Goal: Task Accomplishment & Management: Manage account settings

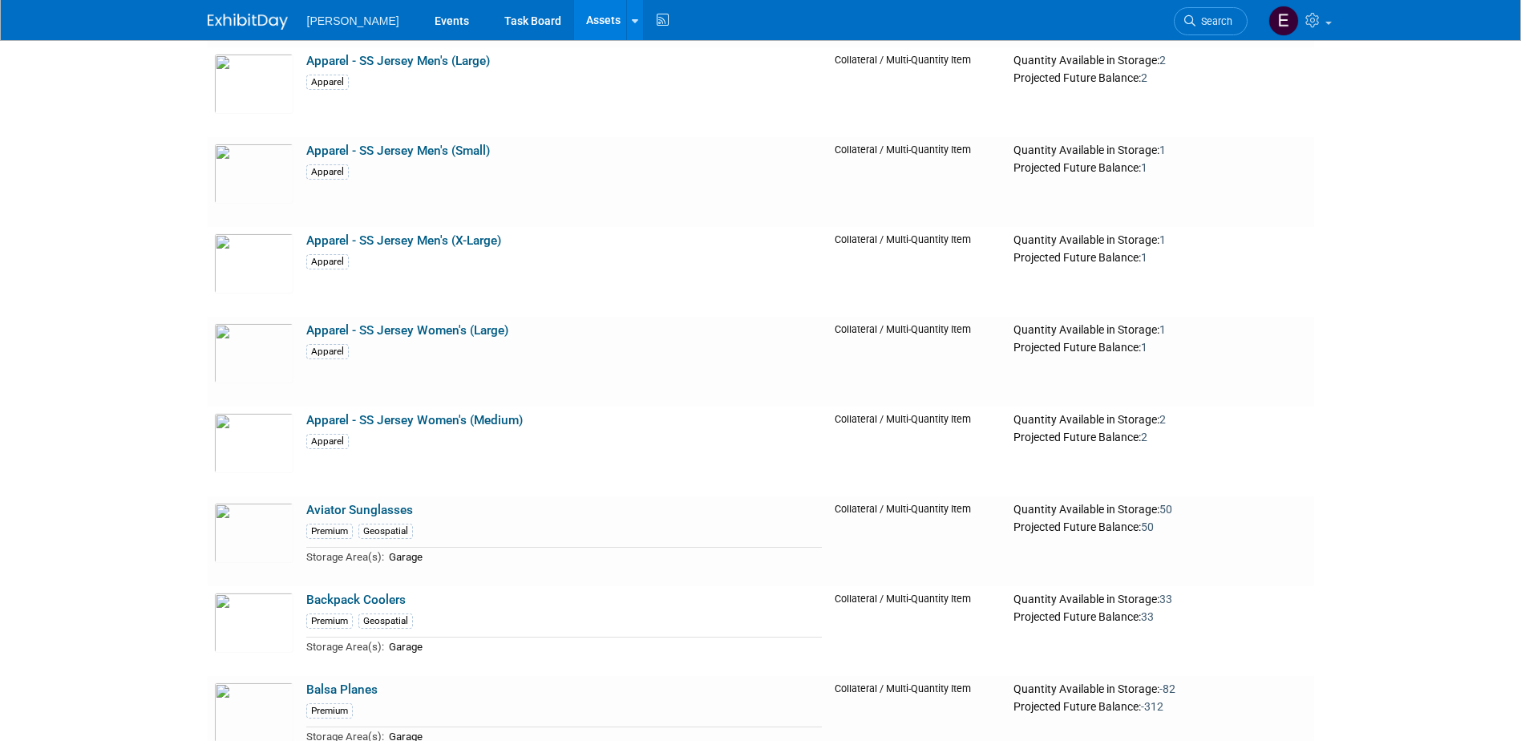
scroll to position [4168, 0]
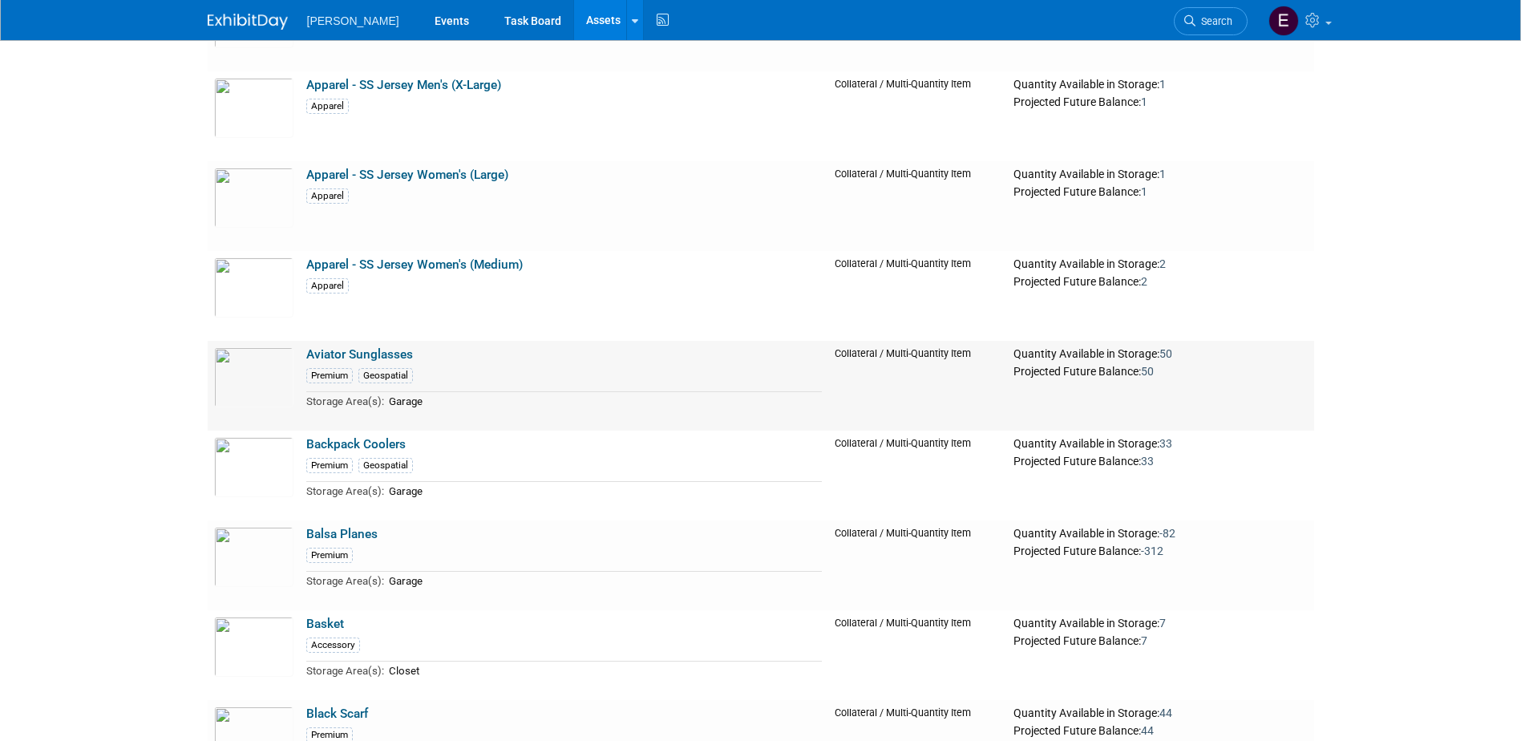
click at [381, 353] on link "Aviator Sunglasses" at bounding box center [359, 354] width 107 height 14
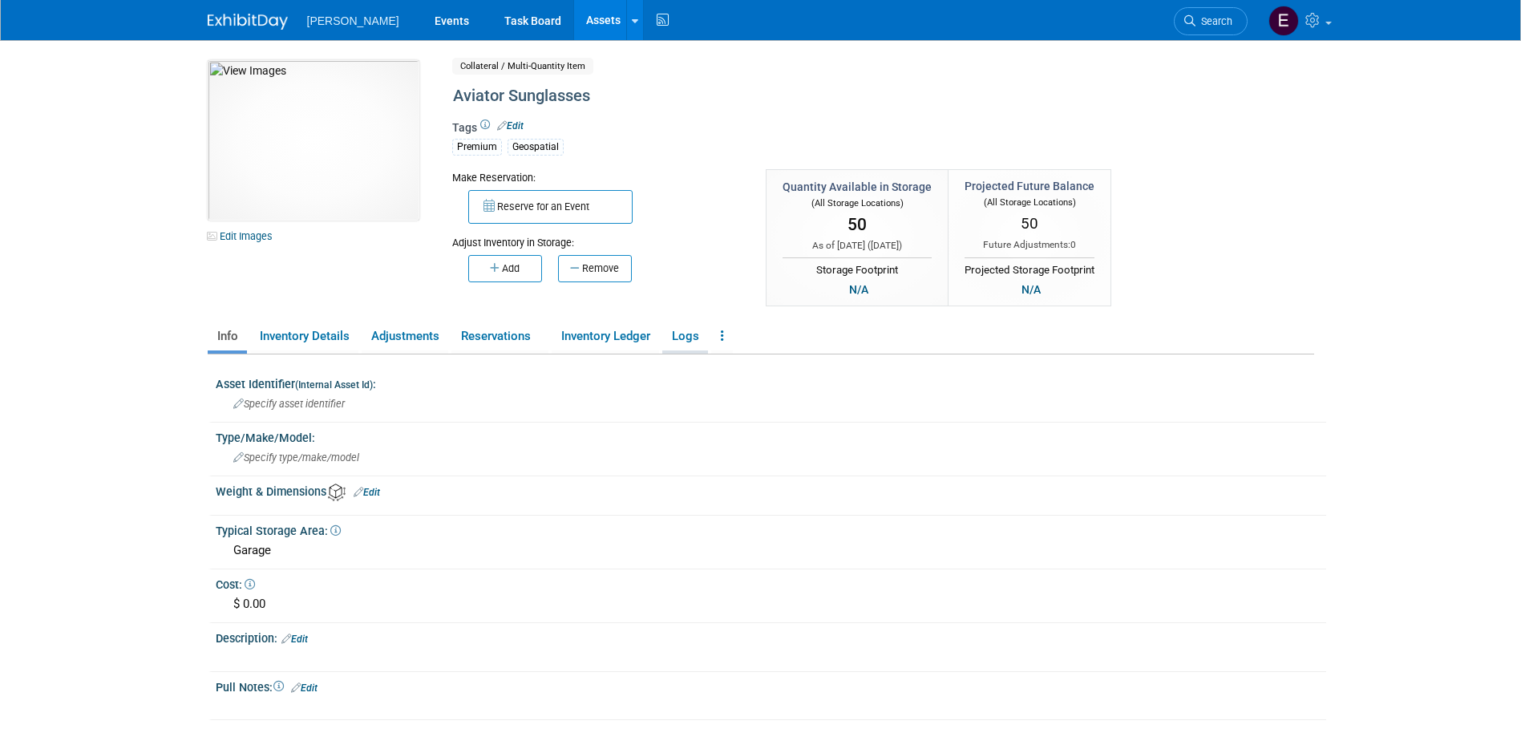
click at [697, 335] on link "Logs" at bounding box center [685, 336] width 46 height 28
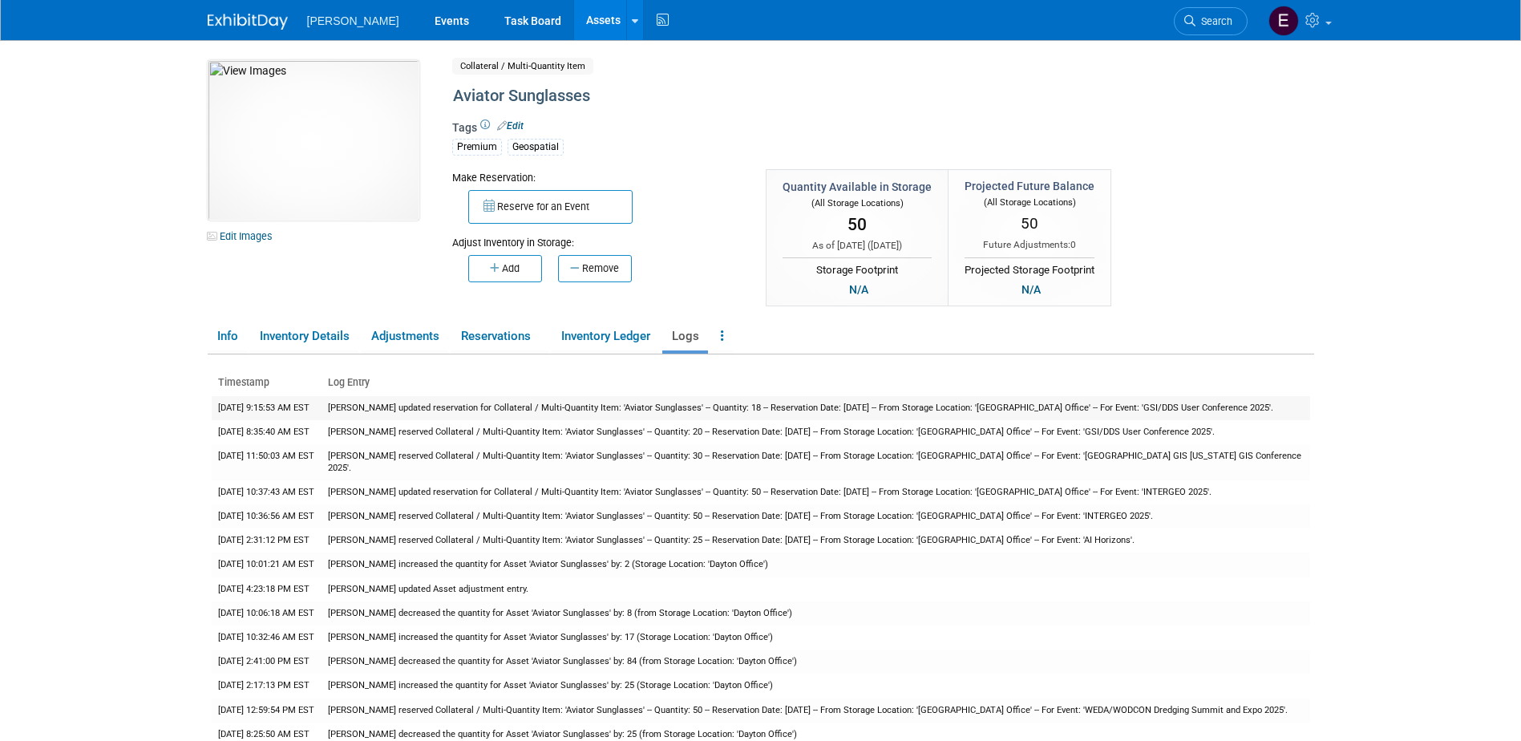
click at [927, 408] on td "Rebecca Deis updated reservation for Collateral / Multi-Quantity Item: 'Aviator…" at bounding box center [815, 408] width 988 height 24
click at [1212, 10] on link "Search" at bounding box center [1210, 21] width 74 height 28
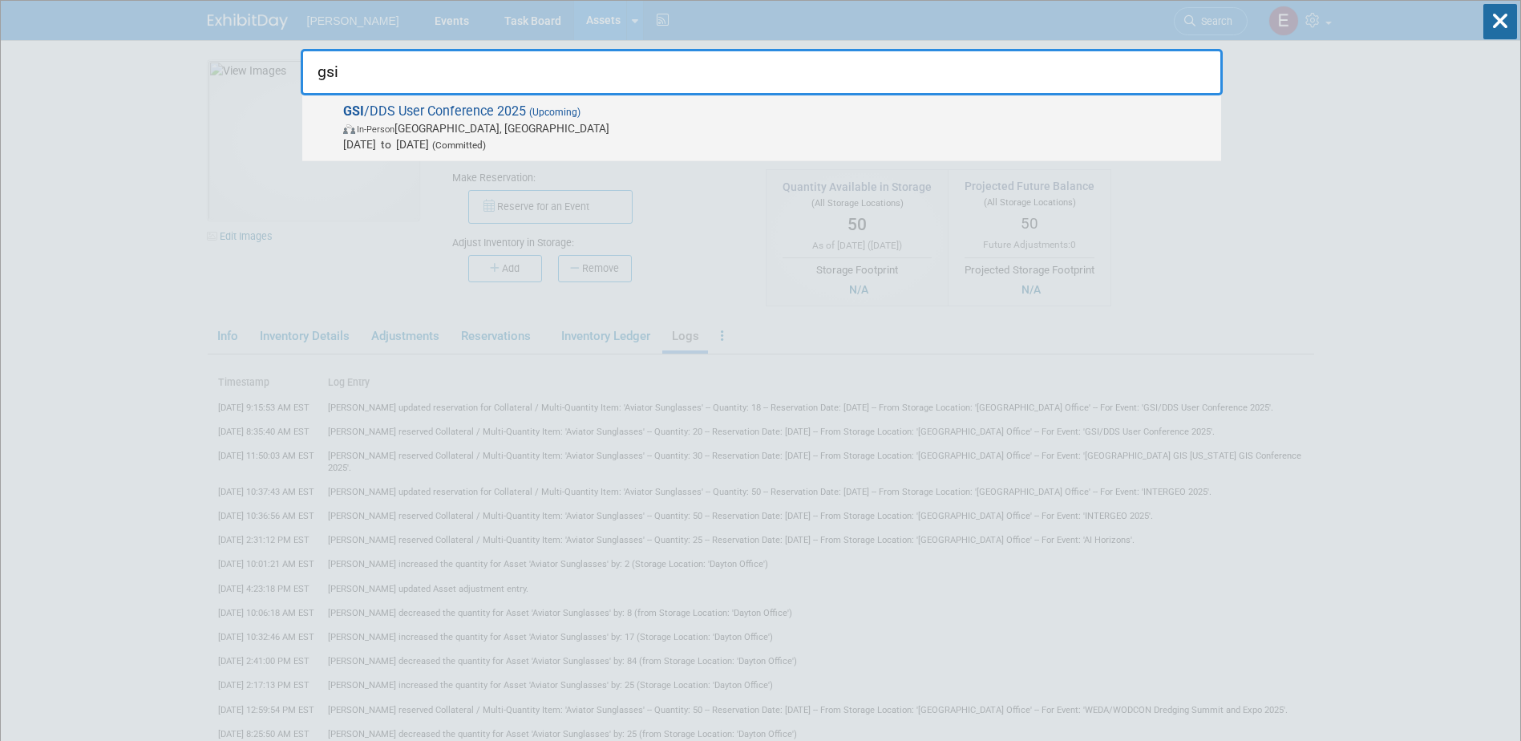
type input "gsi"
click at [467, 127] on span "In-Person Detroit, MI" at bounding box center [778, 128] width 870 height 16
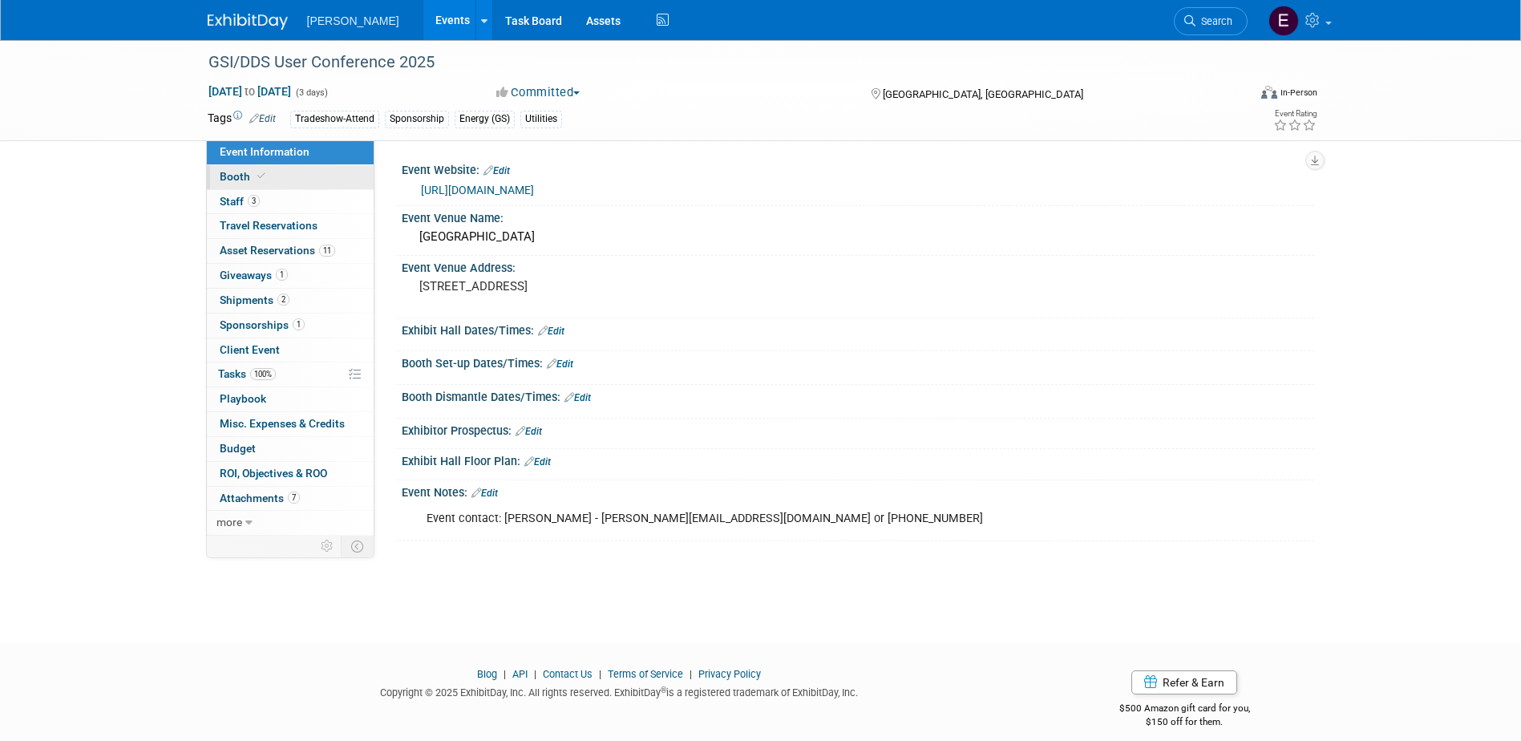
click at [297, 186] on link "Booth" at bounding box center [290, 177] width 167 height 24
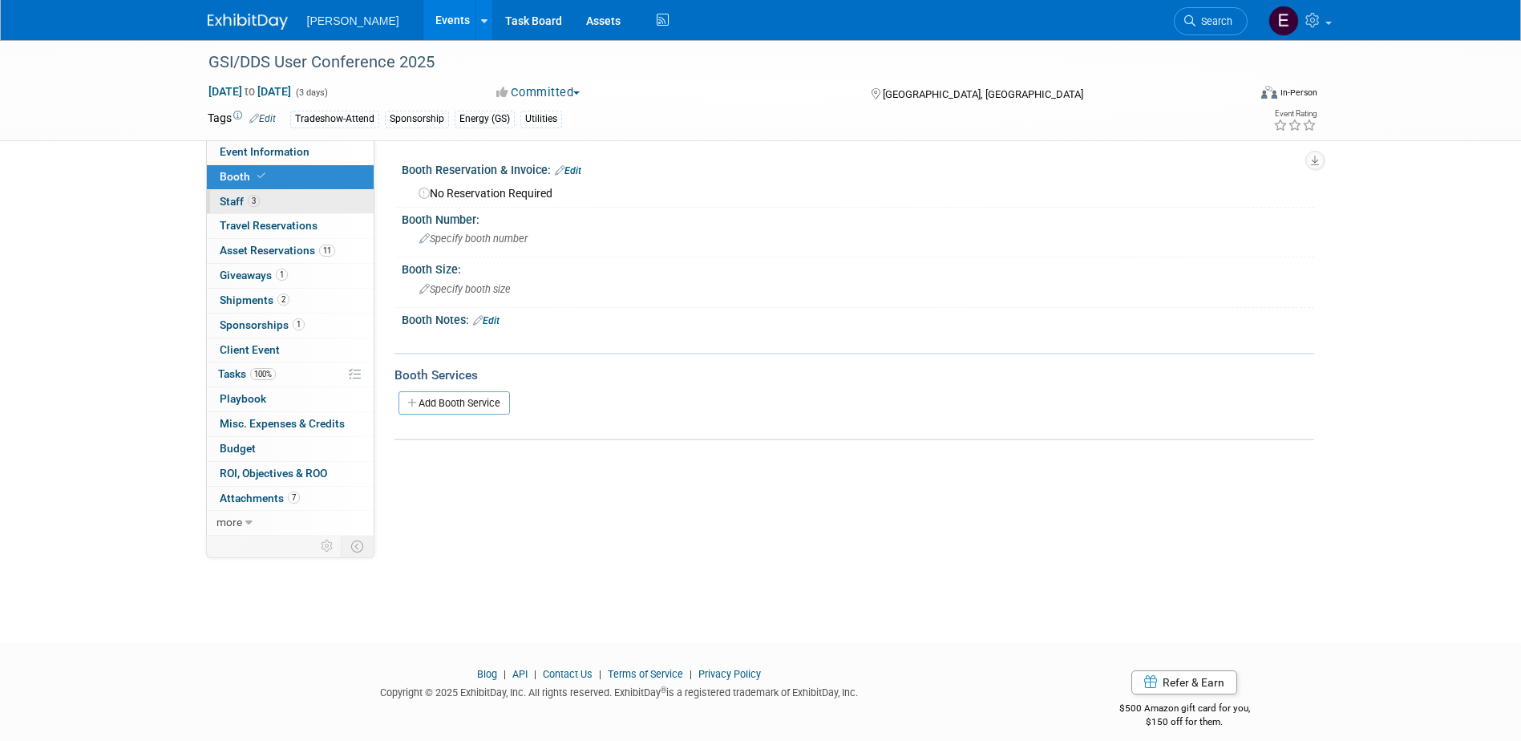
click at [295, 208] on link "3 Staff 3" at bounding box center [290, 202] width 167 height 24
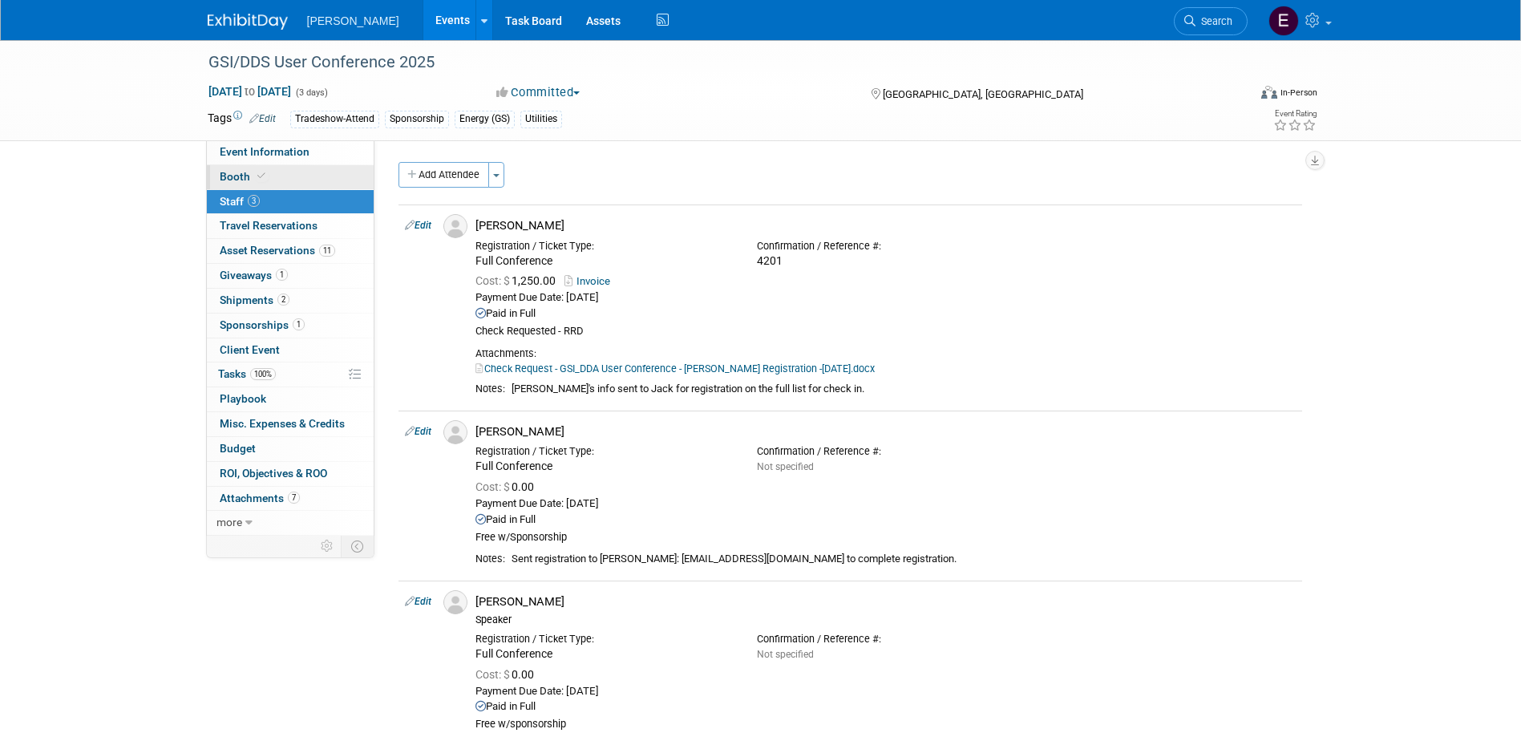
click at [286, 179] on link "Booth" at bounding box center [290, 177] width 167 height 24
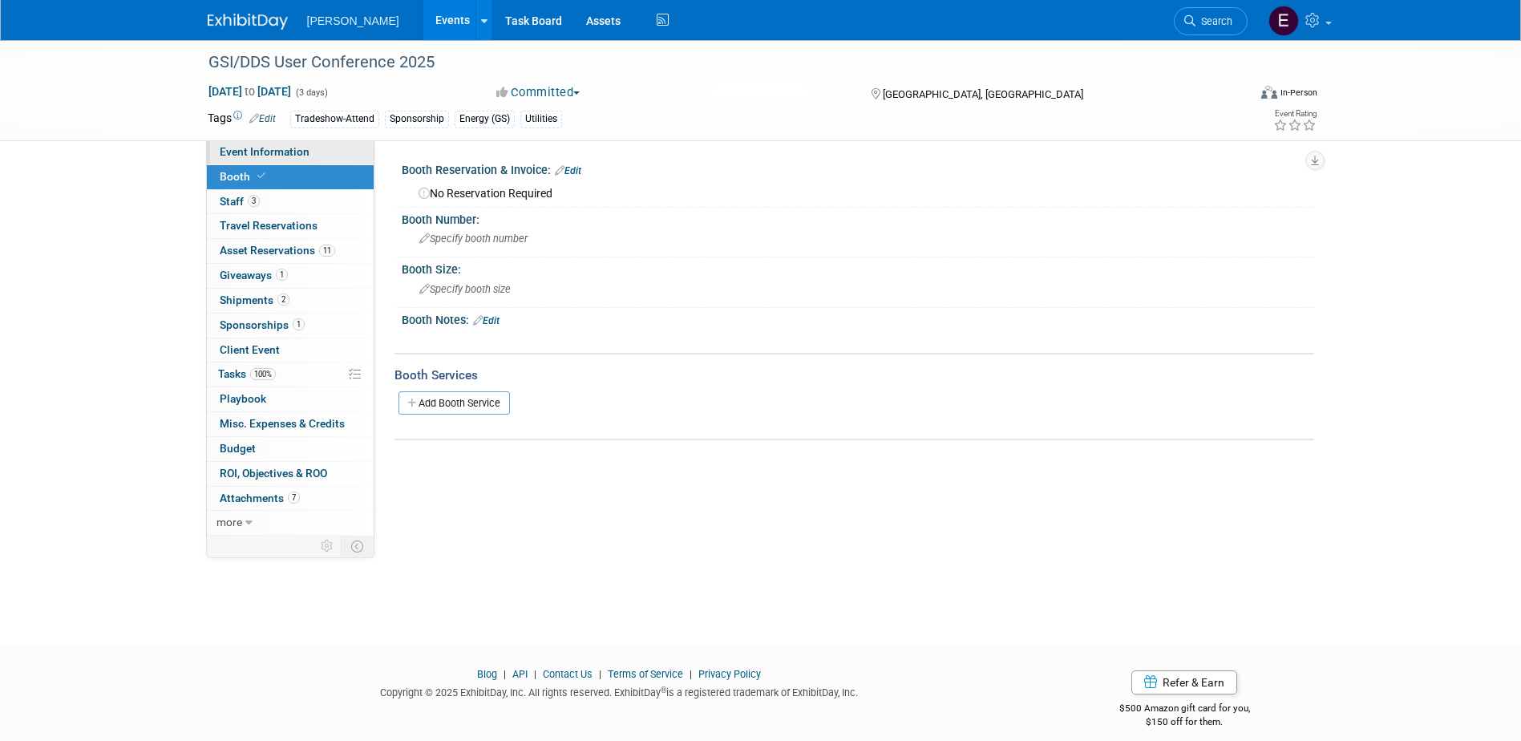
click at [258, 156] on span "Event Information" at bounding box center [265, 151] width 90 height 13
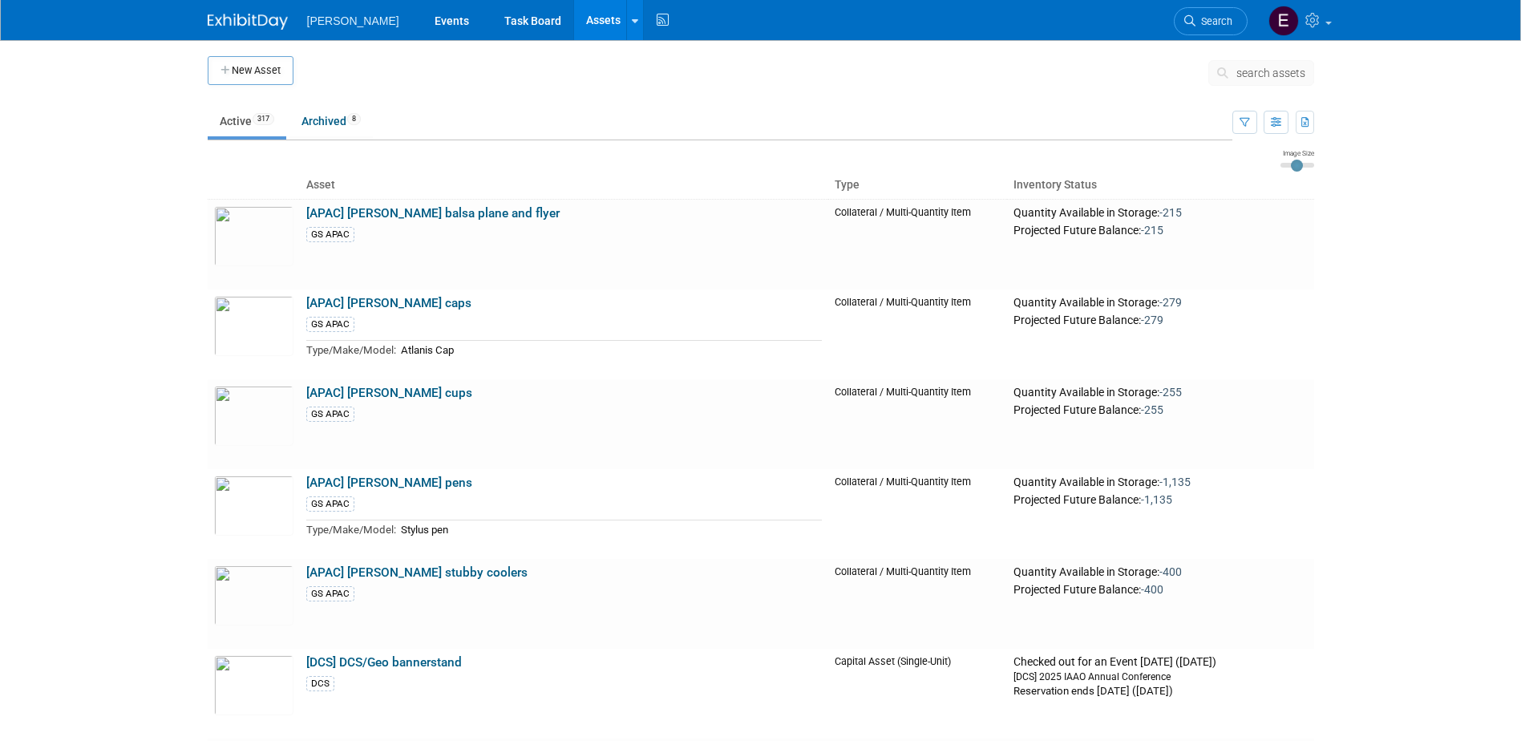
drag, startPoint x: 146, startPoint y: 480, endPoint x: 146, endPoint y: -83, distance: 563.5
drag, startPoint x: 1209, startPoint y: 9, endPoint x: 1199, endPoint y: 26, distance: 19.4
click at [1208, 11] on link "Search" at bounding box center [1210, 21] width 74 height 28
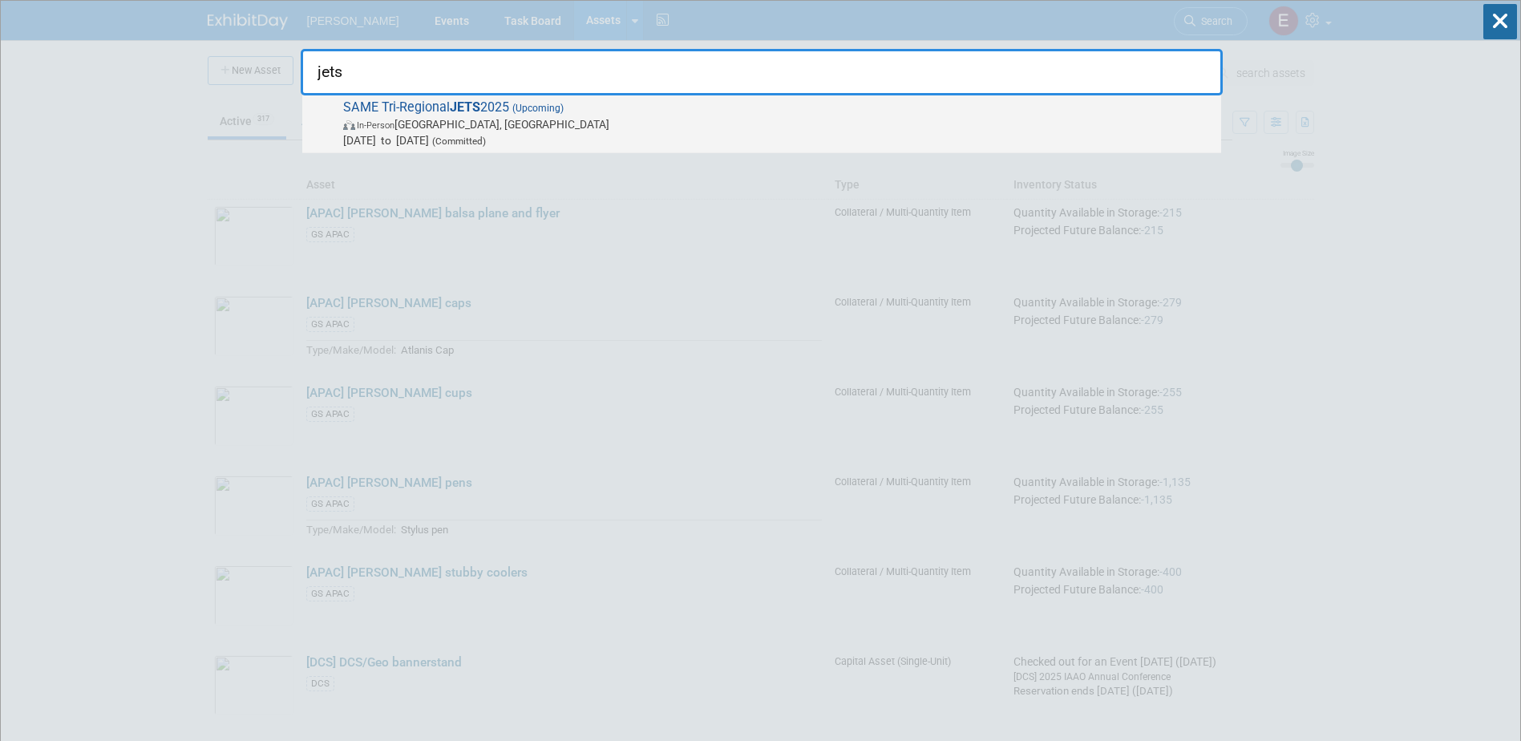
type input "jets"
click at [502, 111] on span "SAME Tri-Regional JETS 2025 (Upcoming) In-Person Jacksonville, FL Oct 21, 2025 …" at bounding box center [775, 123] width 875 height 49
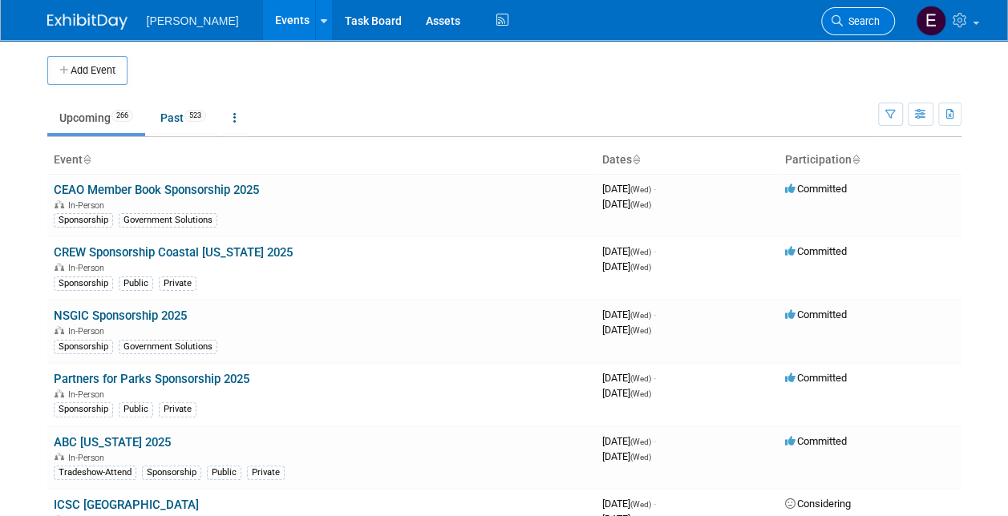
click at [870, 21] on span "Search" at bounding box center [860, 21] width 37 height 12
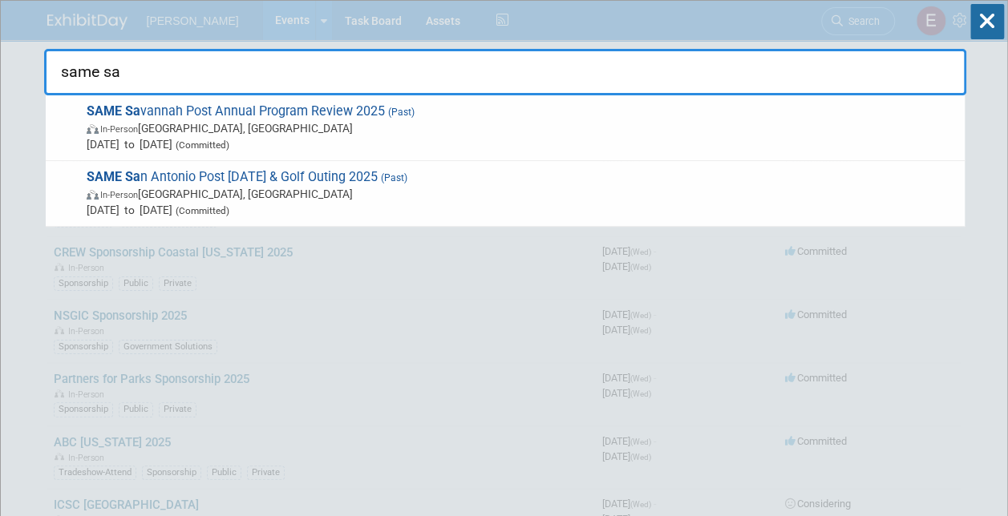
type input "same sa"
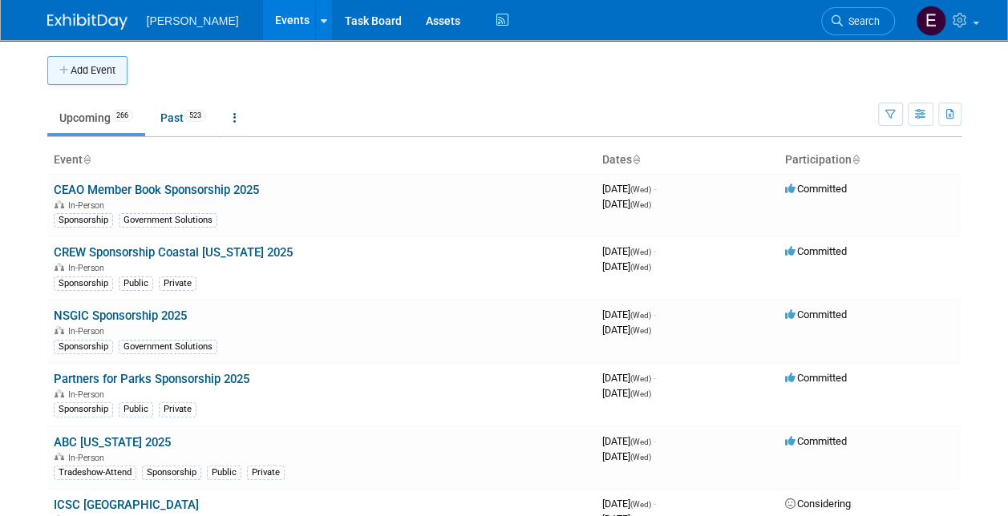
click at [112, 66] on button "Add Event" at bounding box center [87, 70] width 80 height 29
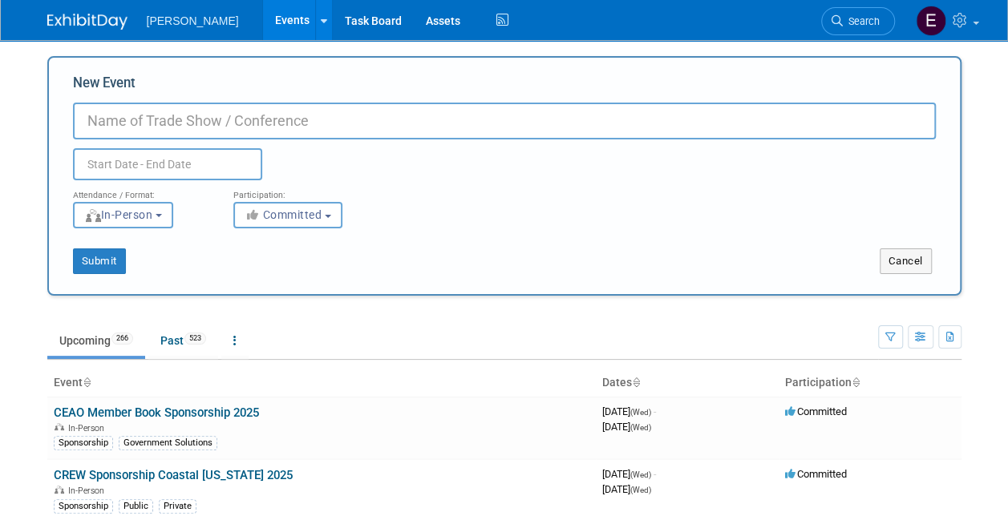
paste input "SAME Savannah - YP Fall Event on October 15, 2025"
drag, startPoint x: 430, startPoint y: 119, endPoint x: 287, endPoint y: 130, distance: 143.1
click at [287, 130] on input "SAME Savannah - YP Fall Event on October 15, 2025" at bounding box center [504, 121] width 862 height 37
type input "SAME Savannah - YP Fall Event 2025"
click at [235, 157] on input "text" at bounding box center [167, 164] width 189 height 32
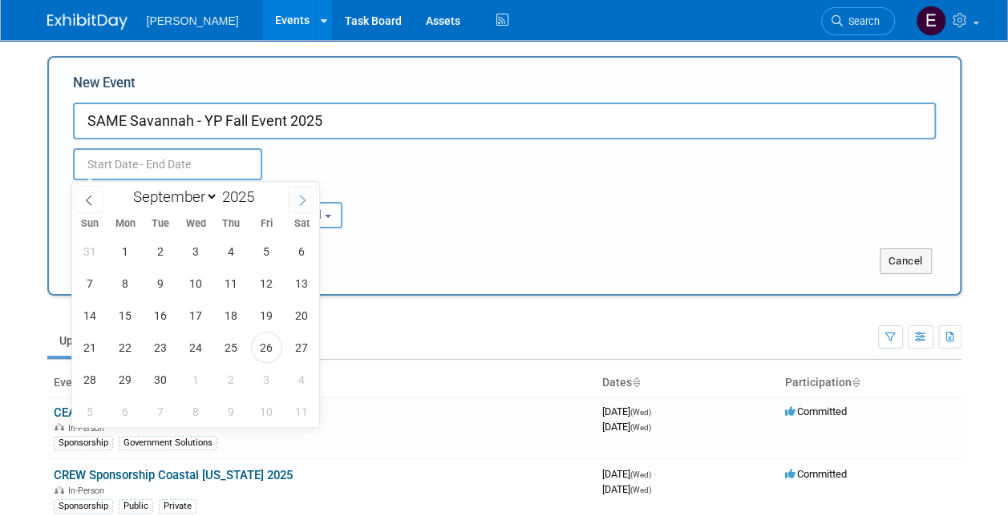
click at [304, 195] on icon at bounding box center [302, 200] width 11 height 11
select select "9"
click at [200, 317] on span "15" at bounding box center [195, 315] width 31 height 31
click at [199, 317] on span "15" at bounding box center [195, 315] width 31 height 31
type input "Oct 15, 2025 to Oct 15, 2025"
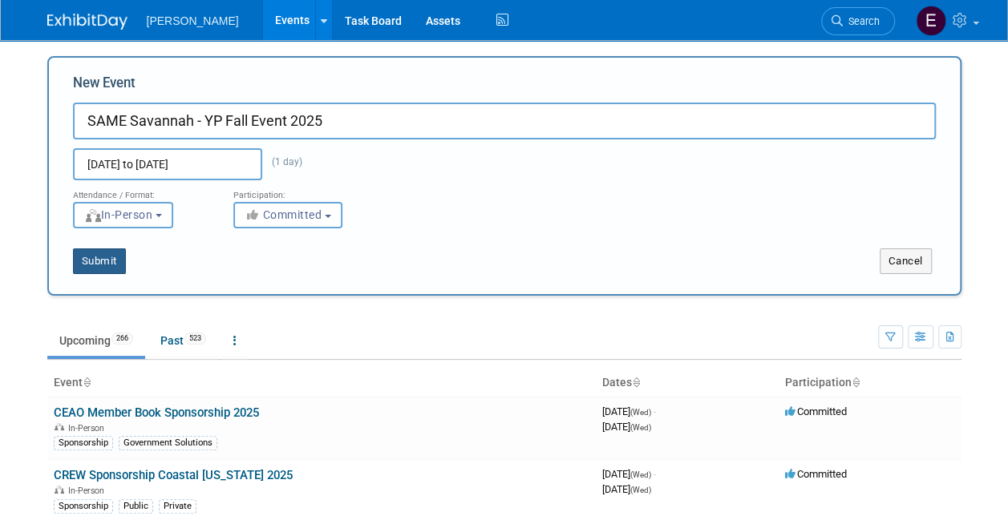
click at [88, 255] on button "Submit" at bounding box center [99, 261] width 53 height 26
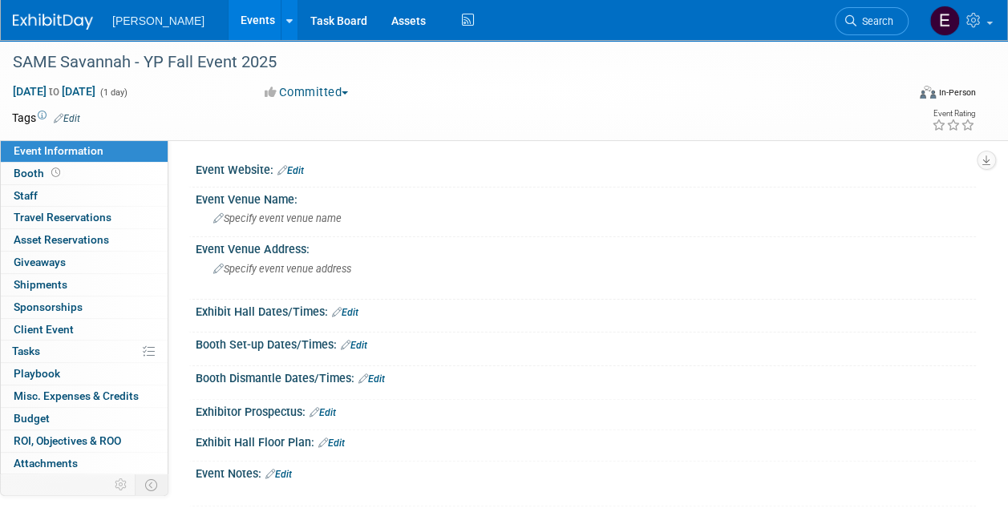
click at [63, 120] on icon at bounding box center [59, 118] width 10 height 10
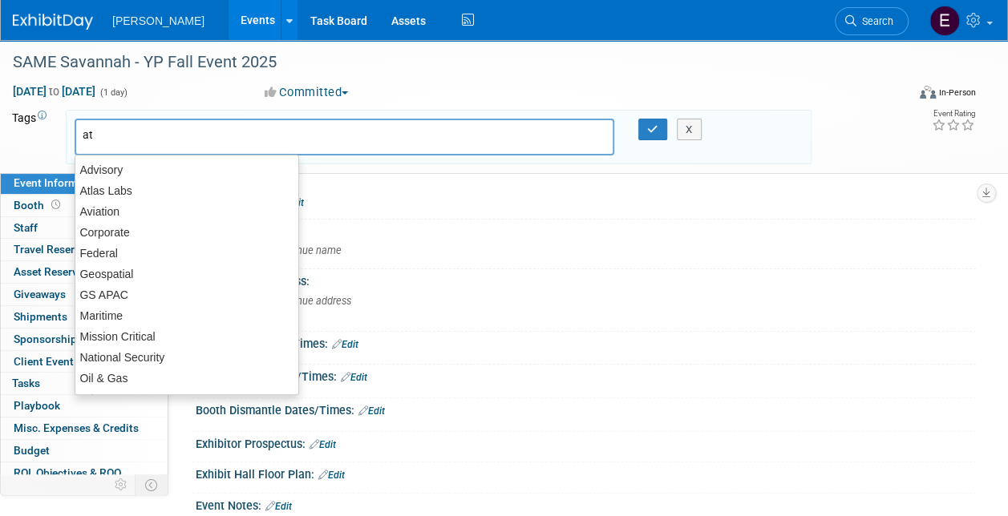
type input "att"
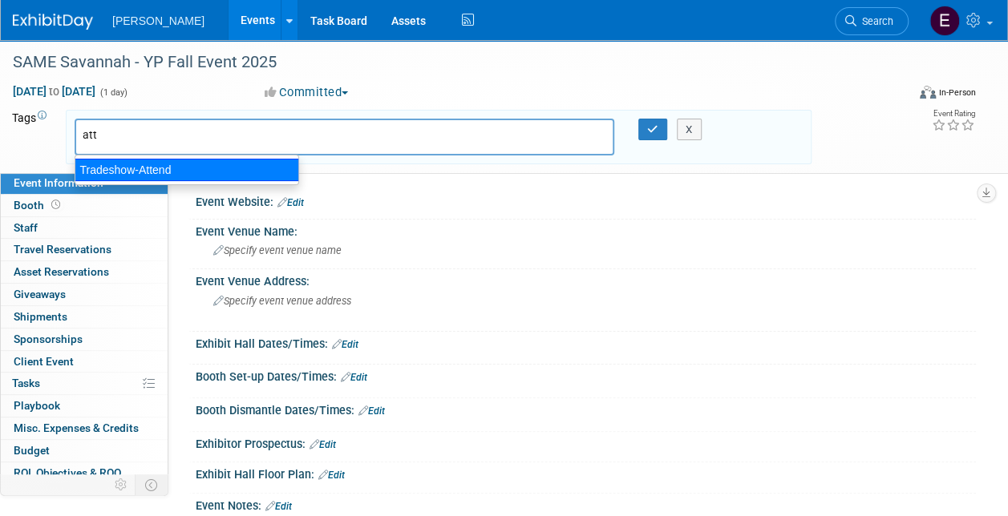
click at [186, 170] on div "Tradeshow-Attend" at bounding box center [187, 170] width 224 height 22
type input "Tradeshow-Attend"
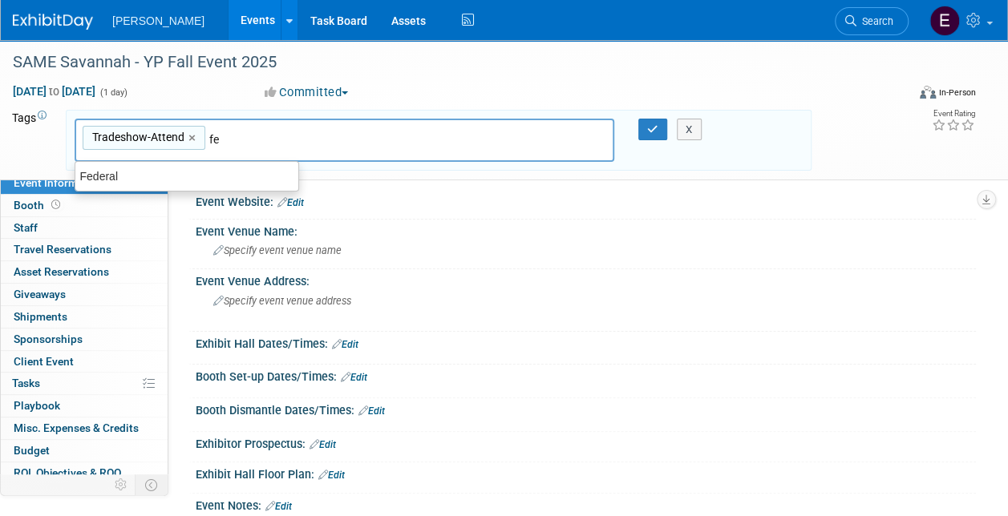
type input "fed"
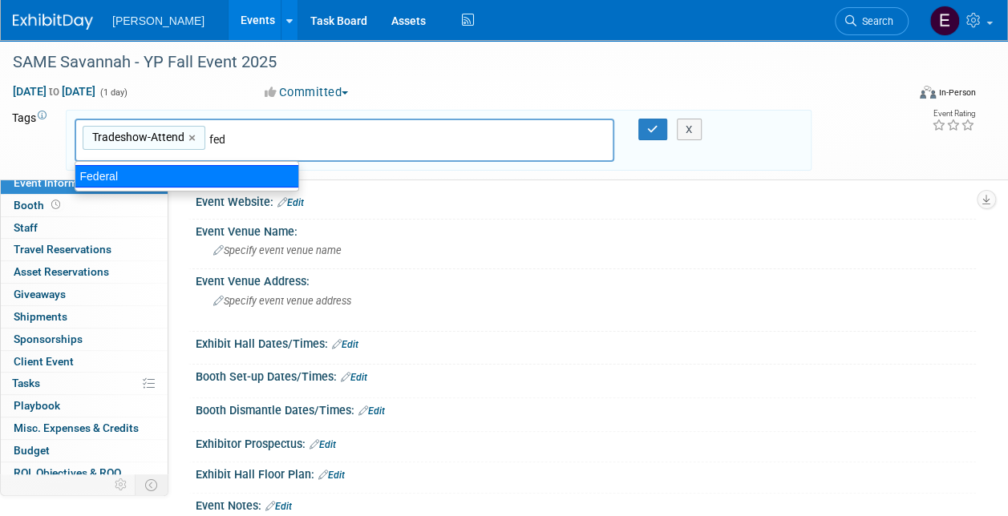
click at [184, 170] on div "Federal" at bounding box center [187, 176] width 224 height 22
type input "Tradeshow-Attend, Federal"
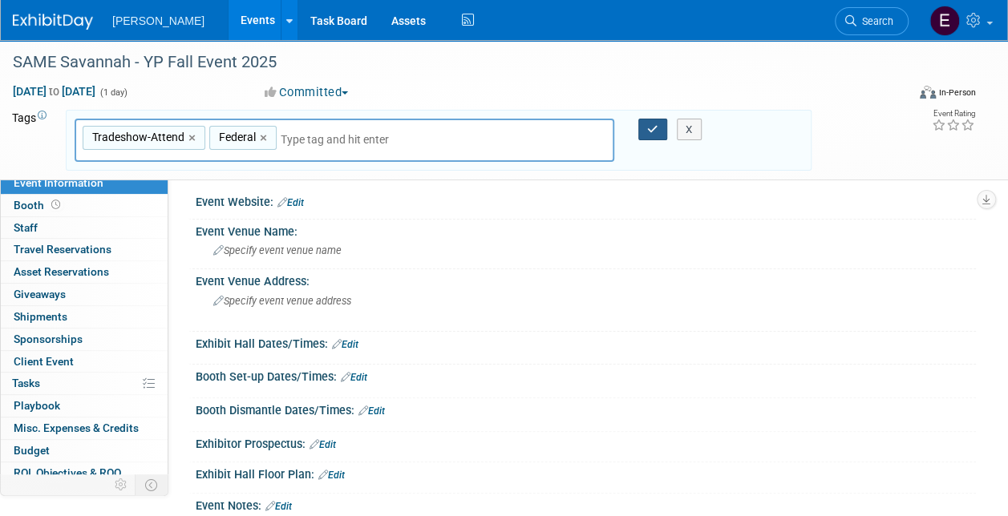
click at [652, 131] on icon "button" at bounding box center [652, 129] width 11 height 10
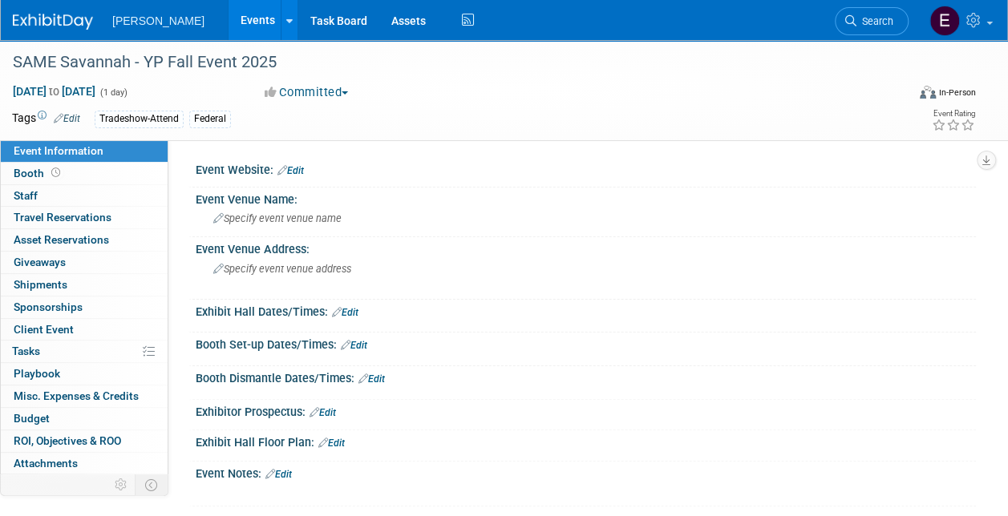
click at [303, 169] on link "Edit" at bounding box center [290, 170] width 26 height 11
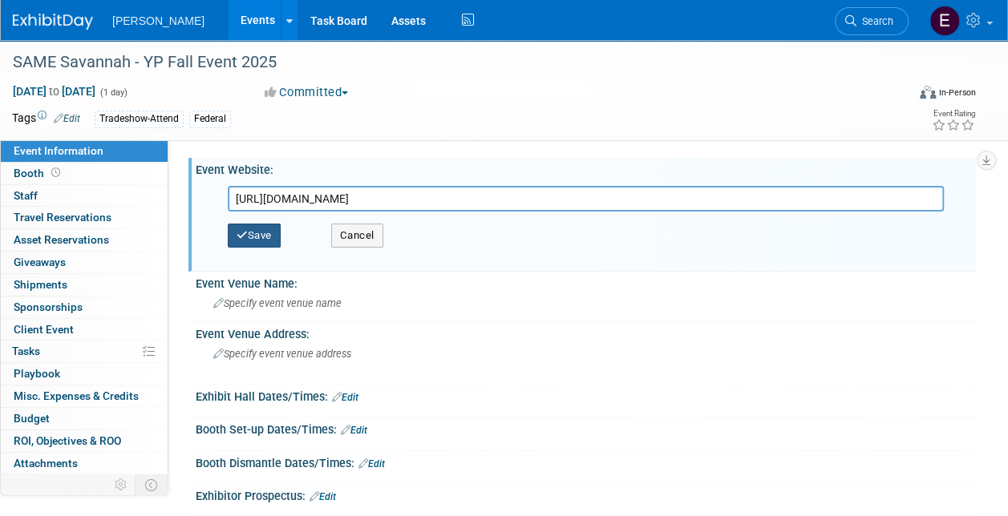
type input "https://samesavannahpost.starchapter.com/meet-reg1.php?id=32"
click at [262, 245] on button "Save" at bounding box center [254, 236] width 53 height 24
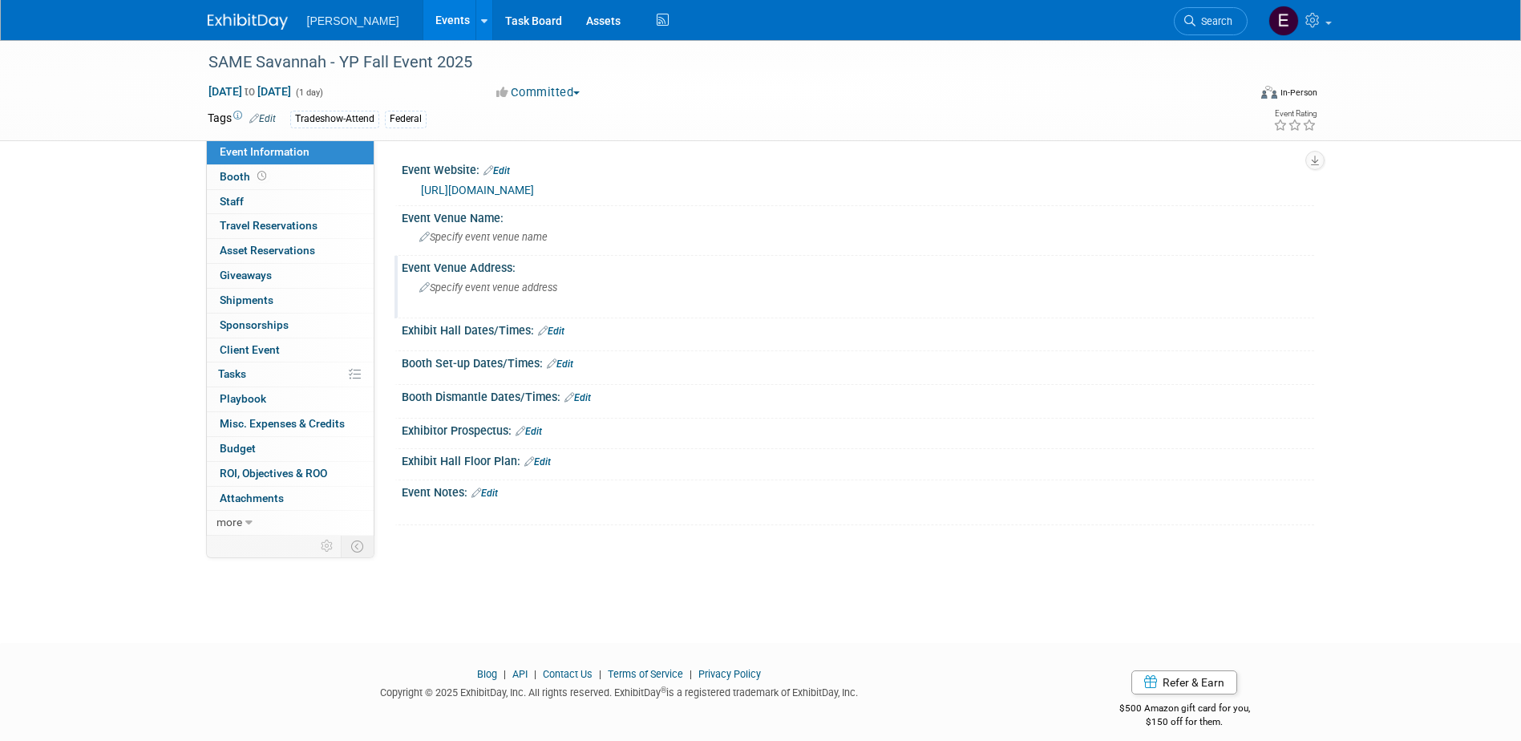
click at [563, 286] on div "Specify event venue address" at bounding box center [592, 293] width 356 height 37
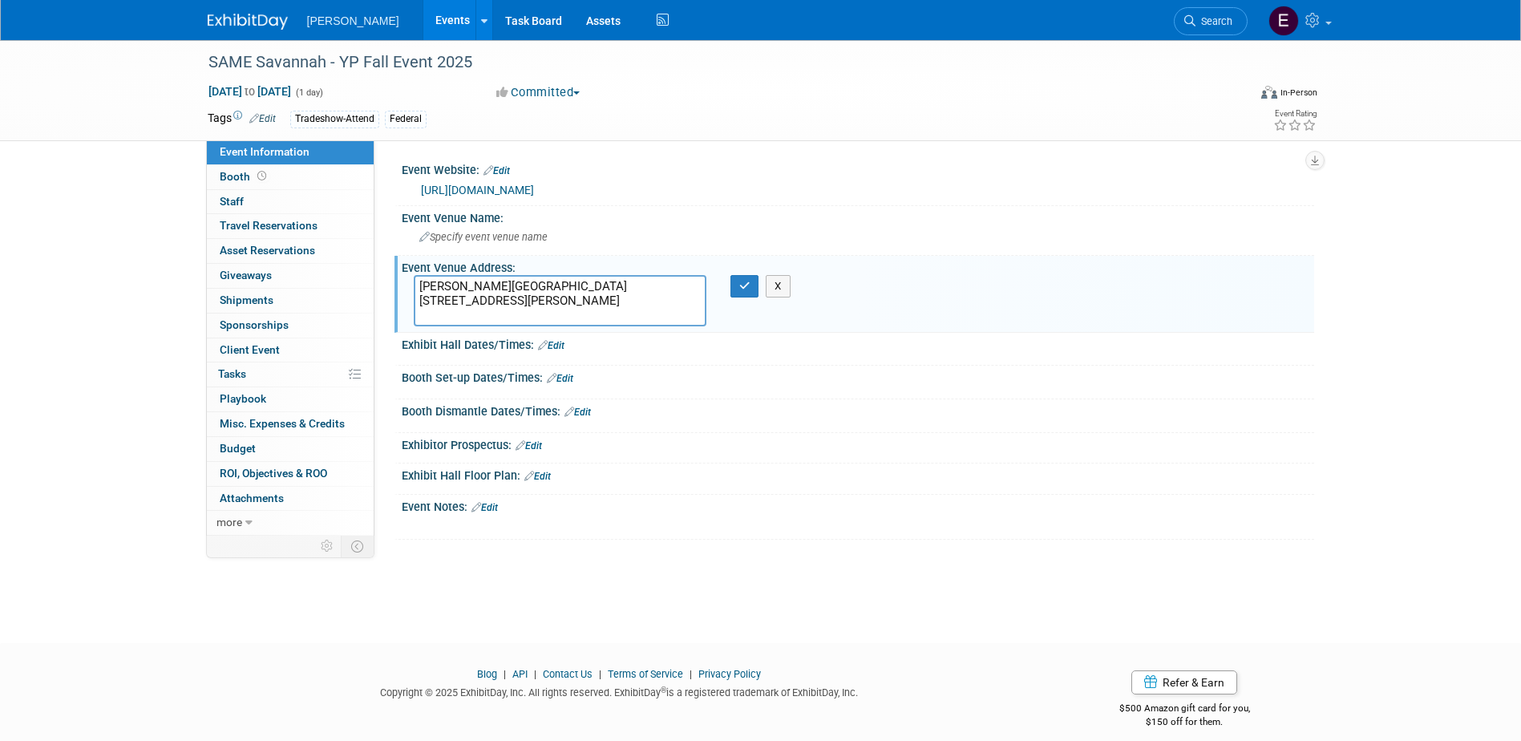
drag, startPoint x: 608, startPoint y: 287, endPoint x: 394, endPoint y: 283, distance: 214.9
click at [394, 283] on div "Event Venue Address: Broughton Street Bowl and Brew 129 E. Broughton Street Sav…" at bounding box center [853, 294] width 919 height 76
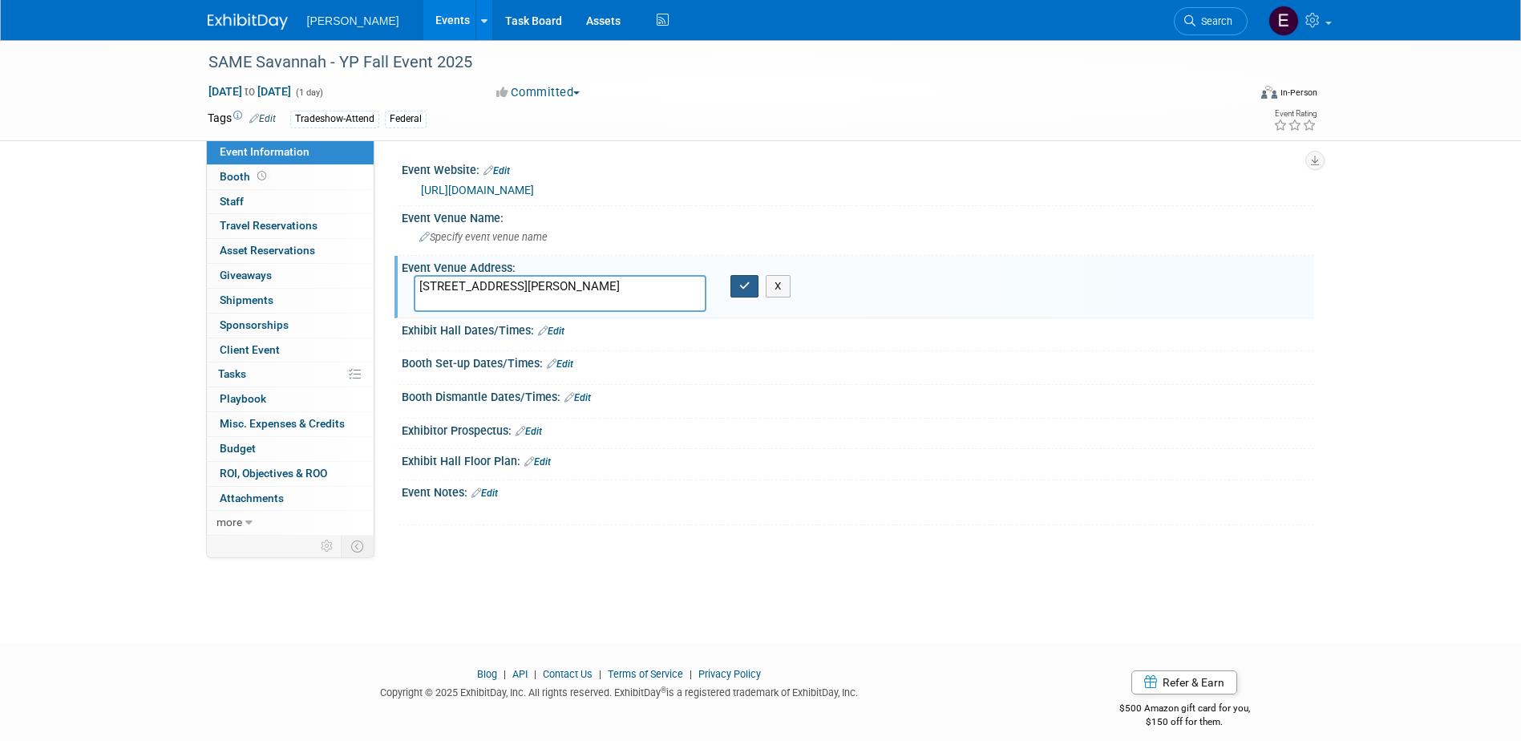
type textarea "129 E. Broughton Street Savannah, GA 31401"
click at [739, 284] on icon "button" at bounding box center [744, 286] width 11 height 10
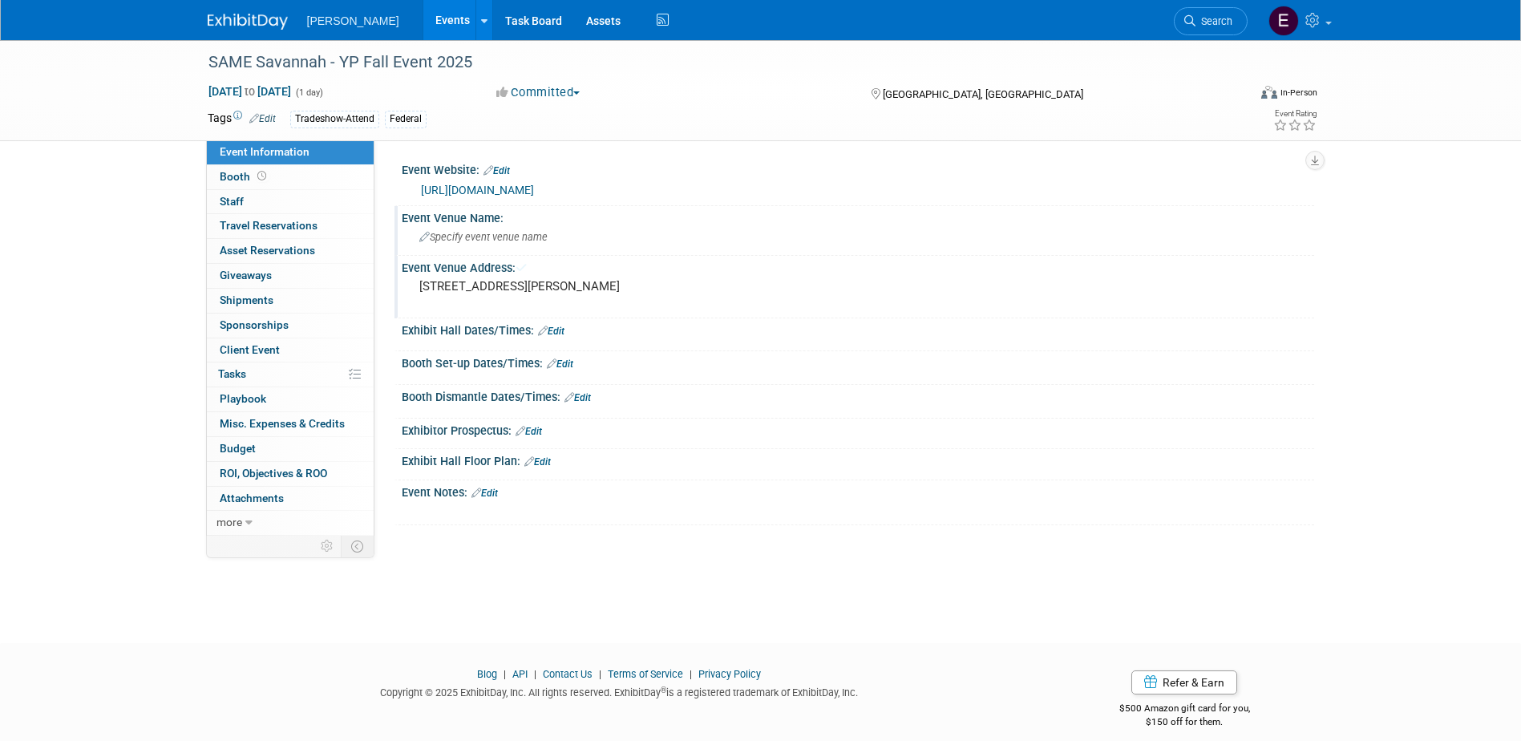
click at [583, 241] on div "Specify event venue name" at bounding box center [858, 236] width 888 height 25
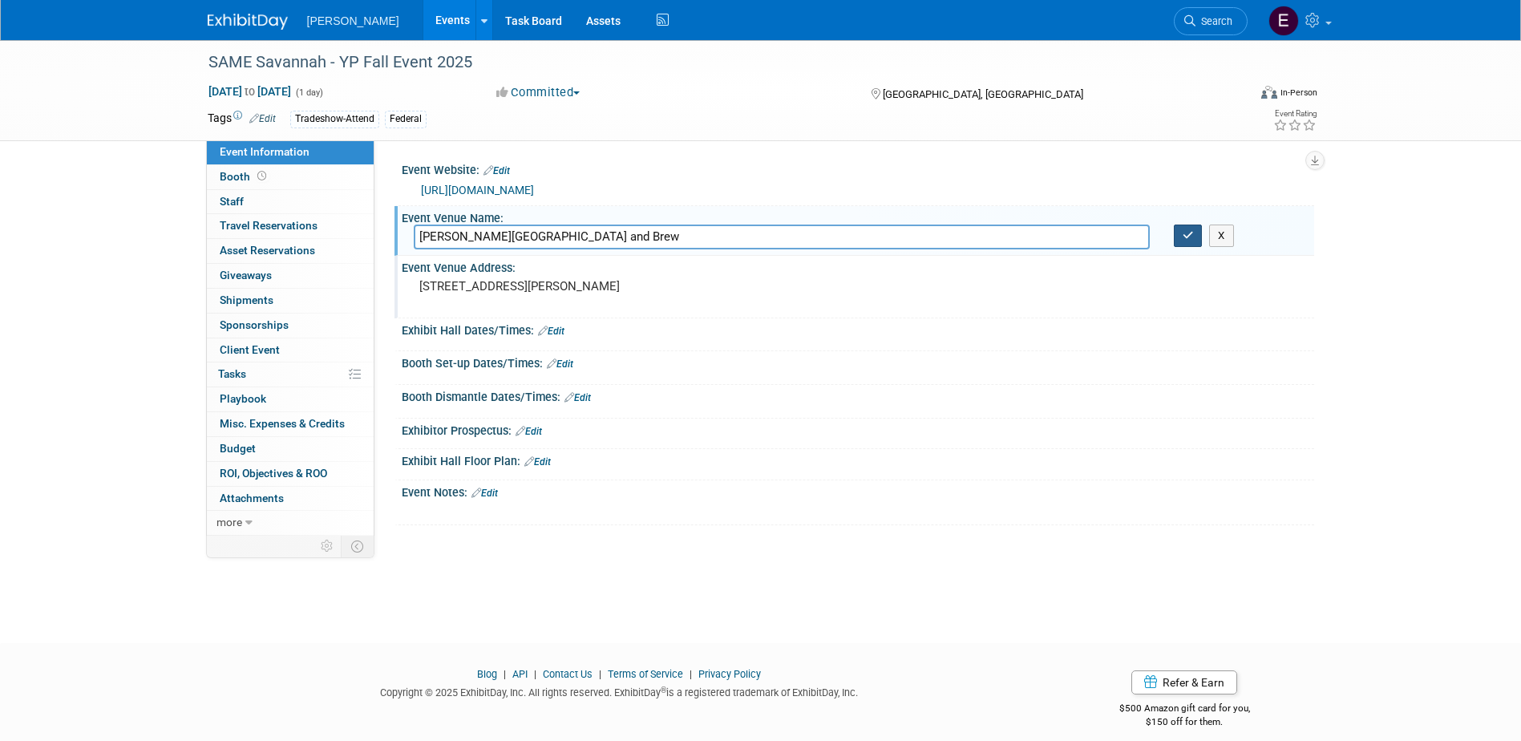
type input "Broughton Street Bowl and Brew"
click at [1007, 236] on icon "button" at bounding box center [1187, 235] width 11 height 10
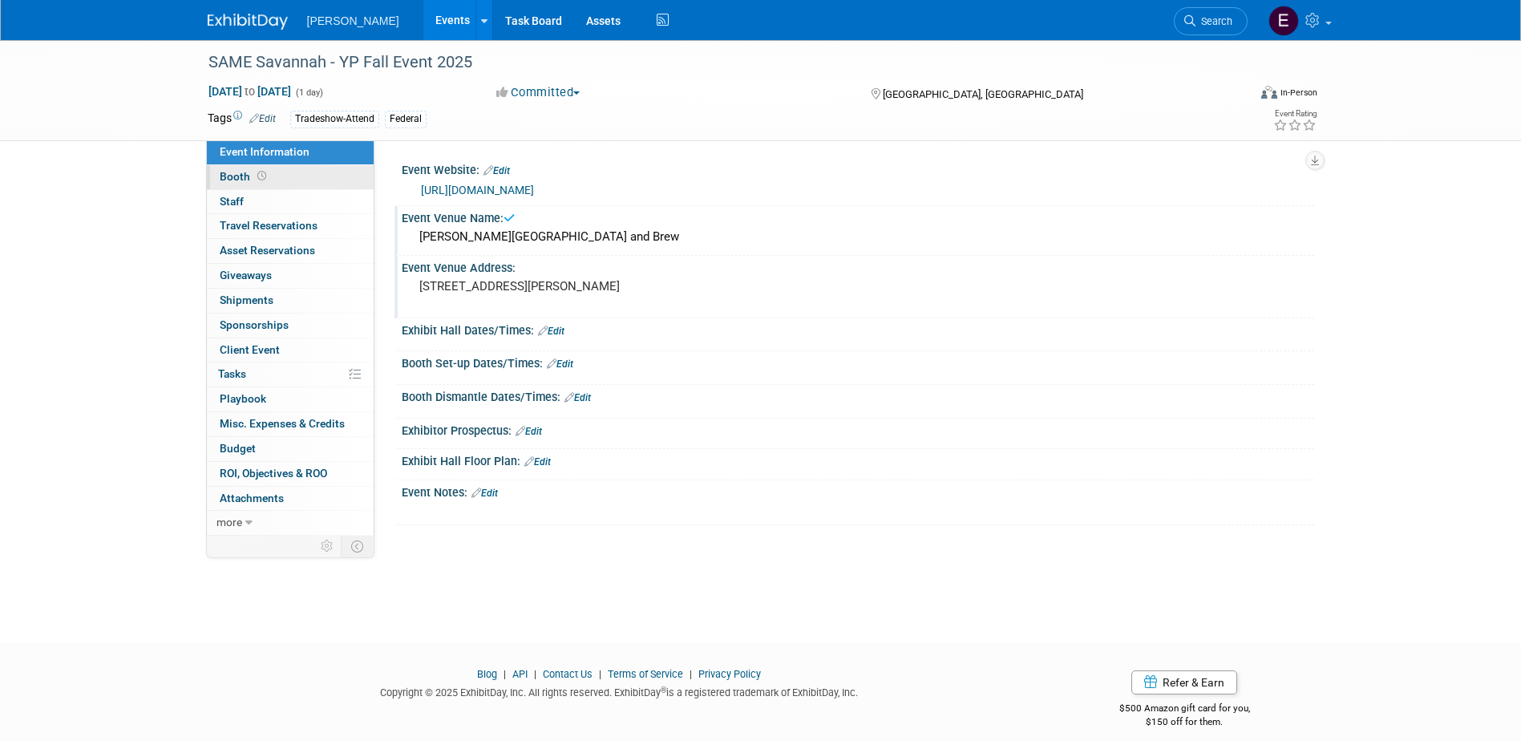
click at [279, 176] on link "Booth" at bounding box center [290, 177] width 167 height 24
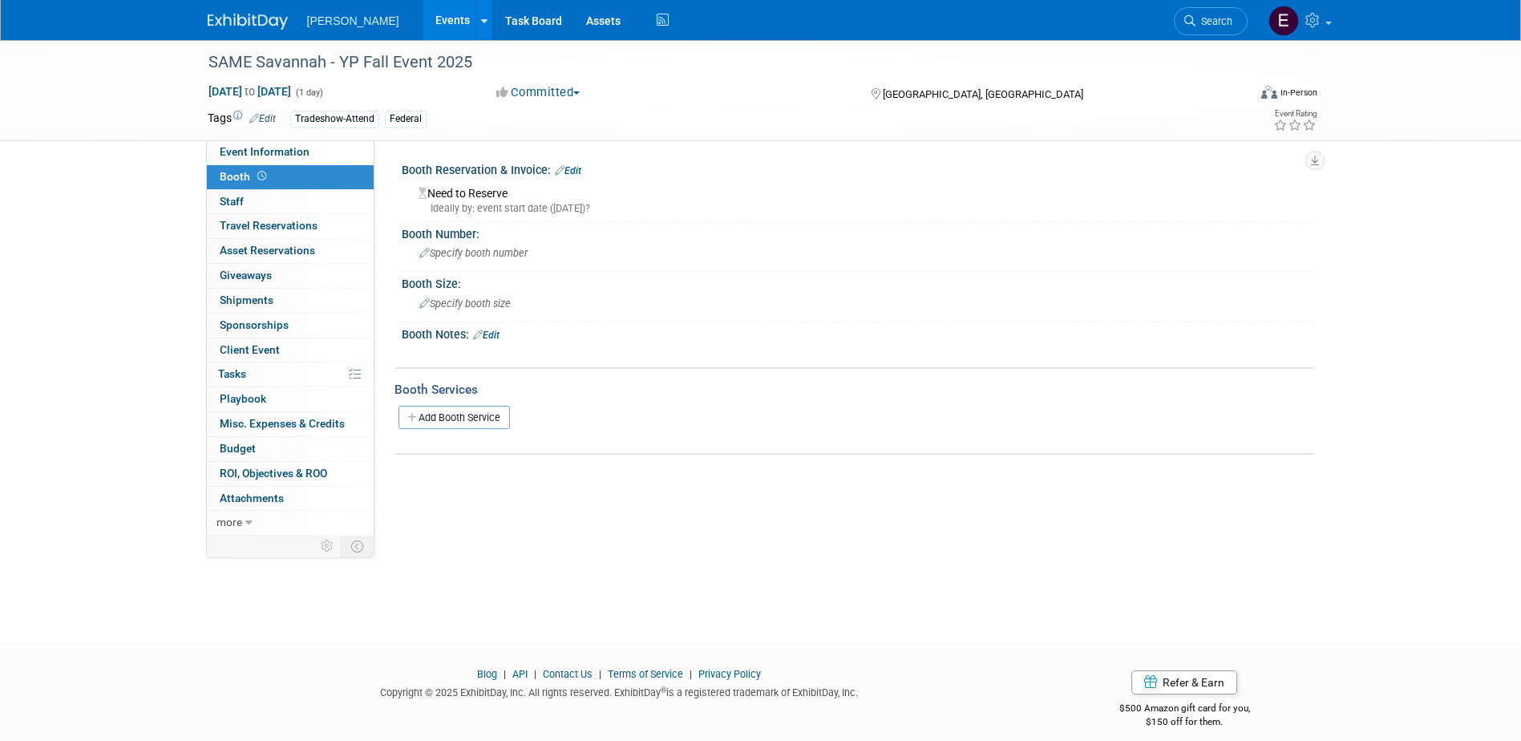
click at [576, 166] on link "Edit" at bounding box center [568, 170] width 26 height 11
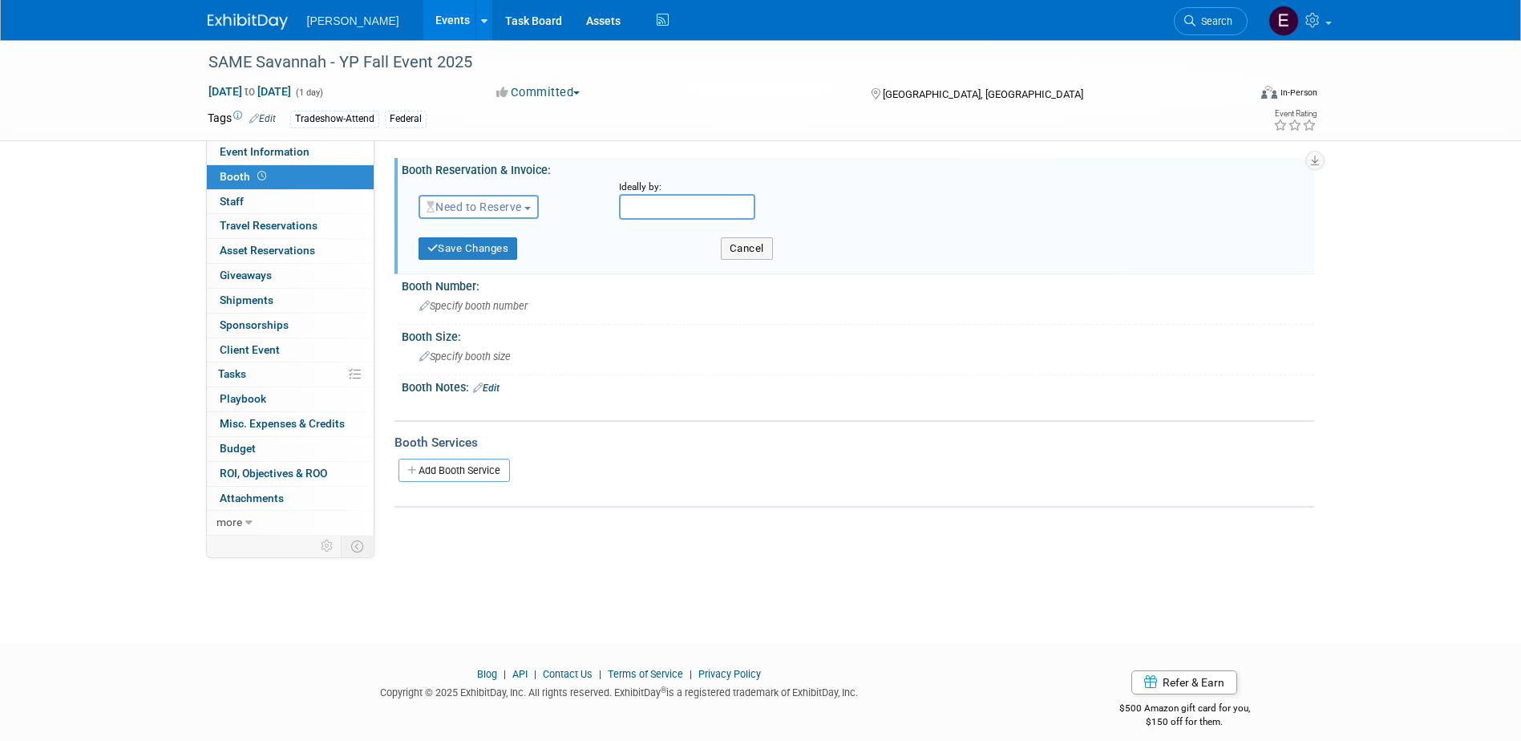
click at [514, 204] on span "Need to Reserve" at bounding box center [473, 206] width 95 height 13
click at [481, 273] on link "No Reservation Required" at bounding box center [505, 279] width 172 height 22
click at [464, 247] on button "Save Changes" at bounding box center [467, 248] width 99 height 22
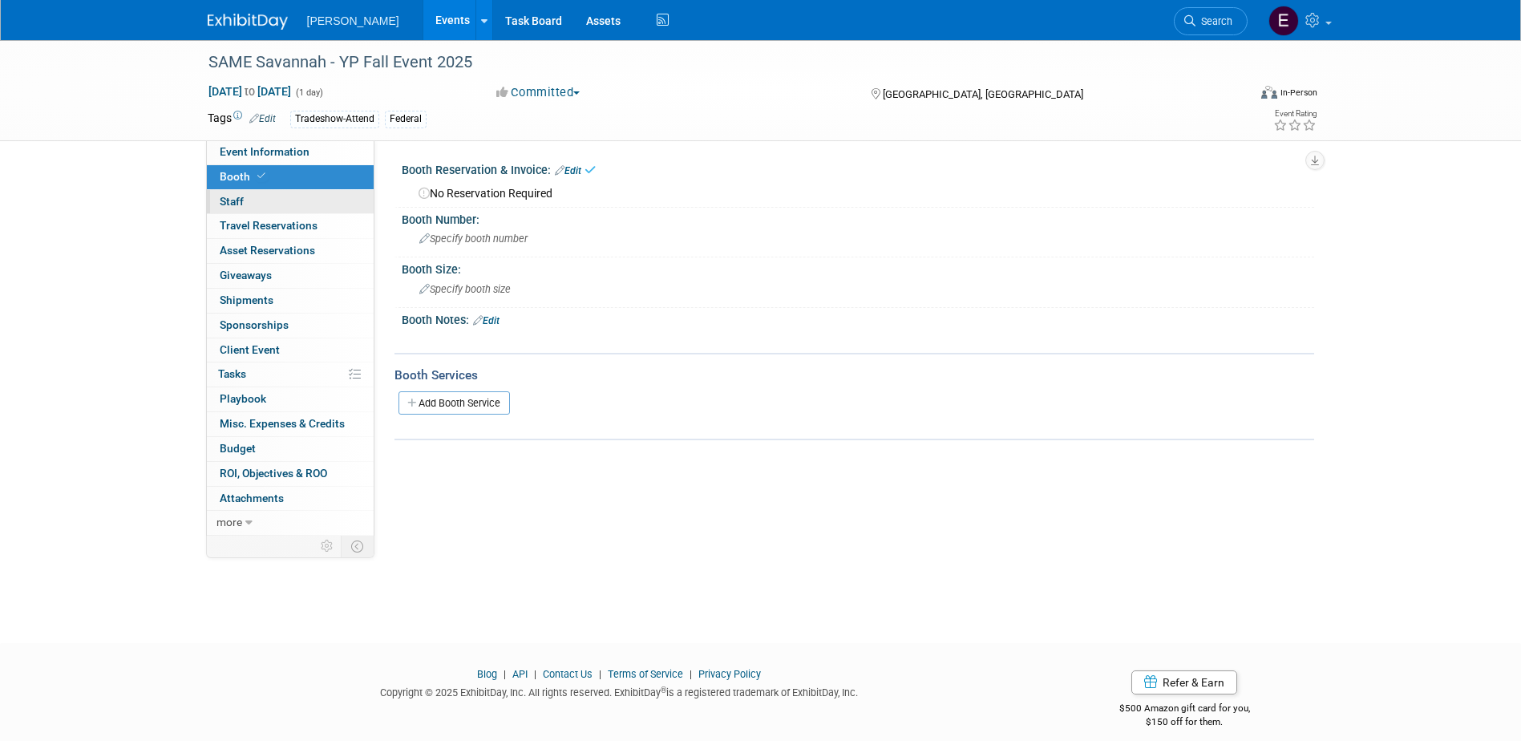
click at [267, 202] on link "0 Staff 0" at bounding box center [290, 202] width 167 height 24
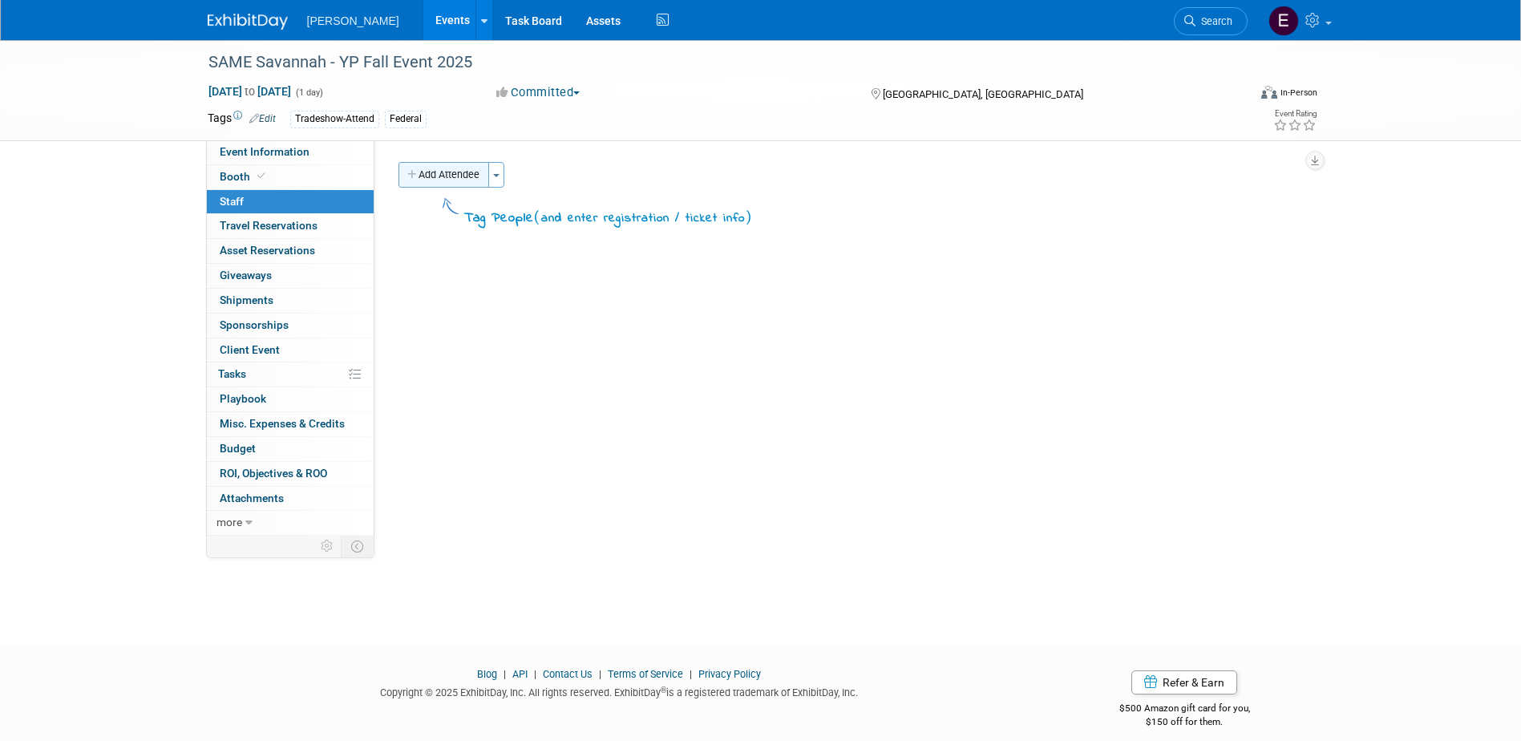
click at [462, 173] on button "Add Attendee" at bounding box center [443, 175] width 91 height 26
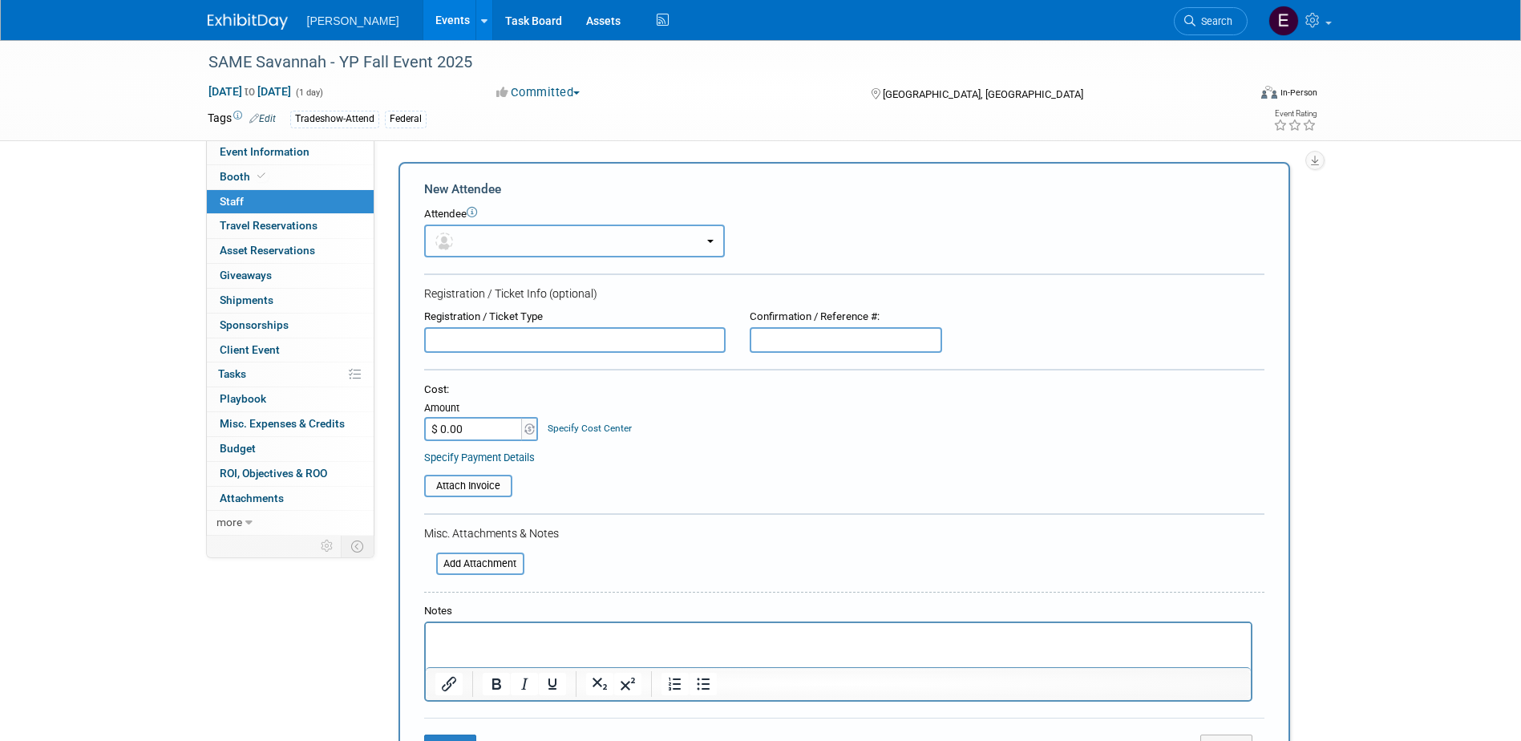
click at [591, 233] on button "button" at bounding box center [574, 240] width 301 height 33
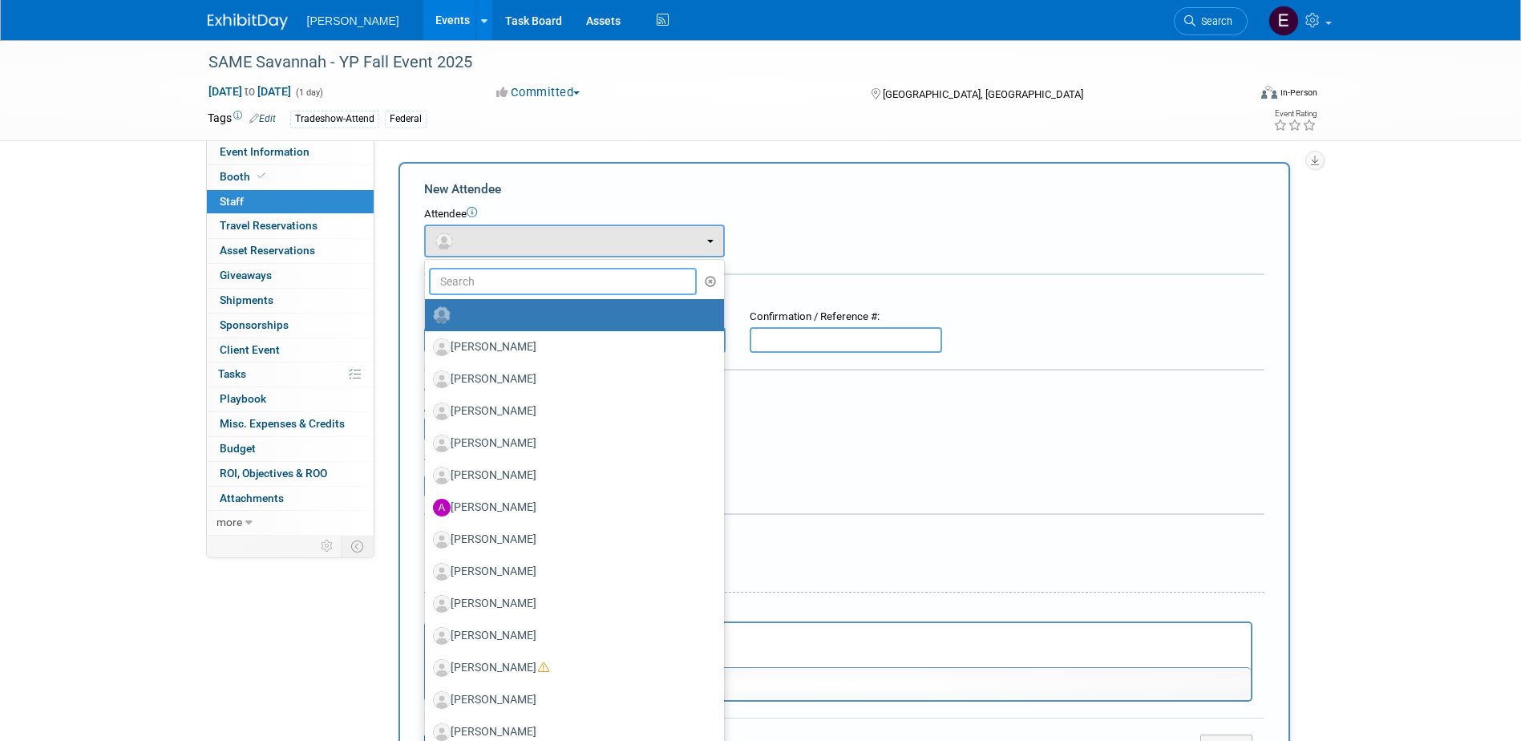
click at [548, 281] on input "text" at bounding box center [563, 281] width 269 height 27
type input "anthony"
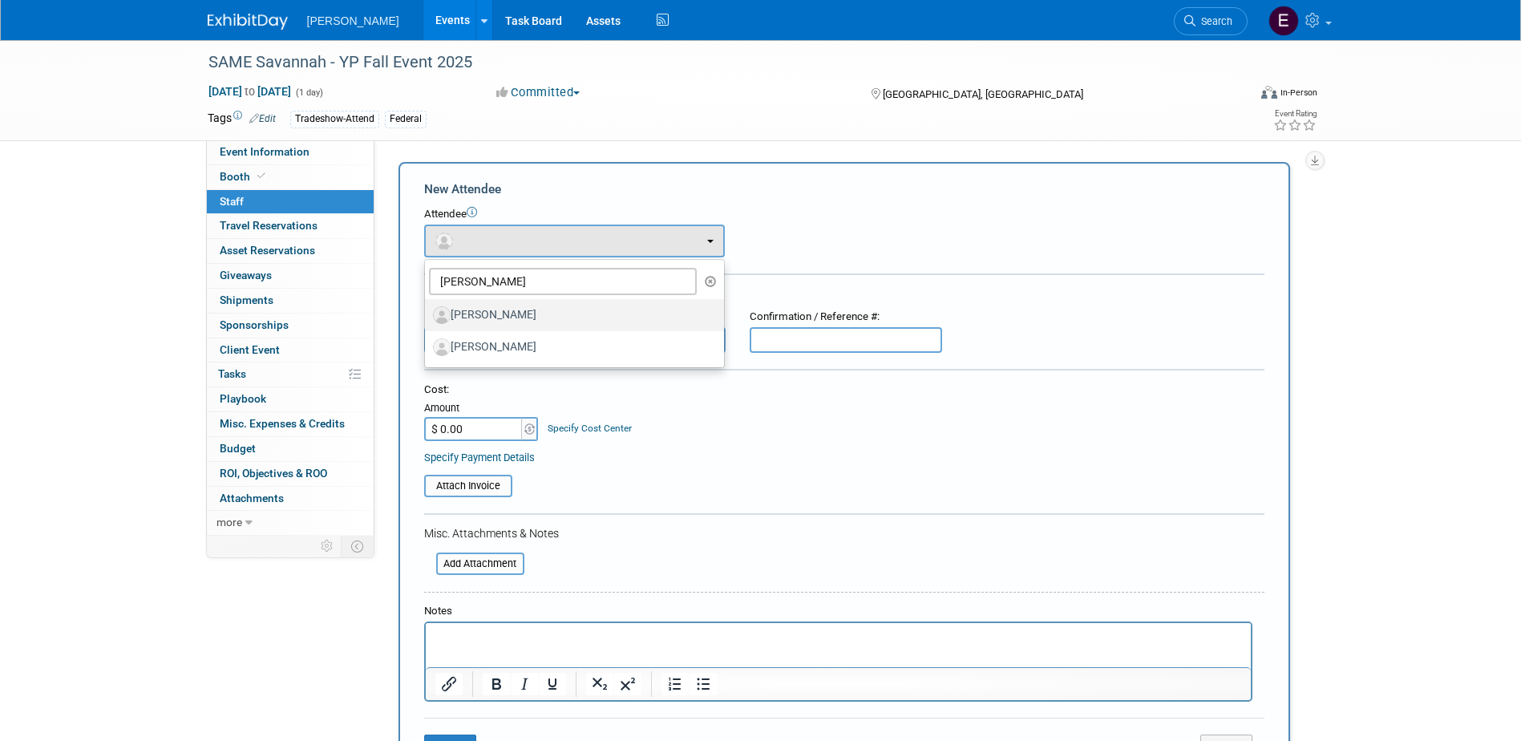
click at [543, 317] on label "[PERSON_NAME]" at bounding box center [570, 315] width 275 height 26
click at [427, 317] on input "[PERSON_NAME]" at bounding box center [422, 313] width 10 height 10
select select "80be1735-b402-4f82-be54-4f4b4a424ce6"
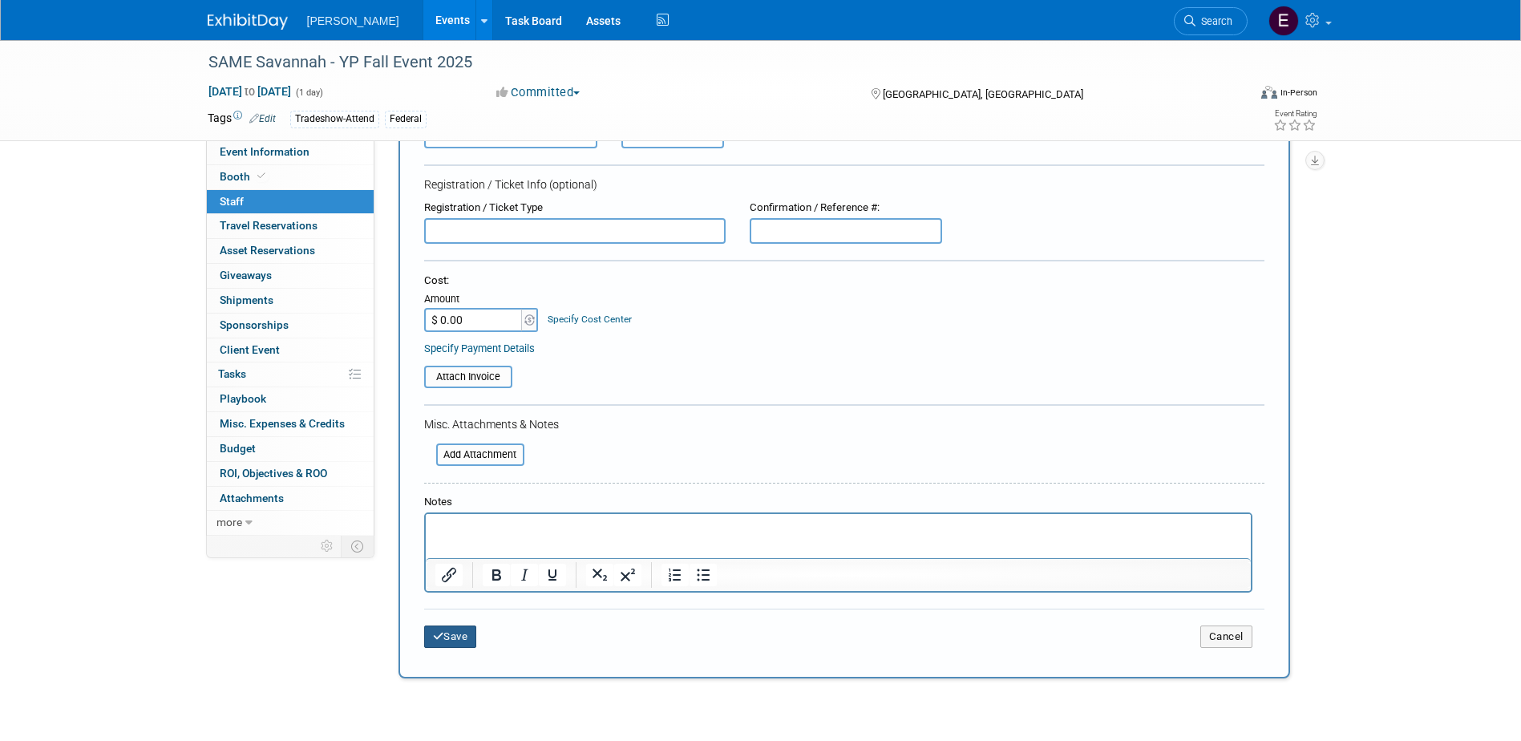
click at [454, 515] on button "Save" at bounding box center [450, 636] width 53 height 22
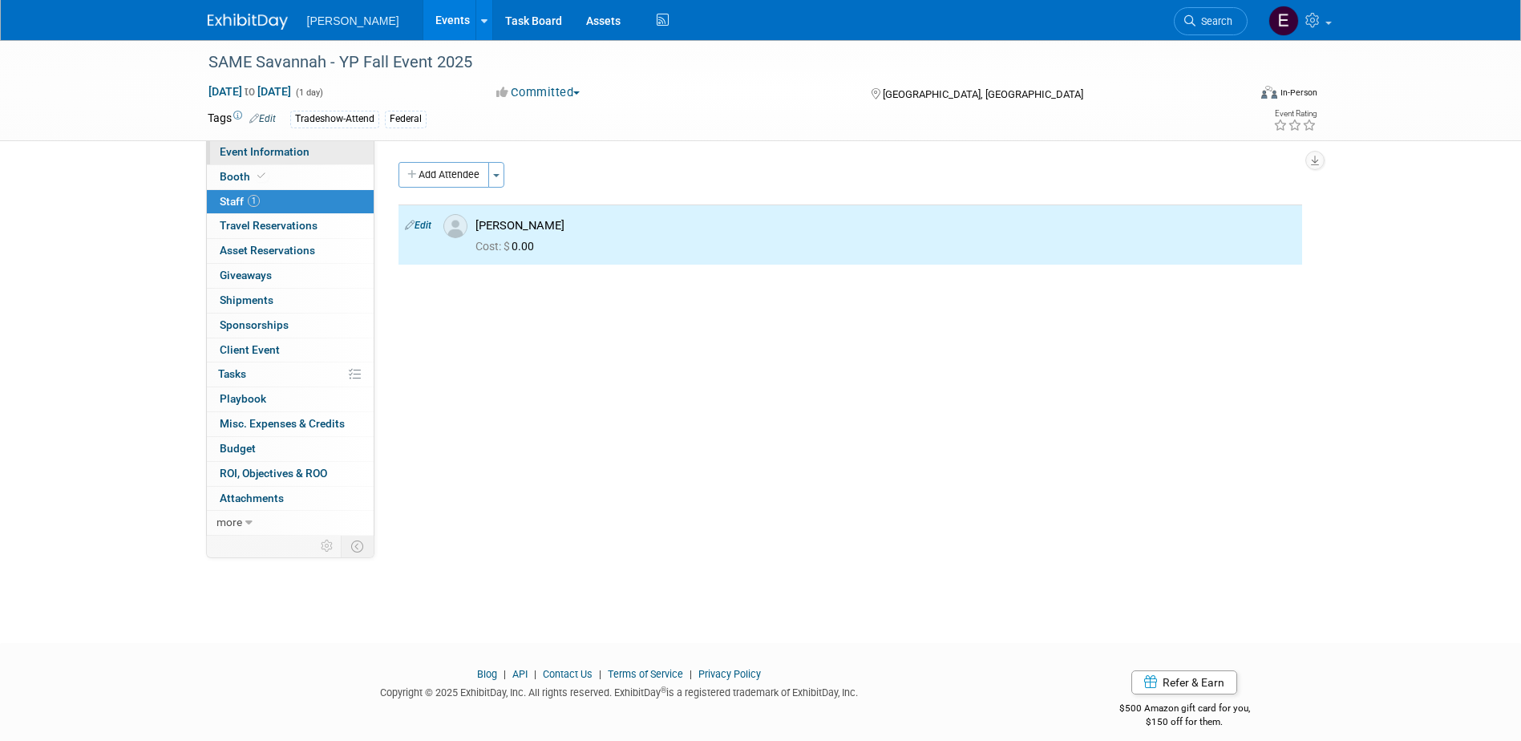
click at [275, 143] on link "Event Information" at bounding box center [290, 152] width 167 height 24
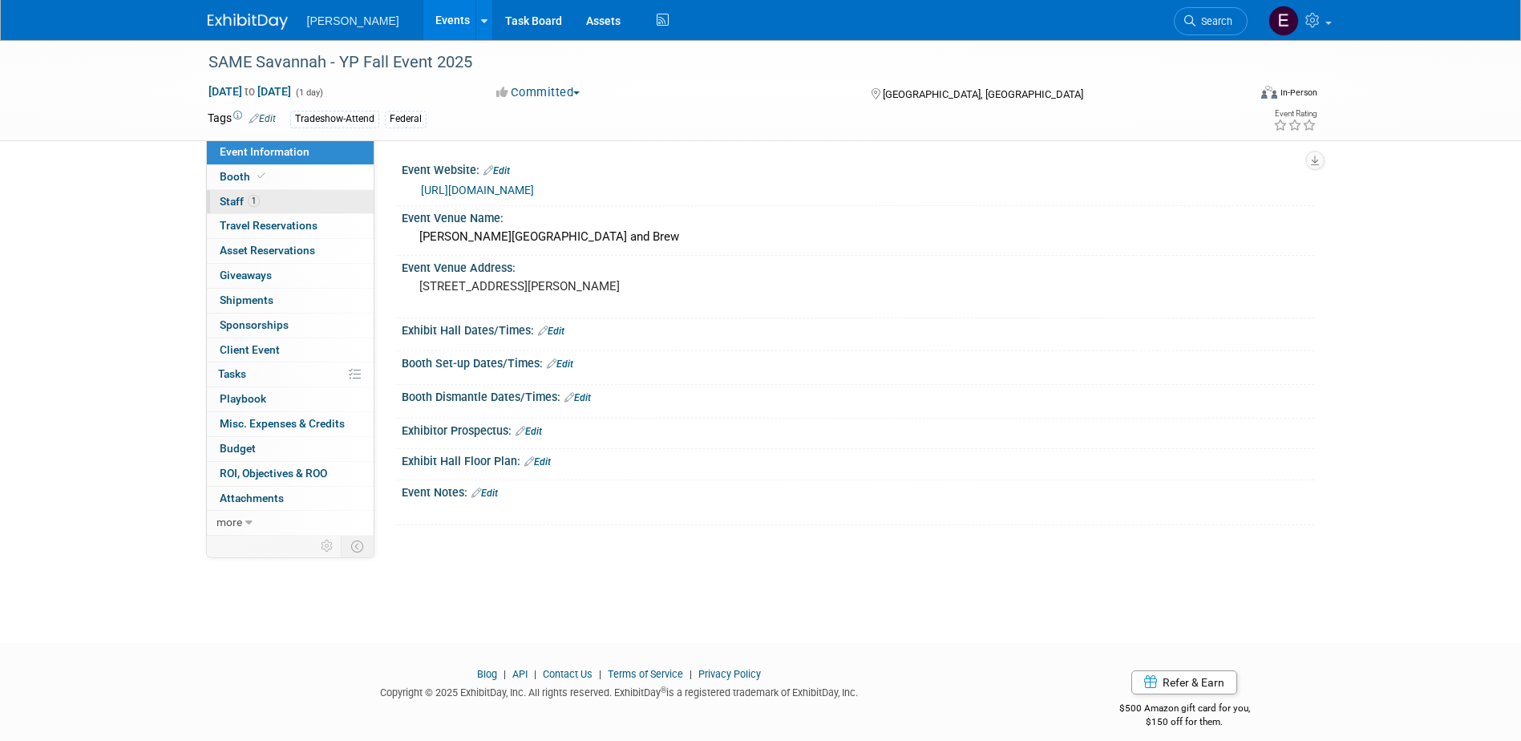
click at [281, 200] on link "1 Staff 1" at bounding box center [290, 202] width 167 height 24
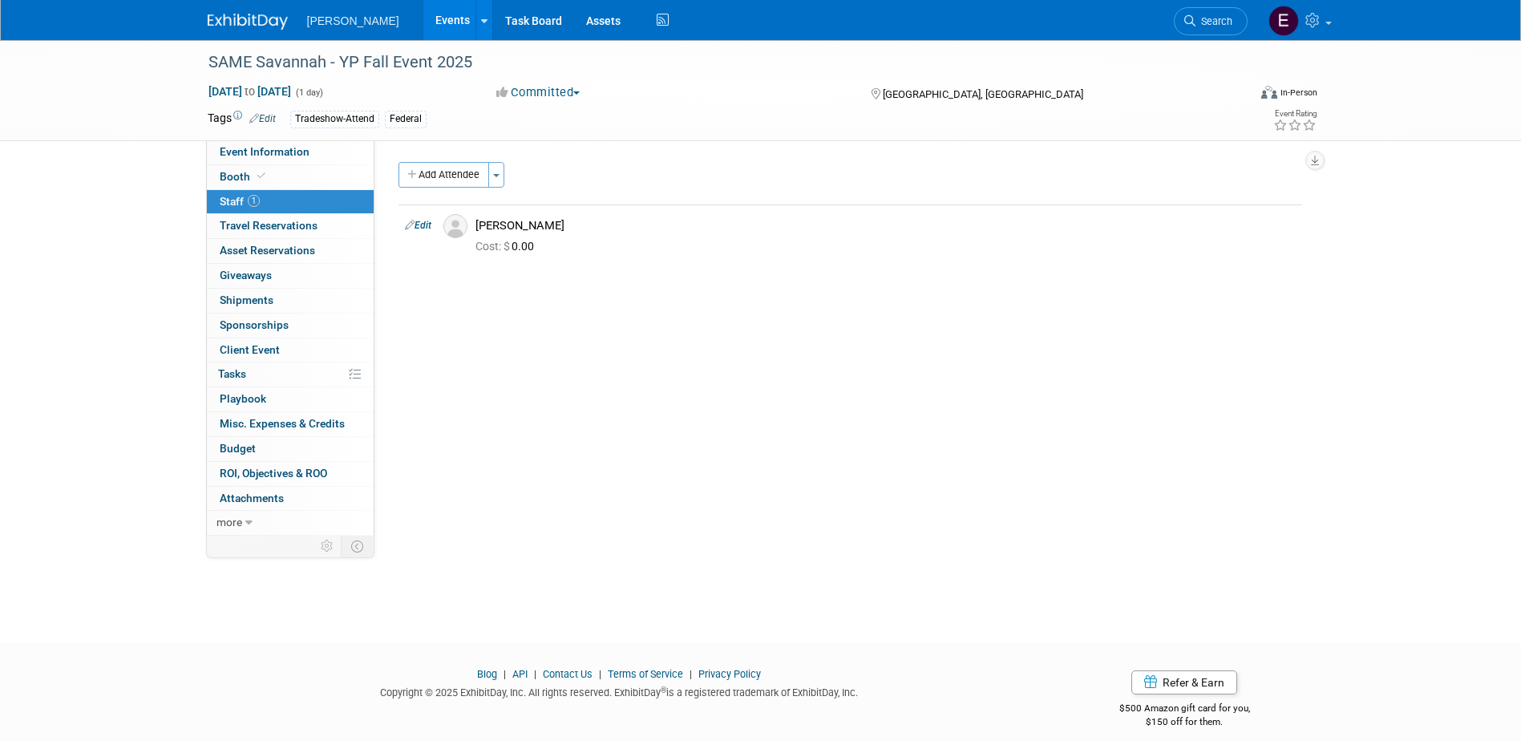
click at [329, 138] on div "SAME Savannah - YP Fall Event 2025 Oct 15, 2025 to Oct 15, 2025 (1 day) Oct 15,…" at bounding box center [761, 90] width 1130 height 100
click at [327, 147] on link "Event Information" at bounding box center [290, 152] width 167 height 24
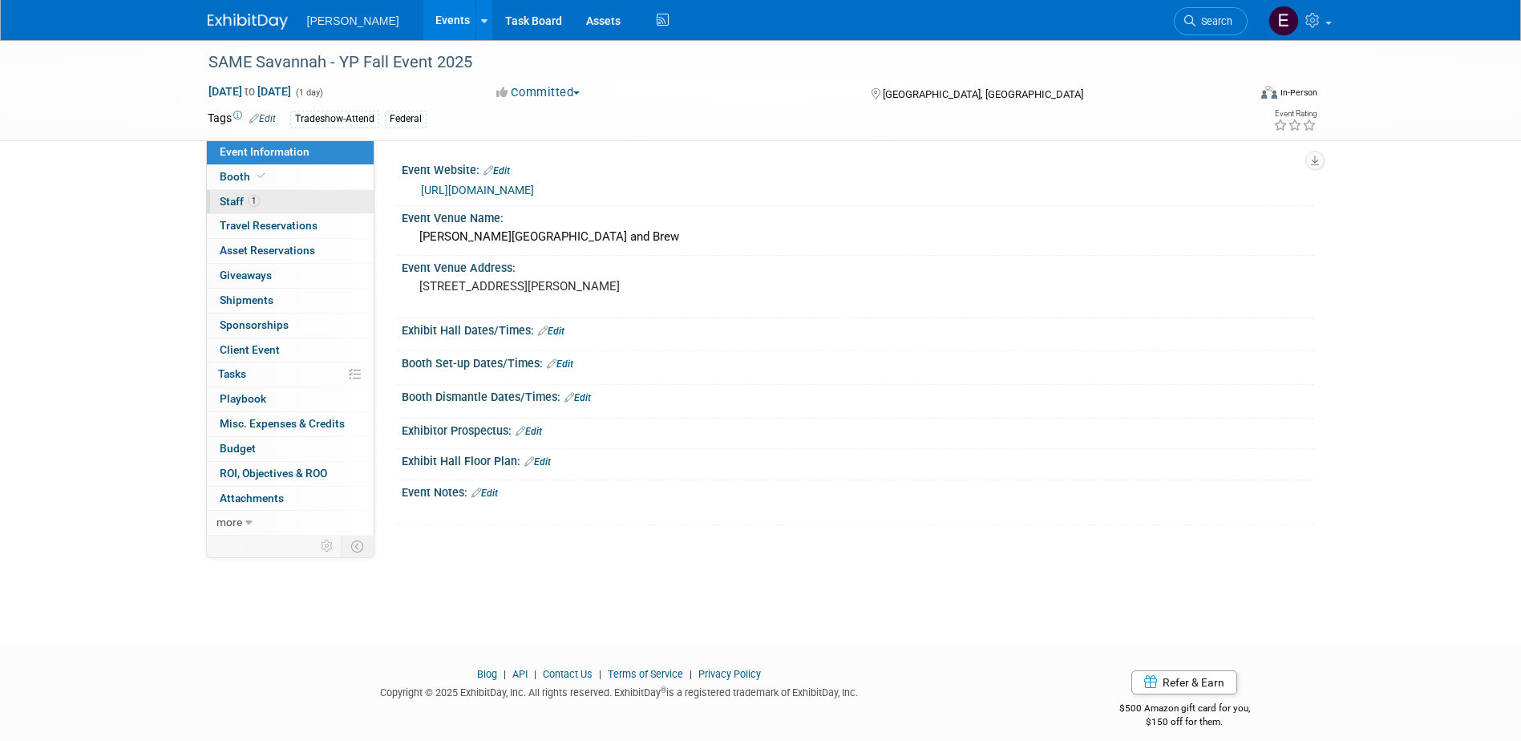
click at [296, 201] on link "1 Staff 1" at bounding box center [290, 202] width 167 height 24
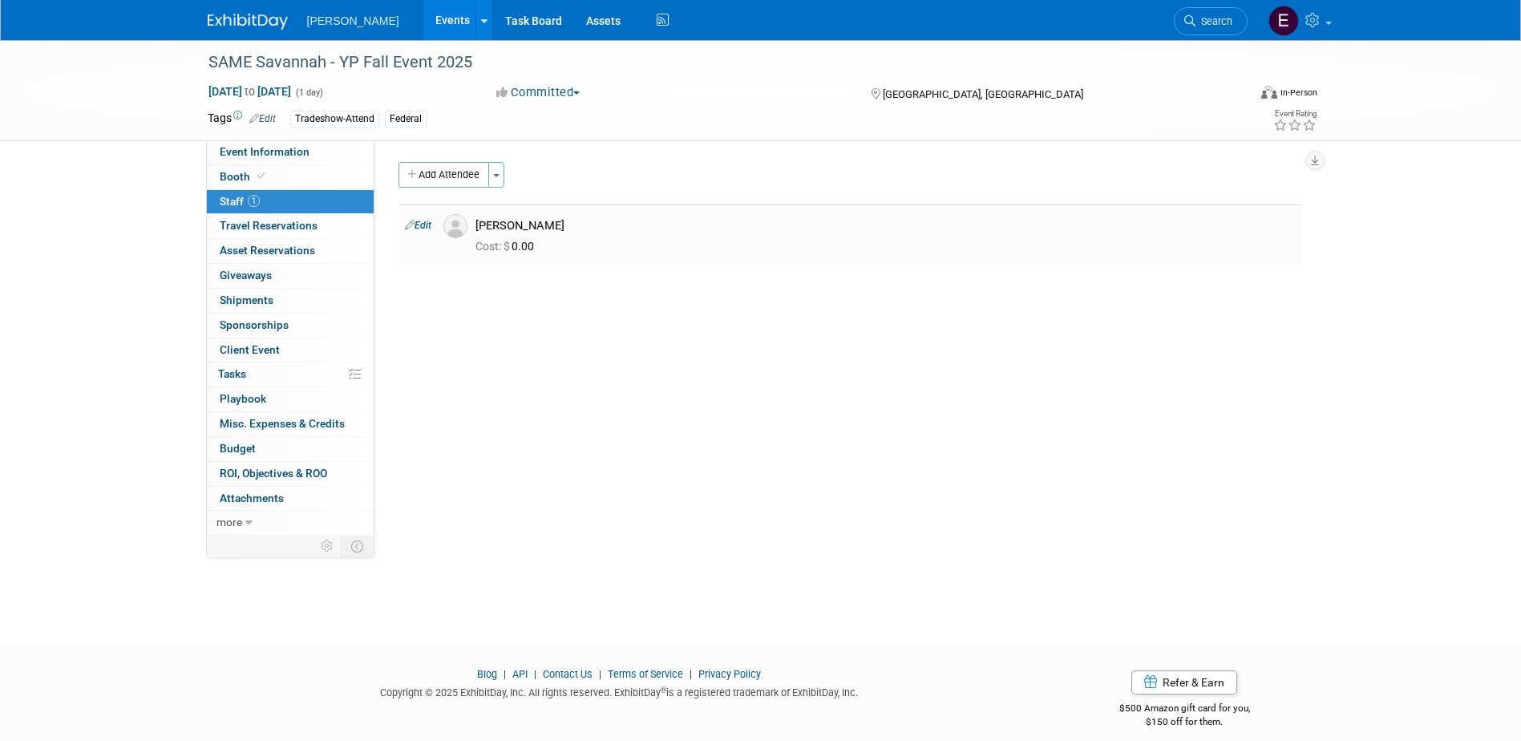
click at [417, 228] on link "Edit" at bounding box center [418, 225] width 26 height 11
select select "80be1735-b402-4f82-be54-4f4b4a424ce6"
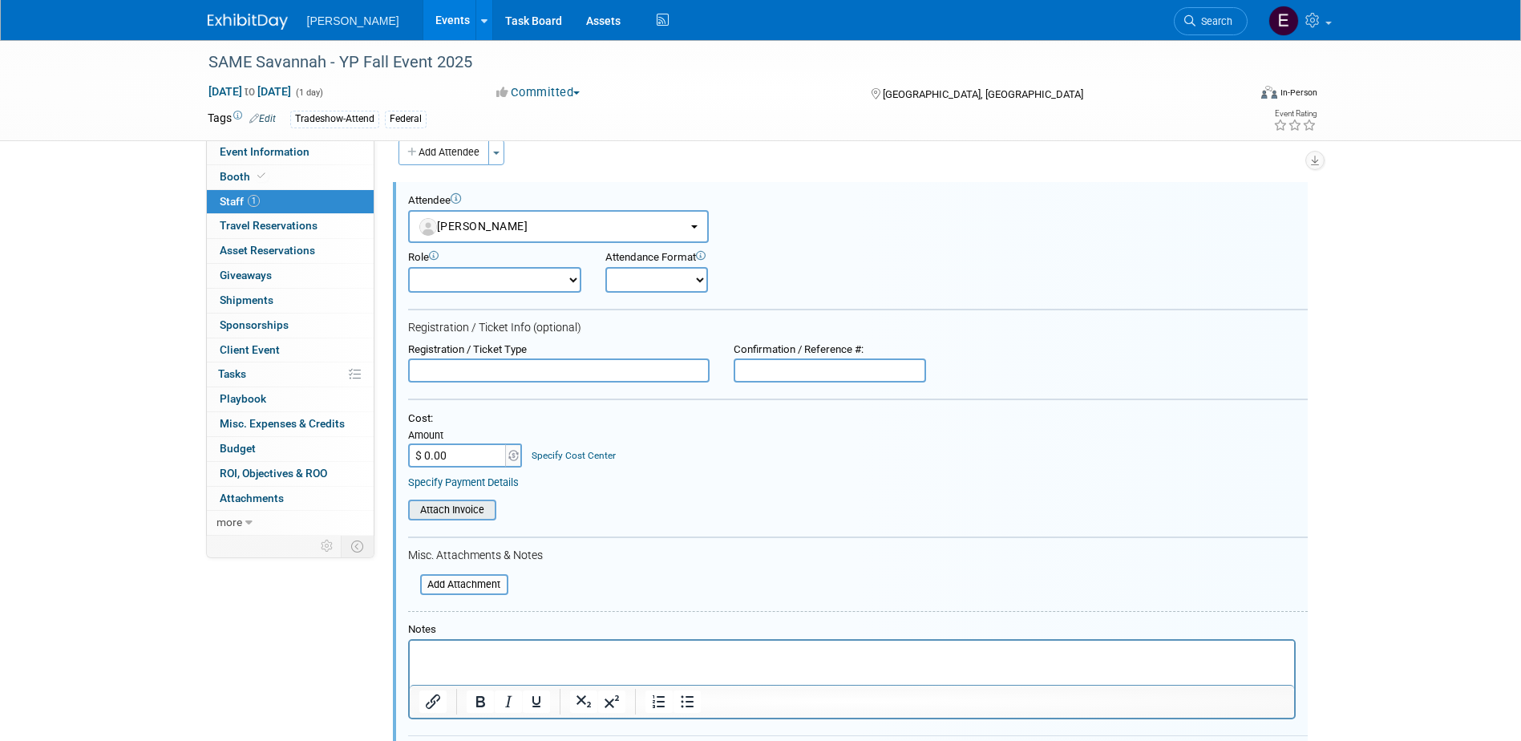
click at [467, 507] on input "file" at bounding box center [399, 510] width 191 height 18
click at [506, 476] on div "Specify Payment Details" at bounding box center [857, 482] width 899 height 14
click at [495, 483] on link "Specify Payment Details" at bounding box center [463, 482] width 111 height 12
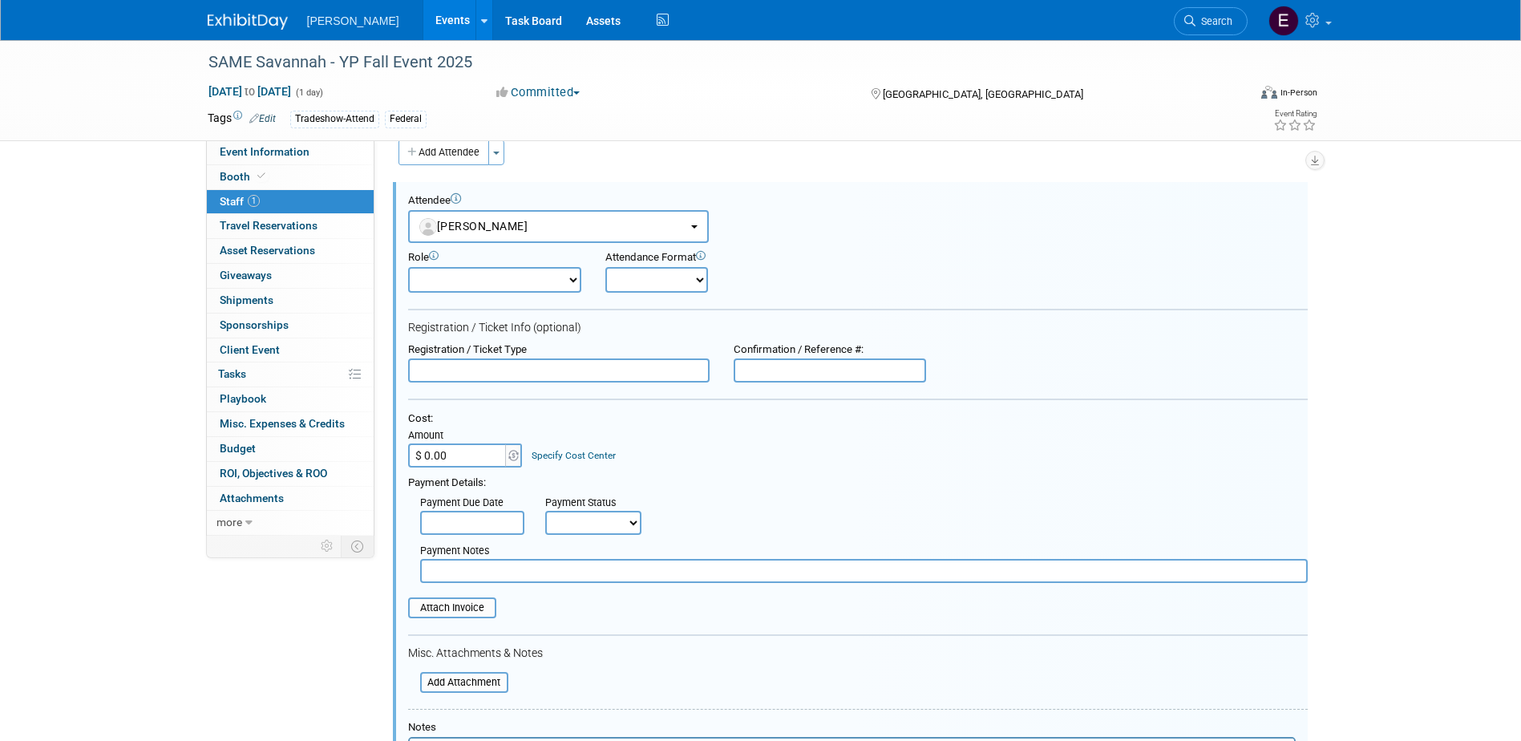
click at [516, 515] on input "text" at bounding box center [863, 571] width 887 height 24
type input "Reg 9/26/25 EV"
click at [419, 365] on input "text" at bounding box center [558, 370] width 301 height 24
type input "F"
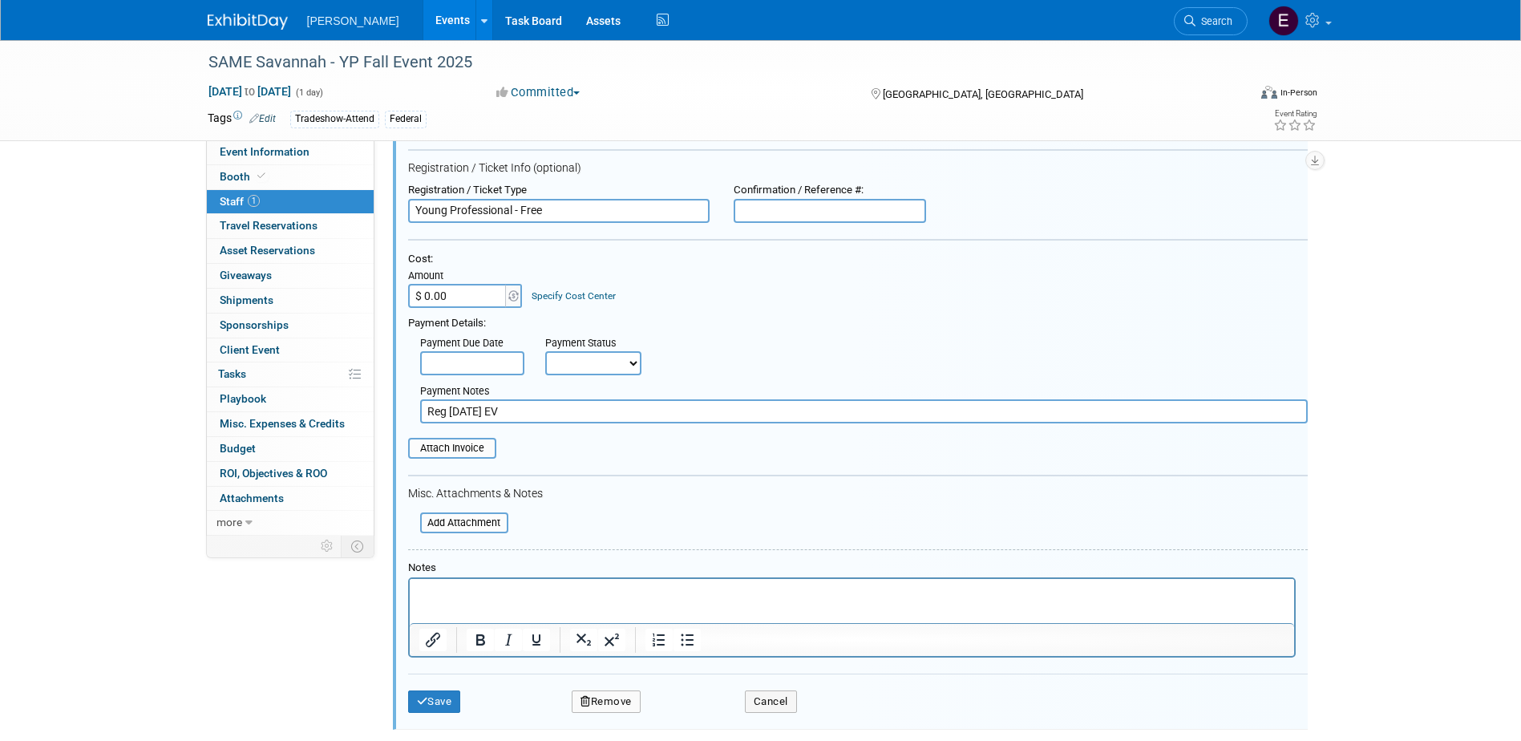
scroll to position [183, 0]
type input "Young Professional - Free"
click at [425, 515] on button "Save" at bounding box center [434, 700] width 53 height 22
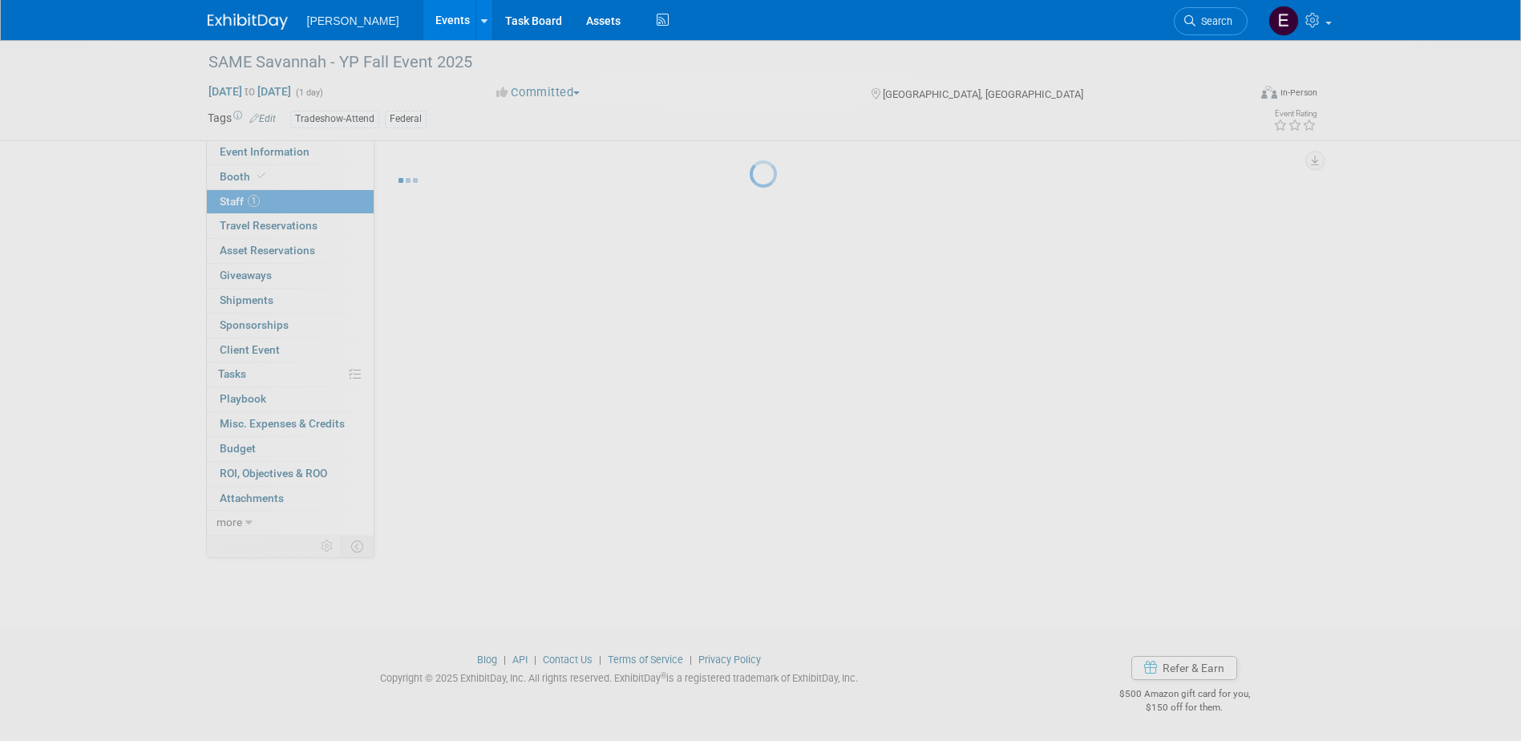
scroll to position [14, 0]
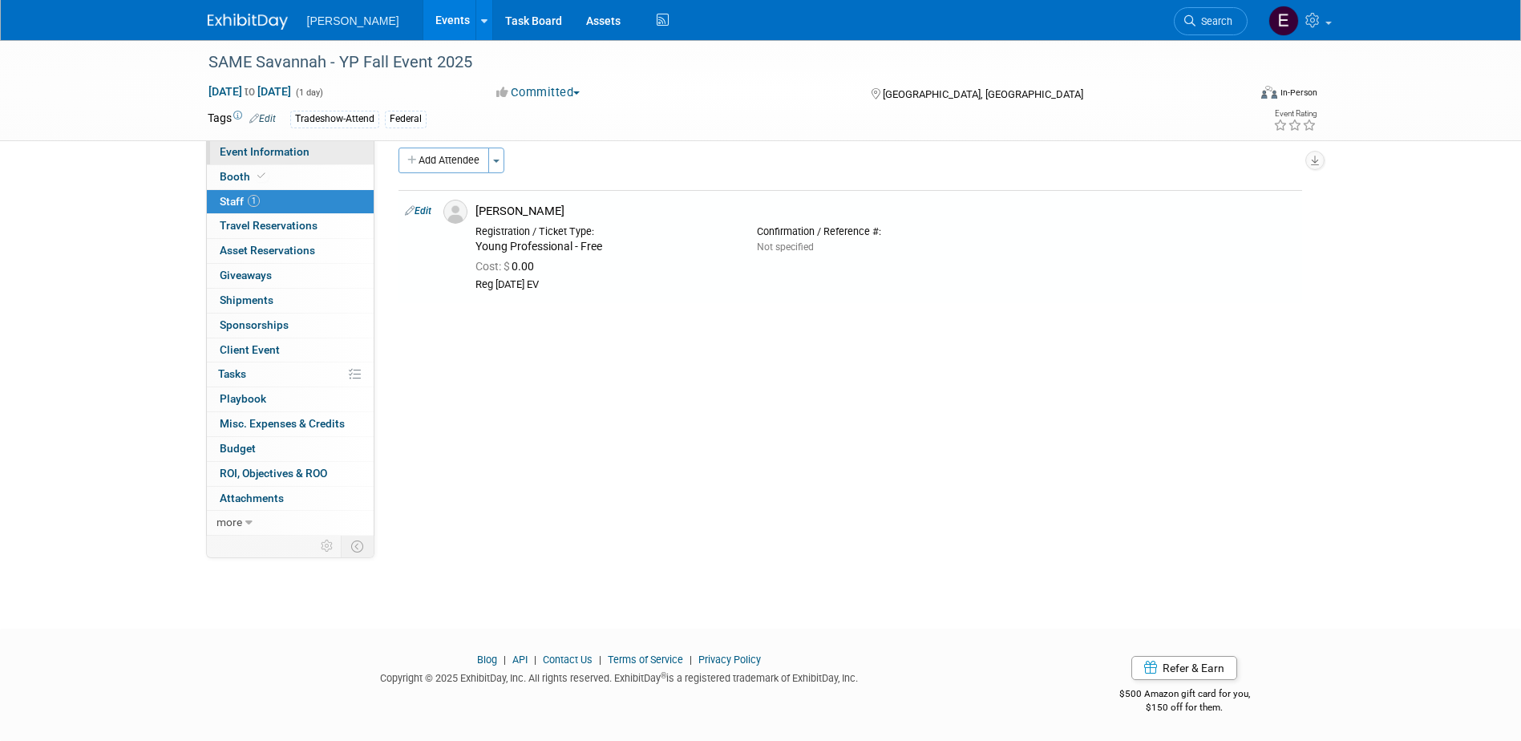
click at [256, 149] on span "Event Information" at bounding box center [265, 151] width 90 height 13
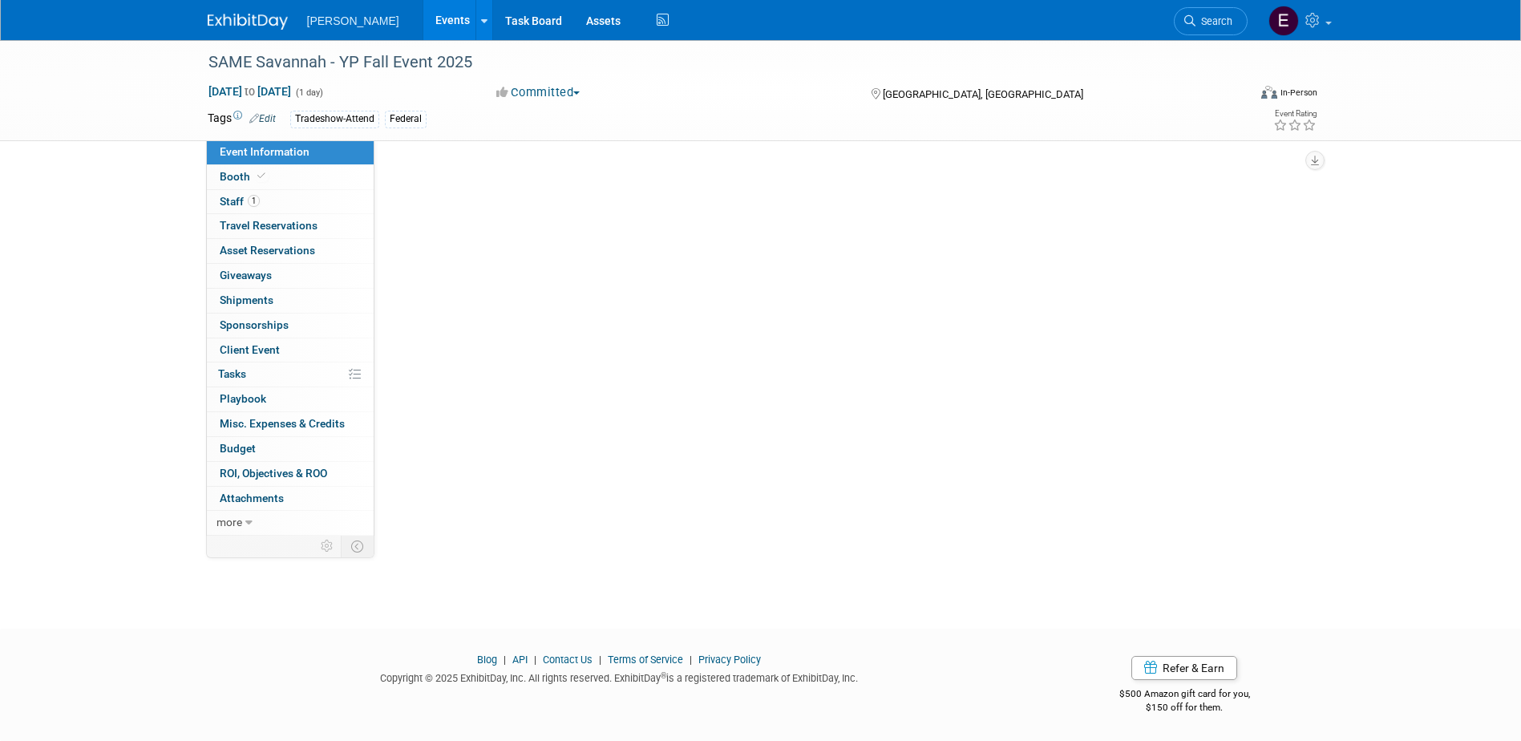
scroll to position [0, 0]
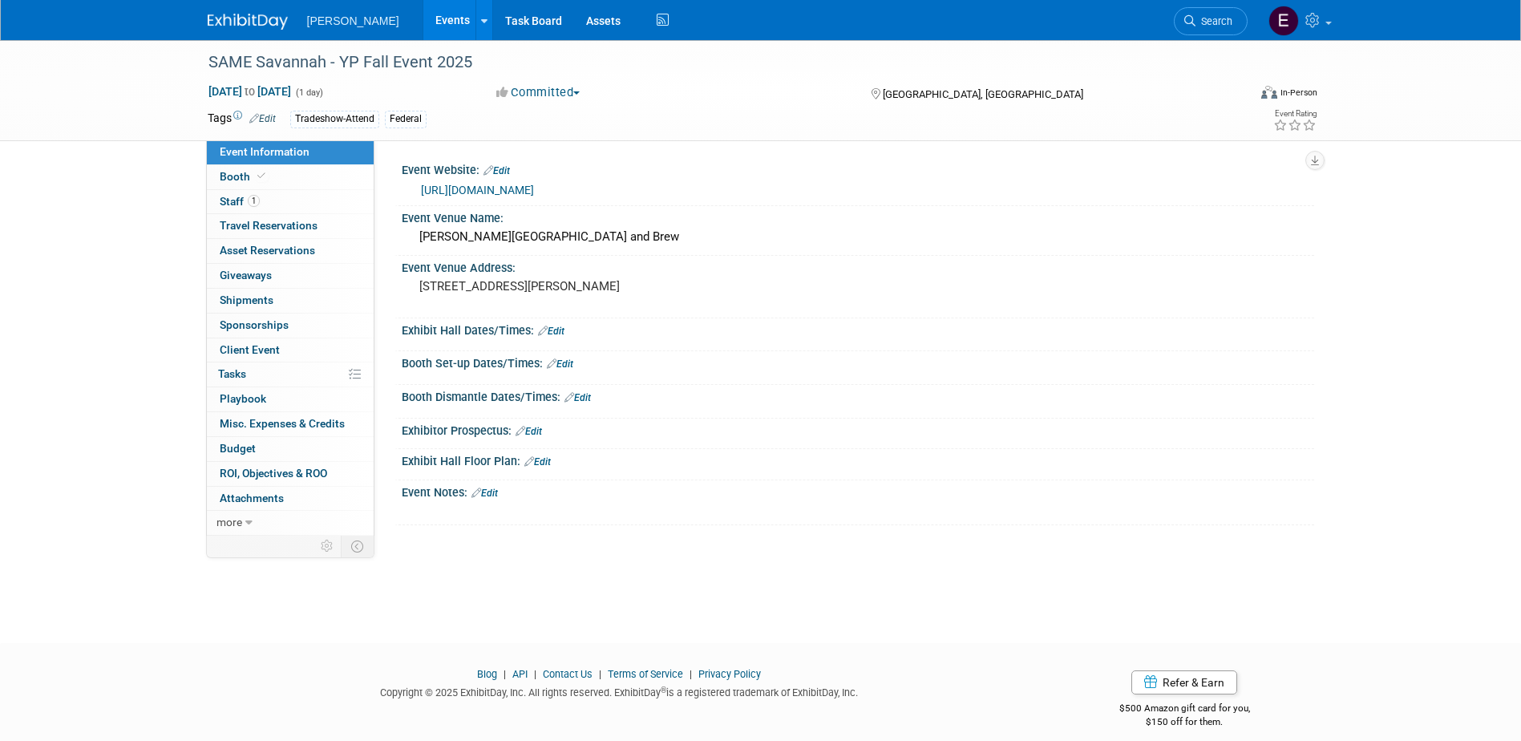
drag, startPoint x: 1210, startPoint y: 21, endPoint x: 1199, endPoint y: 33, distance: 16.4
click at [1007, 21] on span "Search" at bounding box center [1213, 21] width 37 height 12
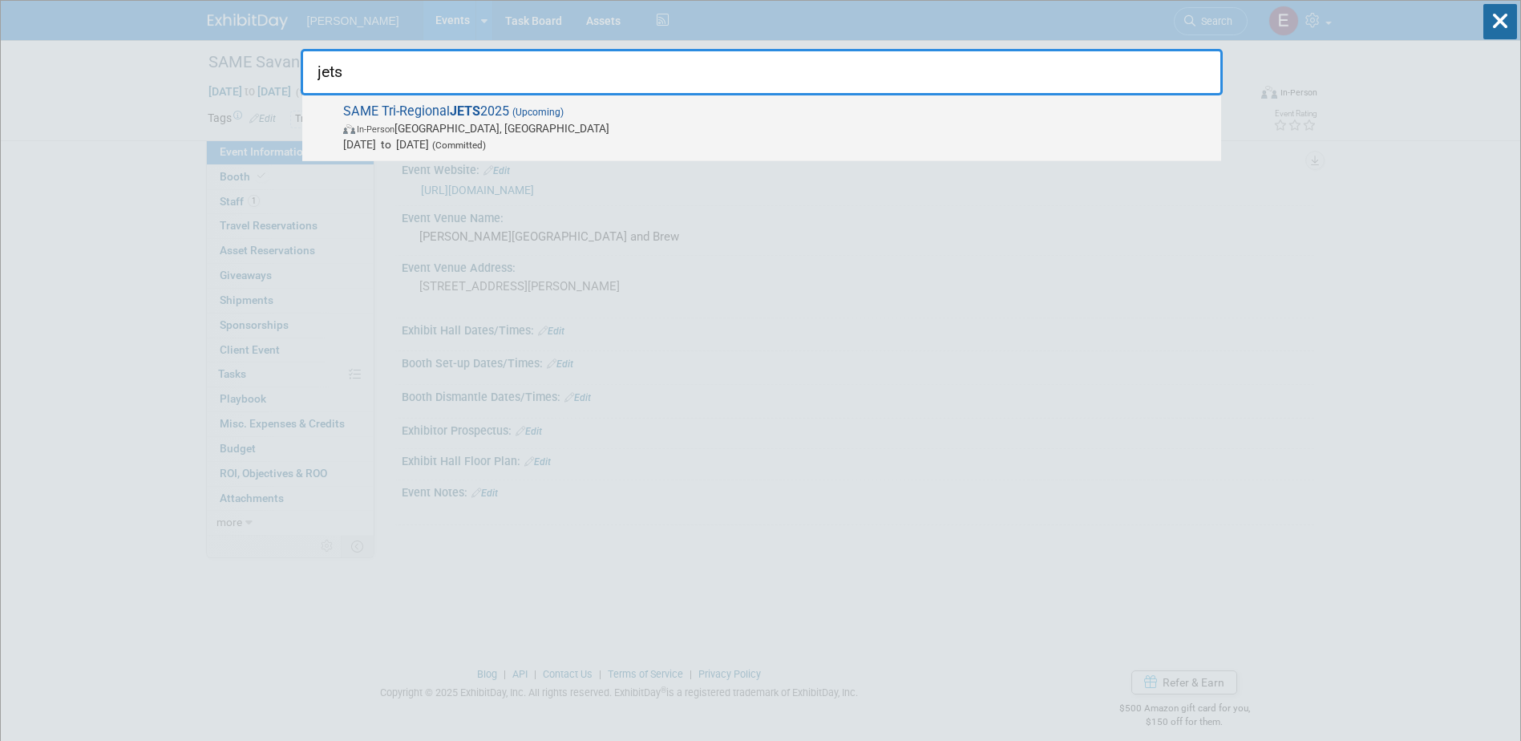
type input "jets"
click at [611, 120] on span "In-Person Jacksonville, FL" at bounding box center [778, 128] width 870 height 16
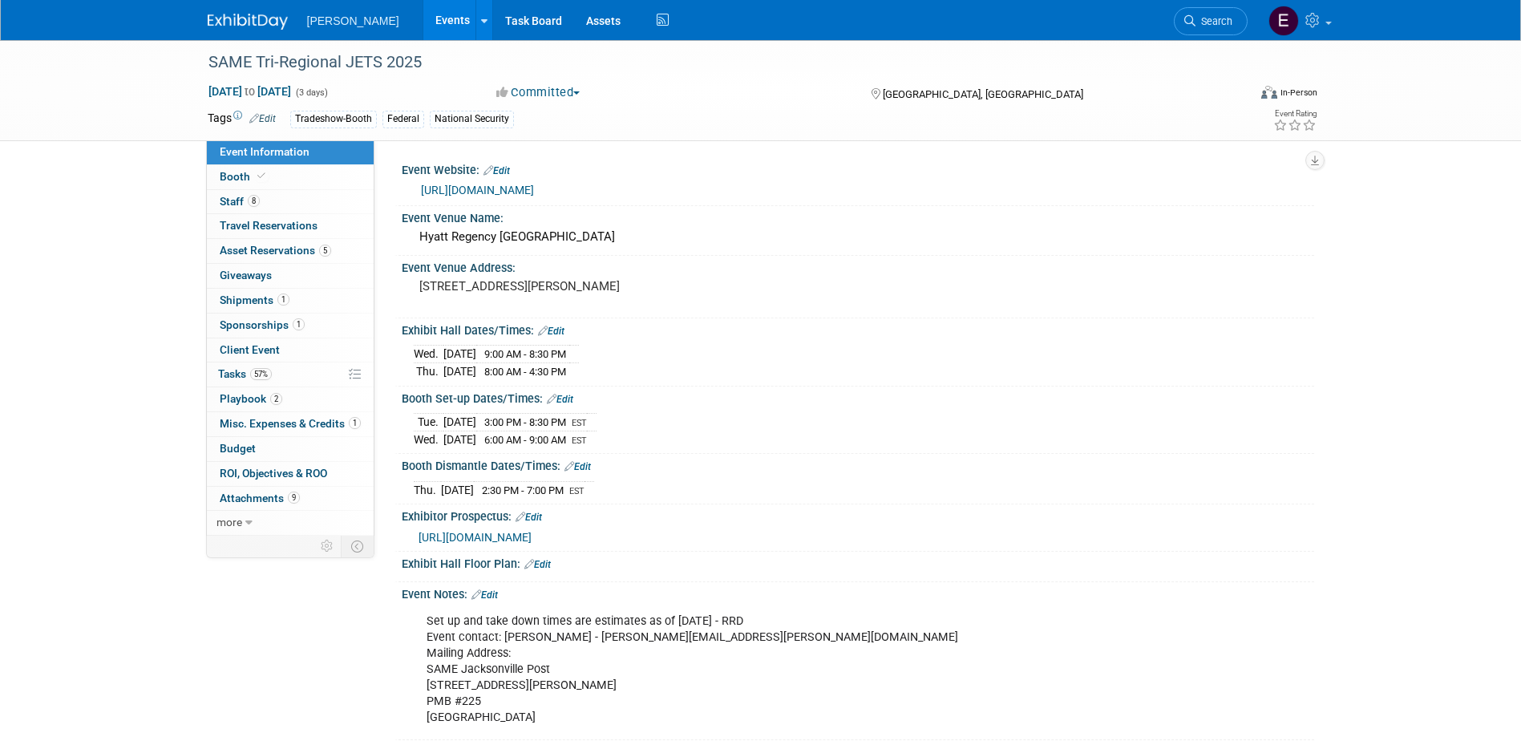
click at [242, 208] on link "8 Staff 8" at bounding box center [290, 202] width 167 height 24
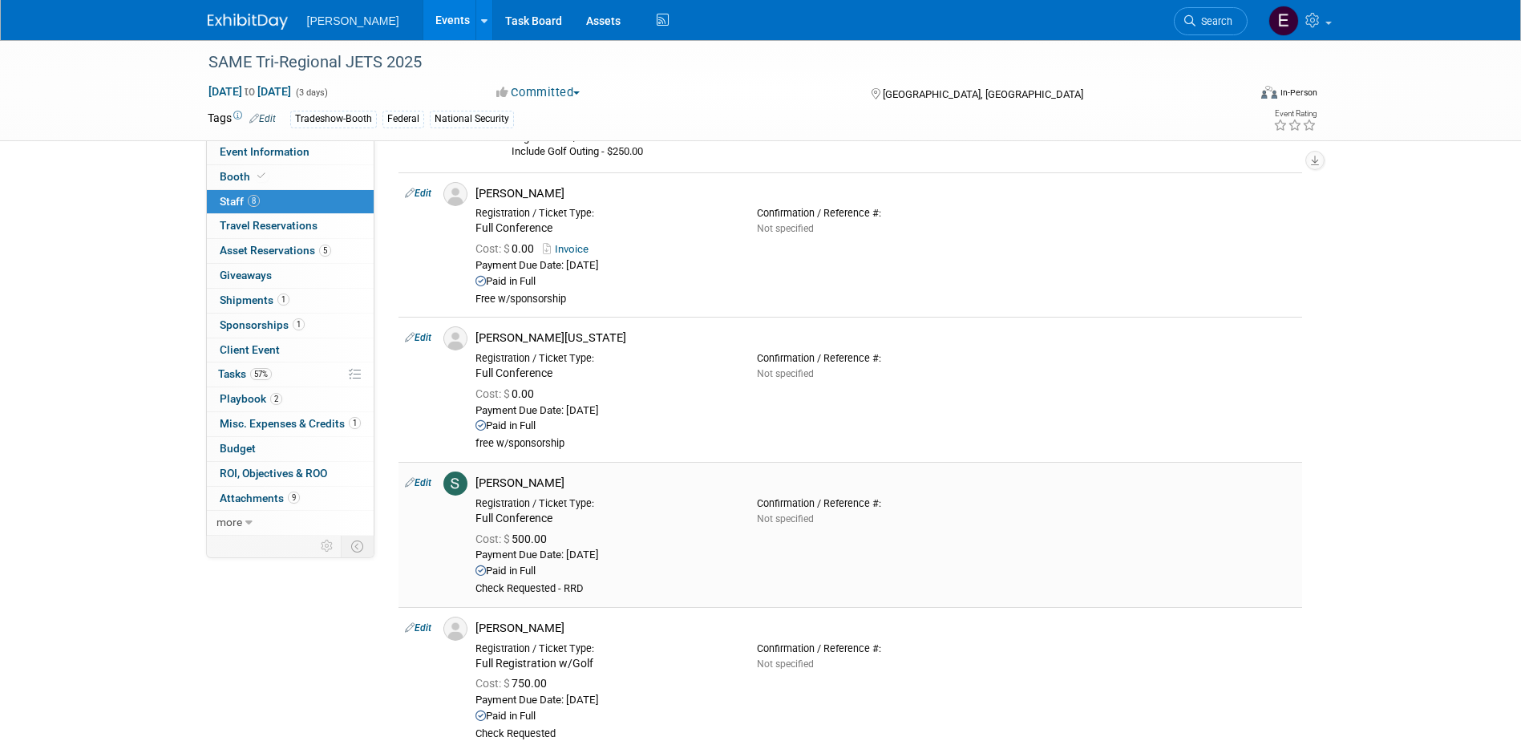
scroll to position [962, 0]
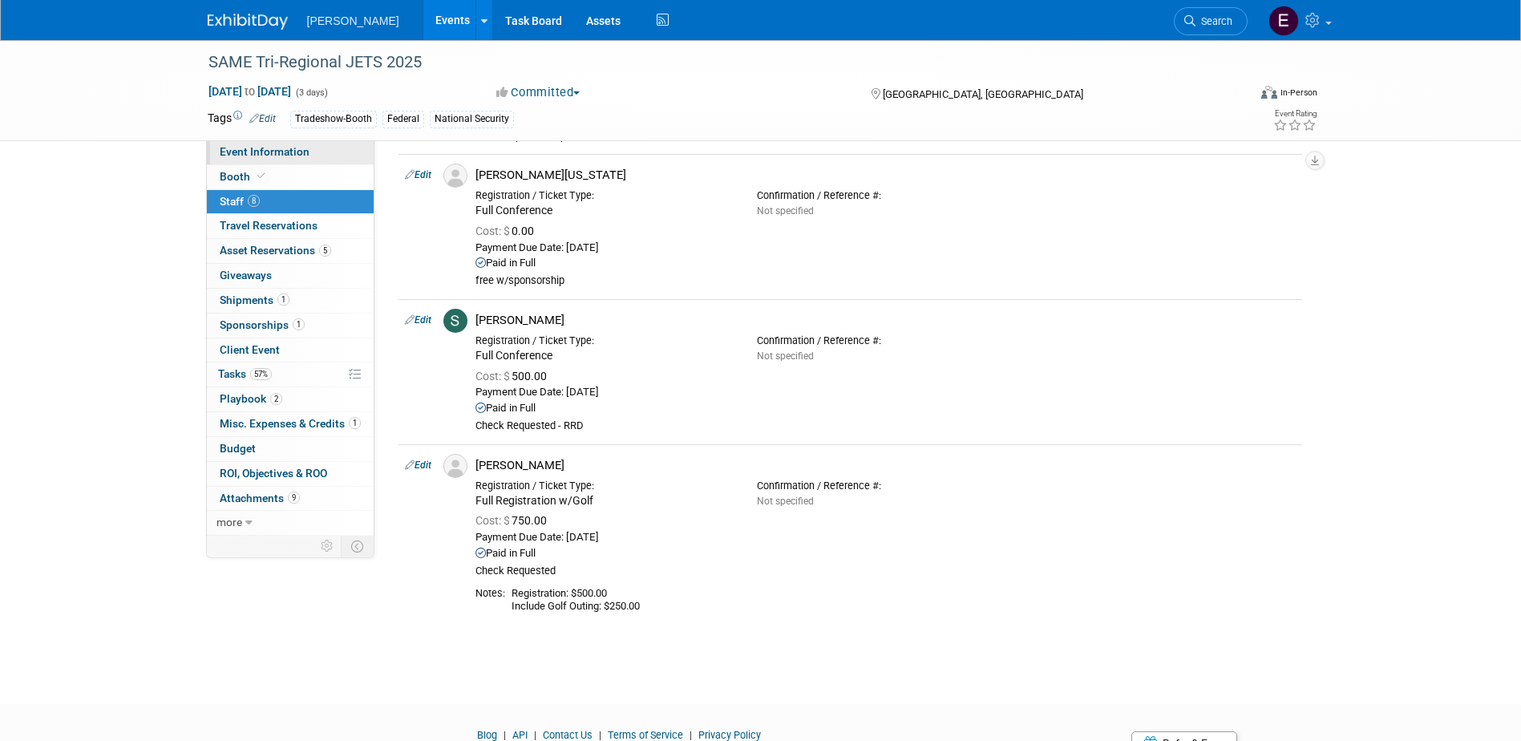
click at [321, 150] on link "Event Information" at bounding box center [290, 152] width 167 height 24
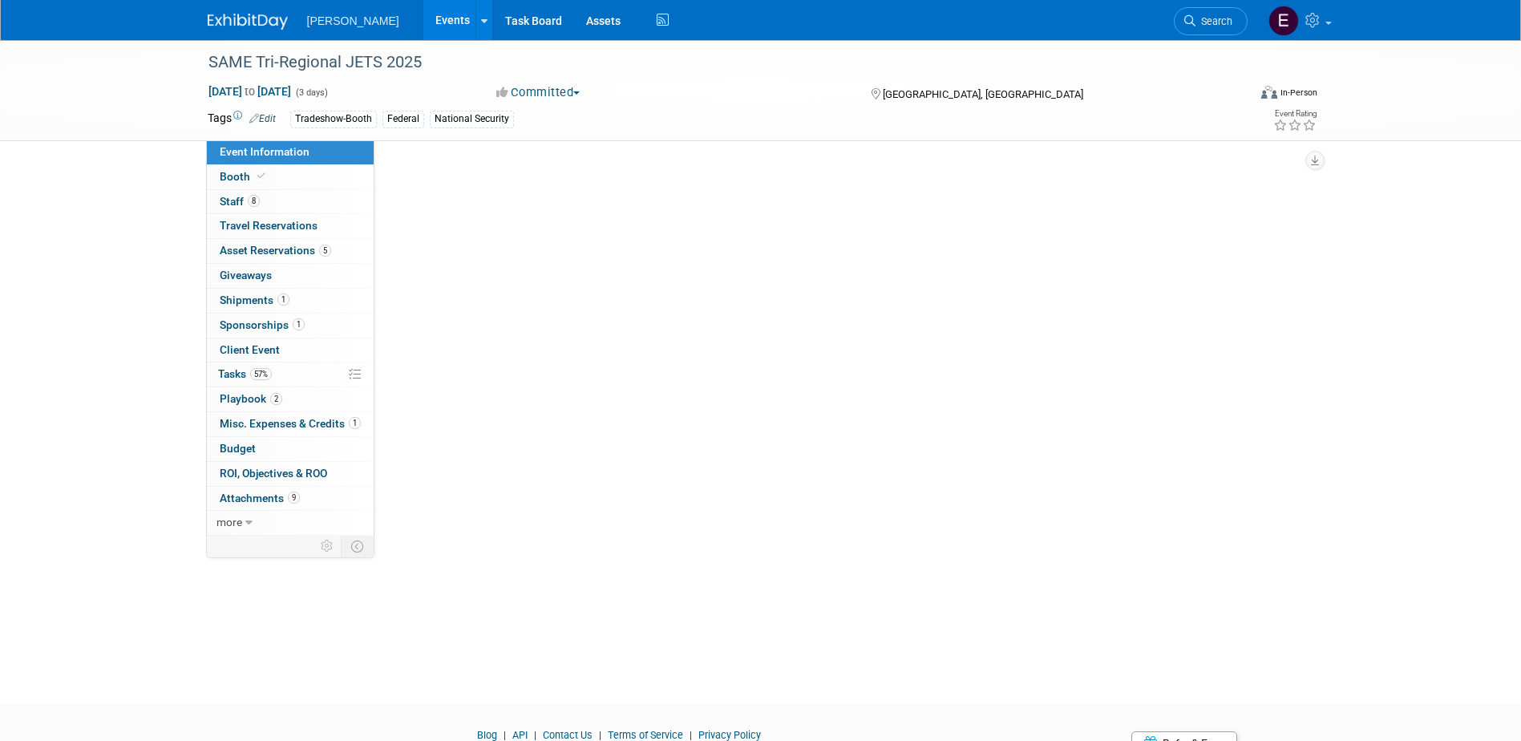
scroll to position [0, 0]
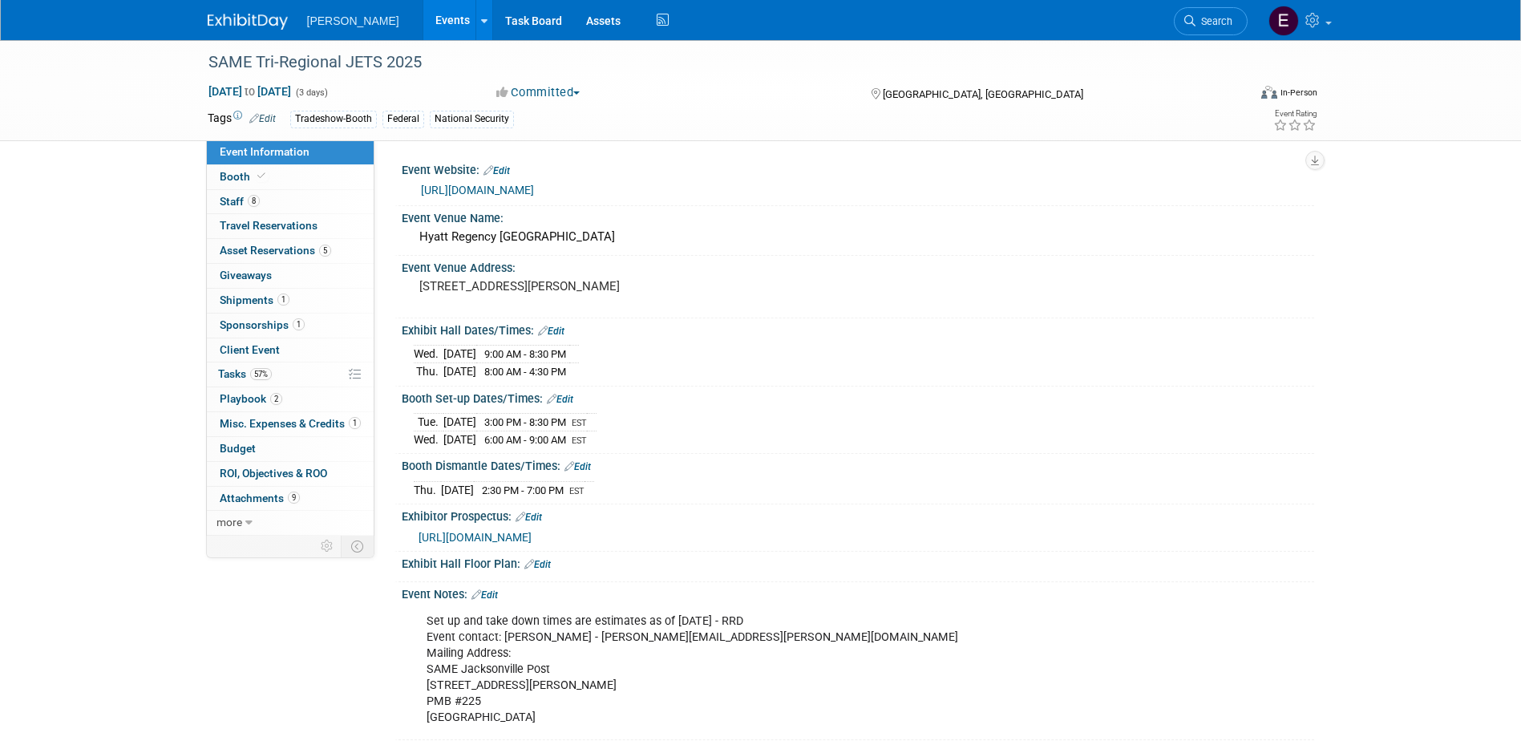
click at [533, 185] on link "https://samejax.org/meetinginfo.php?id=215&ts=1748026673" at bounding box center [477, 190] width 113 height 13
drag, startPoint x: 283, startPoint y: 445, endPoint x: 309, endPoint y: 443, distance: 25.7
click at [283, 445] on link "Budget" at bounding box center [290, 449] width 167 height 24
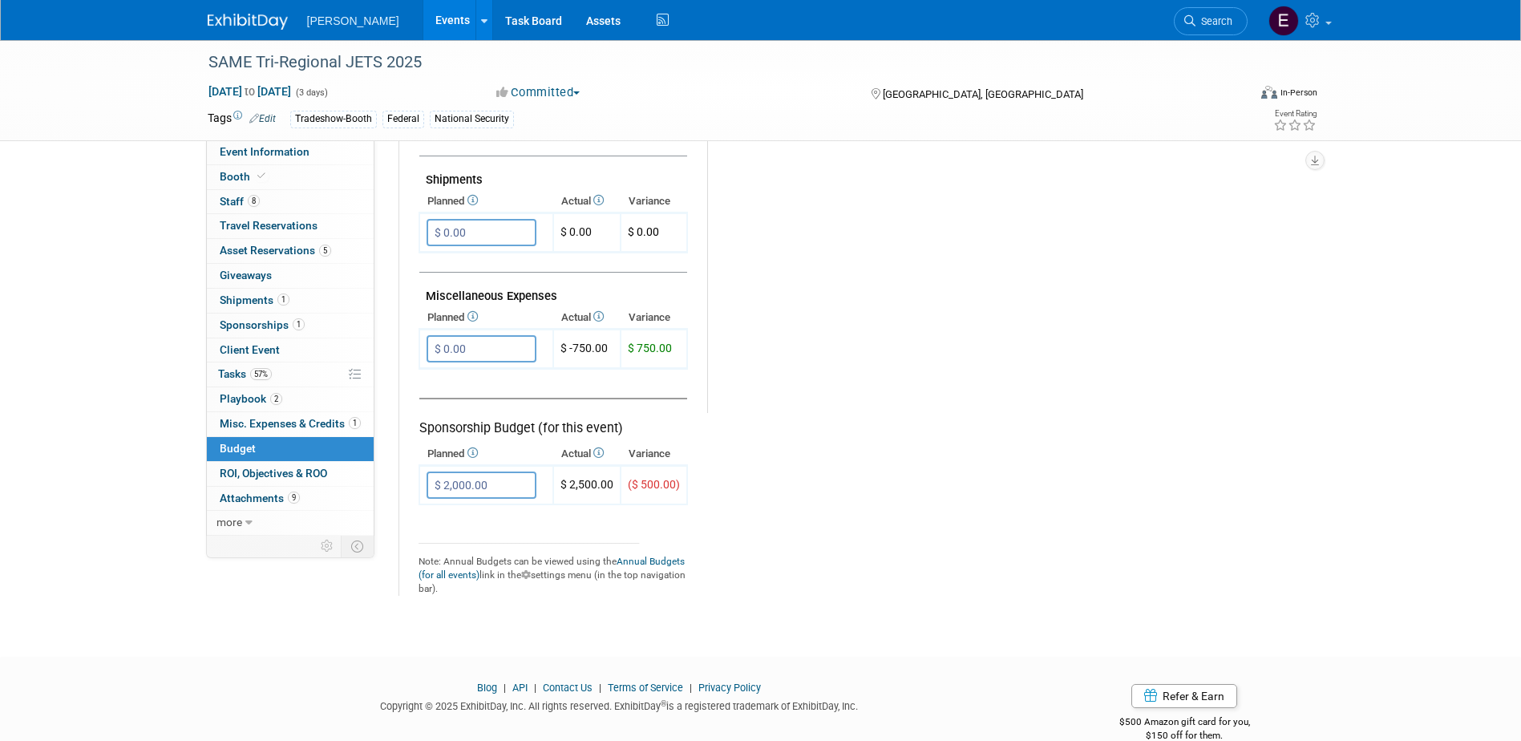
scroll to position [882, 0]
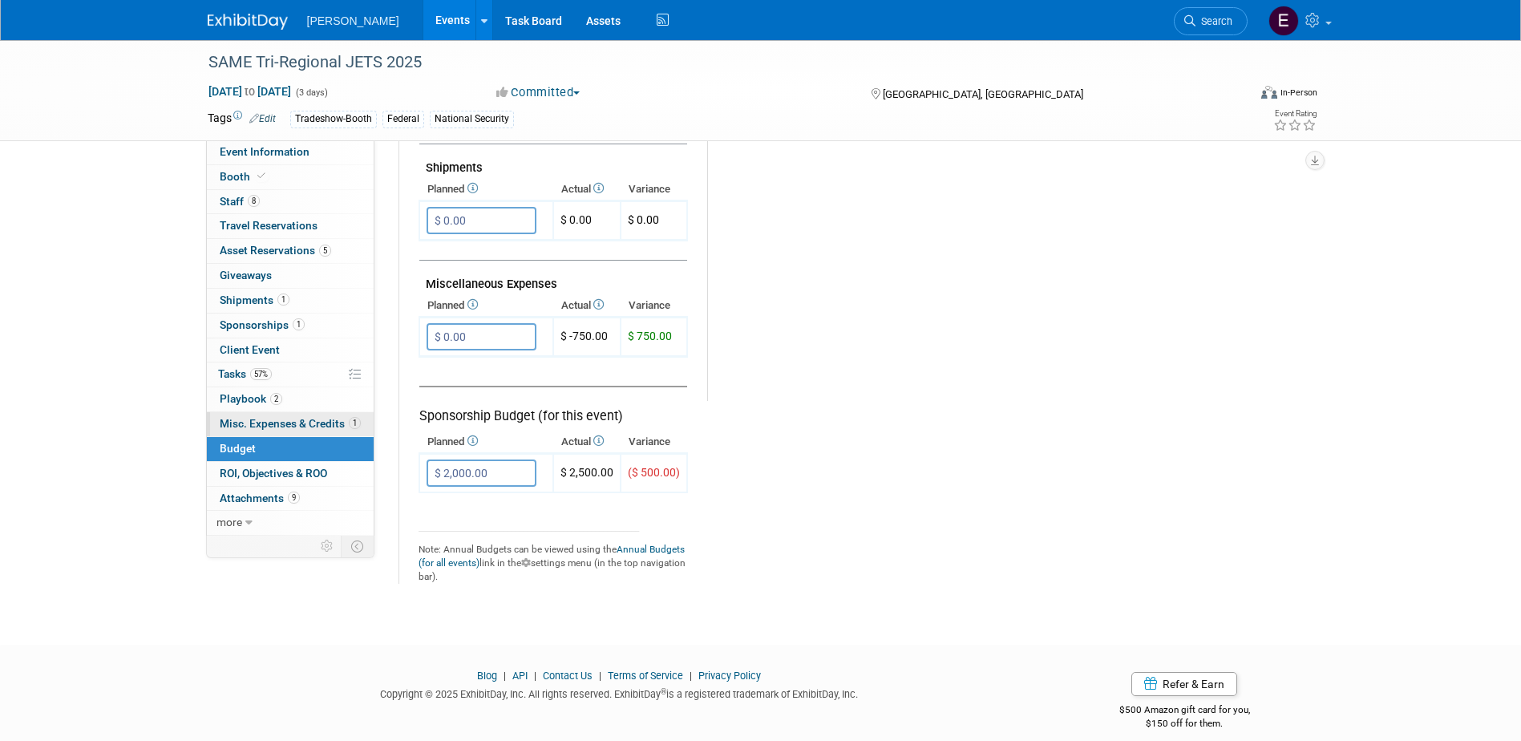
click at [282, 419] on span "Misc. Expenses & Credits 1" at bounding box center [290, 423] width 141 height 13
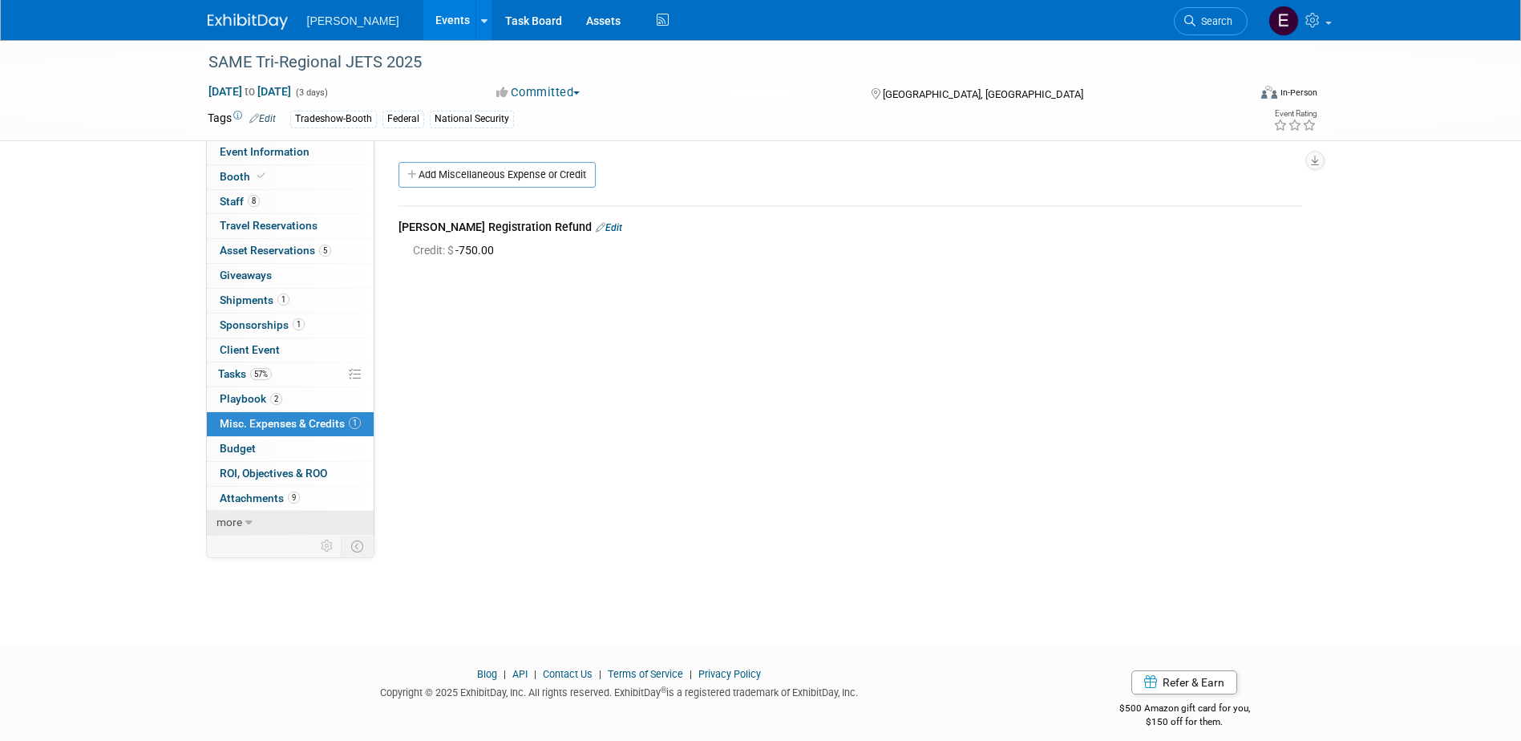
click at [256, 527] on link "more" at bounding box center [290, 523] width 167 height 24
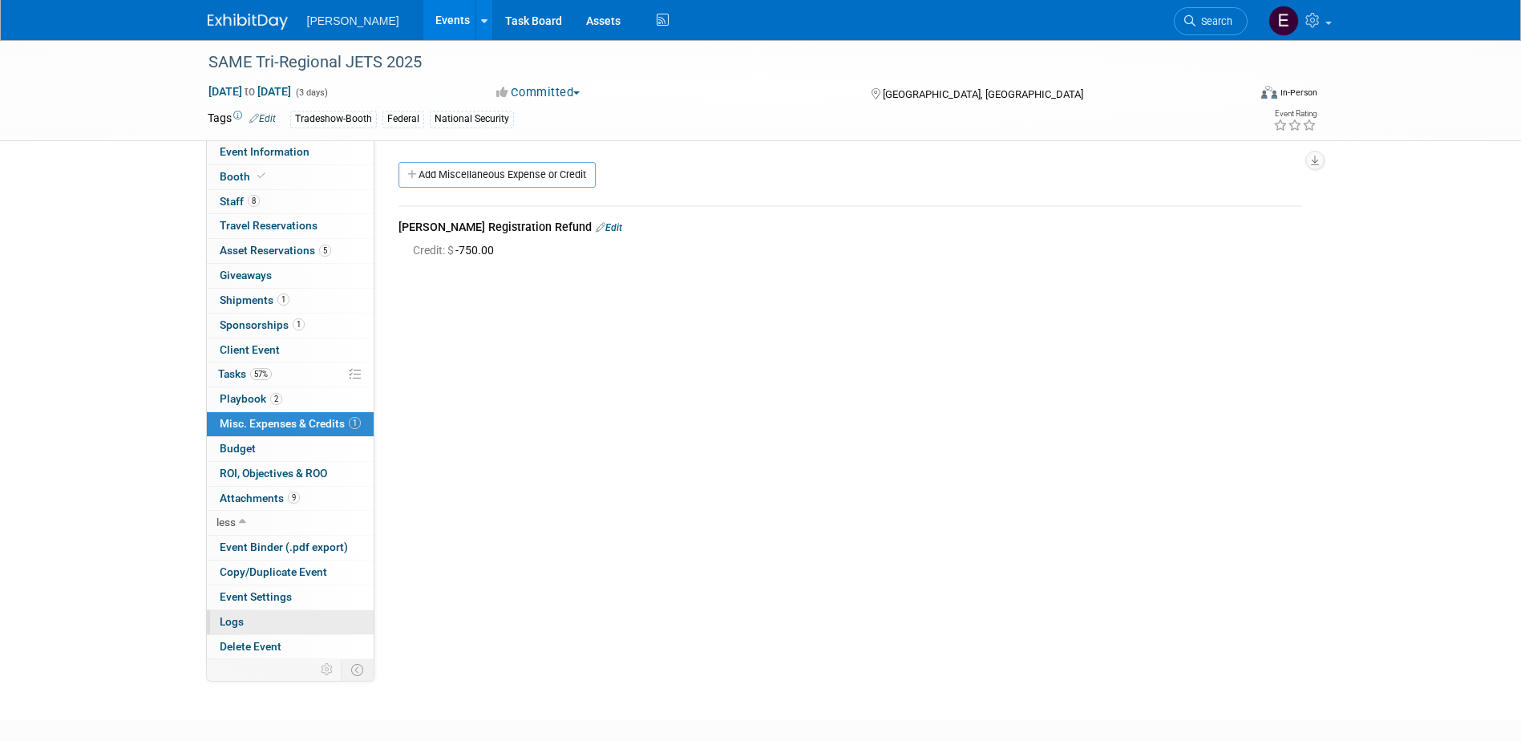
click at [265, 622] on link "Logs" at bounding box center [290, 622] width 167 height 24
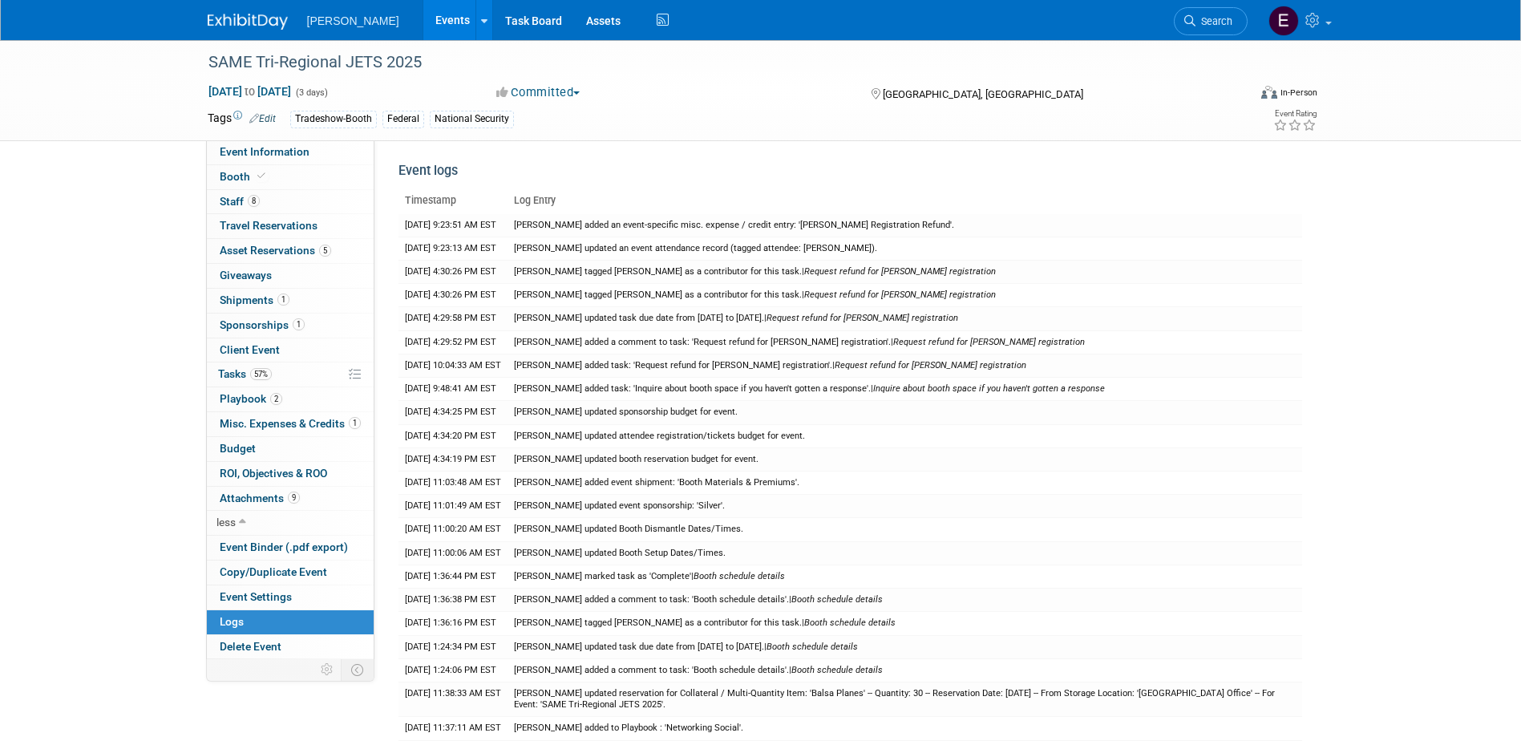
click at [423, 12] on link "Events" at bounding box center [452, 20] width 59 height 40
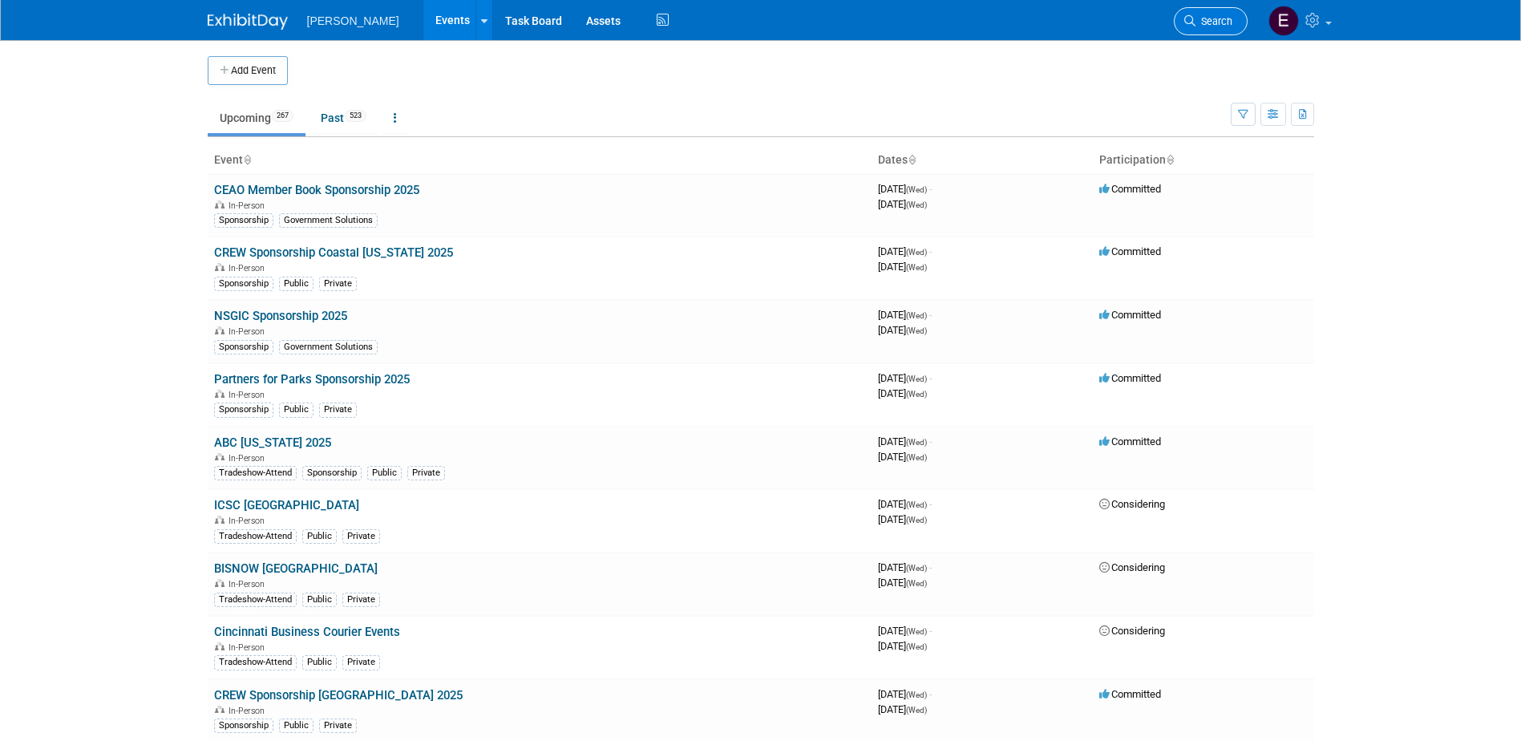
click at [1196, 16] on span "Search" at bounding box center [1213, 21] width 37 height 12
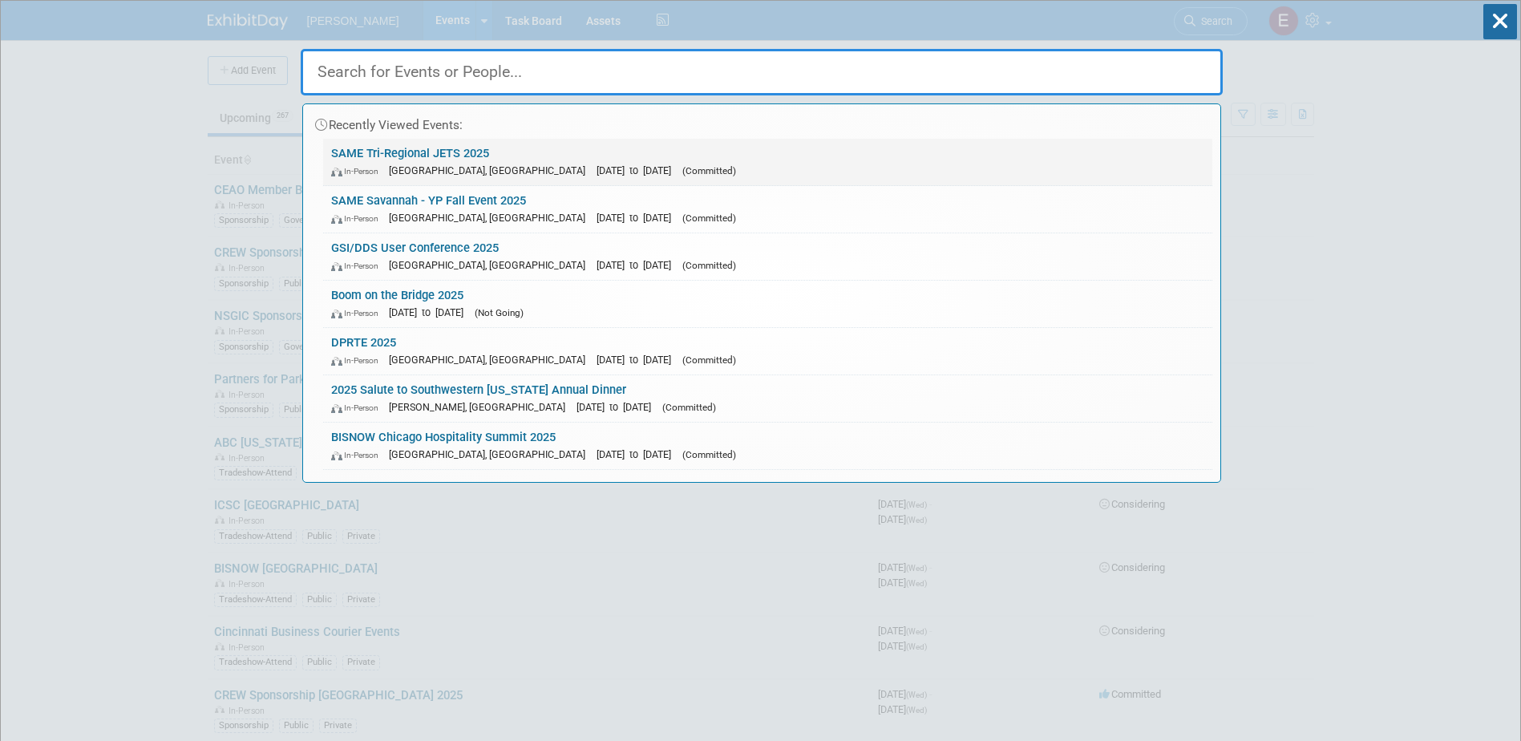
click at [475, 157] on link "SAME Tri-Regional JETS 2025 In-Person [GEOGRAPHIC_DATA], [GEOGRAPHIC_DATA] [DAT…" at bounding box center [767, 162] width 889 height 46
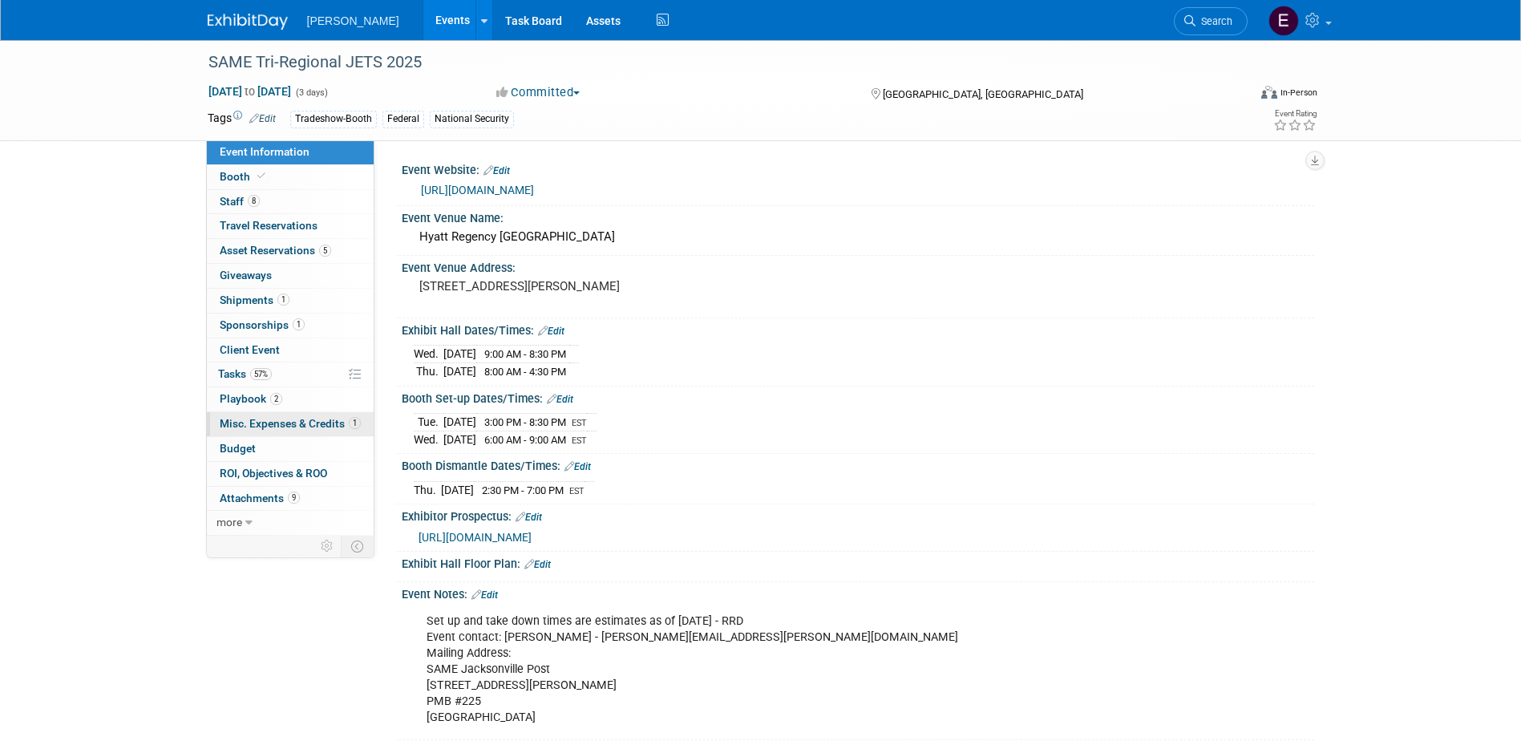
click at [248, 416] on link "1 Misc. Expenses & Credits 1" at bounding box center [290, 424] width 167 height 24
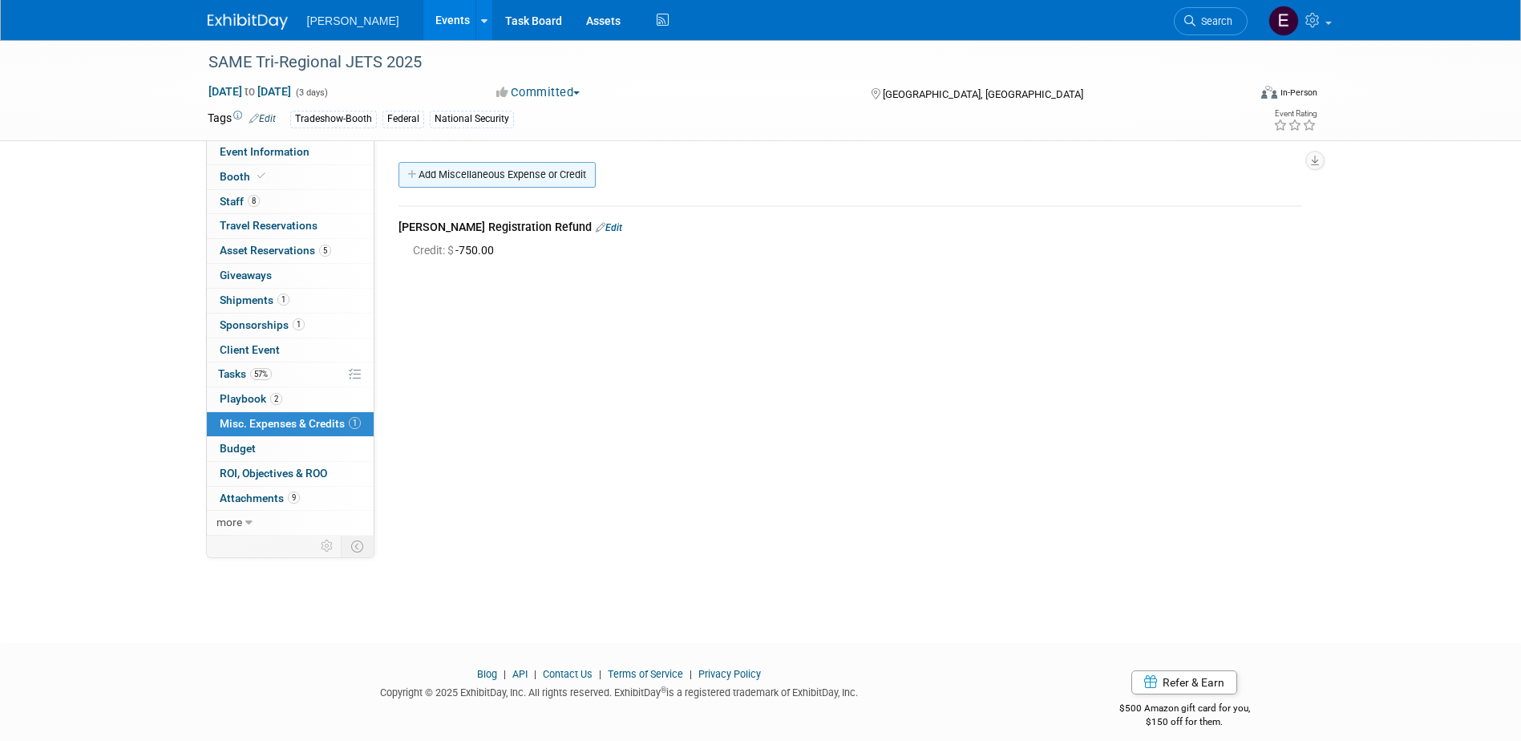
click at [523, 170] on link "Add Miscellaneous Expense or Credit" at bounding box center [496, 175] width 197 height 26
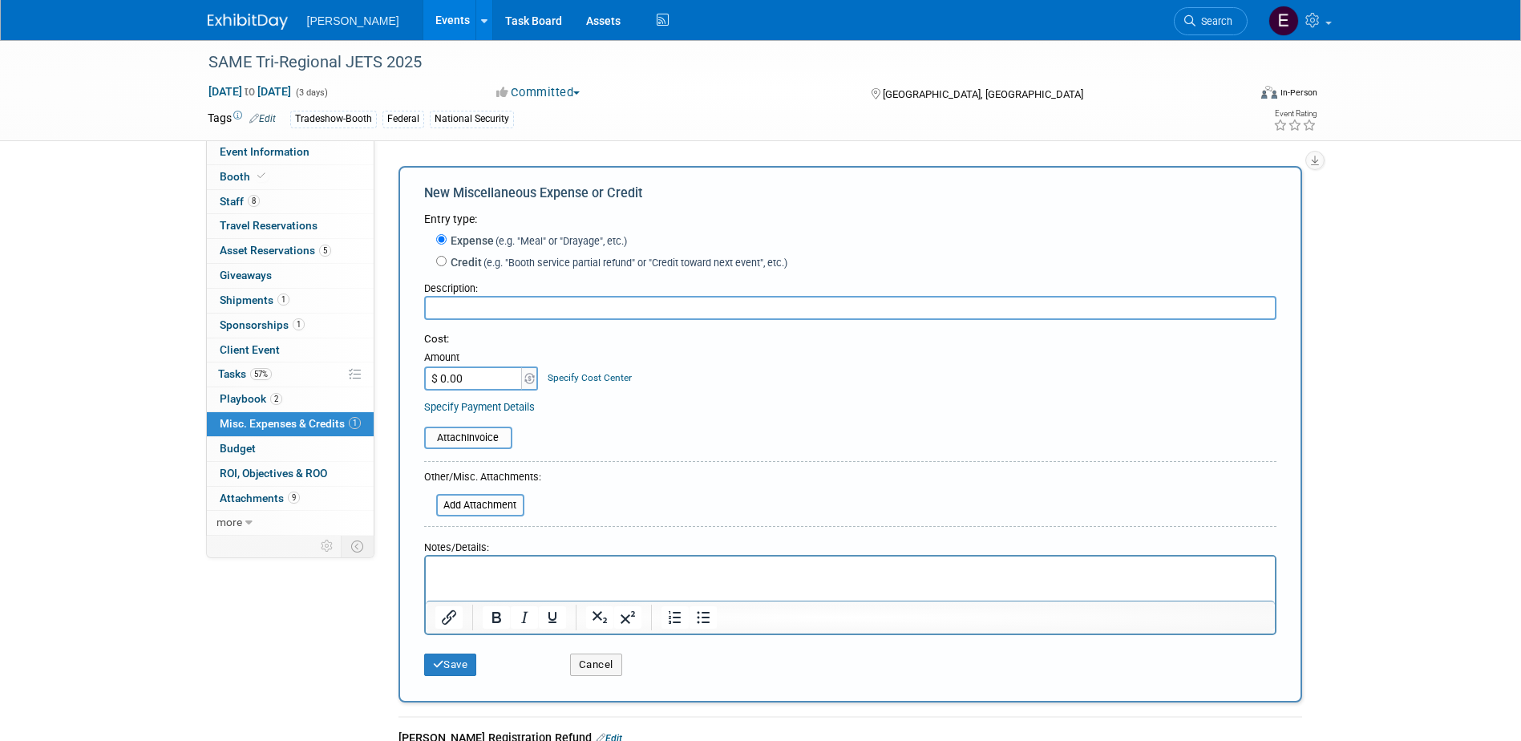
click at [484, 260] on span "(e.g. "Booth service partial refund" or "Credit toward next event", etc.)" at bounding box center [634, 262] width 305 height 12
click at [446, 260] on input "Credit (e.g. "Booth service partial refund" or "Credit toward next event", etc.)" at bounding box center [441, 261] width 10 height 10
radio input "true"
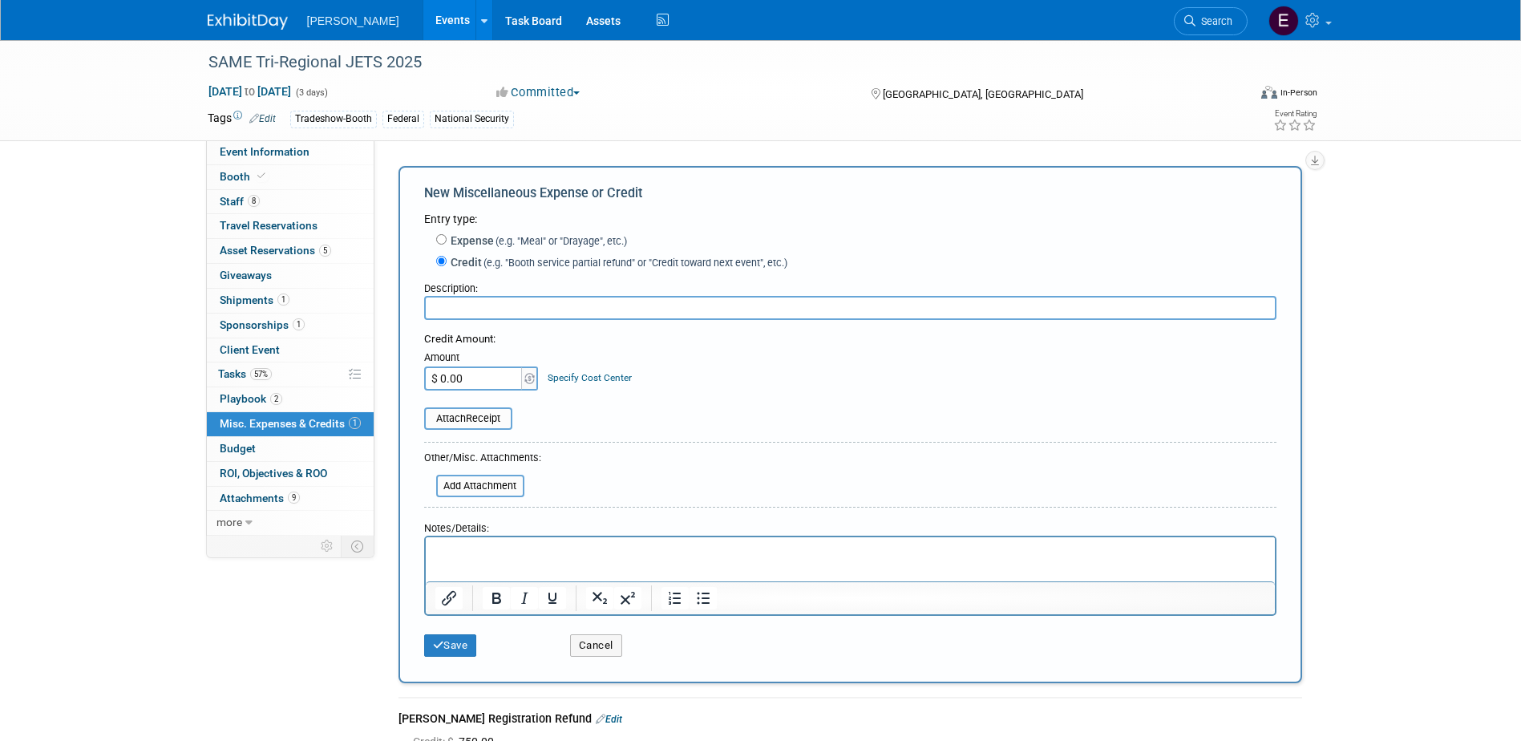
click at [467, 317] on input "text" at bounding box center [850, 308] width 852 height 24
type input "S"
type input "Refund for Sharon's registration"
click at [501, 382] on input "$ 0.00" at bounding box center [474, 378] width 100 height 24
type input "$ 500.00"
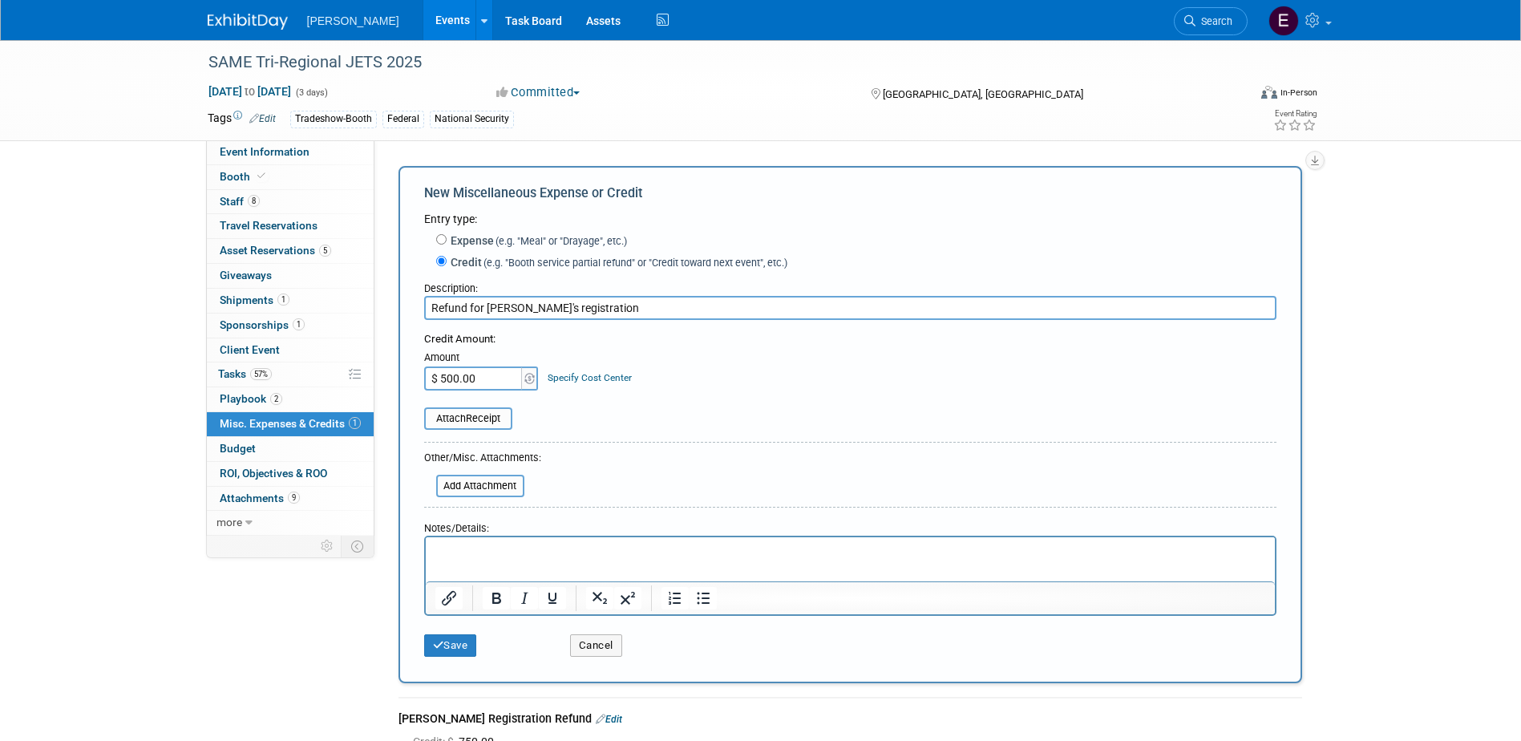
click at [559, 378] on link "Specify Cost Center" at bounding box center [589, 377] width 84 height 11
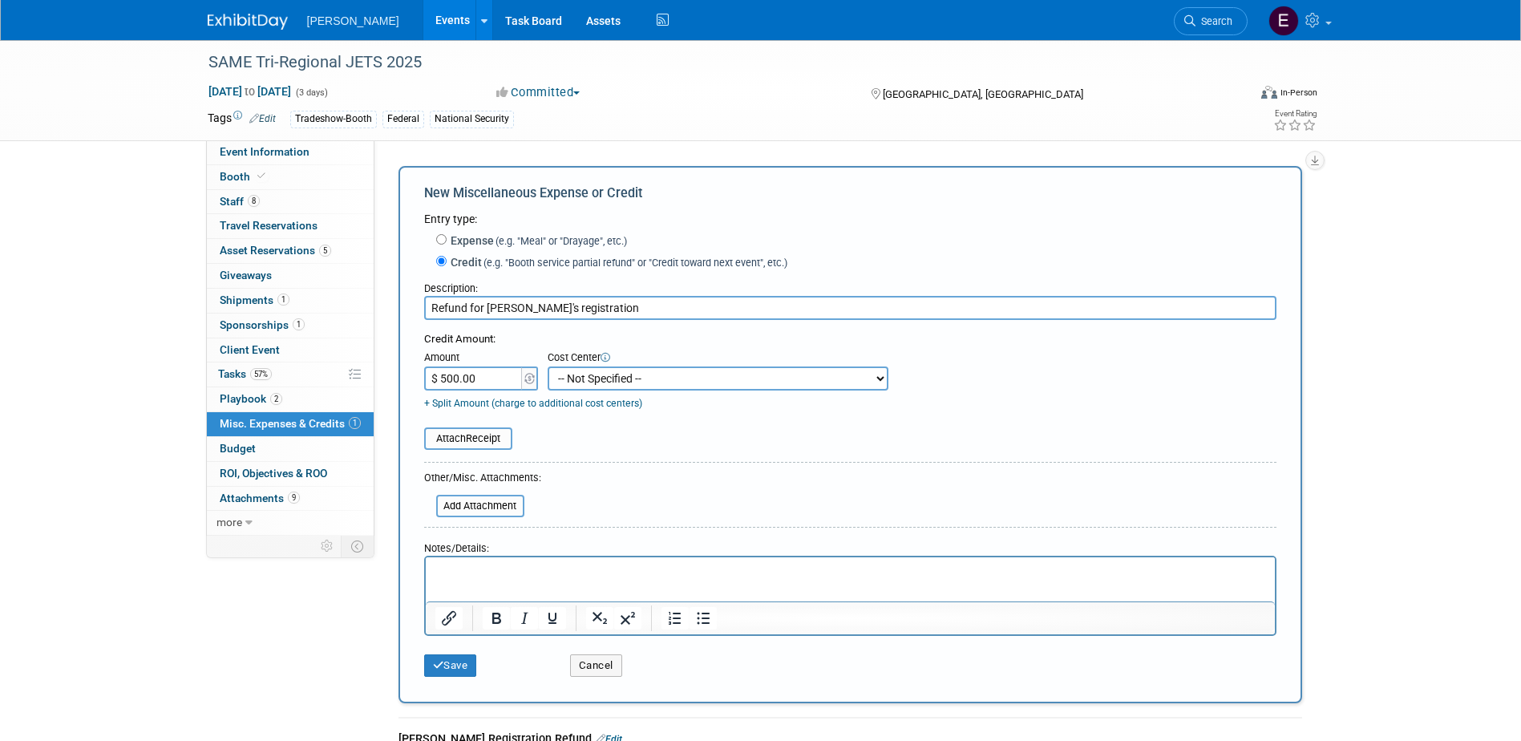
click at [559, 378] on select "-- Not Specified -- Advisory Services - Expenses_1001.502 Aerial Acquisition - …" at bounding box center [717, 378] width 341 height 24
select select "18966236"
click at [547, 367] on select "-- Not Specified -- Advisory Services - Expenses_1001.502 Aerial Acquisition - …" at bounding box center [717, 378] width 341 height 24
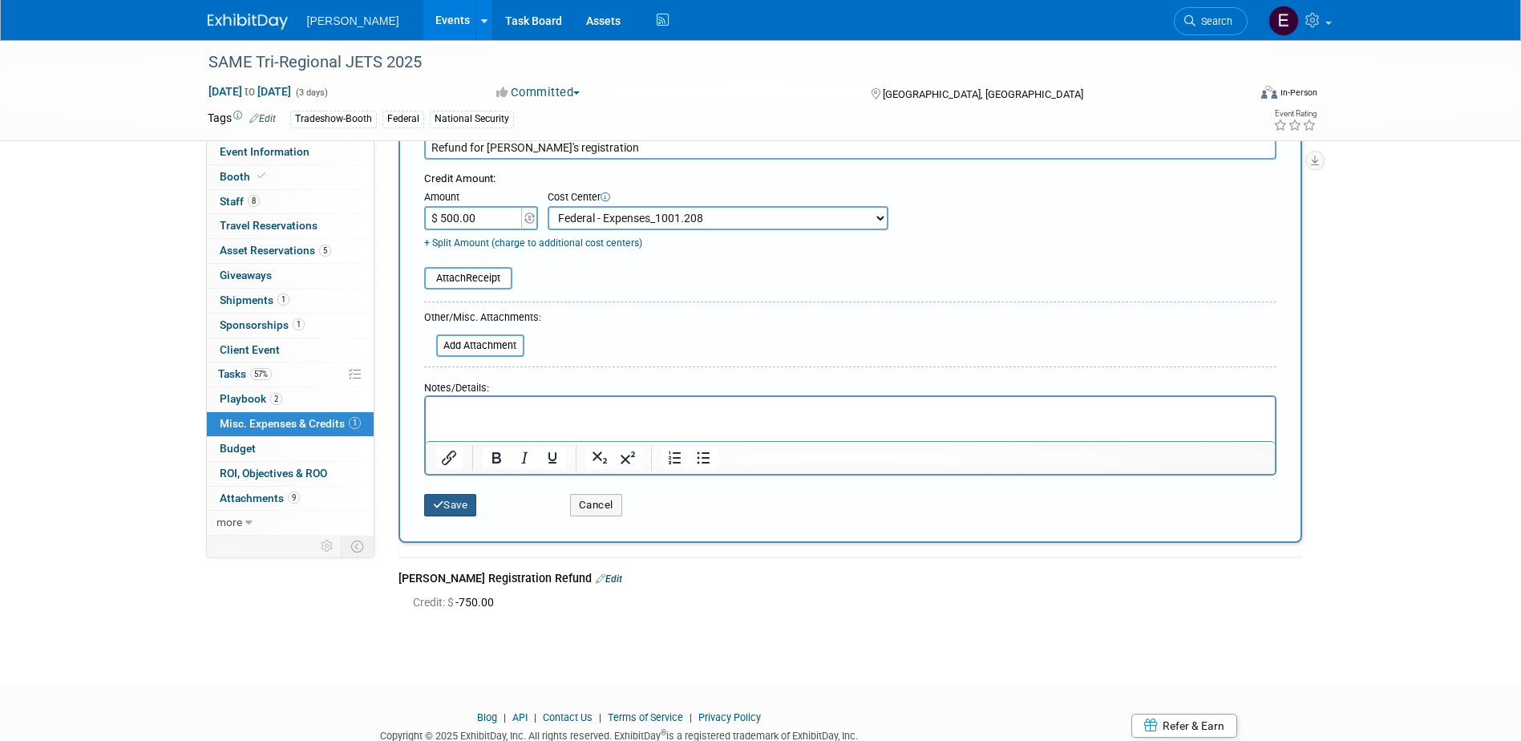
click at [444, 503] on button "Save" at bounding box center [450, 505] width 53 height 22
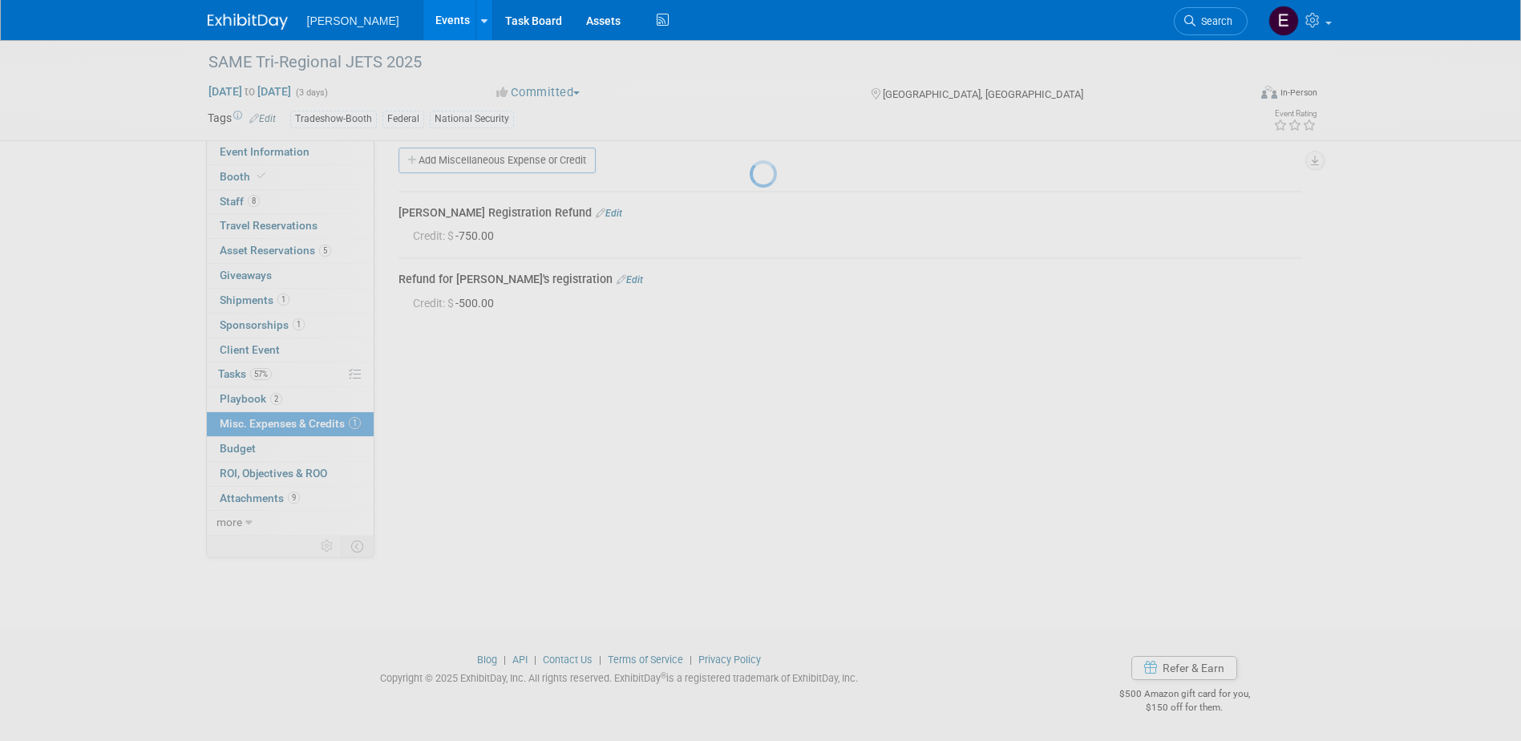
scroll to position [14, 0]
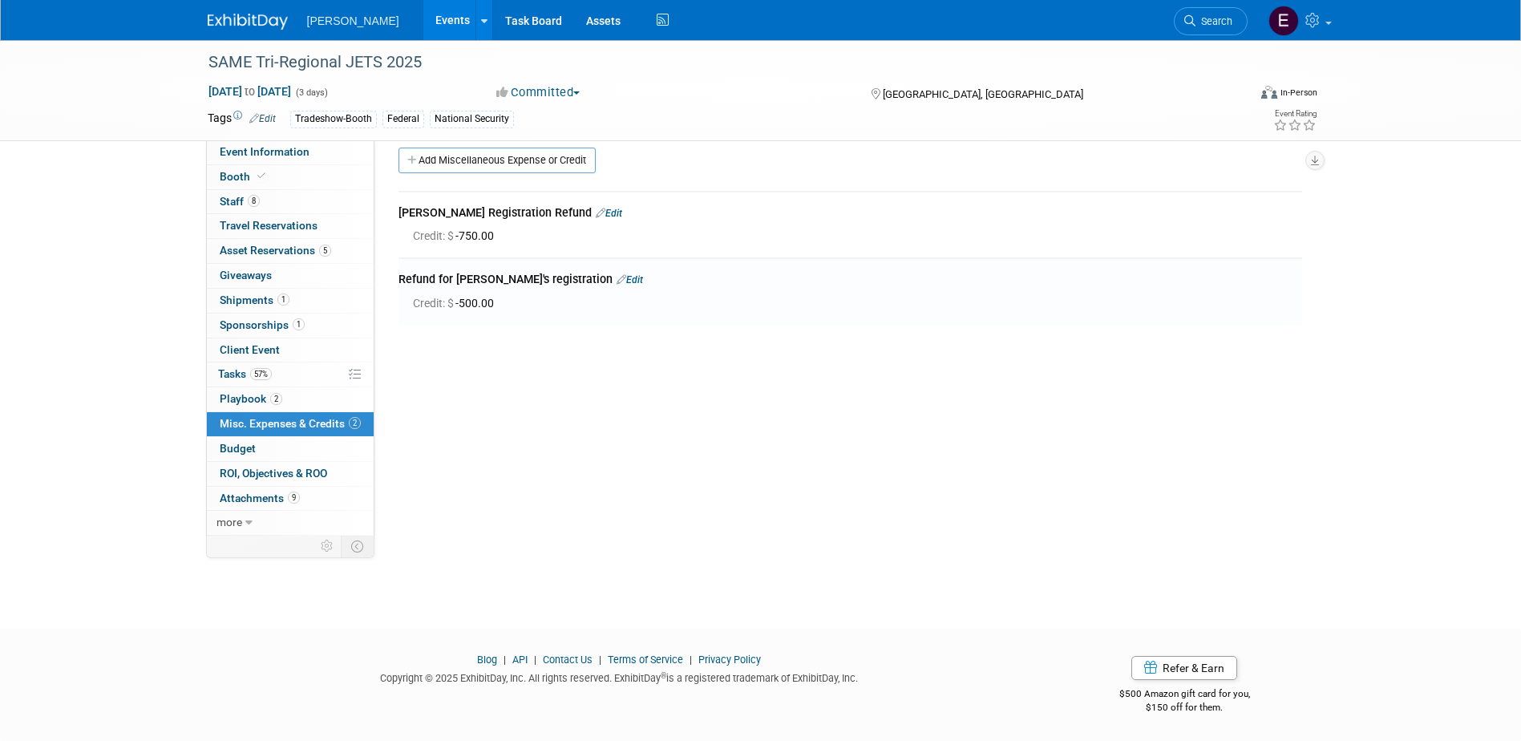
click at [598, 208] on link "Edit" at bounding box center [609, 213] width 26 height 11
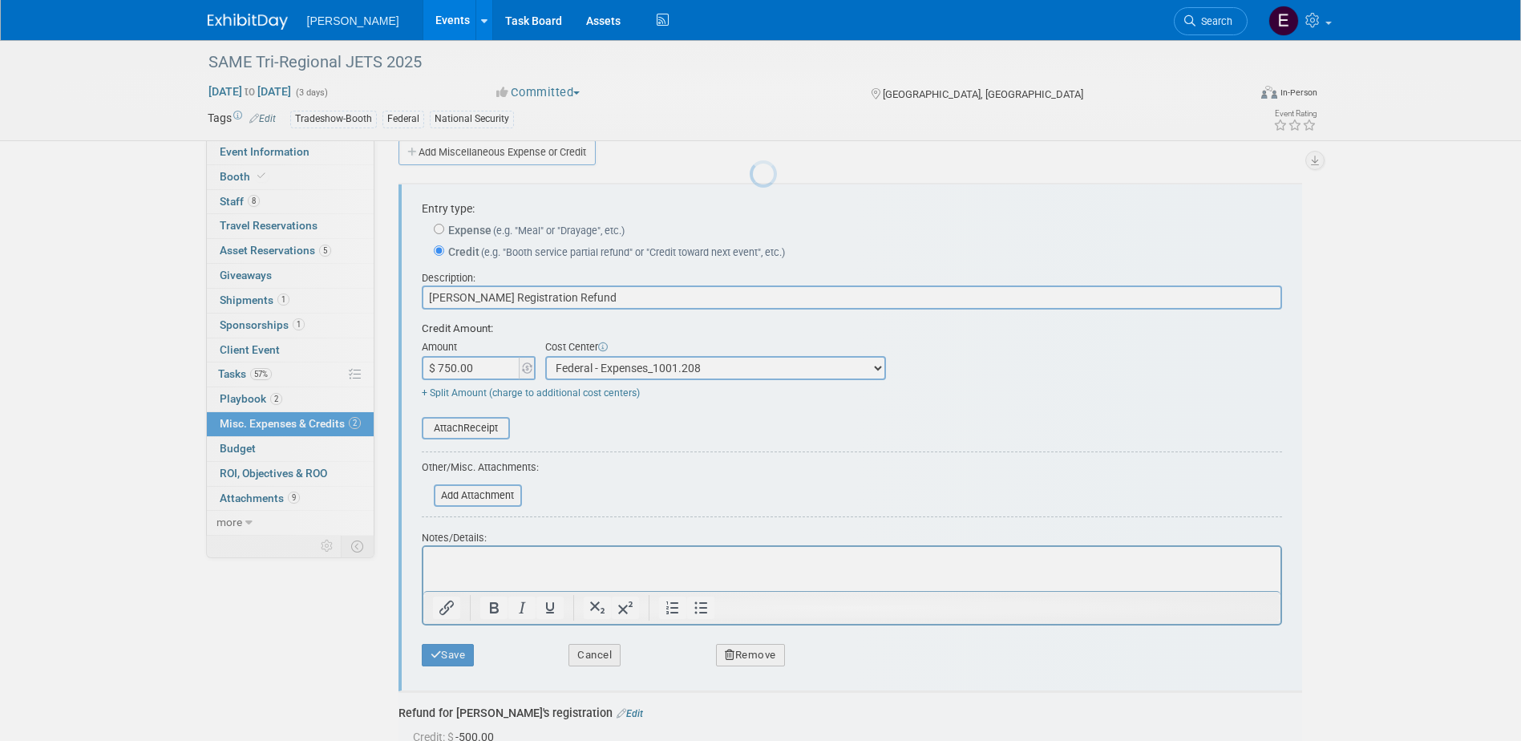
scroll to position [0, 0]
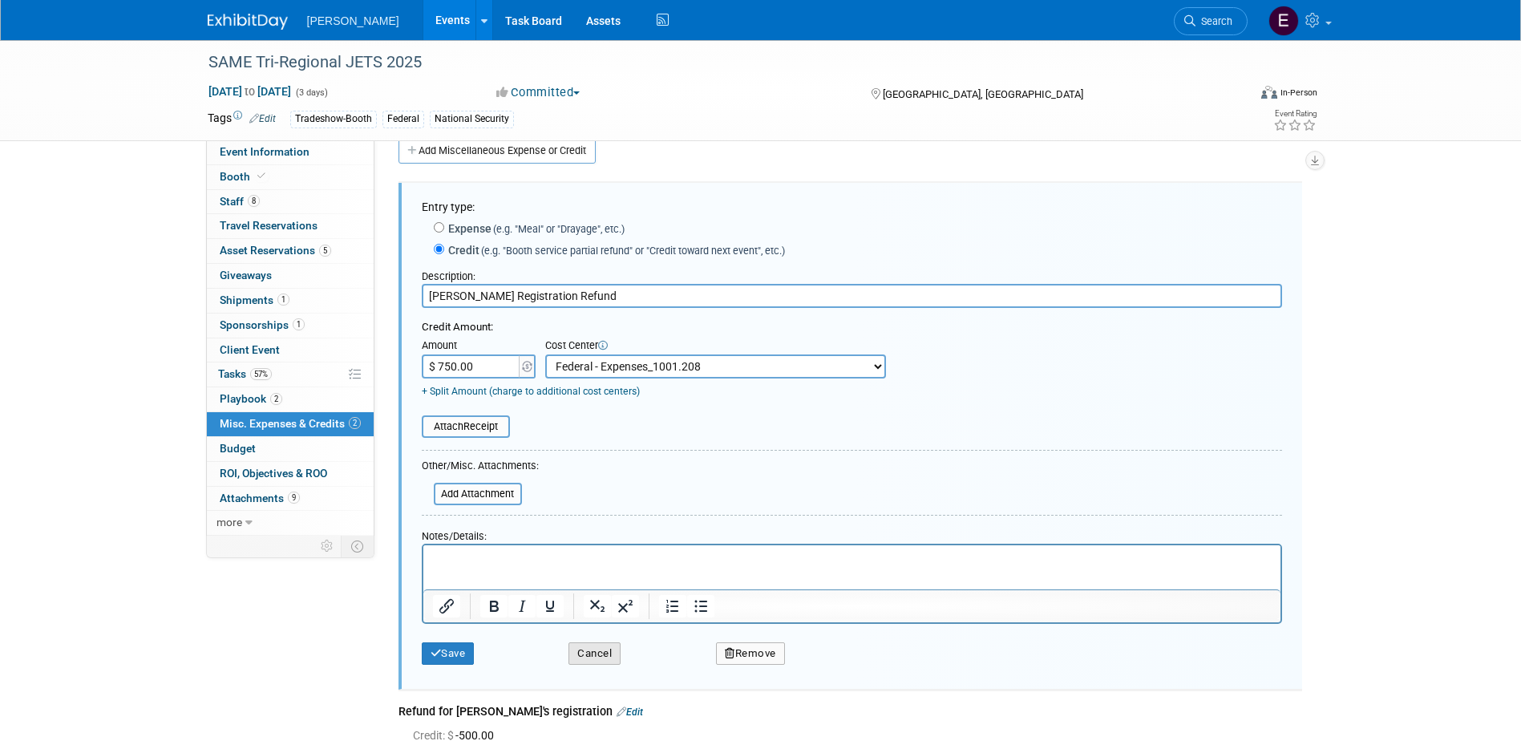
click at [591, 656] on button "Cancel" at bounding box center [594, 653] width 52 height 22
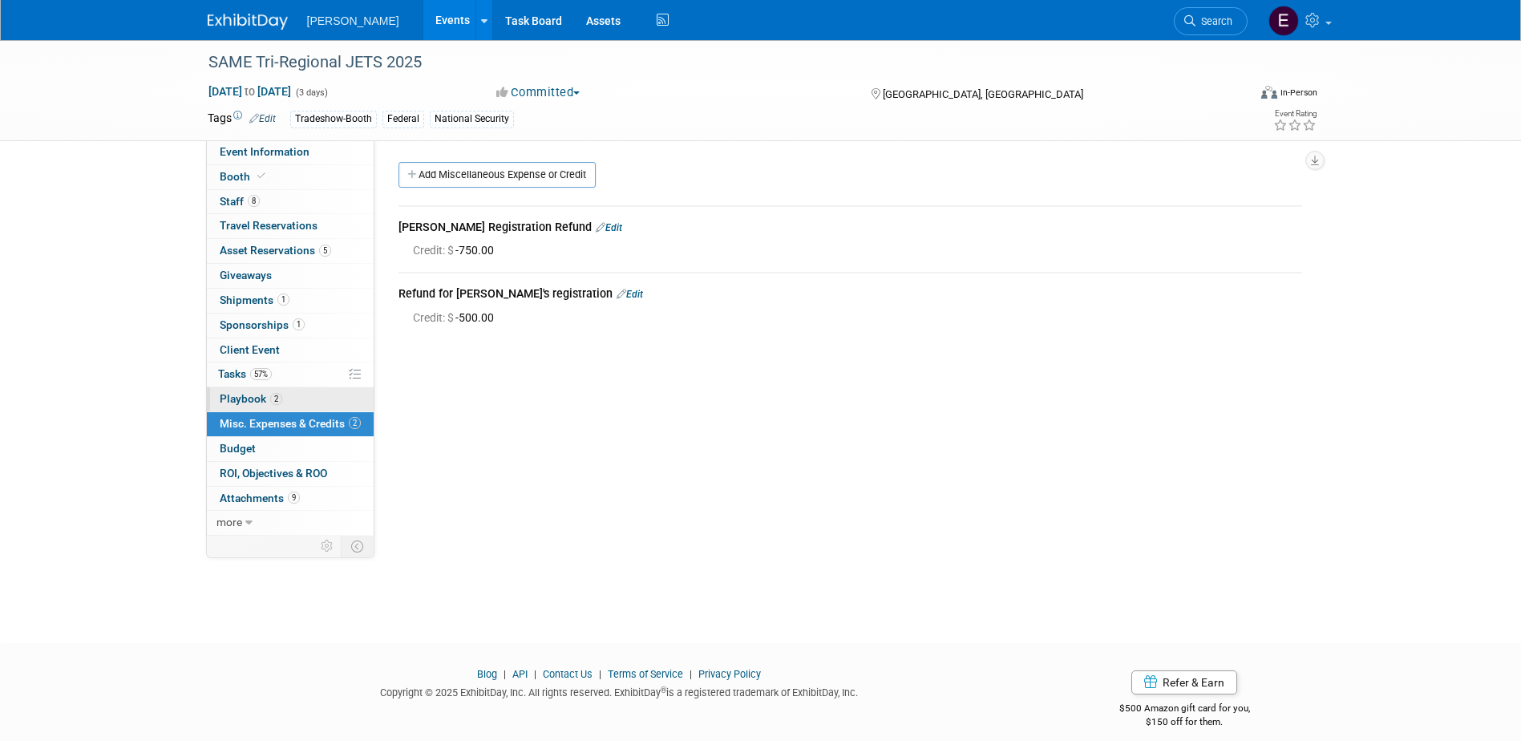
click at [299, 401] on link "2 Playbook 2" at bounding box center [290, 399] width 167 height 24
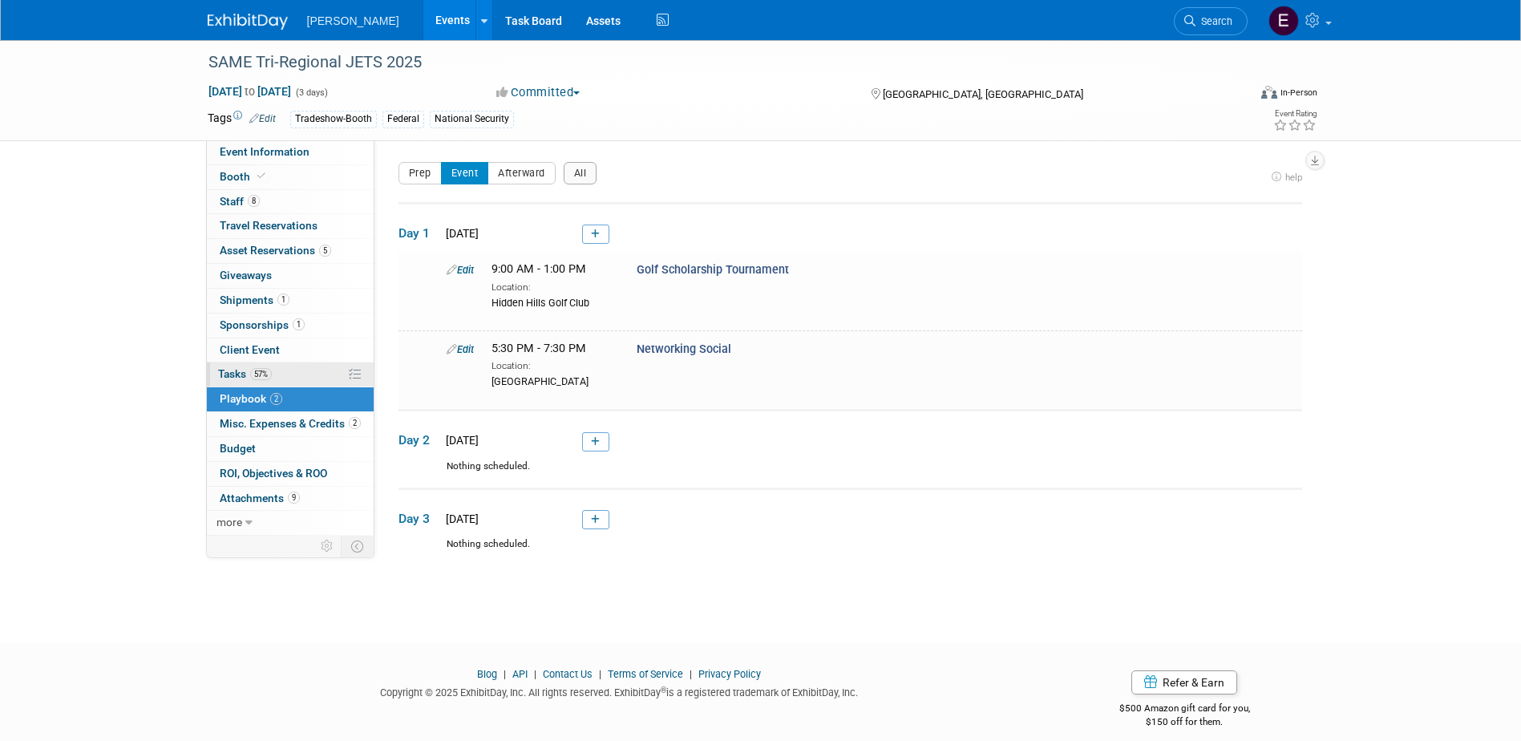
click at [284, 370] on link "57% Tasks 57%" at bounding box center [290, 374] width 167 height 24
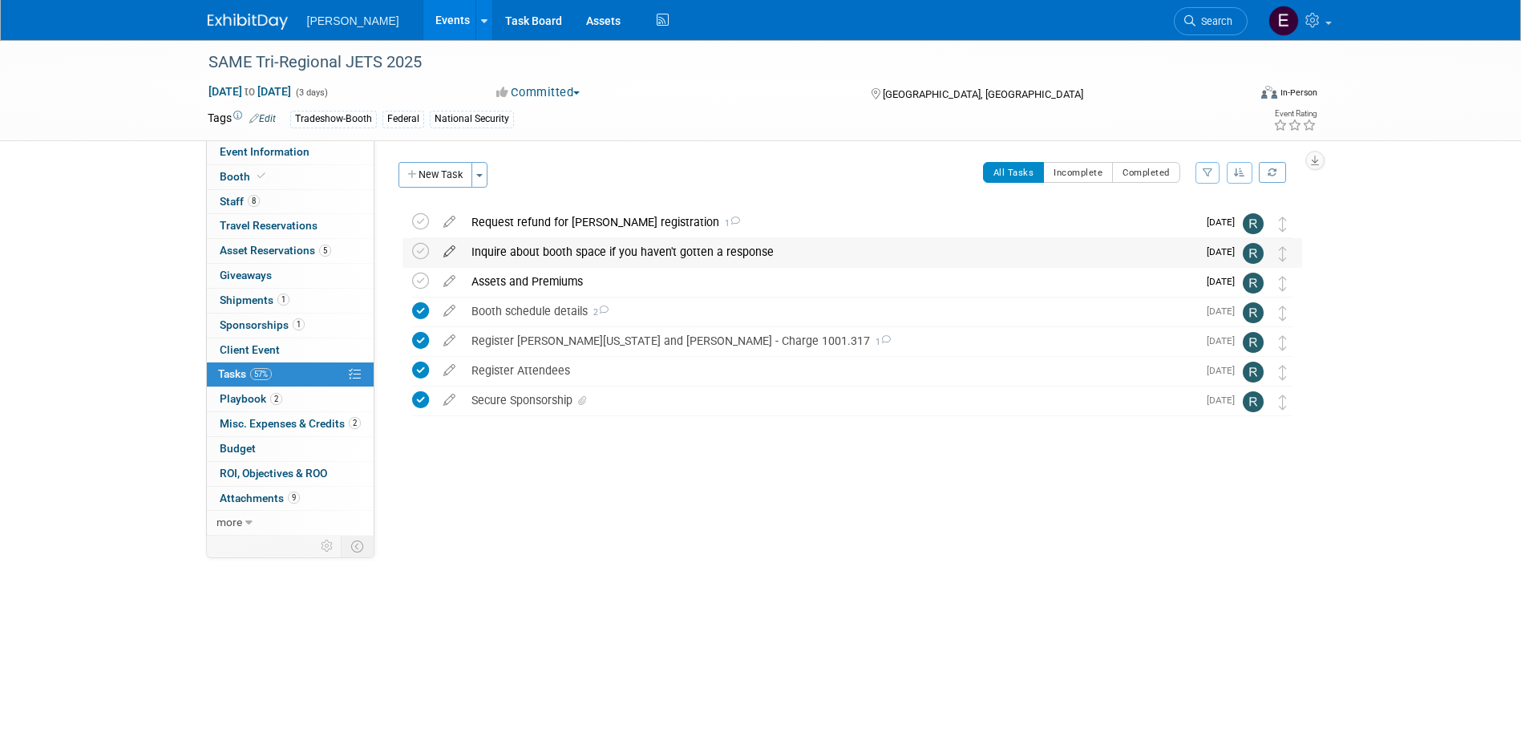
click at [447, 248] on icon at bounding box center [449, 248] width 28 height 20
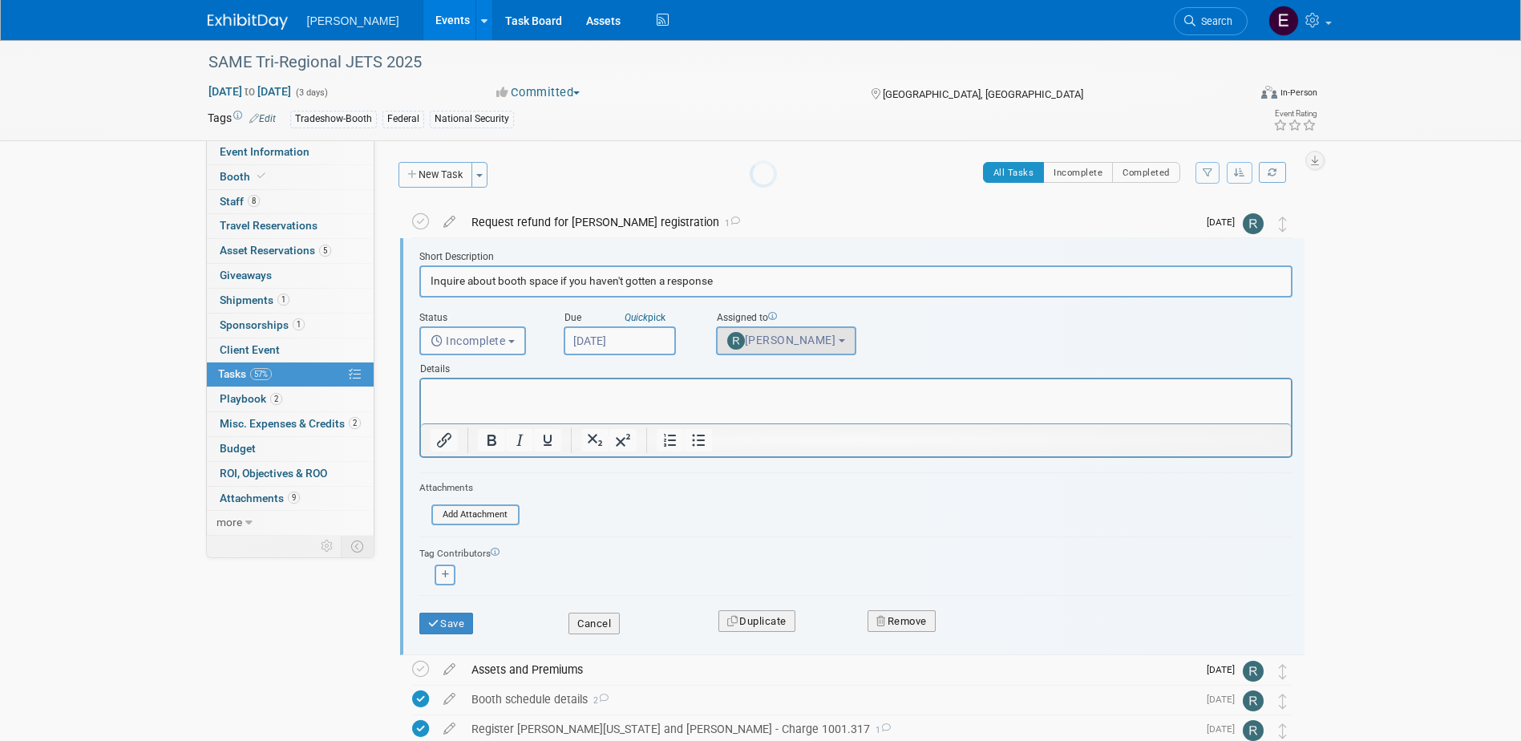
scroll to position [3, 0]
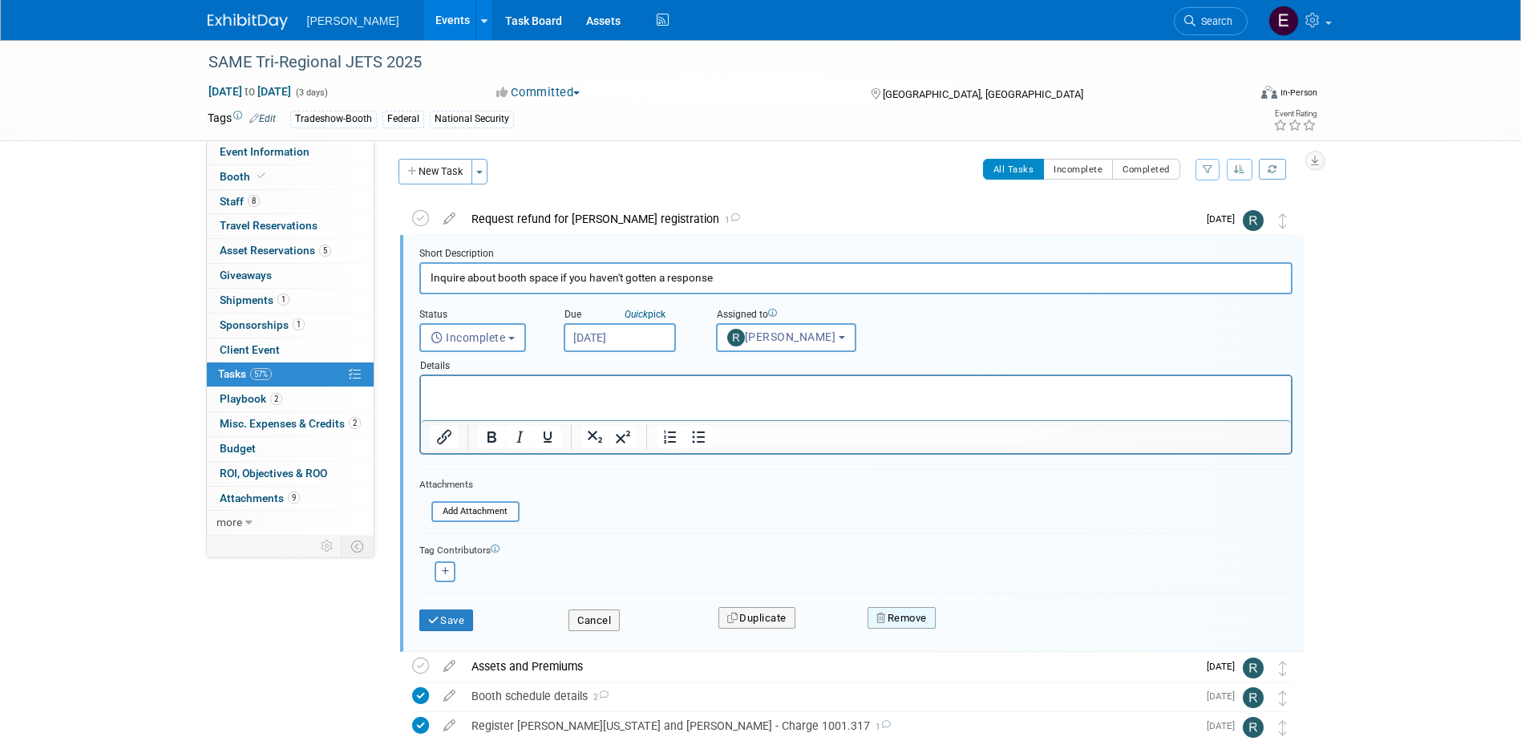
click at [892, 616] on button "Remove" at bounding box center [901, 618] width 68 height 22
click at [1003, 629] on link "Yes" at bounding box center [991, 631] width 46 height 26
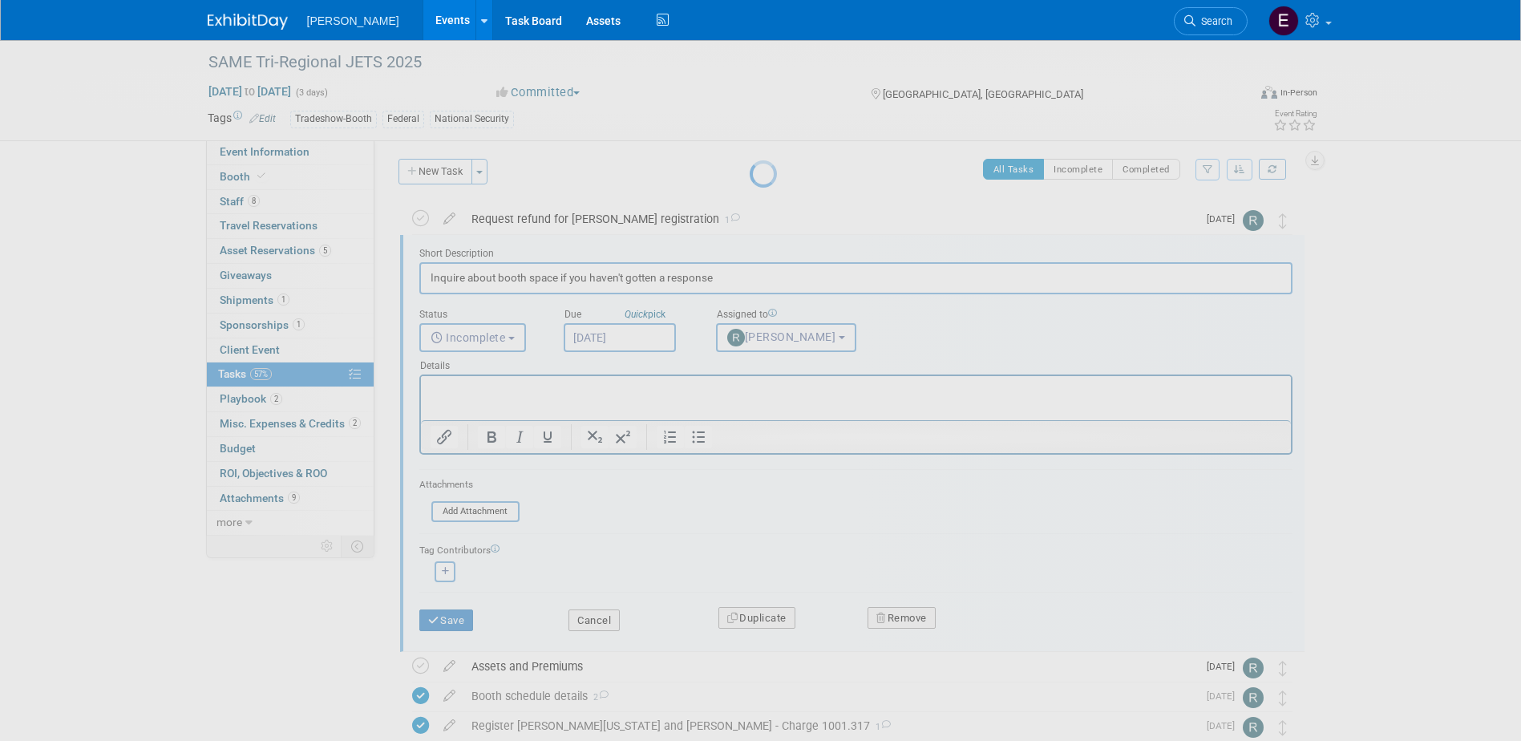
scroll to position [0, 0]
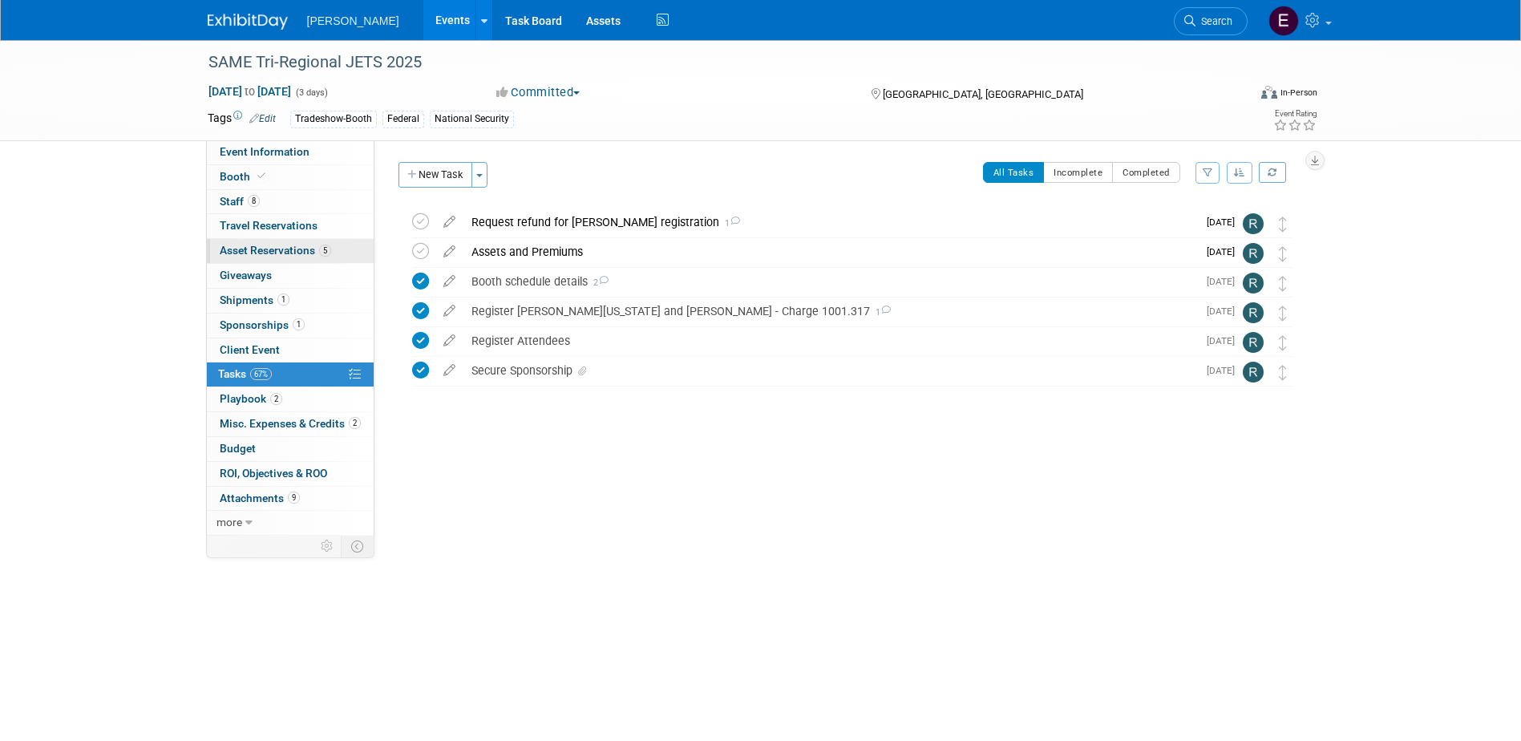
click at [284, 246] on span "Asset Reservations 5" at bounding box center [275, 250] width 111 height 13
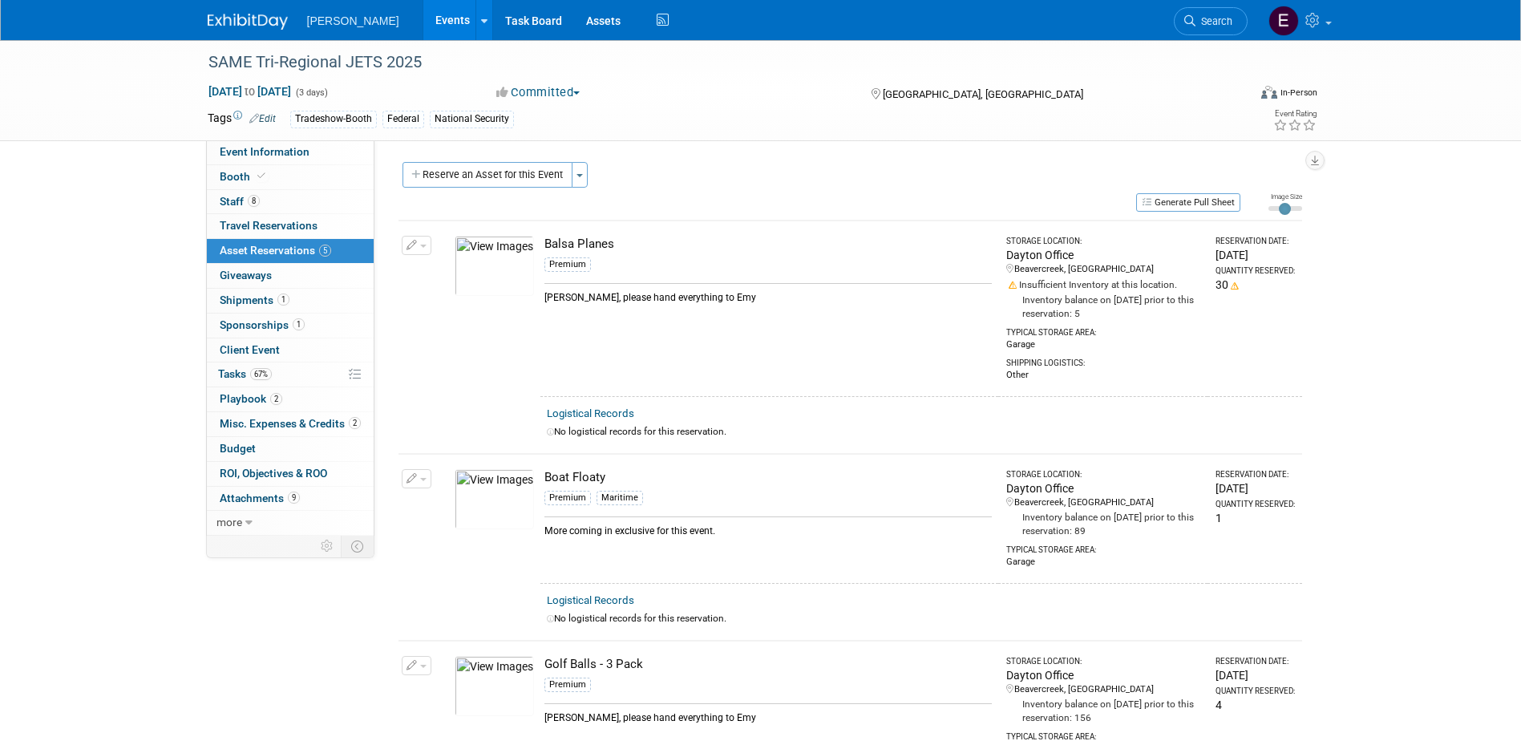
drag, startPoint x: 110, startPoint y: 348, endPoint x: 131, endPoint y: 325, distance: 30.6
click at [110, 348] on div "SAME Tri-Regional JETS 2025 Oct 21, 2025 to Oct 23, 2025 (3 days) Oct 21, 2025 …" at bounding box center [760, 666] width 1521 height 1253
click at [261, 206] on link "8 Staff 8" at bounding box center [290, 202] width 167 height 24
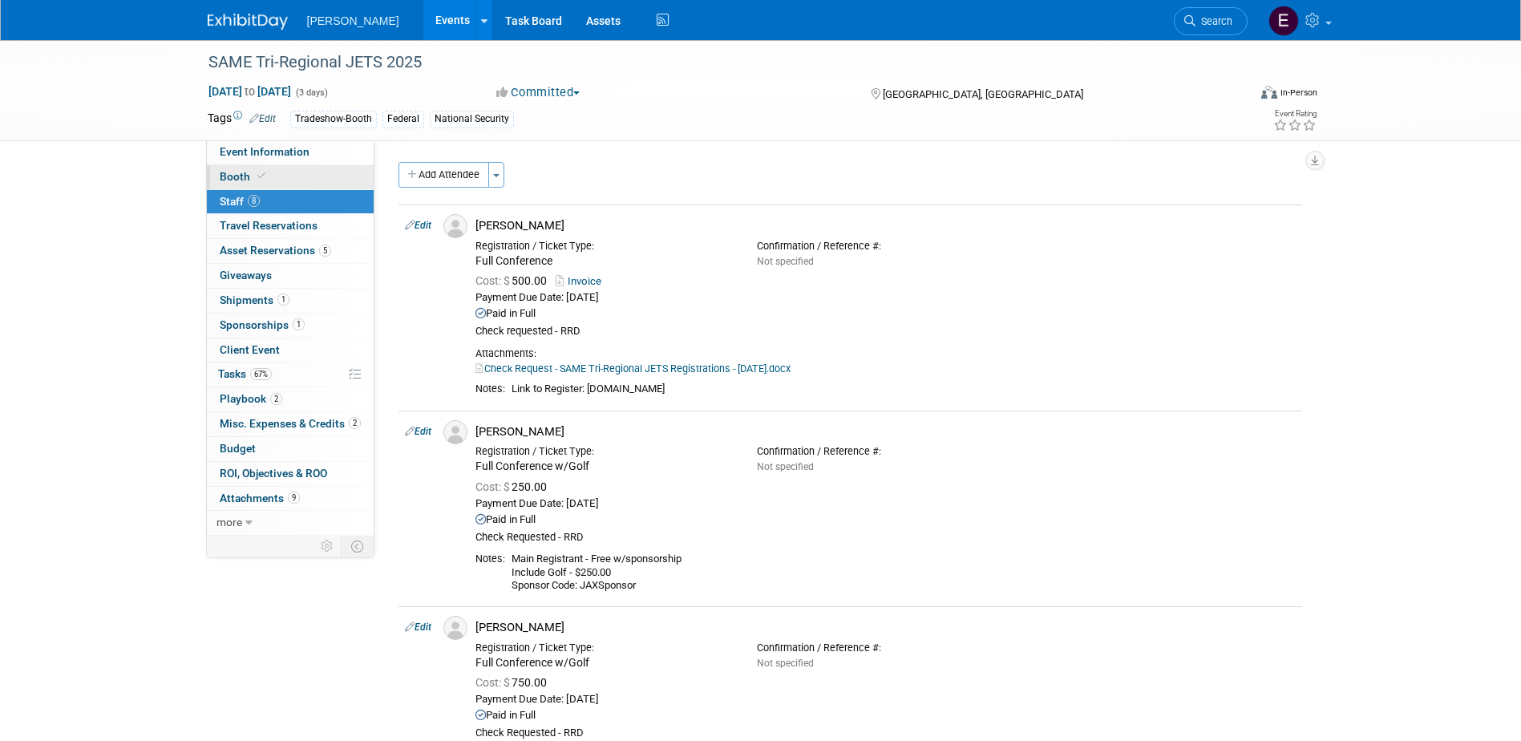
click at [261, 176] on icon at bounding box center [261, 176] width 8 height 9
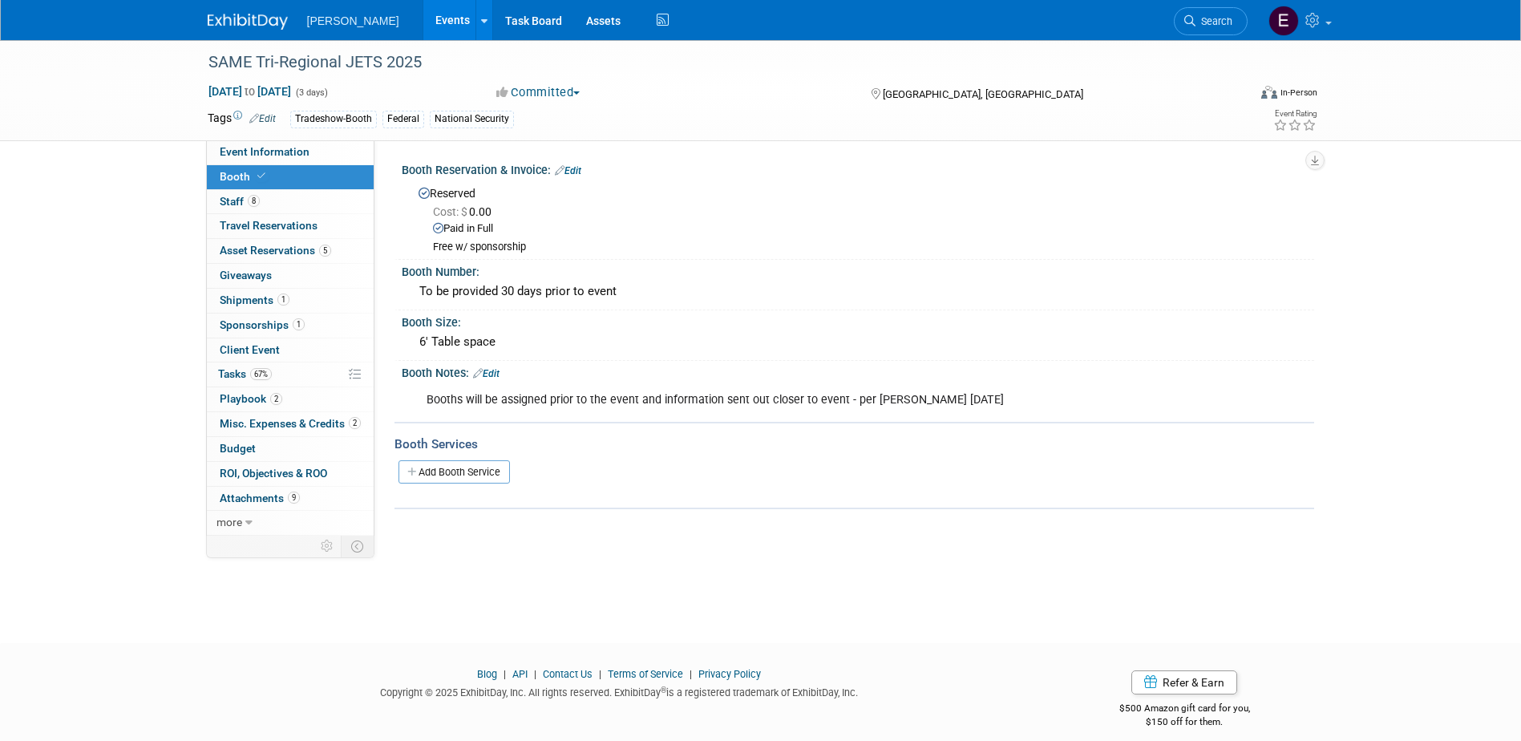
click at [576, 172] on link "Edit" at bounding box center [568, 170] width 26 height 11
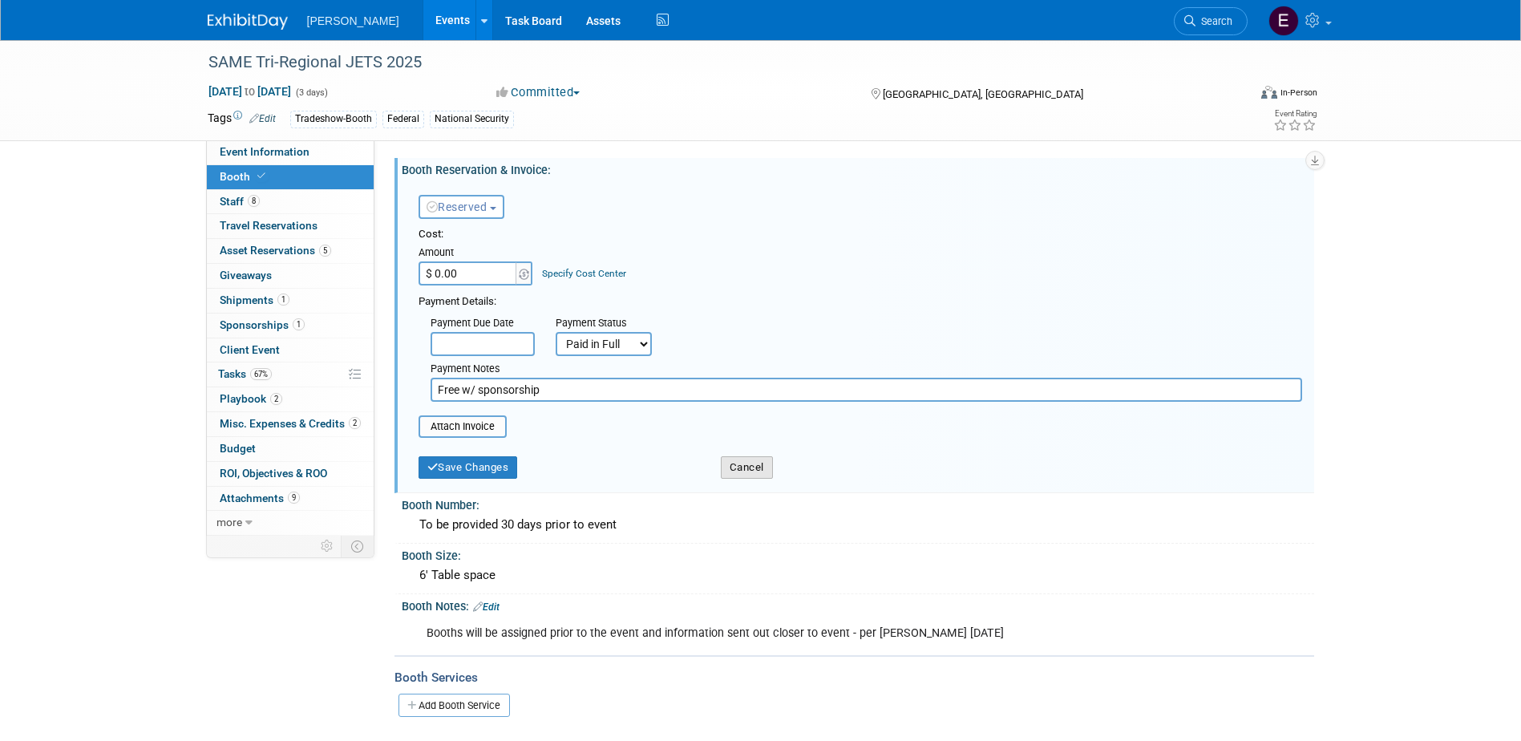
click at [734, 469] on button "Cancel" at bounding box center [747, 467] width 52 height 22
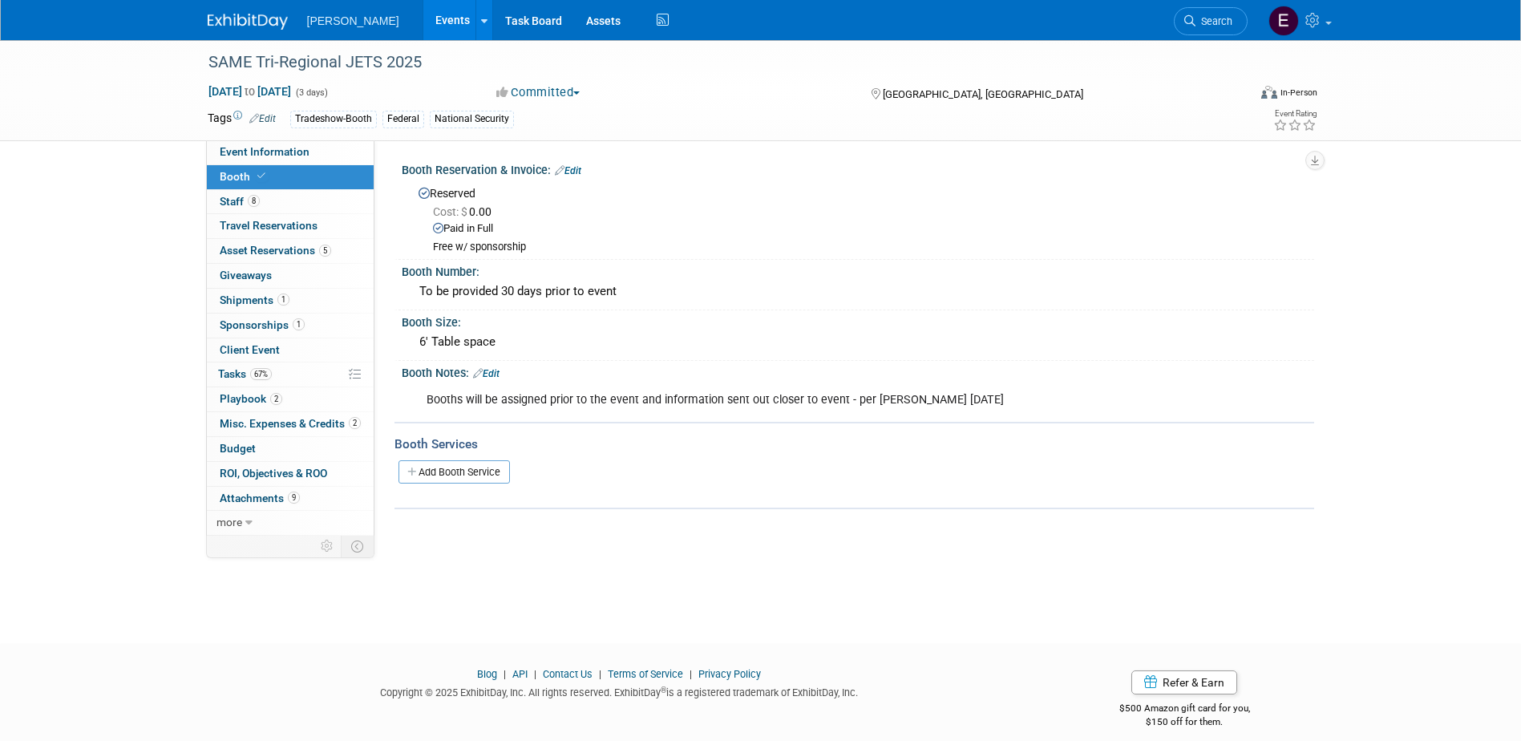
click at [572, 174] on link "Edit" at bounding box center [568, 170] width 26 height 11
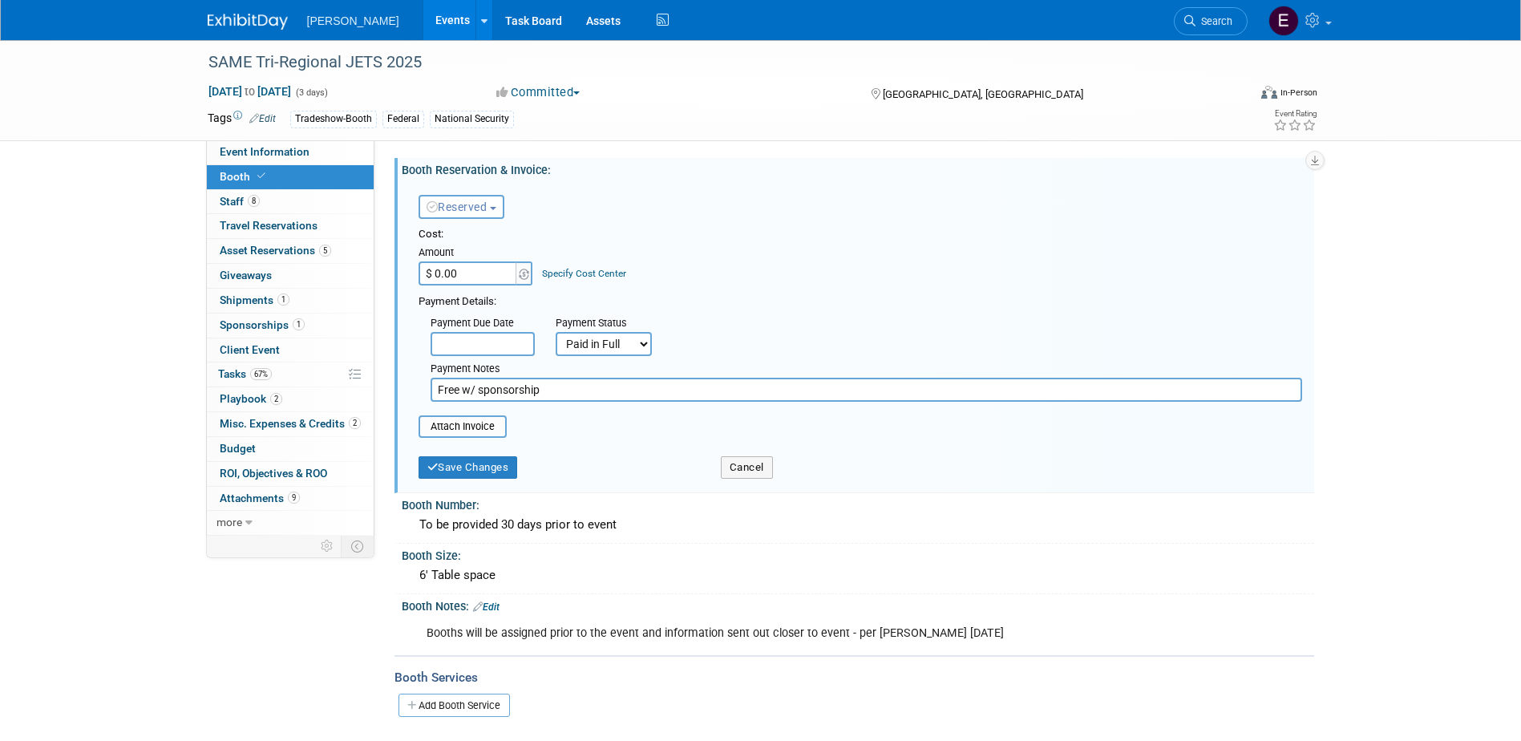
click at [479, 208] on span "Reserved" at bounding box center [456, 206] width 61 height 13
click at [477, 283] on link "No Reservation Required" at bounding box center [505, 279] width 172 height 22
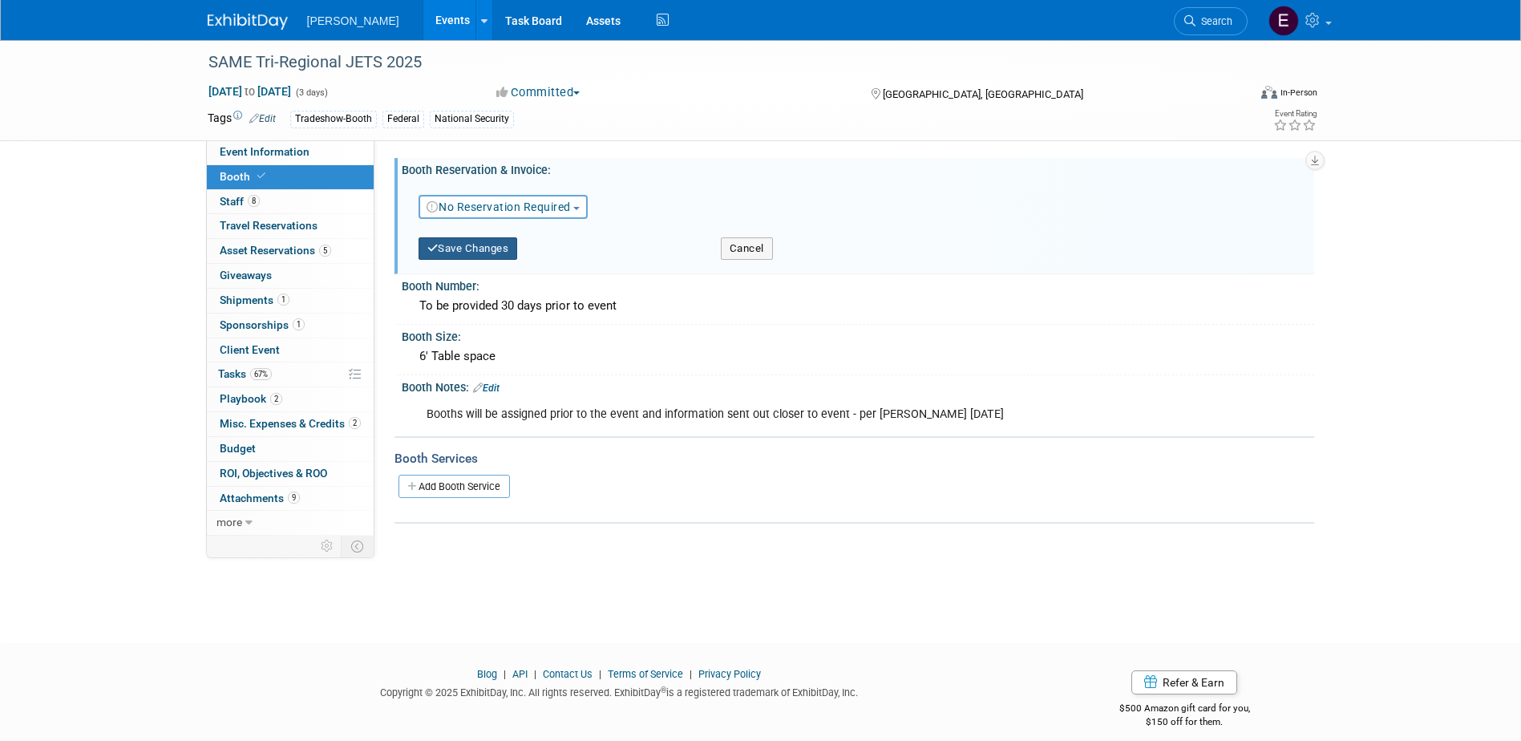
click at [478, 248] on button "Save Changes" at bounding box center [467, 248] width 99 height 22
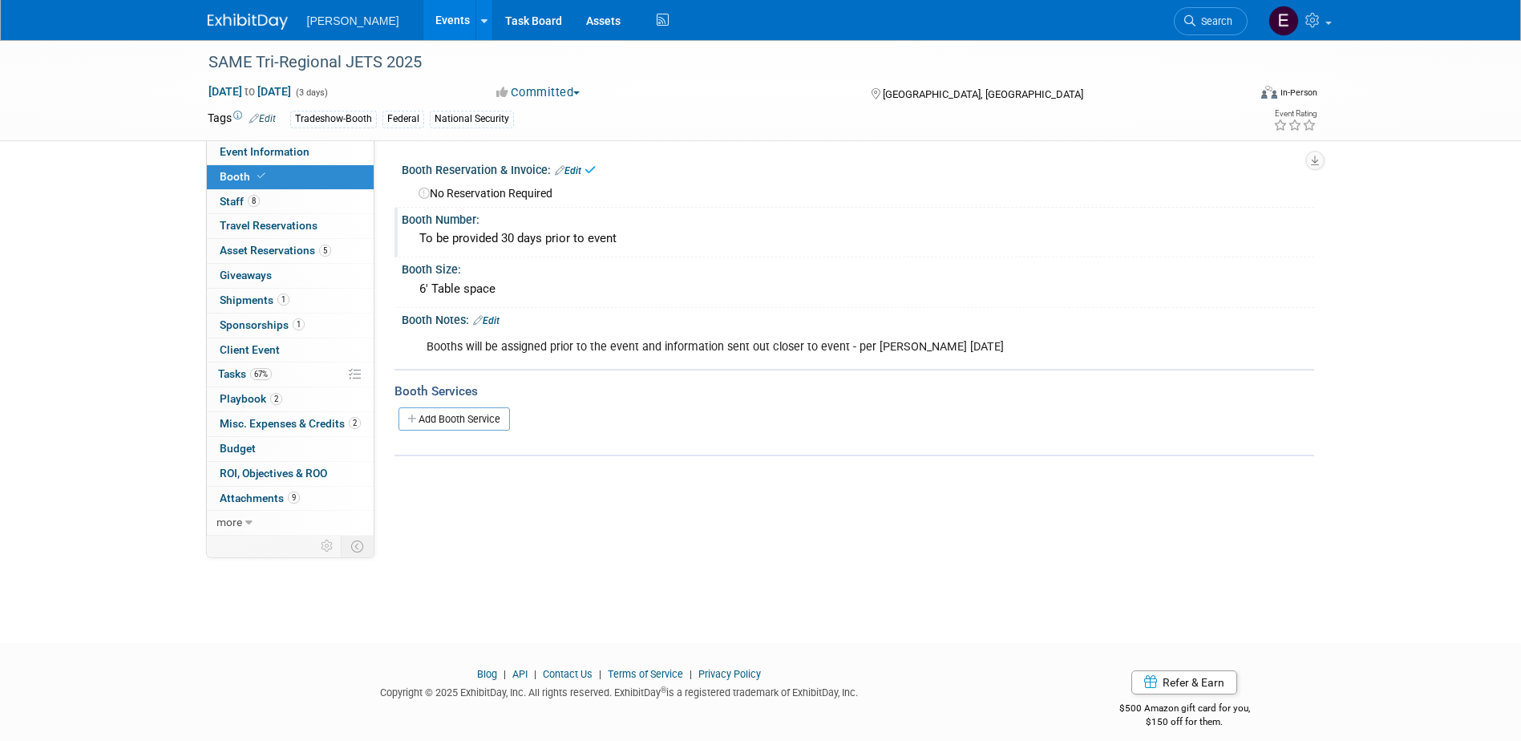
click at [519, 243] on div "To be provided 30 days prior to event" at bounding box center [858, 238] width 888 height 25
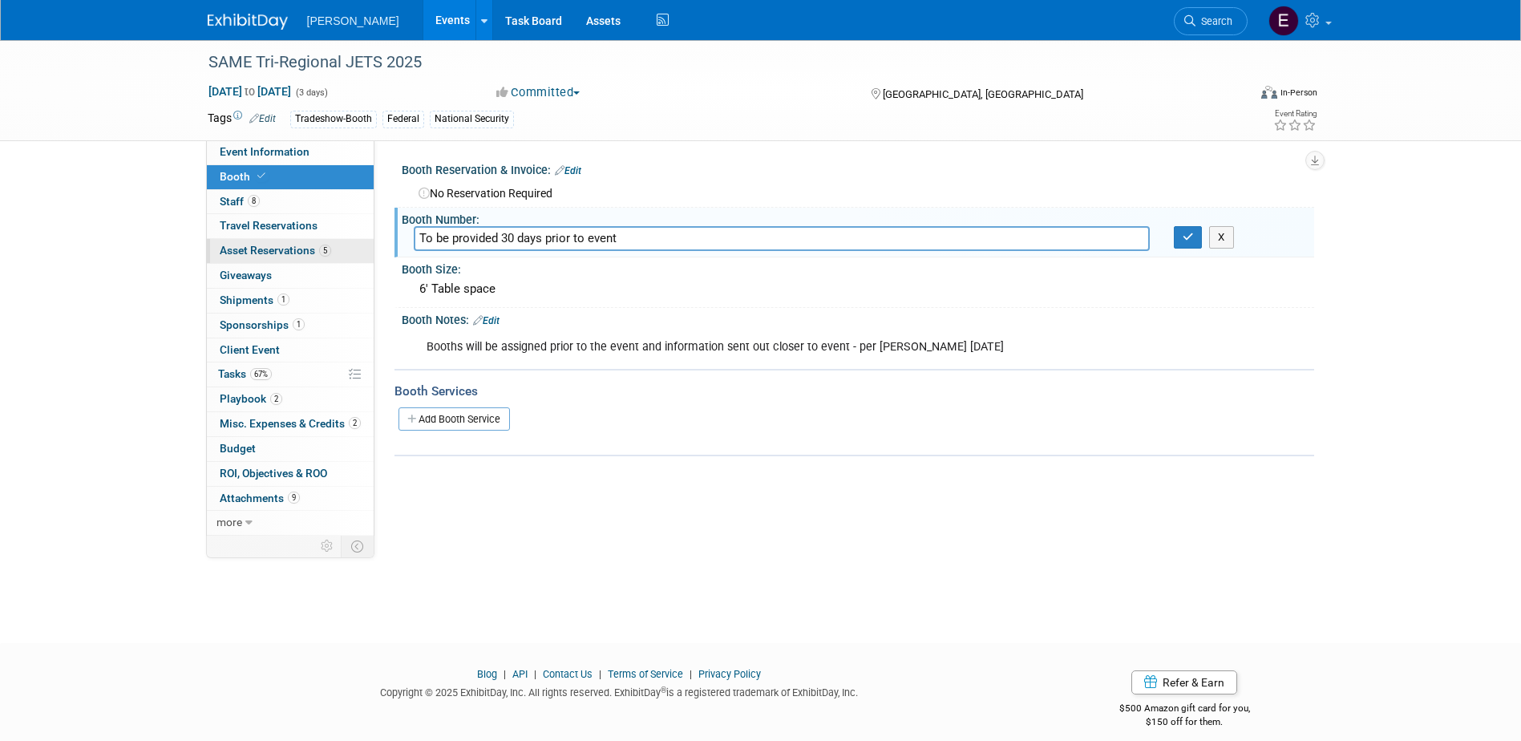
drag, startPoint x: 450, startPoint y: 238, endPoint x: 324, endPoint y: 240, distance: 125.9
click at [324, 240] on div "Event Information Event Info Booth Booth 8 Staff 8 Staff 0 Travel Reservations …" at bounding box center [761, 287] width 1130 height 495
drag, startPoint x: 1182, startPoint y: 237, endPoint x: 996, endPoint y: 228, distance: 186.2
click at [1181, 237] on button "button" at bounding box center [1187, 237] width 29 height 22
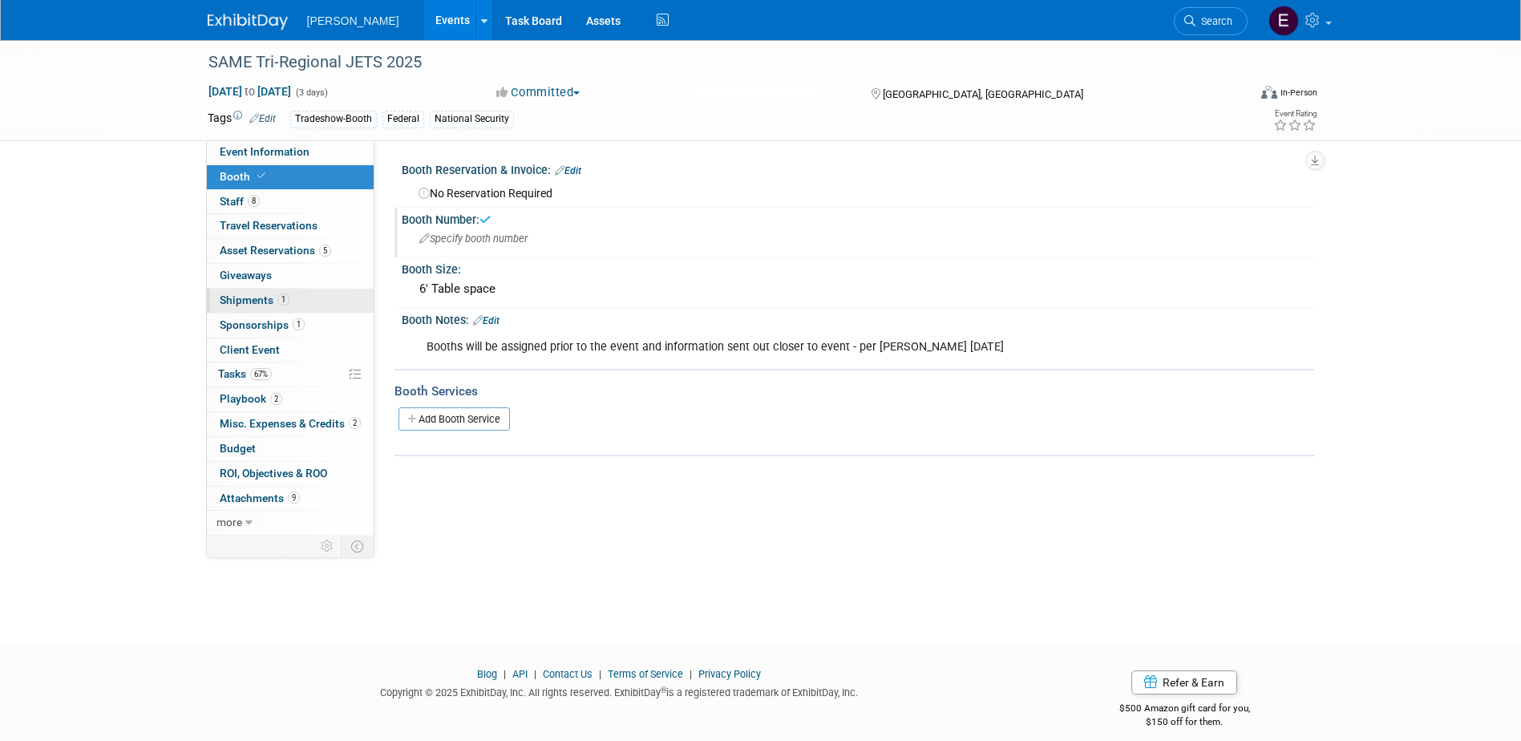
drag, startPoint x: 523, startPoint y: 297, endPoint x: 363, endPoint y: 297, distance: 160.3
click at [363, 297] on div "Event Information Event Info Booth Booth 8 Staff 8 Staff 0 Travel Reservations …" at bounding box center [761, 287] width 1130 height 495
drag, startPoint x: 363, startPoint y: 297, endPoint x: 456, endPoint y: 294, distance: 93.0
click at [456, 294] on div "6' Table space" at bounding box center [858, 289] width 888 height 25
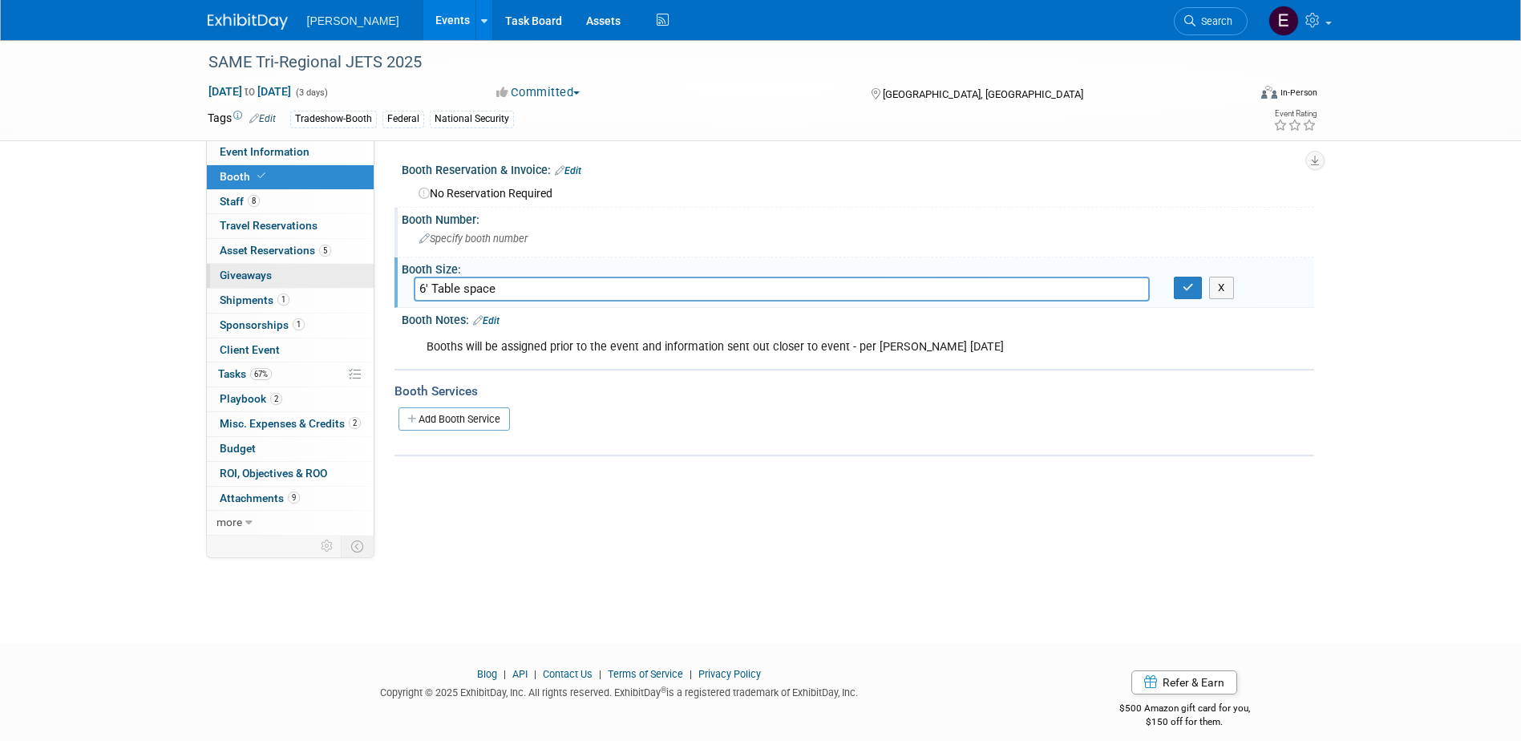
drag, startPoint x: 504, startPoint y: 288, endPoint x: 256, endPoint y: 286, distance: 248.5
click at [252, 287] on div "Event Information Event Info Booth Booth 8 Staff 8 Staff 0 Travel Reservations …" at bounding box center [761, 287] width 1130 height 495
click at [1218, 288] on button "X" at bounding box center [1221, 288] width 25 height 22
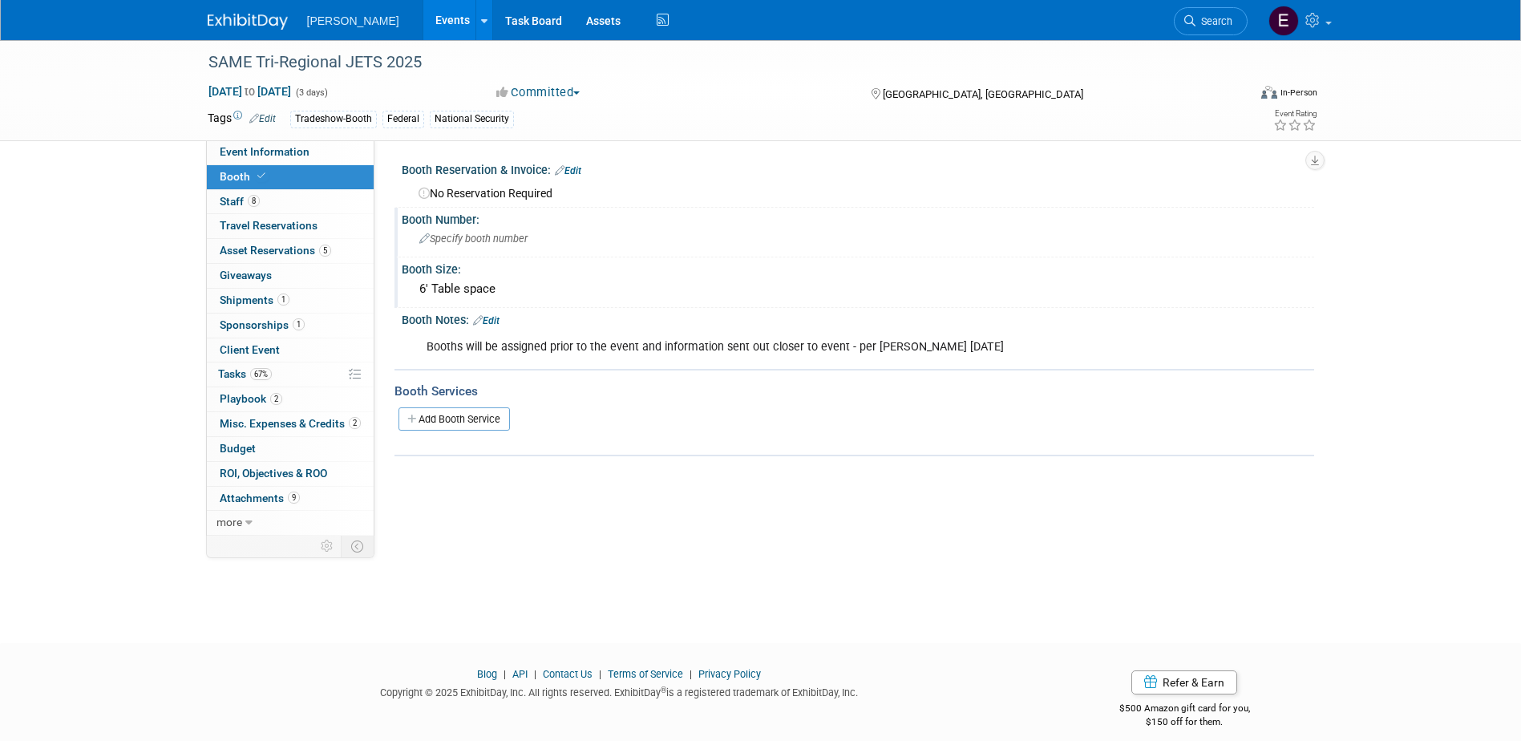
click at [869, 332] on div "Booths will be assigned prior to the event and information sent out closer to e…" at bounding box center [776, 347] width 722 height 32
click at [954, 342] on div "Booths will be assigned prior to the event and information sent out closer to e…" at bounding box center [776, 347] width 722 height 32
click at [907, 356] on div "Booths will be assigned prior to the event and information sent out closer to e…" at bounding box center [776, 347] width 722 height 32
drag, startPoint x: 907, startPoint y: 356, endPoint x: 741, endPoint y: 338, distance: 166.9
click at [807, 349] on div "Booths will be assigned prior to the event and information sent out closer to e…" at bounding box center [776, 347] width 722 height 32
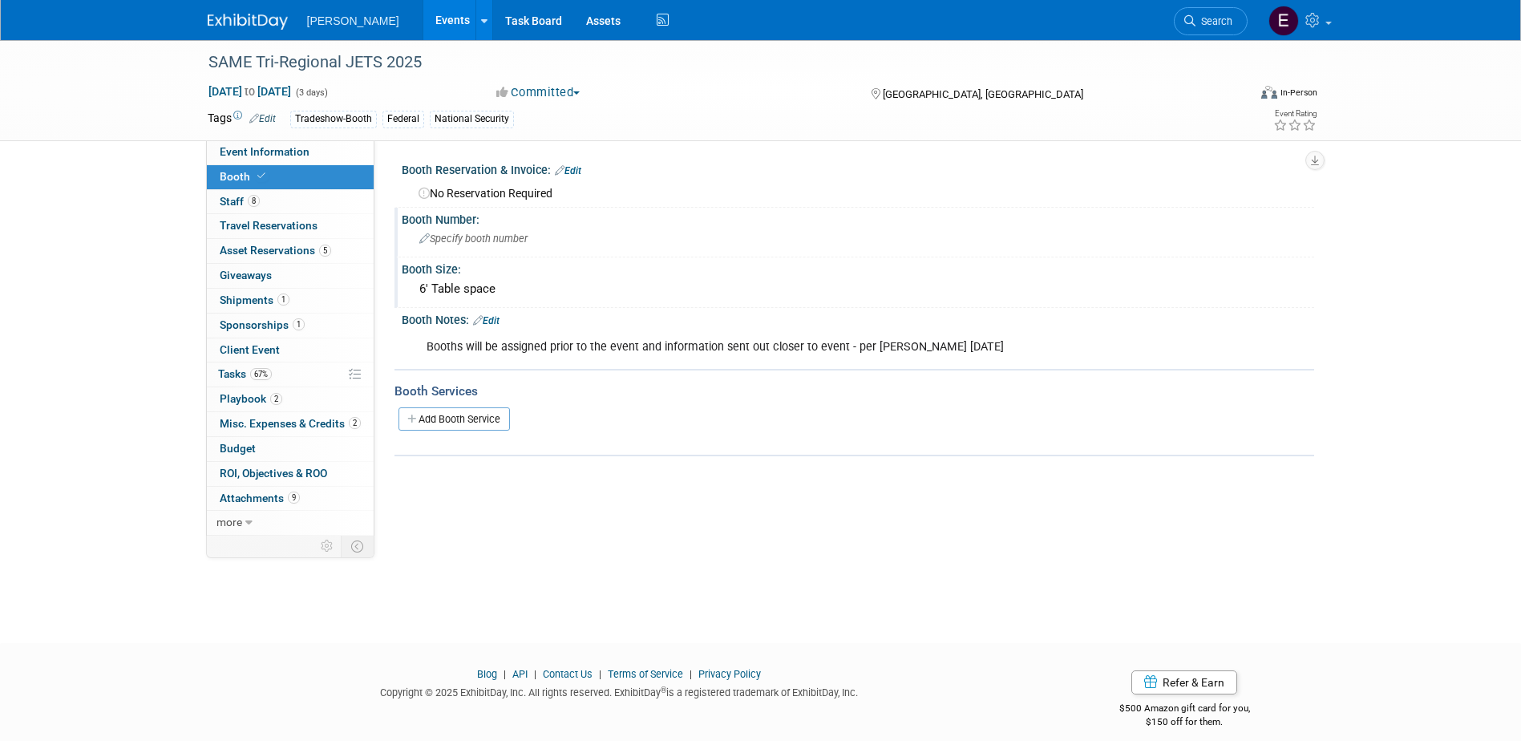
click at [499, 317] on link "Edit" at bounding box center [486, 320] width 26 height 11
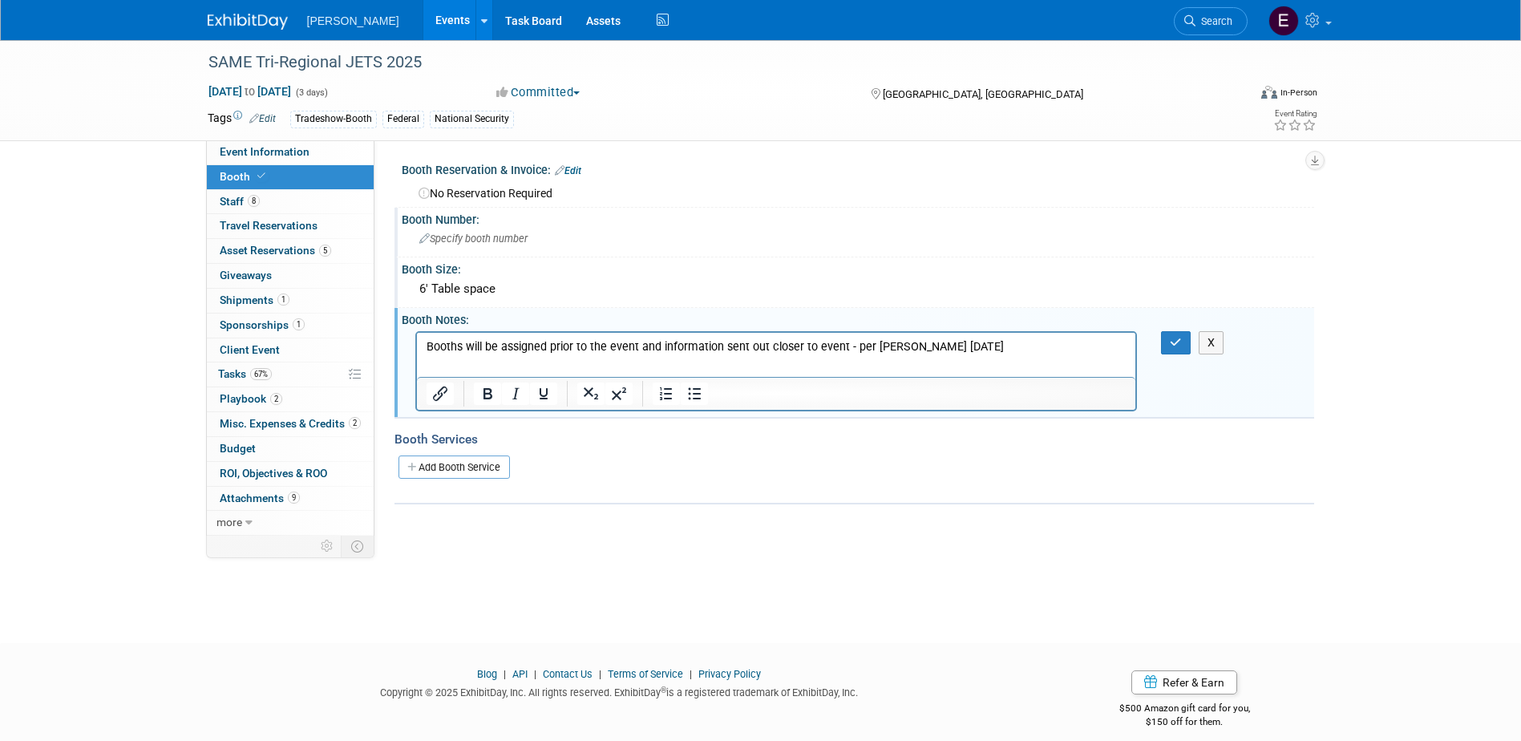
drag, startPoint x: 976, startPoint y: 337, endPoint x: 764, endPoint y: 347, distance: 212.7
click at [416, 352] on html "Booths will be assigned prior to the event and information sent out closer to e…" at bounding box center [775, 343] width 719 height 22
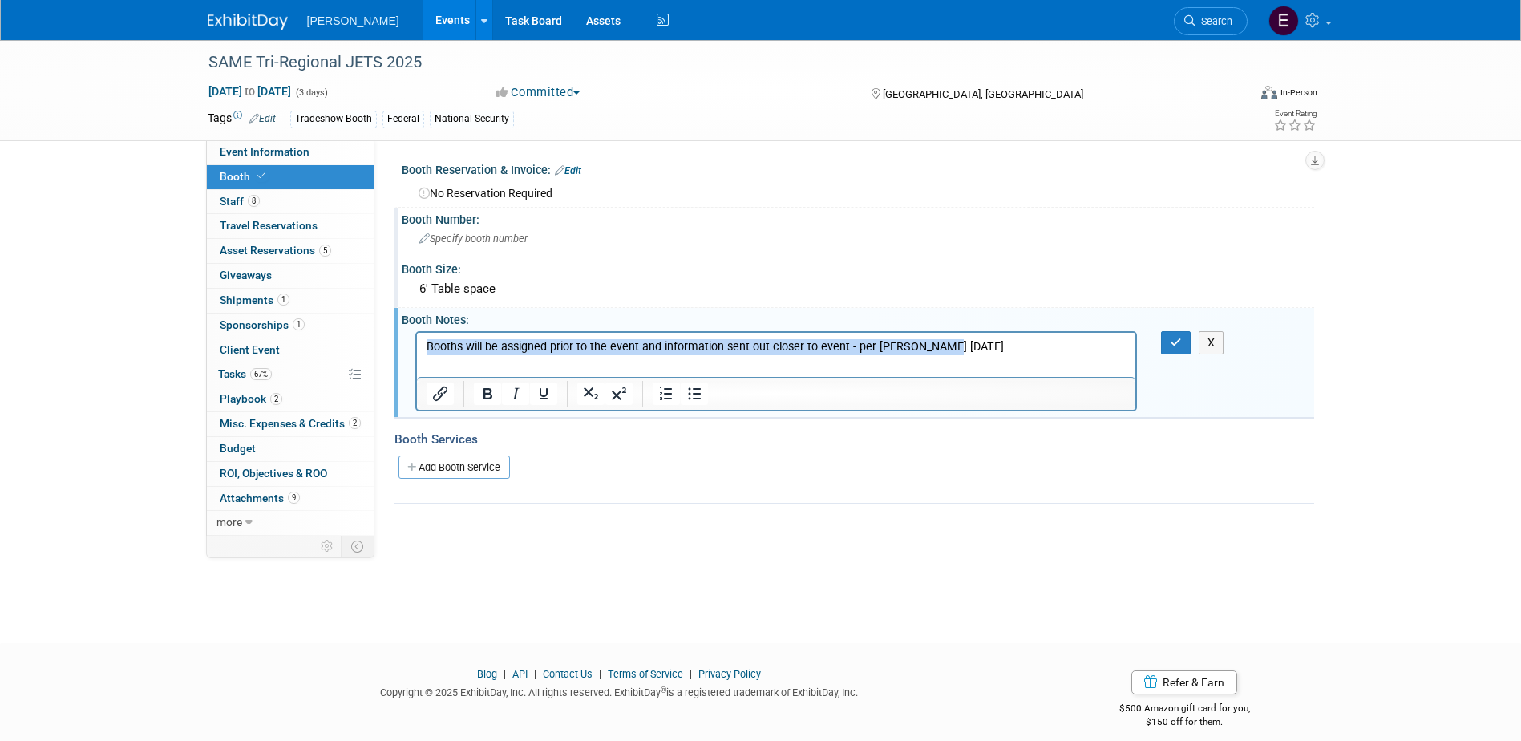
drag, startPoint x: 906, startPoint y: 344, endPoint x: 792, endPoint y: 678, distance: 353.1
click at [416, 345] on html "Booths will be assigned prior to the event and information sent out closer to e…" at bounding box center [775, 343] width 719 height 22
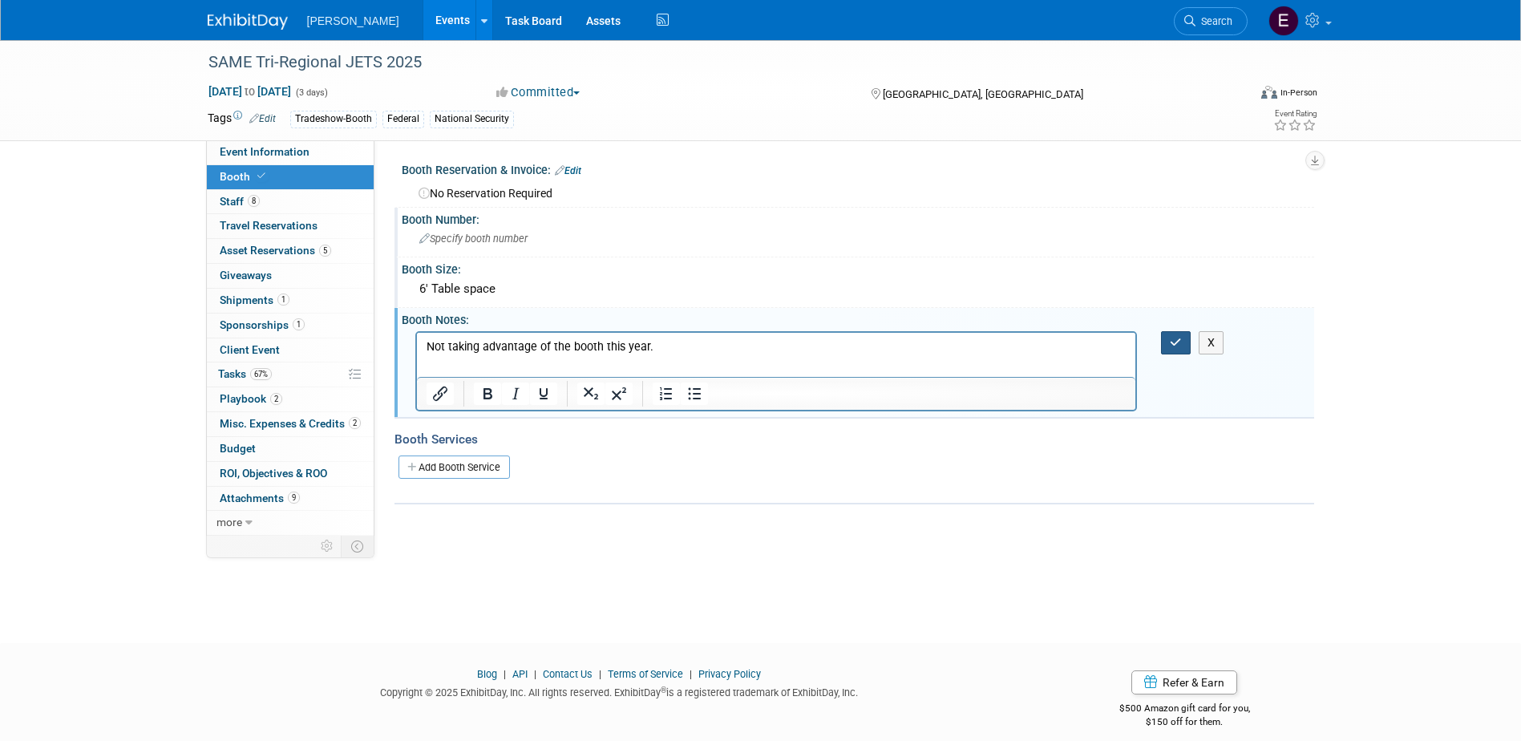
click at [1169, 337] on icon "button" at bounding box center [1175, 342] width 12 height 11
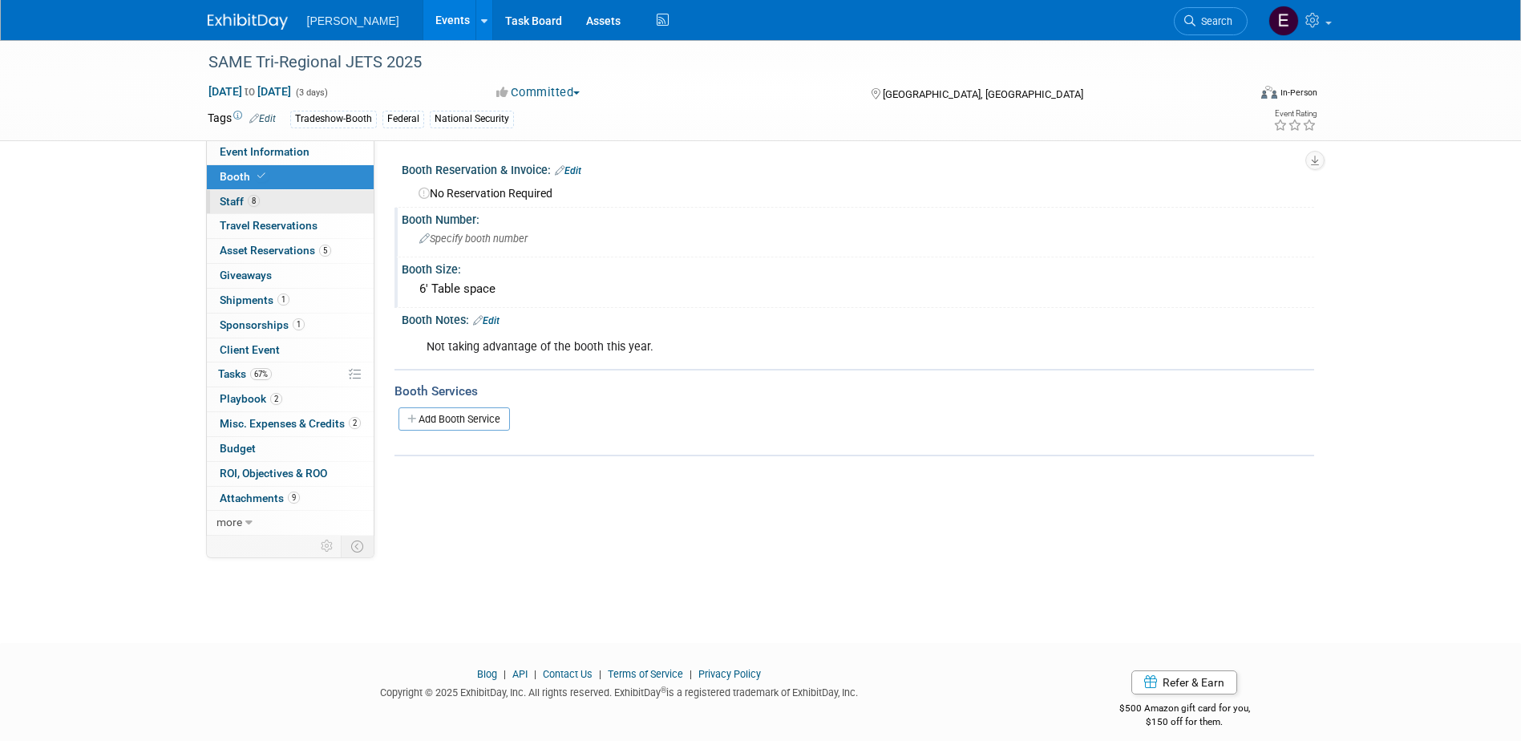
click at [288, 199] on link "8 Staff 8" at bounding box center [290, 202] width 167 height 24
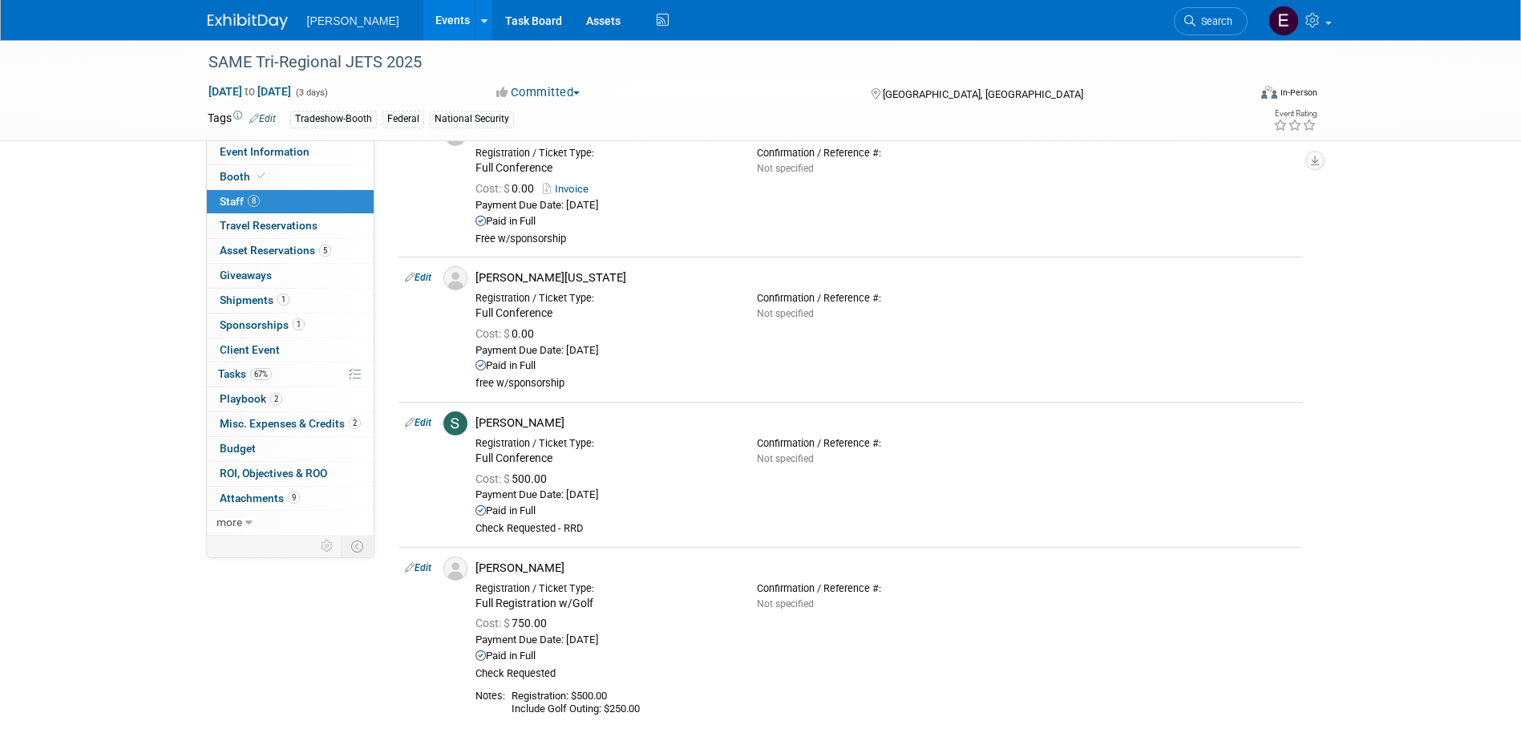
scroll to position [882, 0]
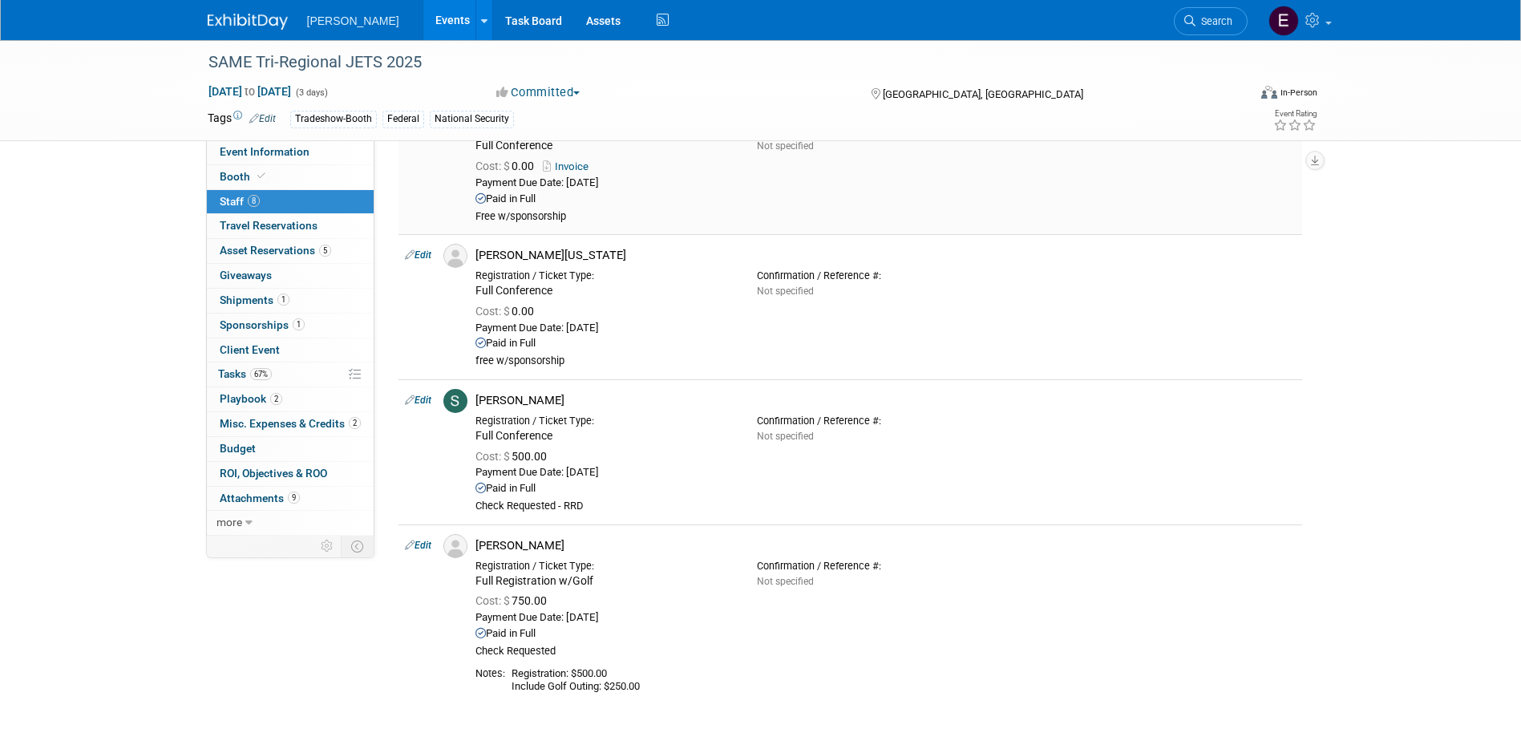
click at [569, 165] on link "Invoice" at bounding box center [569, 166] width 52 height 12
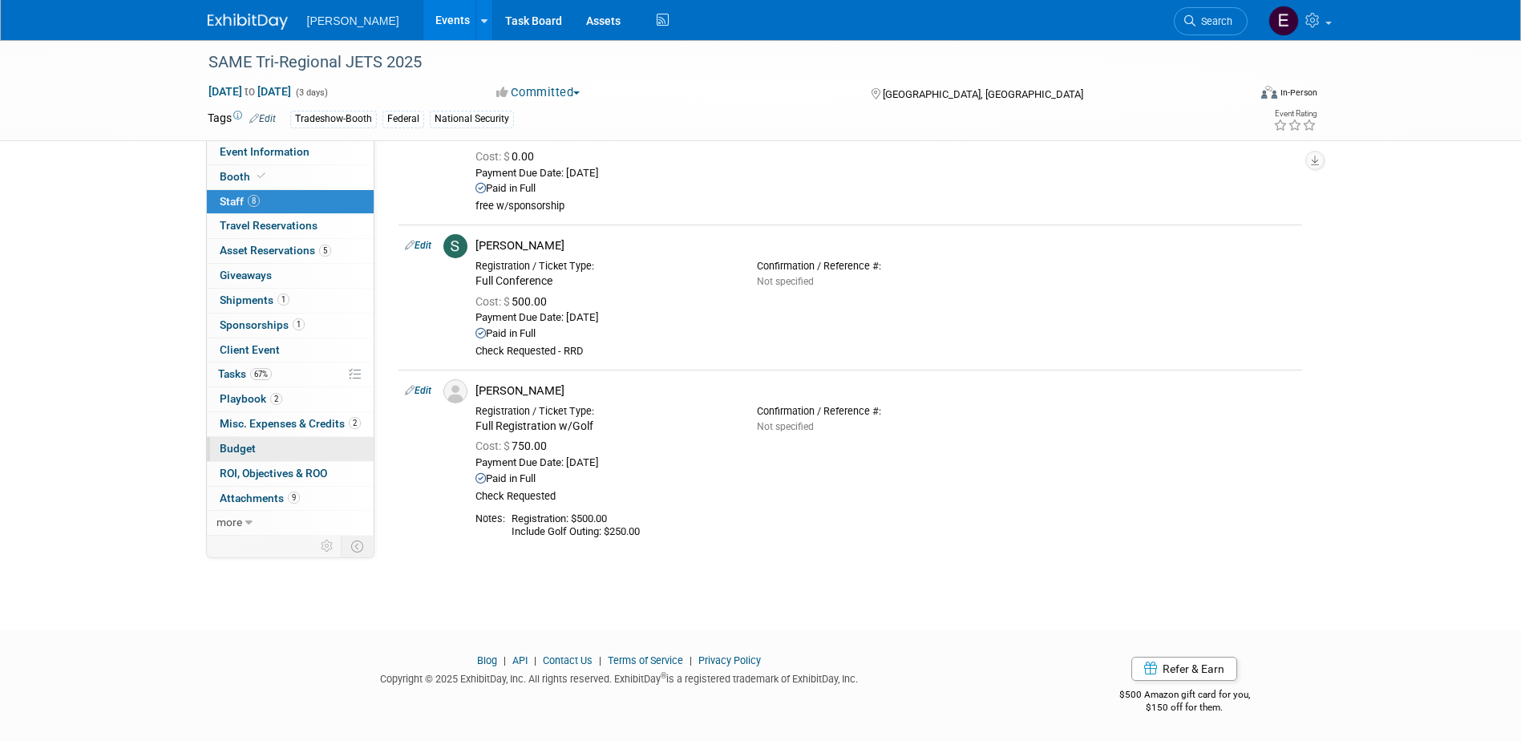
click at [276, 447] on link "Budget" at bounding box center [290, 449] width 167 height 24
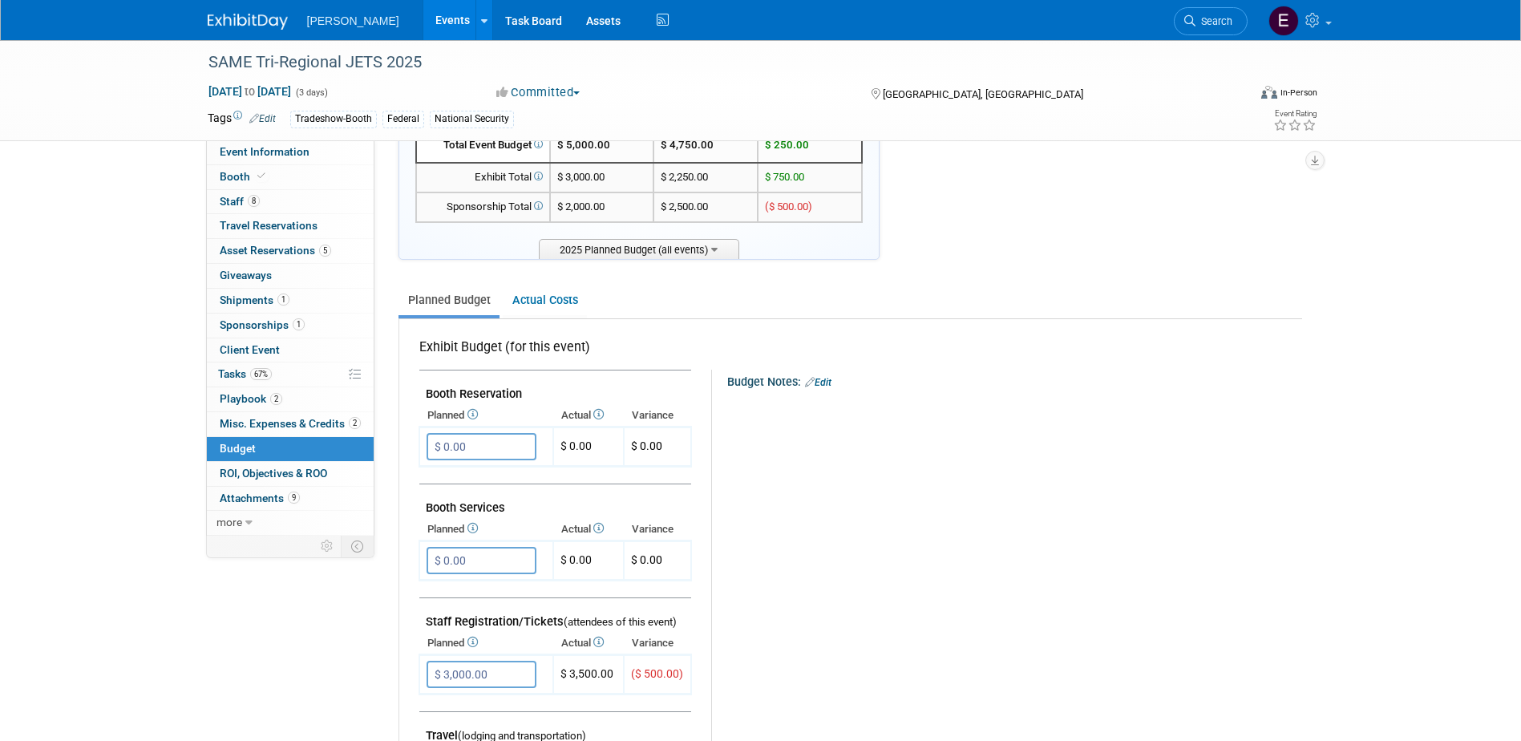
scroll to position [0, 0]
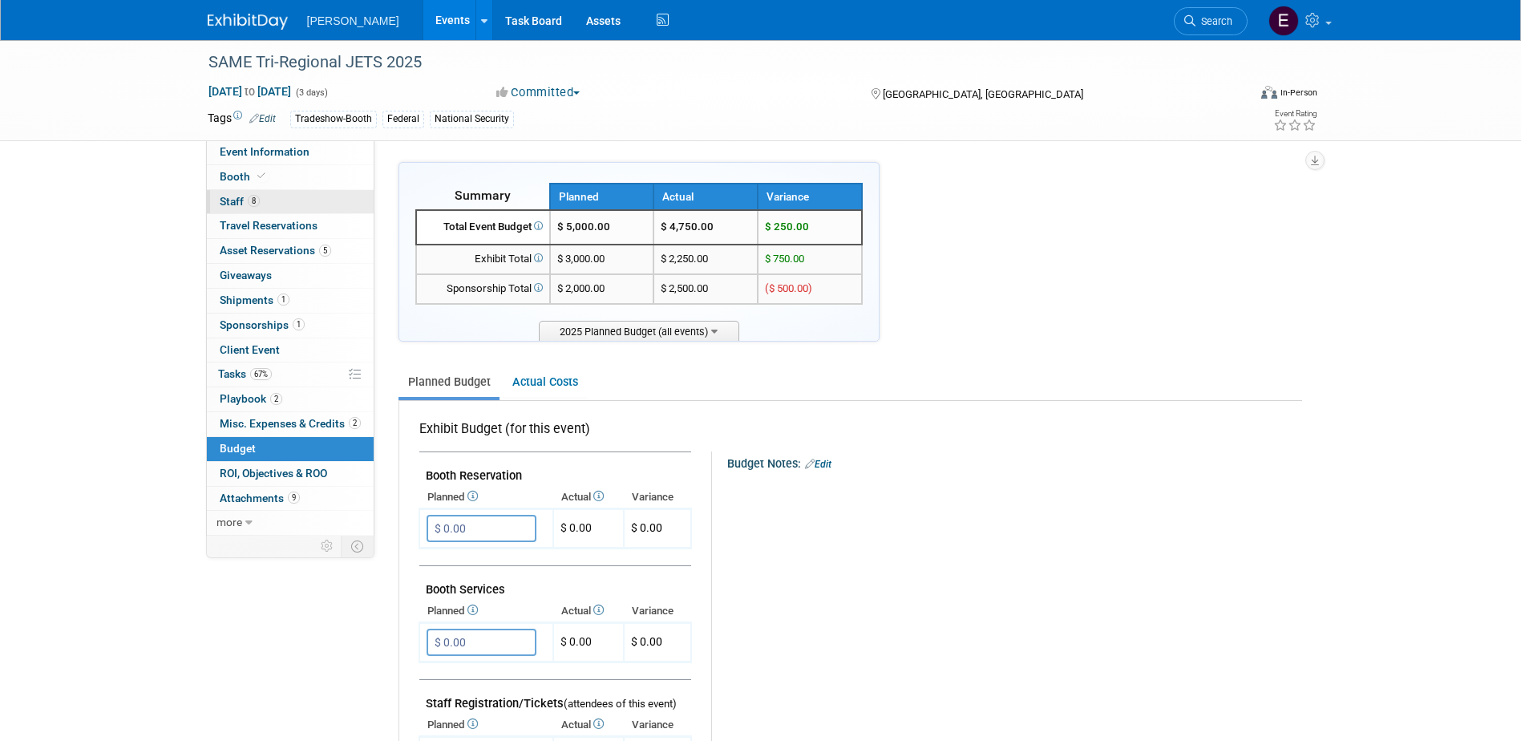
click at [258, 204] on span "8" at bounding box center [254, 201] width 12 height 12
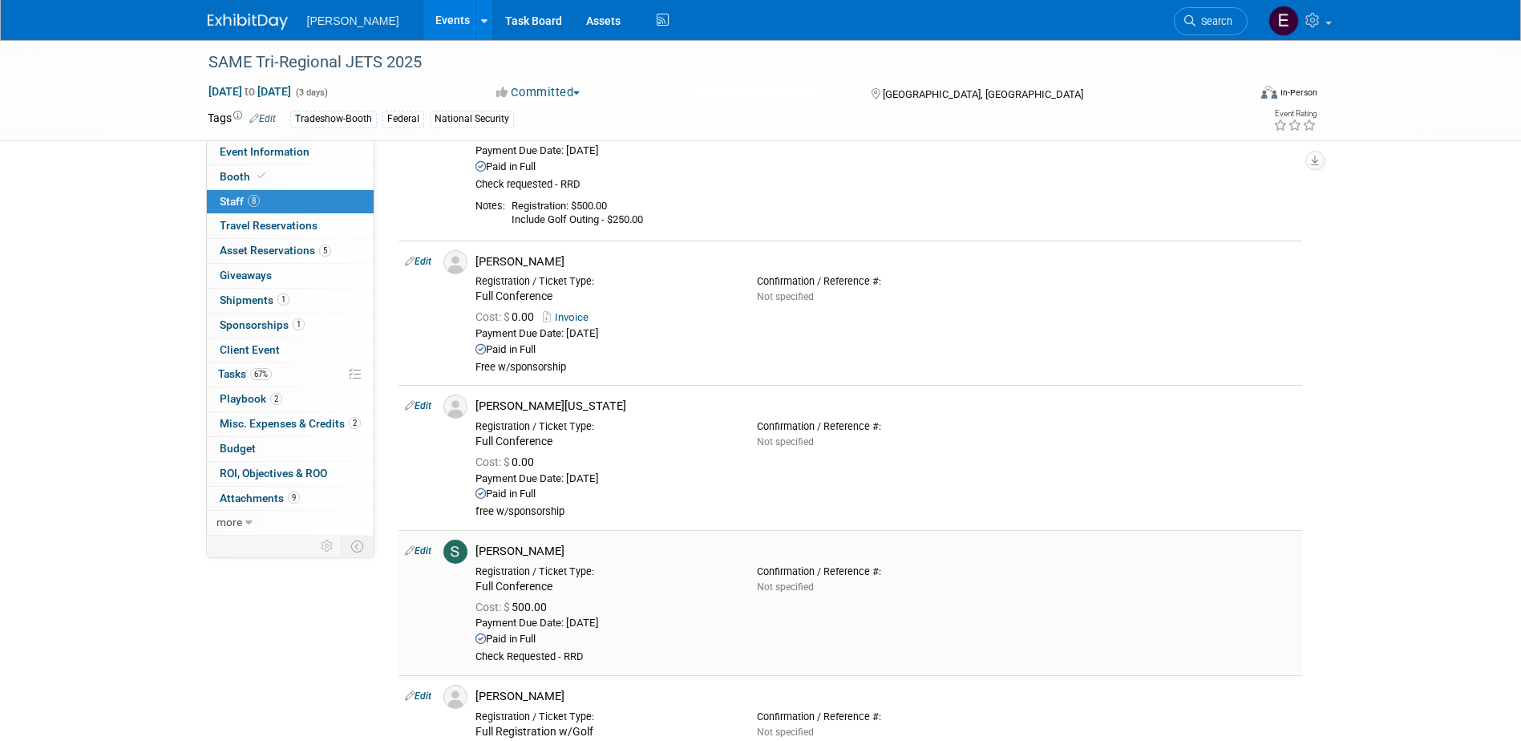
scroll to position [882, 0]
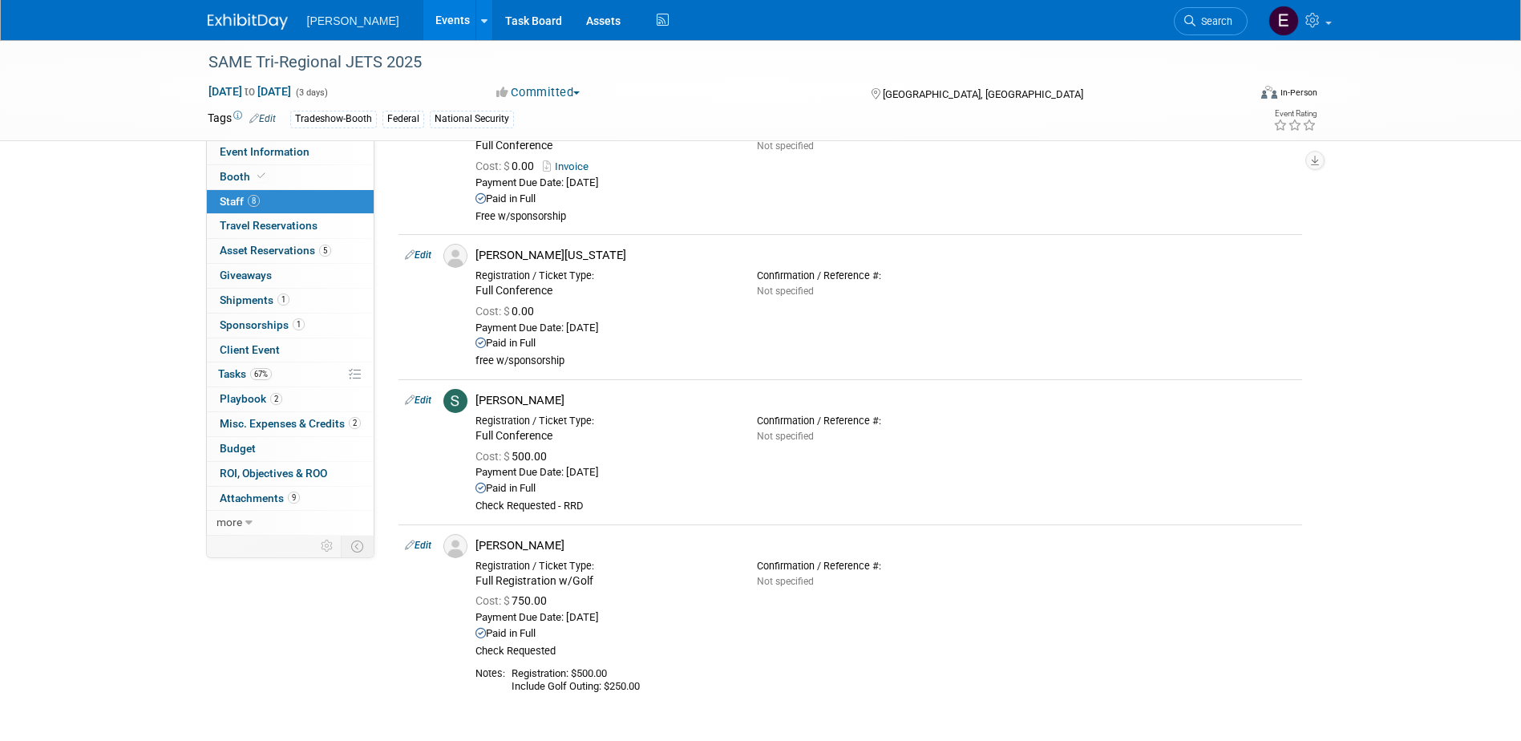
click at [421, 395] on link "Edit" at bounding box center [418, 399] width 26 height 11
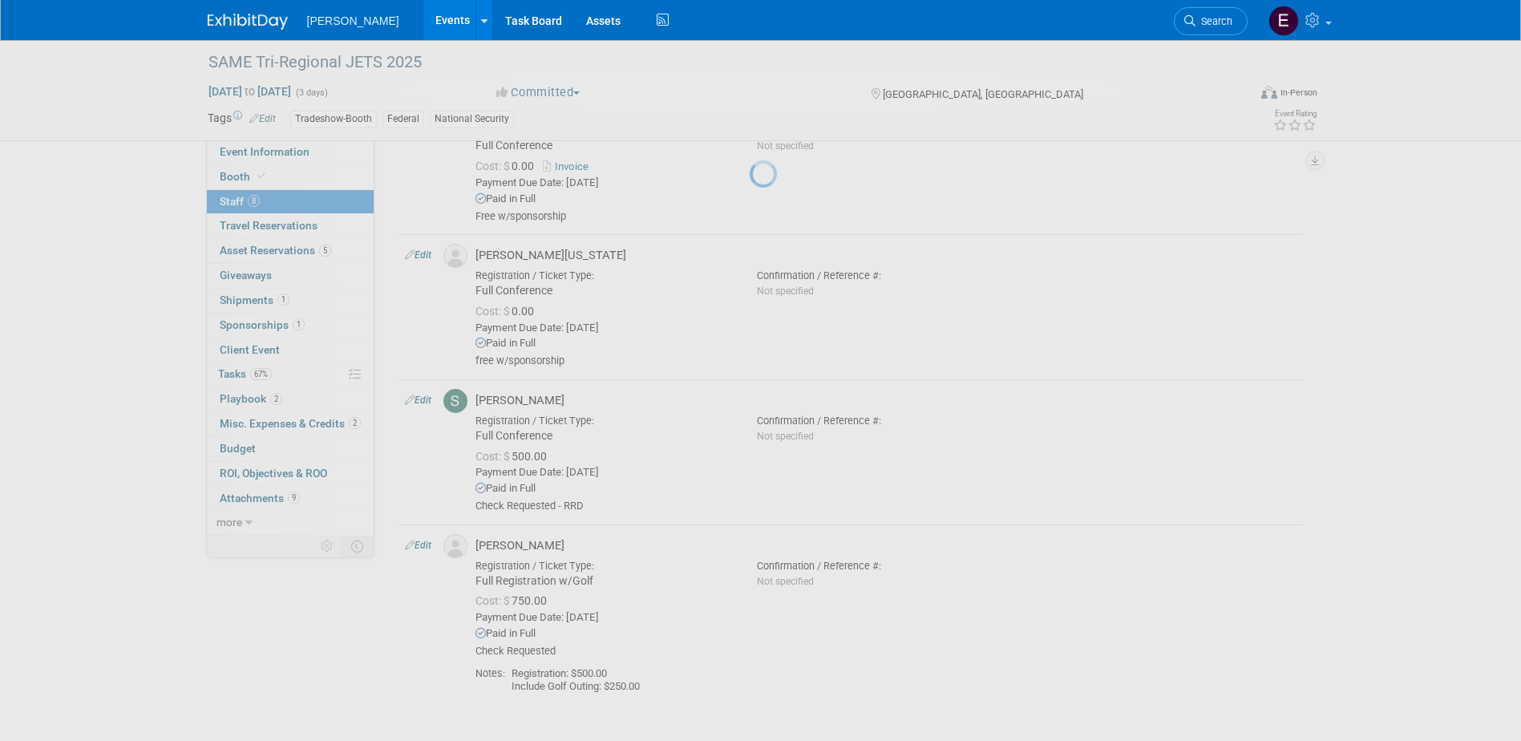
select select "86d3521a-ef5b-4dff-bd84-06f43fdc993a"
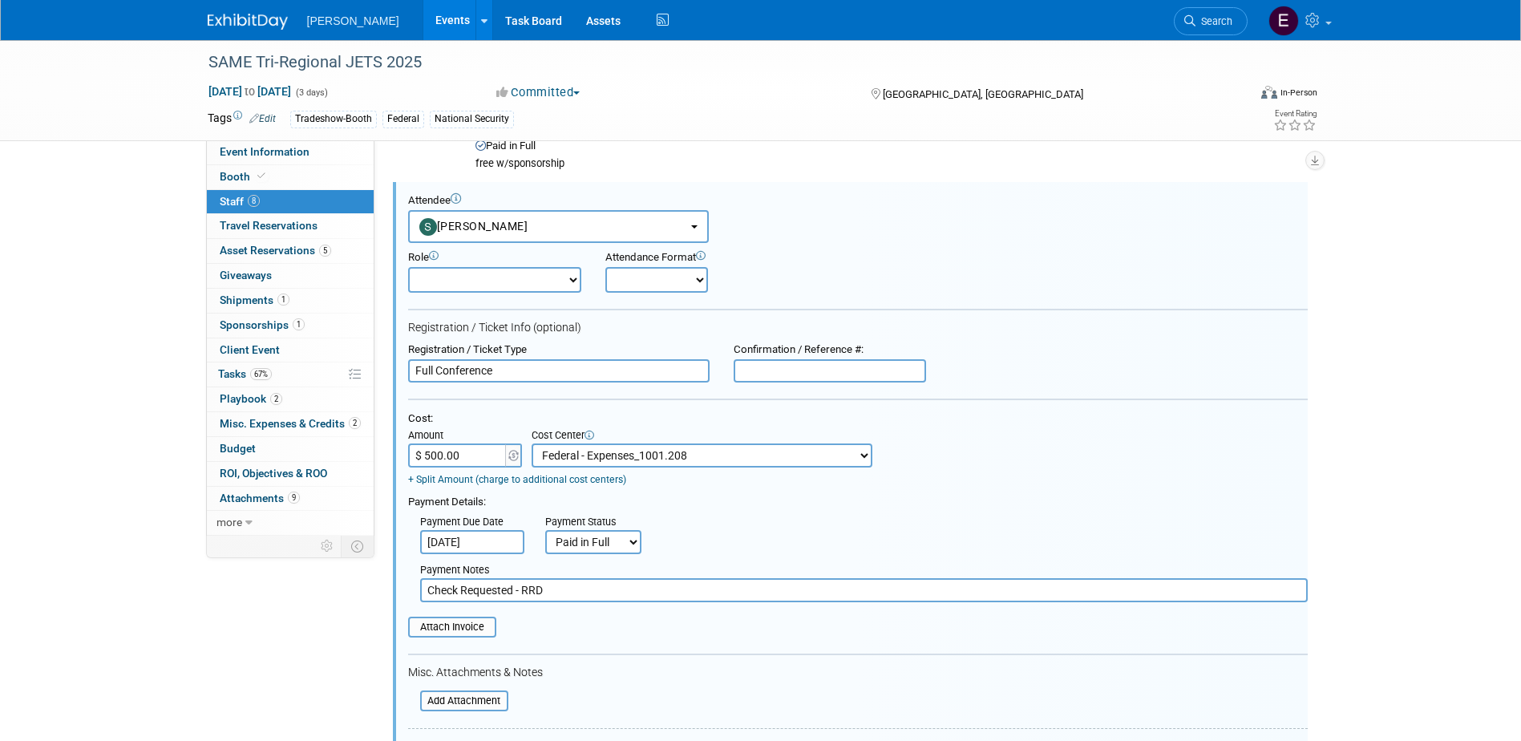
scroll to position [0, 0]
click at [769, 369] on input "text" at bounding box center [829, 371] width 192 height 24
type input "CANCELLED"
drag, startPoint x: 695, startPoint y: 377, endPoint x: 455, endPoint y: 415, distance: 242.7
click at [455, 415] on form "Attendee <img src="https://www.exhibitday.com/Images/Unassigned-User-Icon.png" …" at bounding box center [857, 548] width 899 height 709
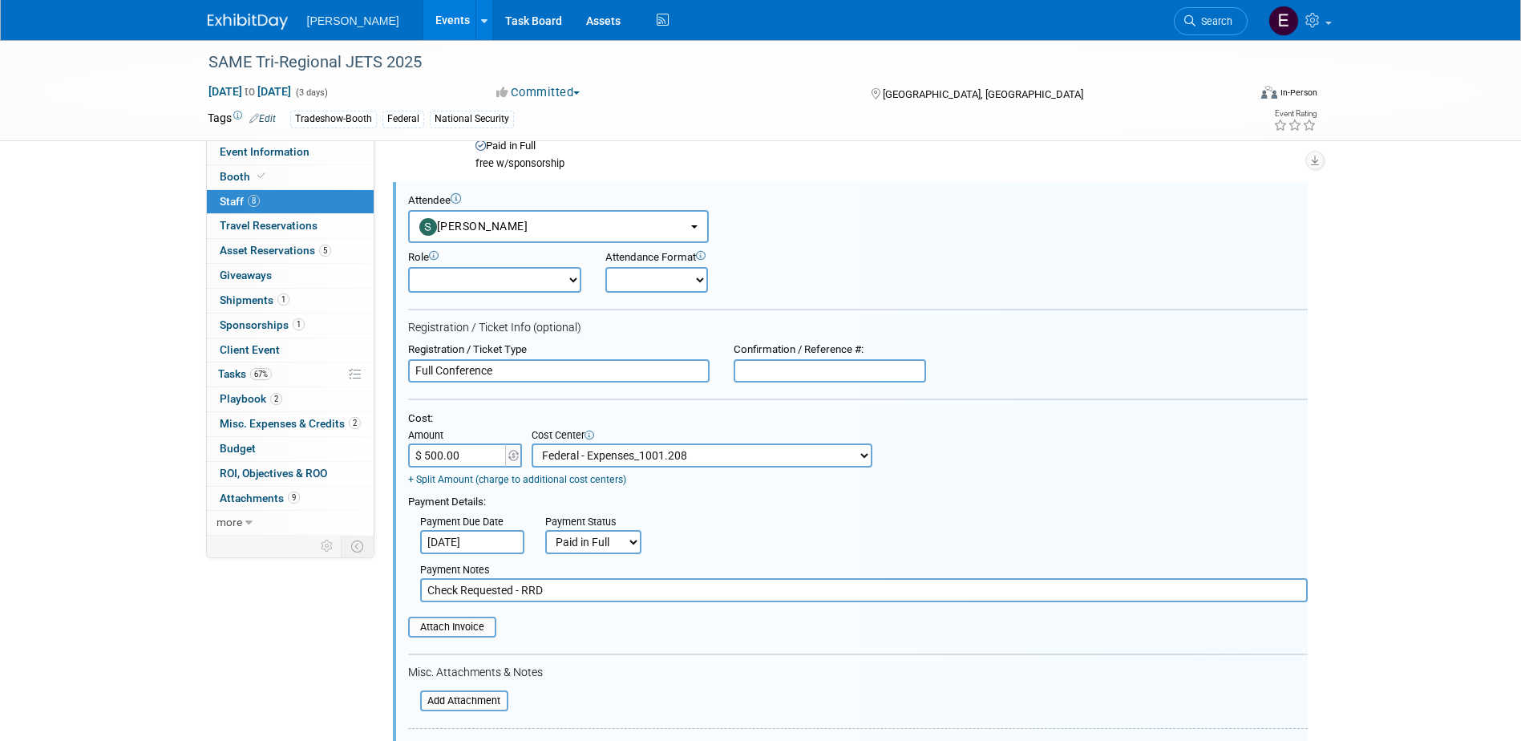
paste input "CANCELLED"
drag, startPoint x: 840, startPoint y: 362, endPoint x: 645, endPoint y: 400, distance: 198.4
click at [644, 389] on form "Attendee <img src="https://www.exhibitday.com/Images/Unassigned-User-Icon.png" …" at bounding box center [857, 548] width 899 height 709
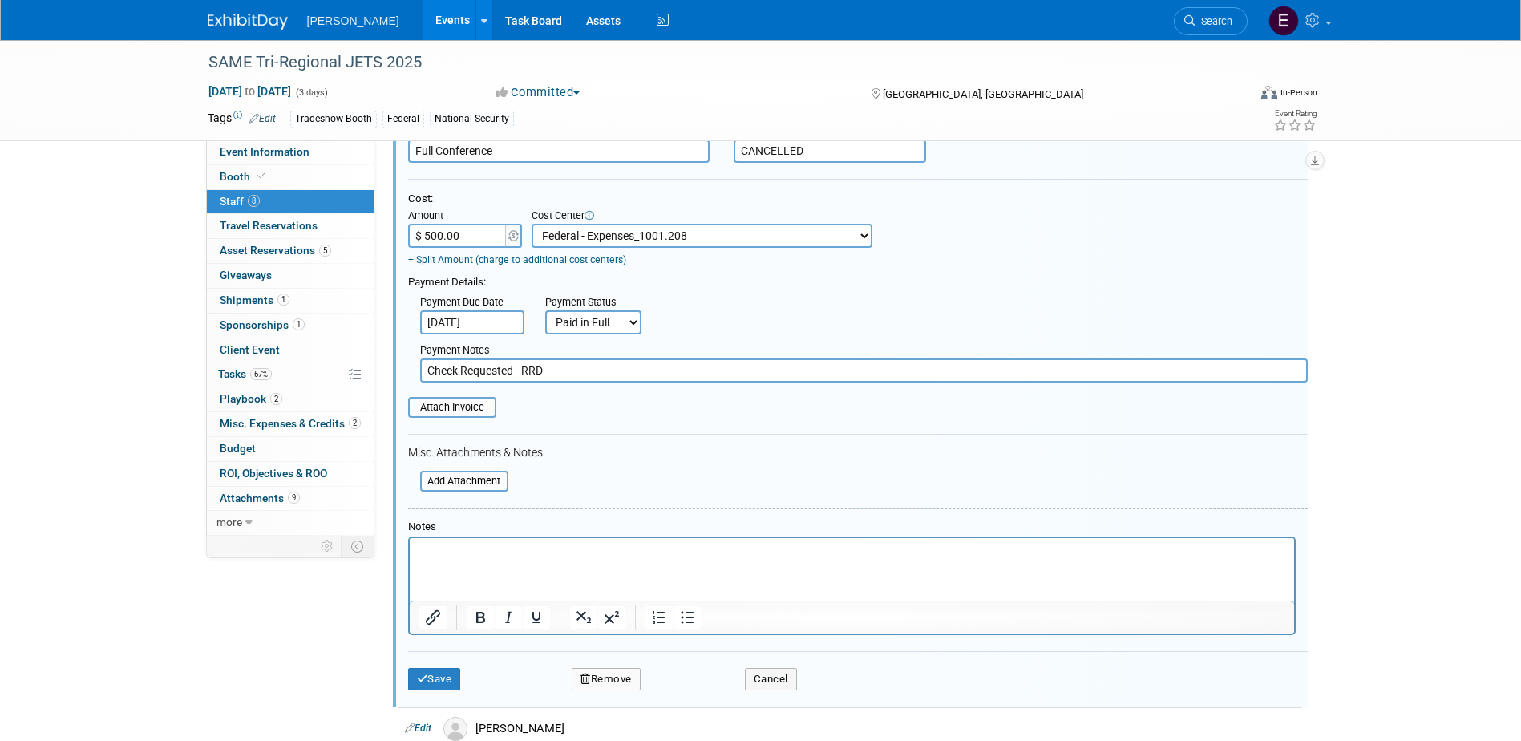
scroll to position [1400, 0]
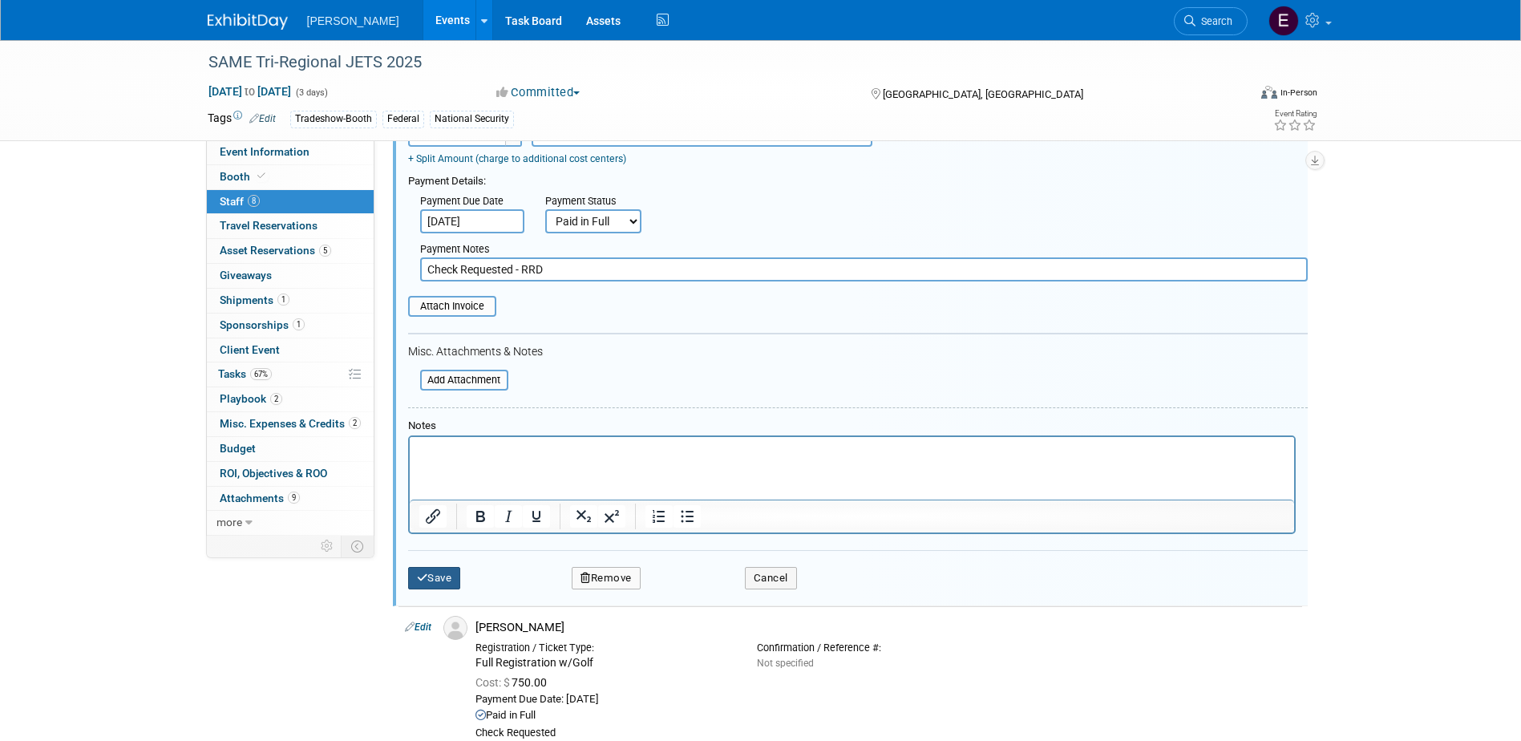
type input "CANCELLED"
click at [444, 572] on button "Save" at bounding box center [434, 578] width 53 height 22
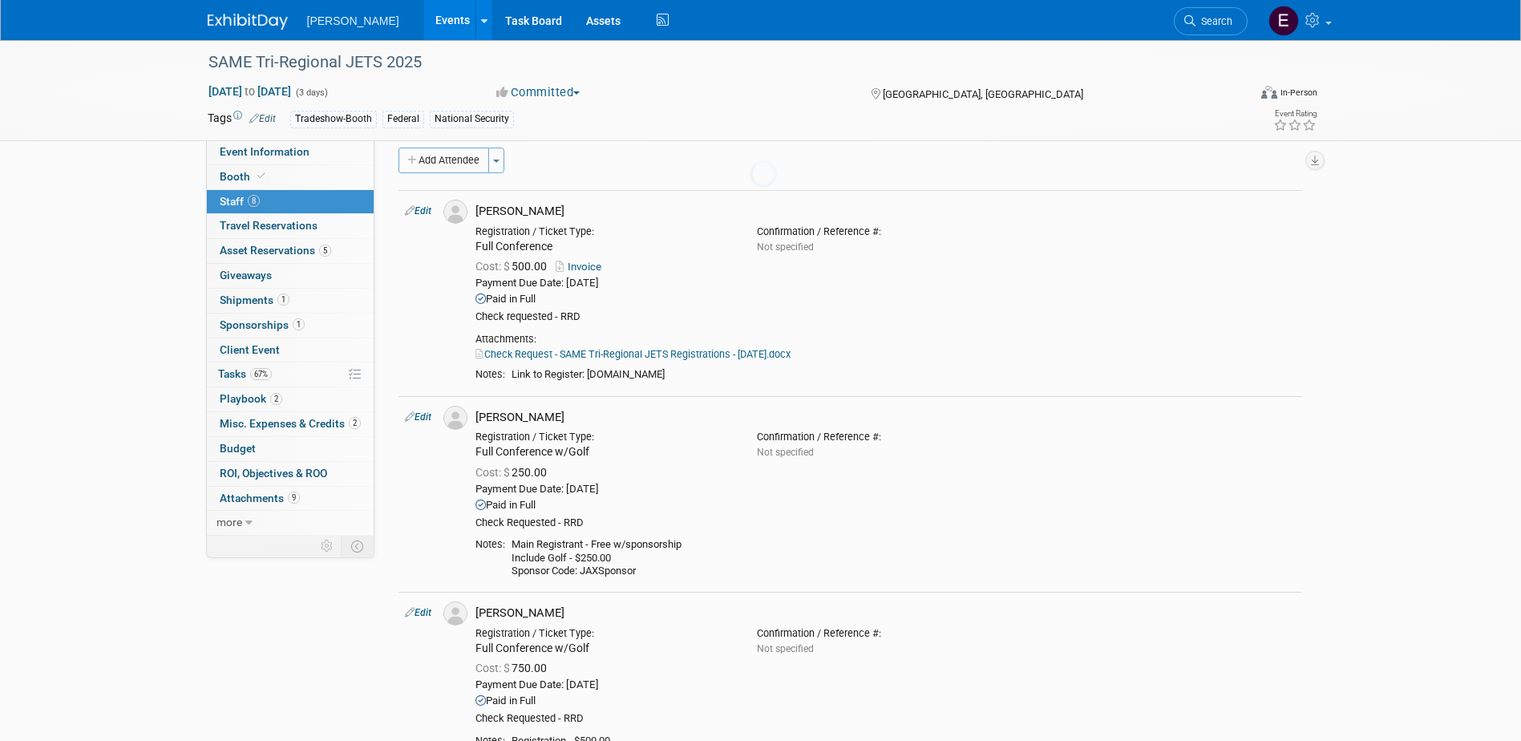
scroll to position [1036, 0]
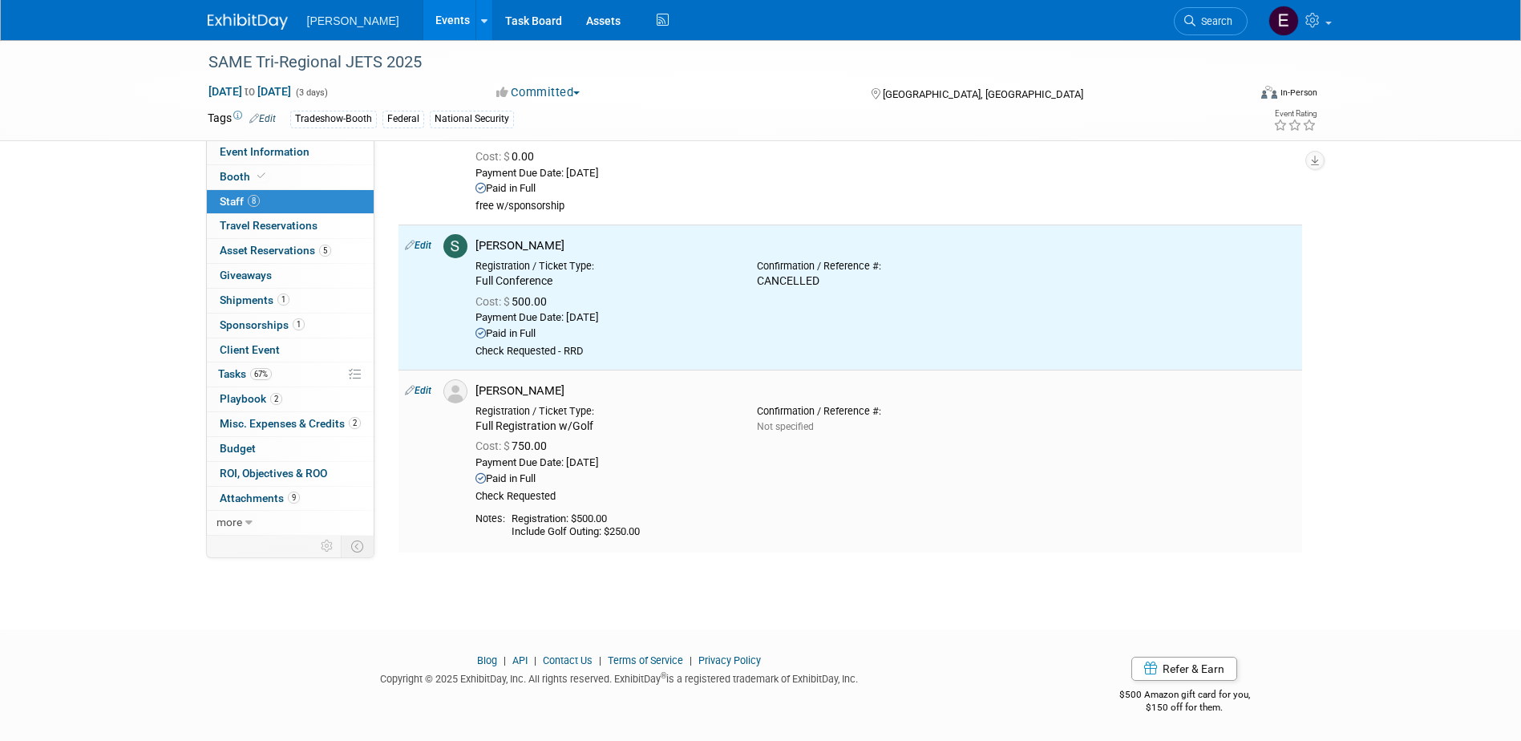
click at [421, 391] on link "Edit" at bounding box center [418, 390] width 26 height 11
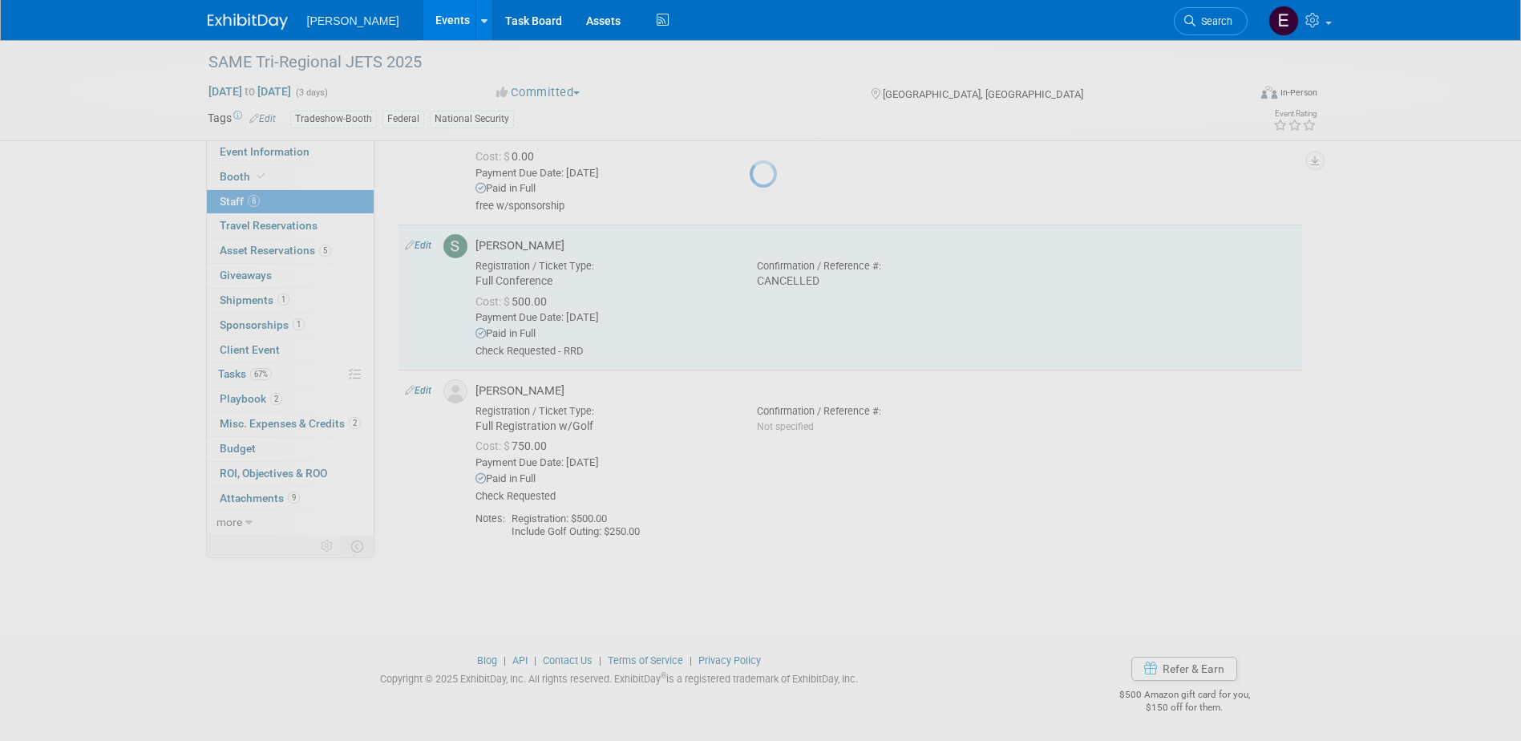
select select "f3fcef65-40d5-4404-844b-2751b273a07f"
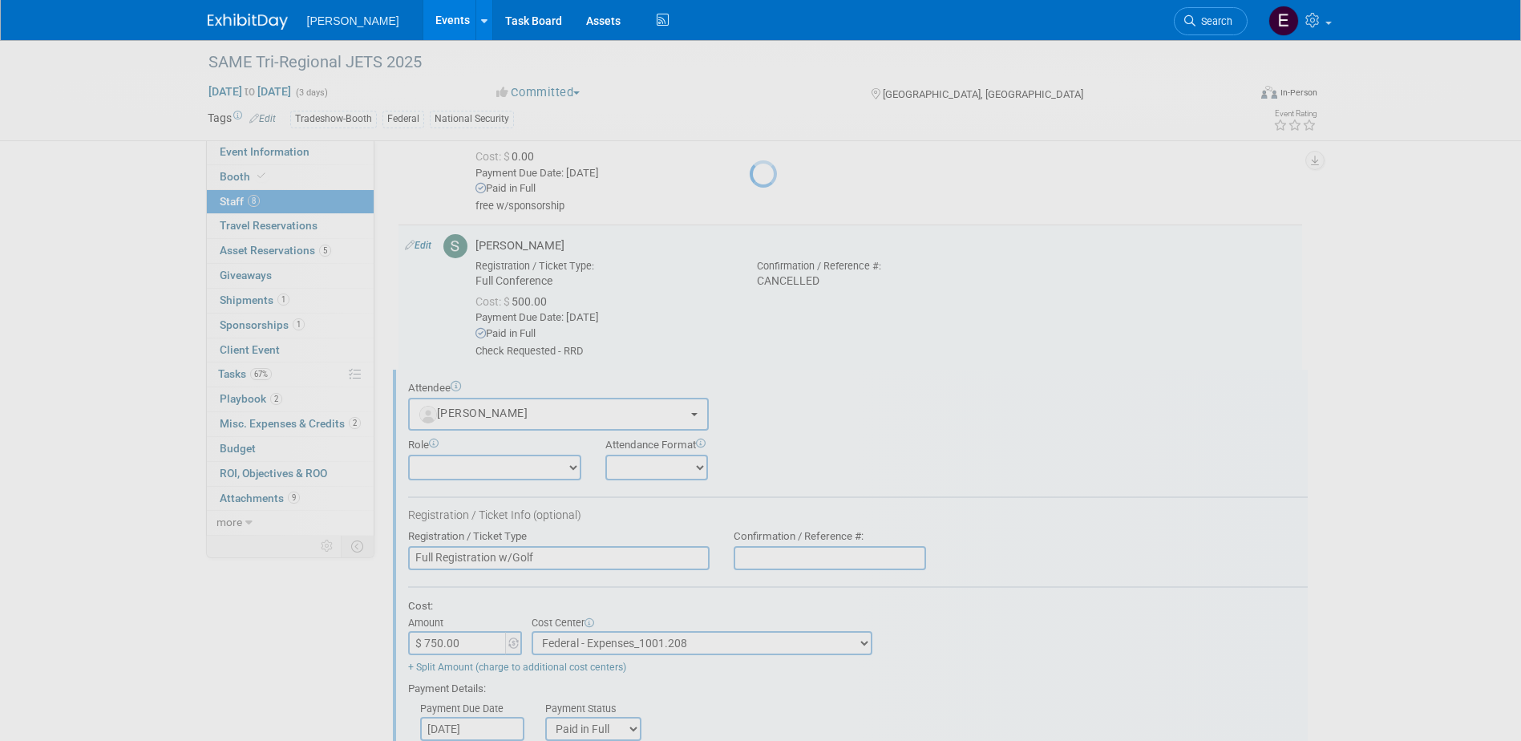
scroll to position [1224, 0]
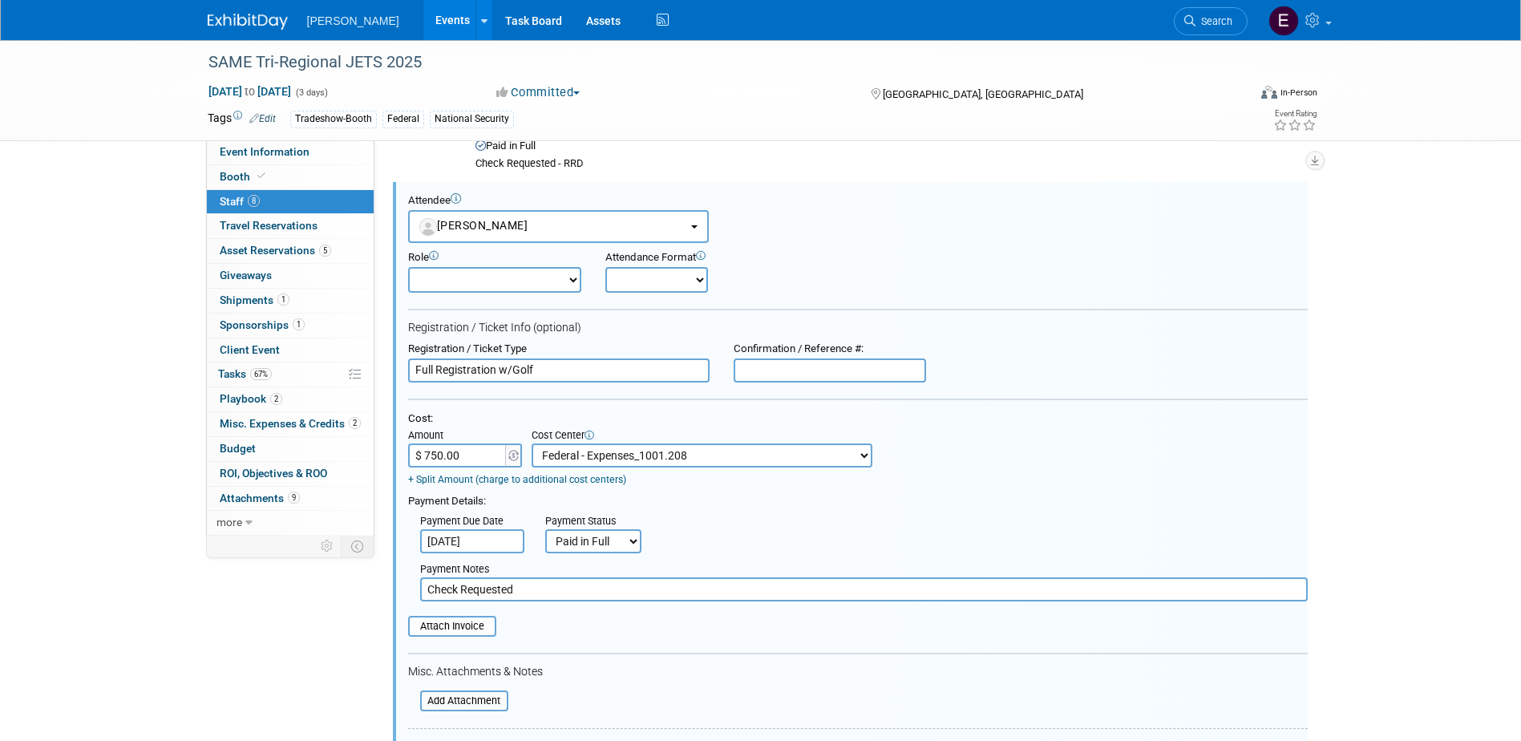
click at [818, 372] on input "text" at bounding box center [829, 370] width 192 height 24
paste input "CANCELLED"
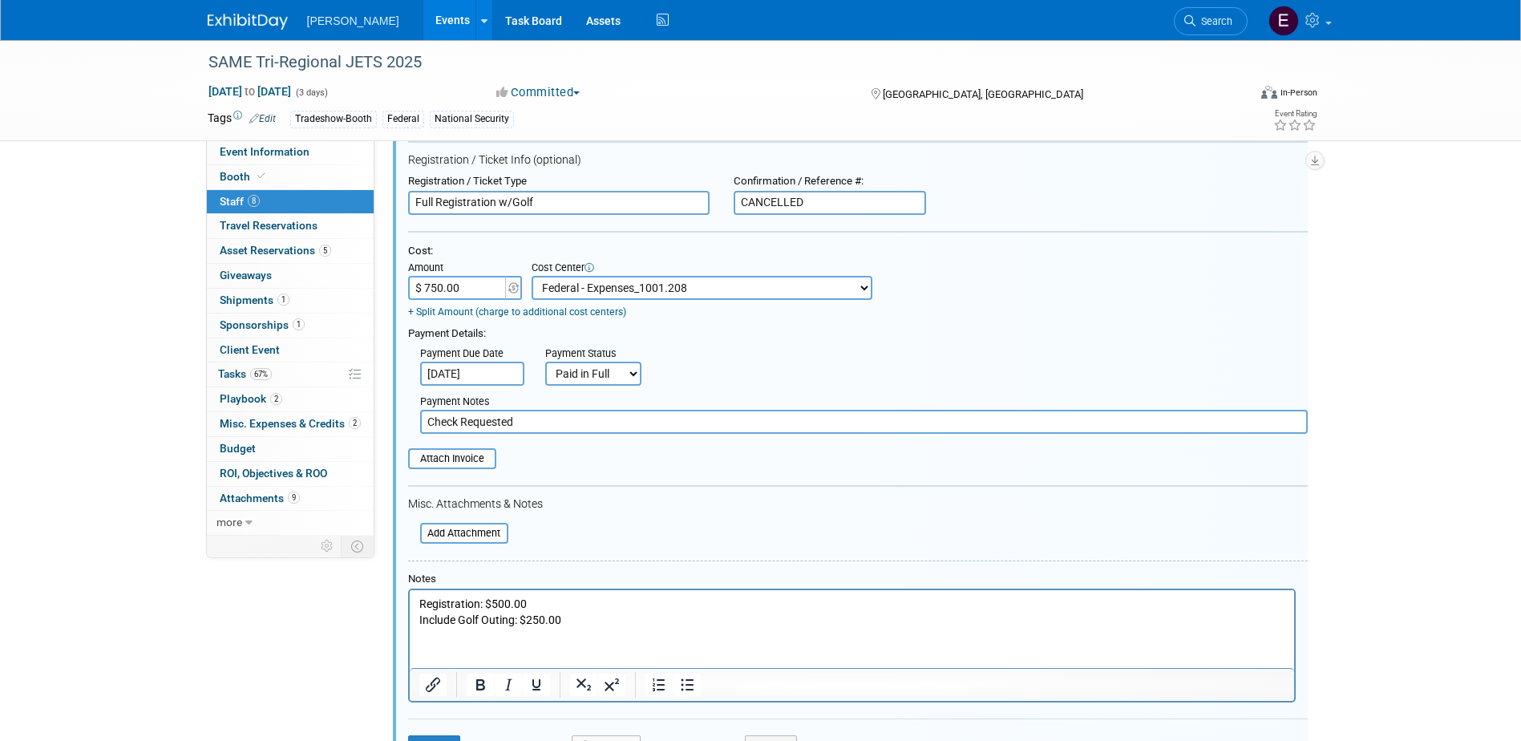
scroll to position [1545, 0]
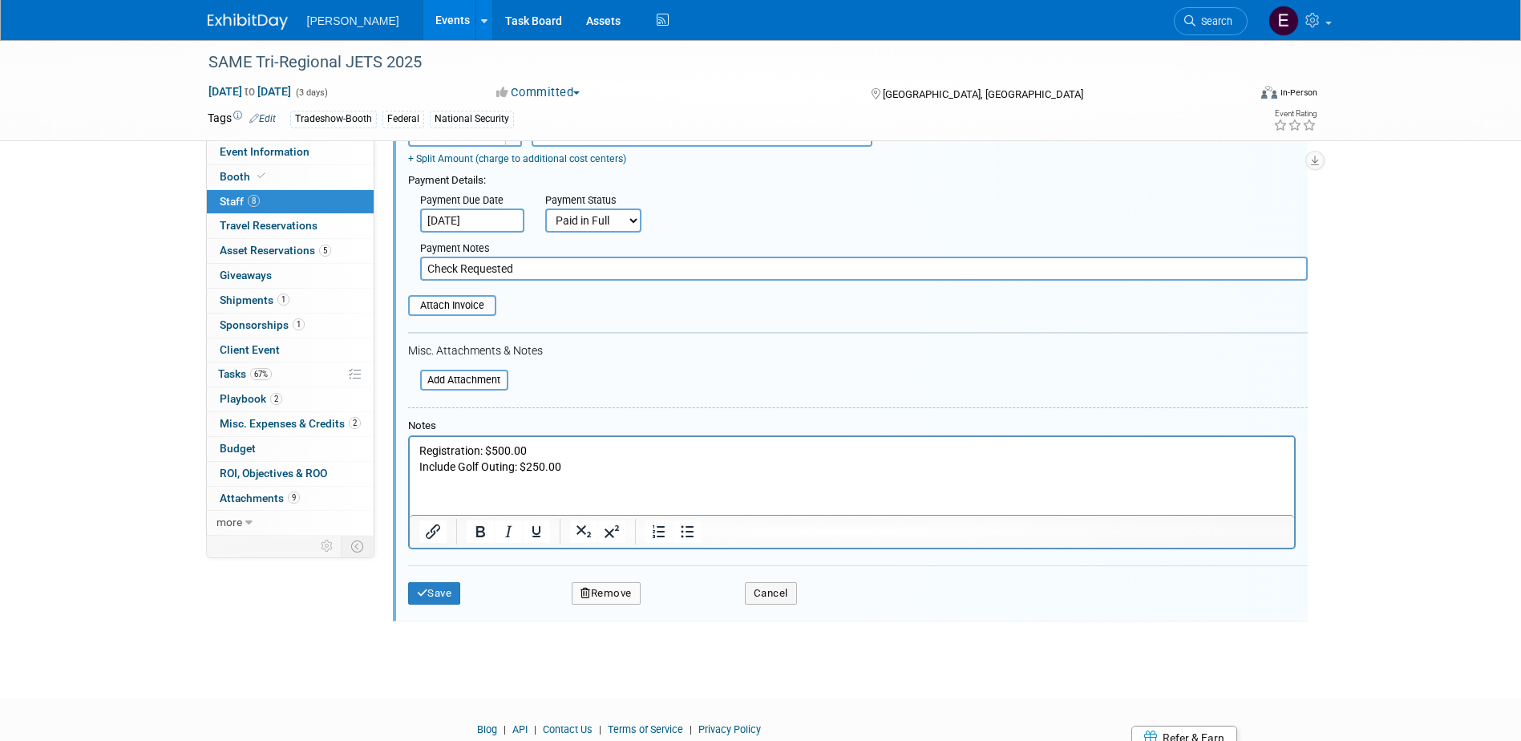
type input "CANCELLED"
click at [597, 474] on html "Registration: $500.00 Include Golf Outing: $250.00" at bounding box center [851, 455] width 884 height 38
click at [460, 591] on button "Save" at bounding box center [434, 593] width 53 height 22
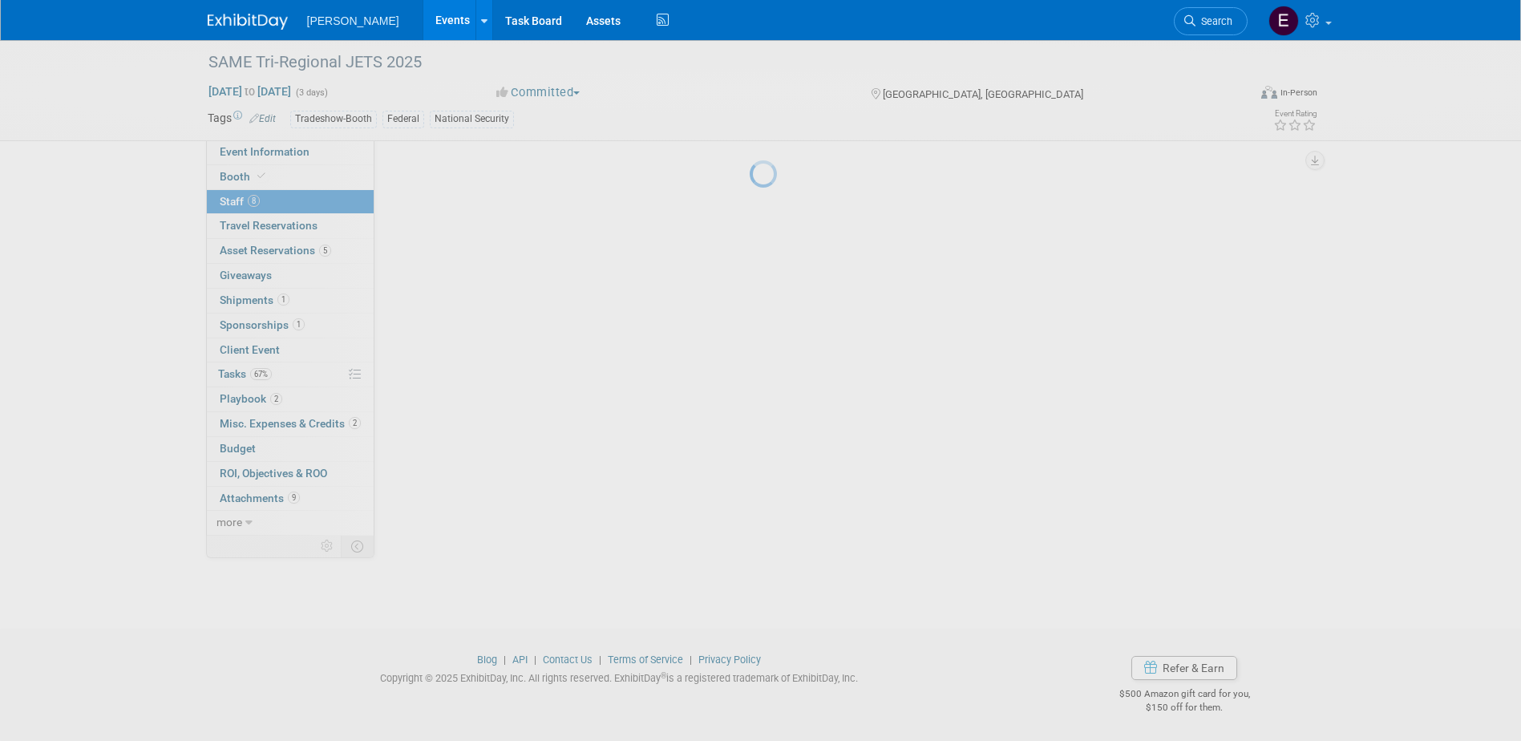
scroll to position [1036, 0]
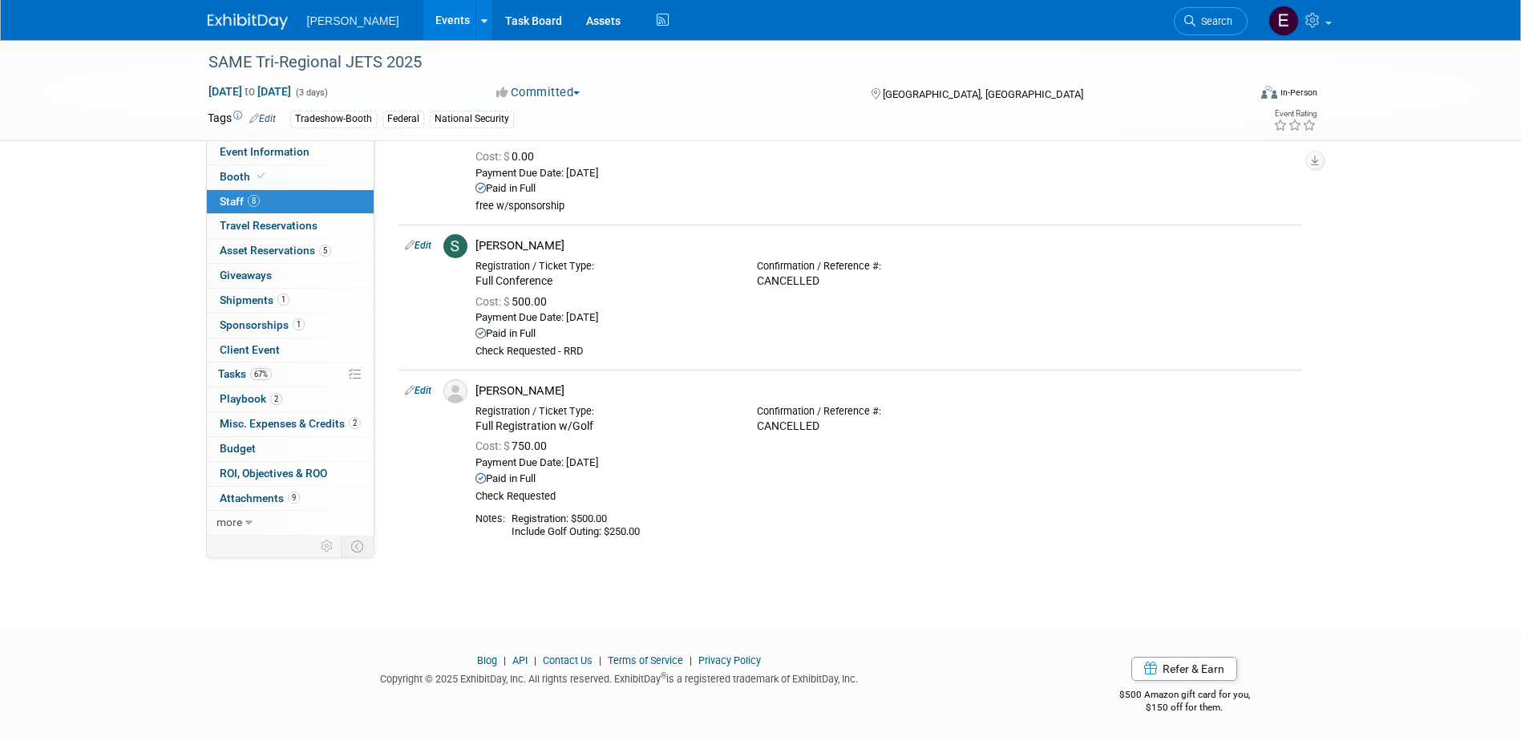
click at [305, 419] on span "Misc. Expenses & Credits 2" at bounding box center [290, 423] width 141 height 13
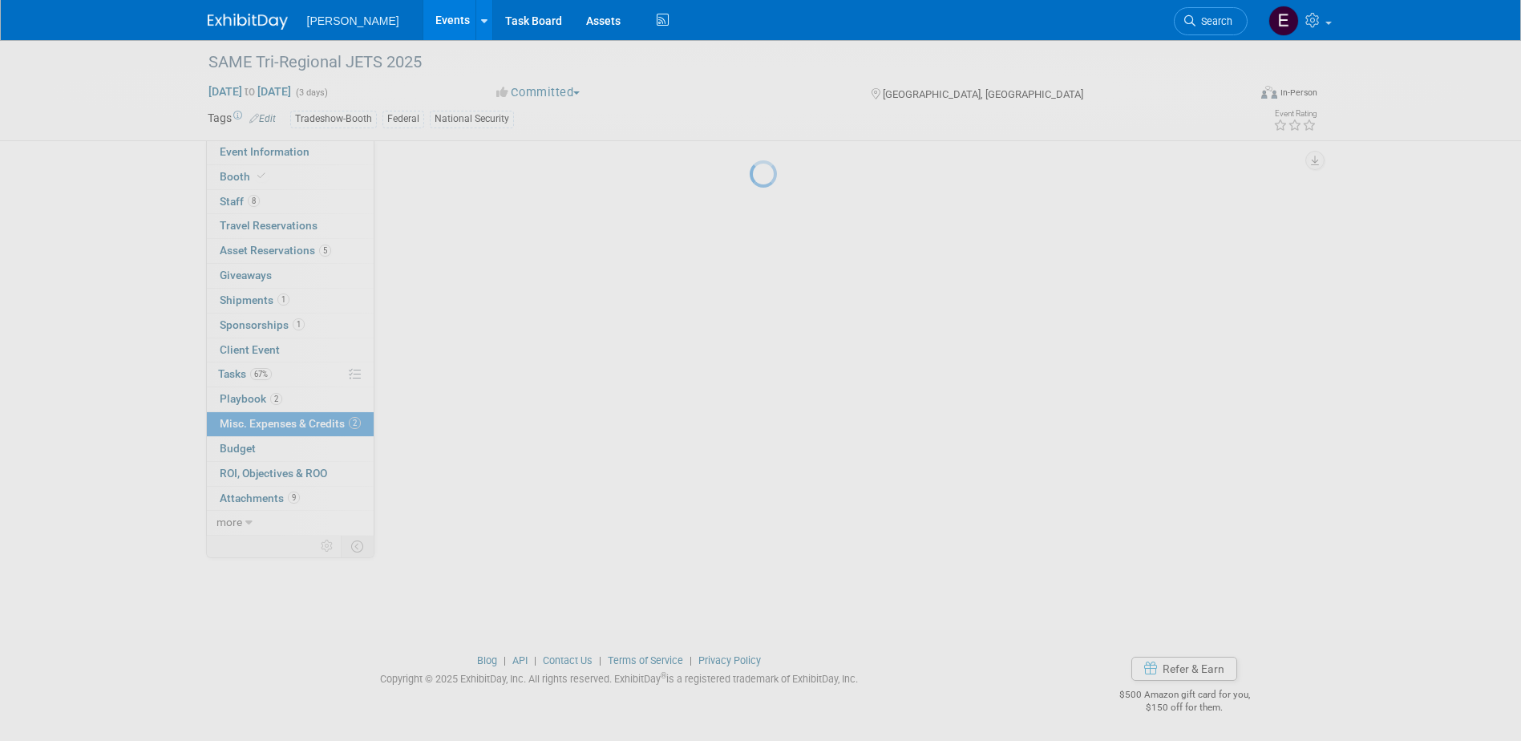
scroll to position [0, 0]
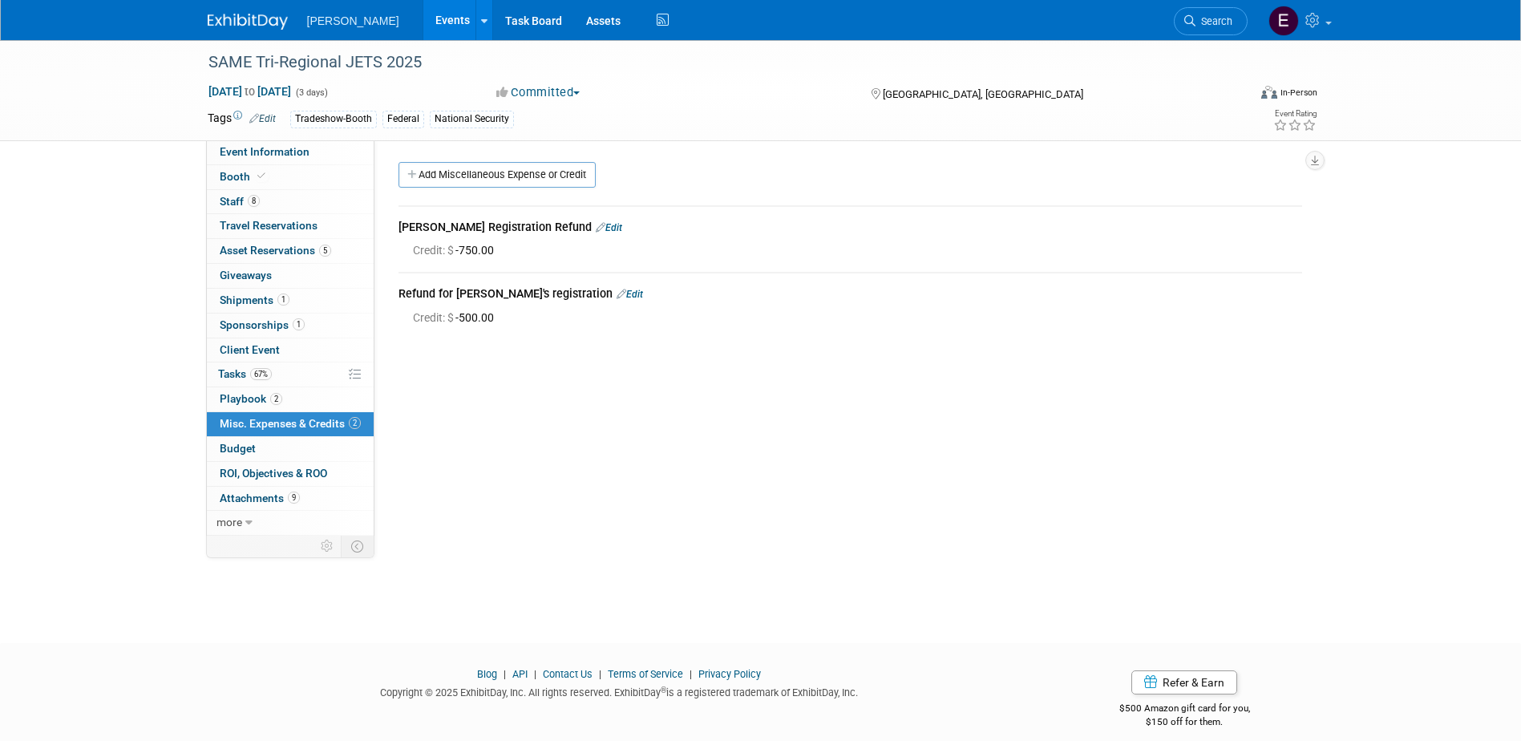
click at [604, 226] on link "Edit" at bounding box center [609, 227] width 26 height 11
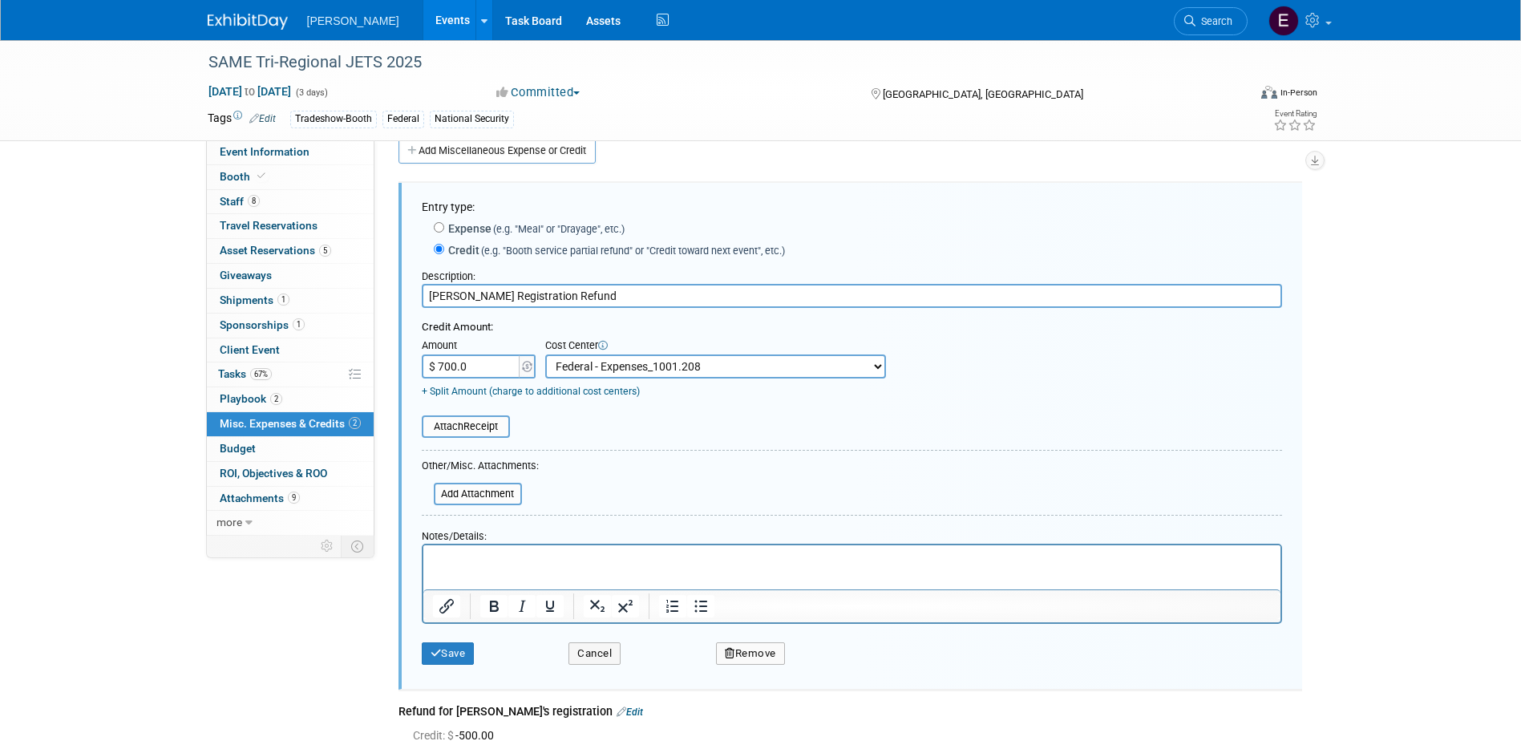
type input "$ 700.00"
click at [457, 646] on div "Save" at bounding box center [483, 648] width 147 height 33
click at [458, 658] on button "Save" at bounding box center [448, 653] width 53 height 22
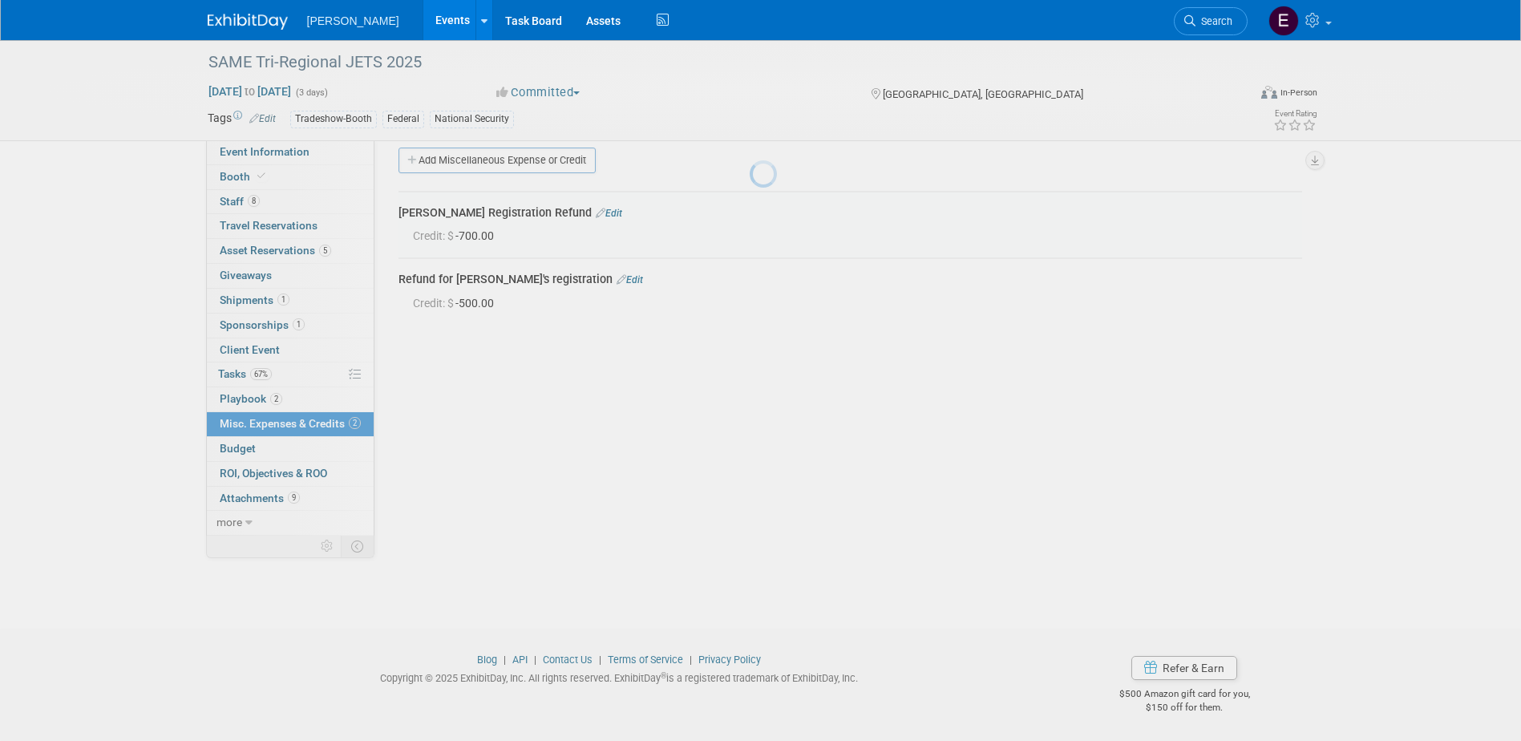
scroll to position [14, 0]
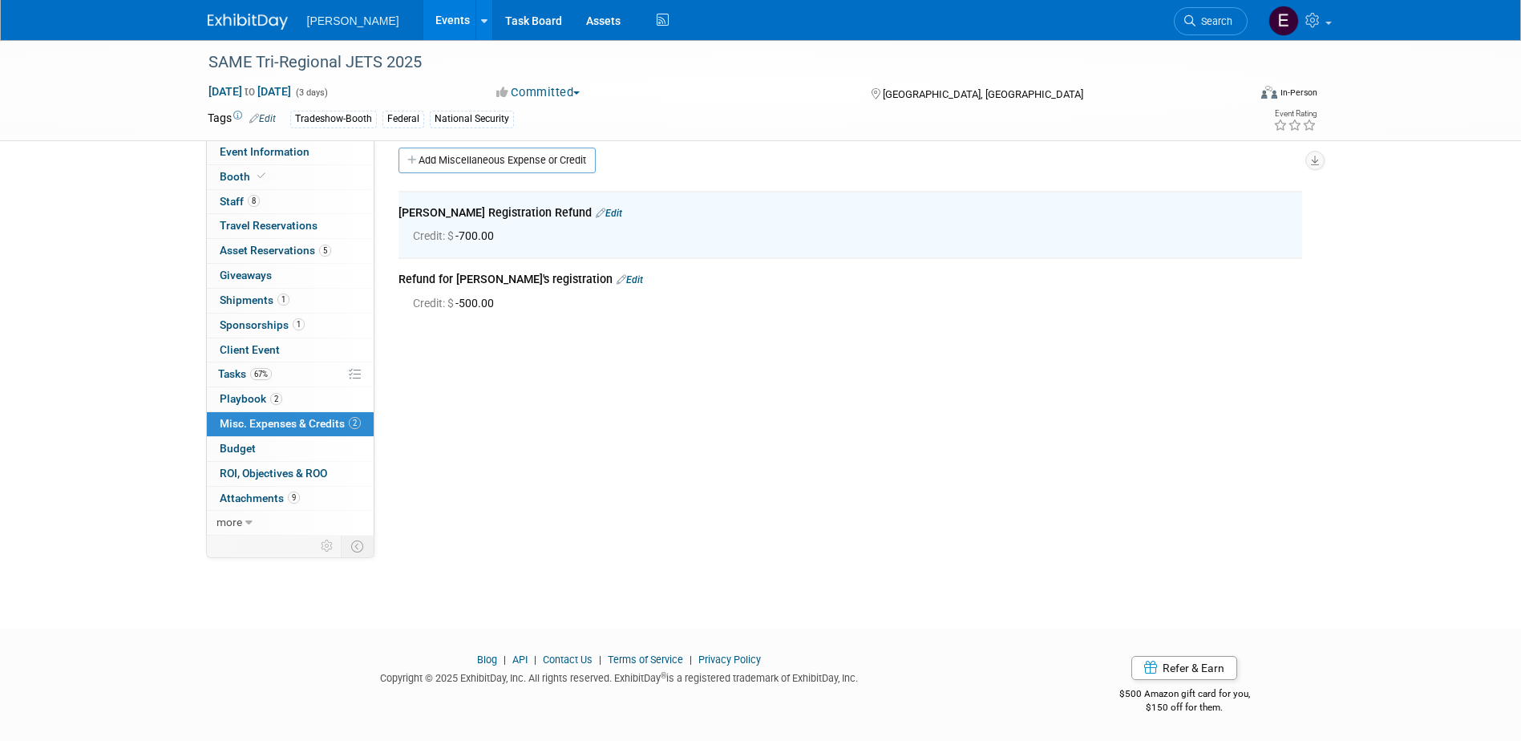
click at [616, 277] on link "Edit" at bounding box center [629, 279] width 26 height 11
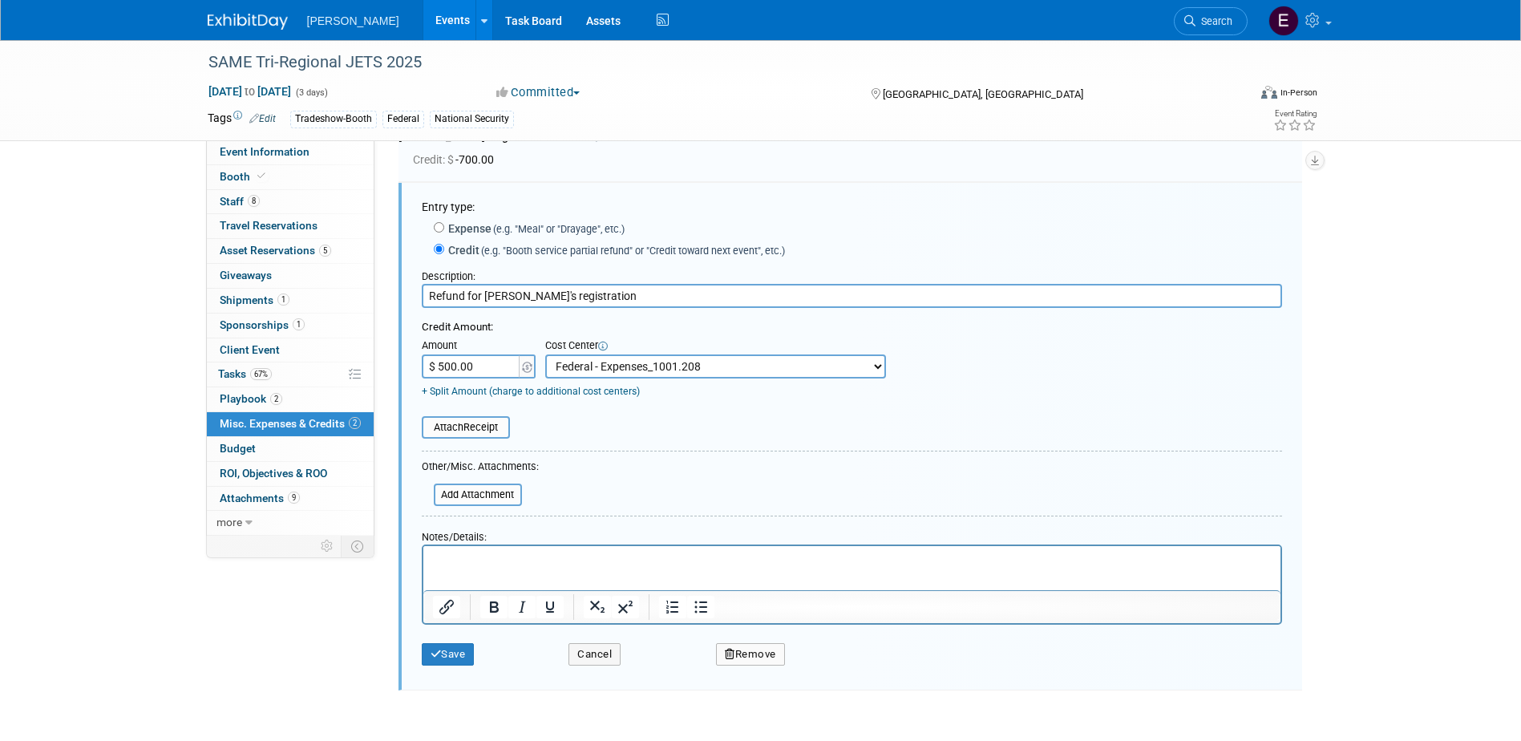
scroll to position [0, 0]
type input "$ 450.00"
click at [518, 568] on html at bounding box center [850, 556] width 857 height 22
drag, startPoint x: 604, startPoint y: 550, endPoint x: 458, endPoint y: 559, distance: 146.9
click at [458, 559] on html "Refund - $50 processing fee" at bounding box center [850, 556] width 857 height 22
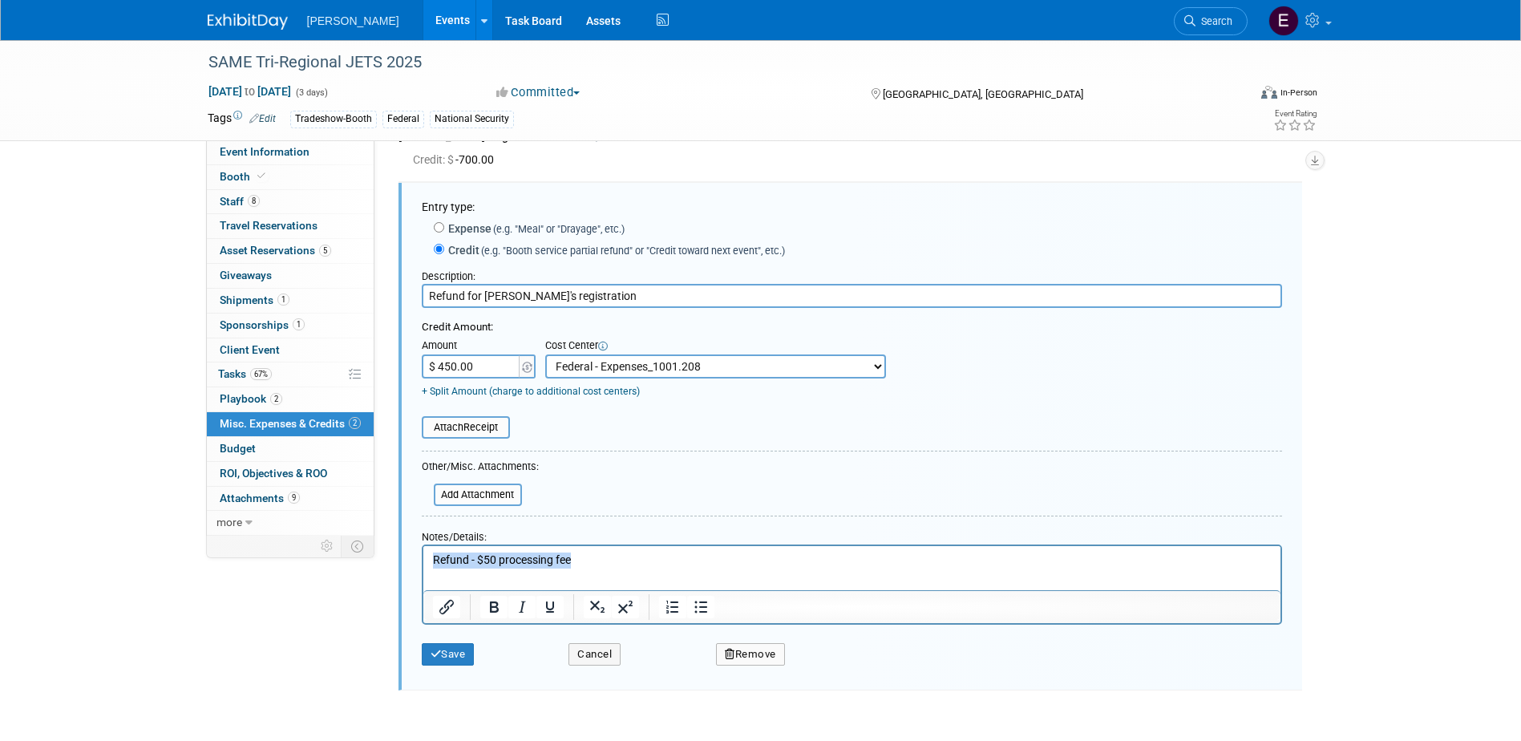
drag, startPoint x: 643, startPoint y: 558, endPoint x: 733, endPoint y: 1111, distance: 560.4
click at [422, 563] on html "Refund - $50 processing fee" at bounding box center [850, 556] width 857 height 22
copy p "Refund - $50 processing fee"
click at [444, 557] on p "Refund - $50 processing fee" at bounding box center [851, 559] width 838 height 16
click at [438, 557] on p "Refund - $50 processing fee" at bounding box center [851, 559] width 838 height 16
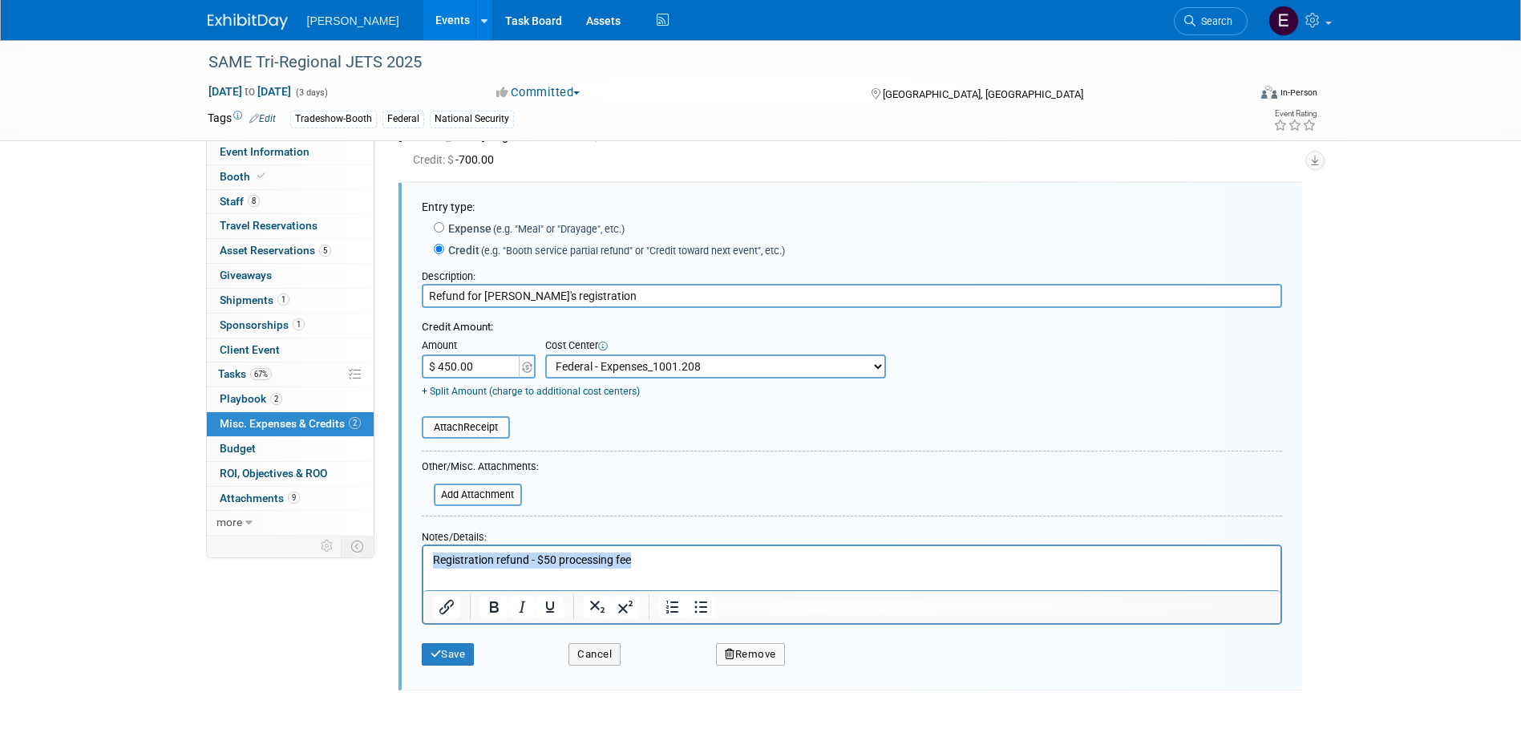
drag, startPoint x: 668, startPoint y: 554, endPoint x: 818, endPoint y: 1105, distance: 570.7
click at [422, 556] on html "Registration refund - $50 processing fee" at bounding box center [850, 556] width 857 height 22
copy p "Registration refund - $50 processing fee"
click at [444, 654] on button "Save" at bounding box center [448, 654] width 53 height 22
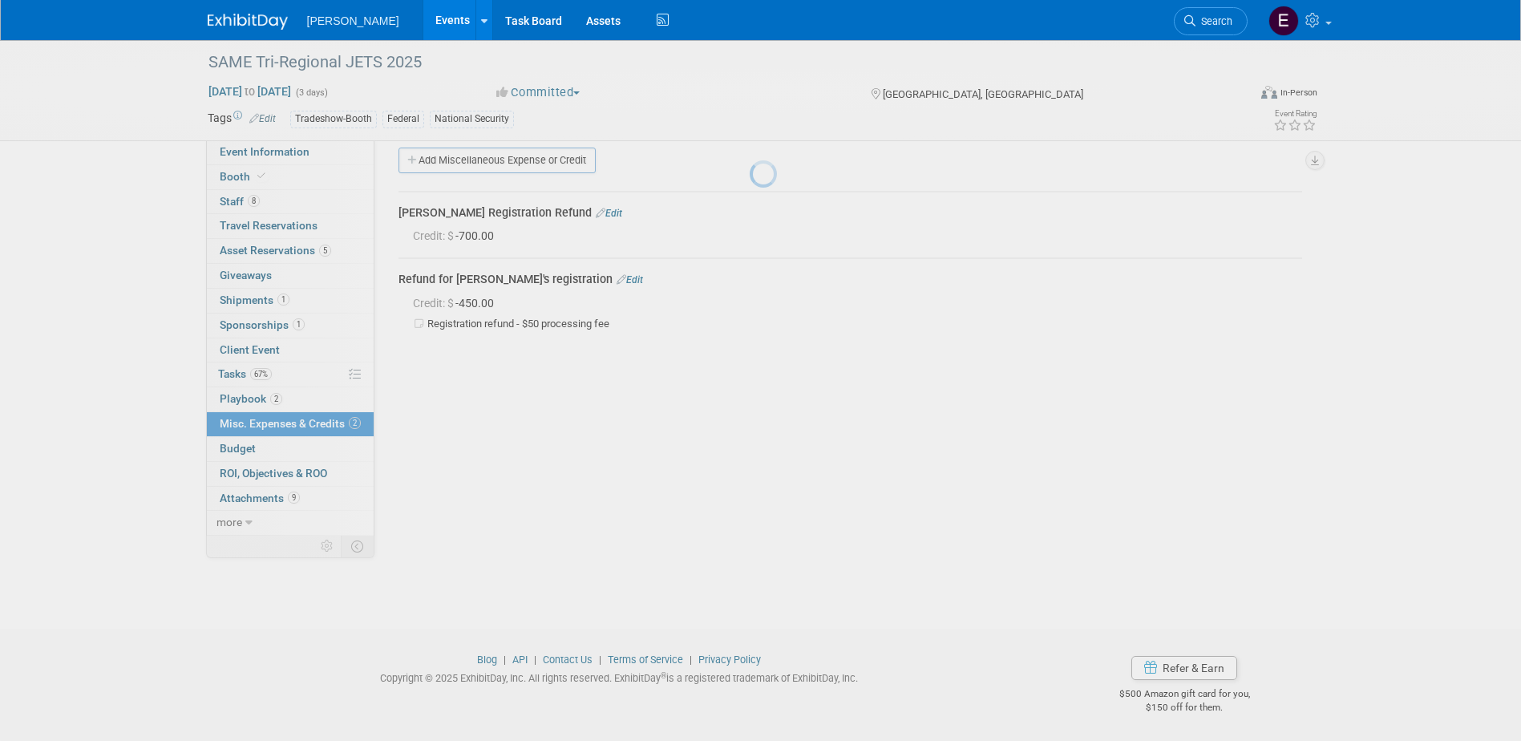
scroll to position [14, 0]
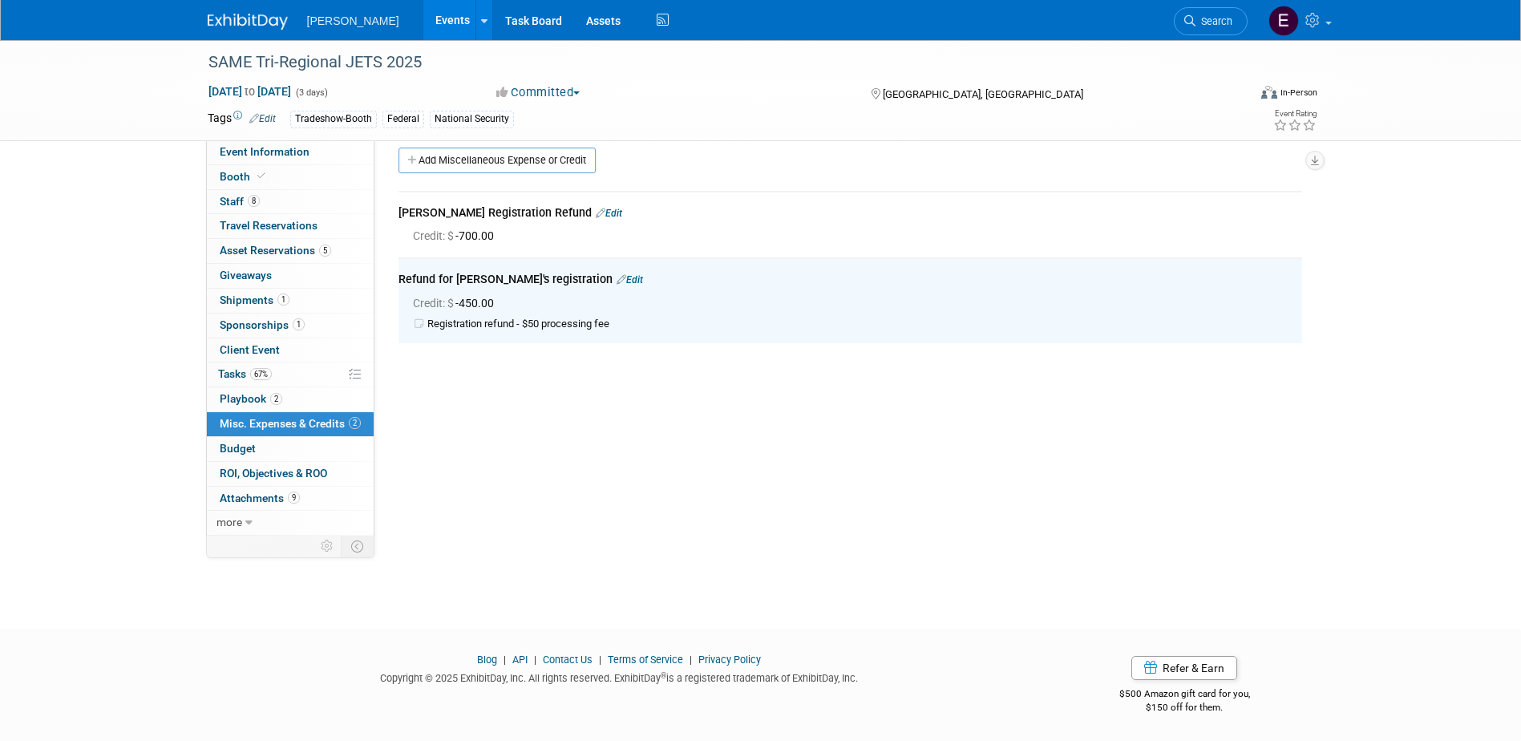
click at [597, 212] on link "Edit" at bounding box center [609, 213] width 26 height 11
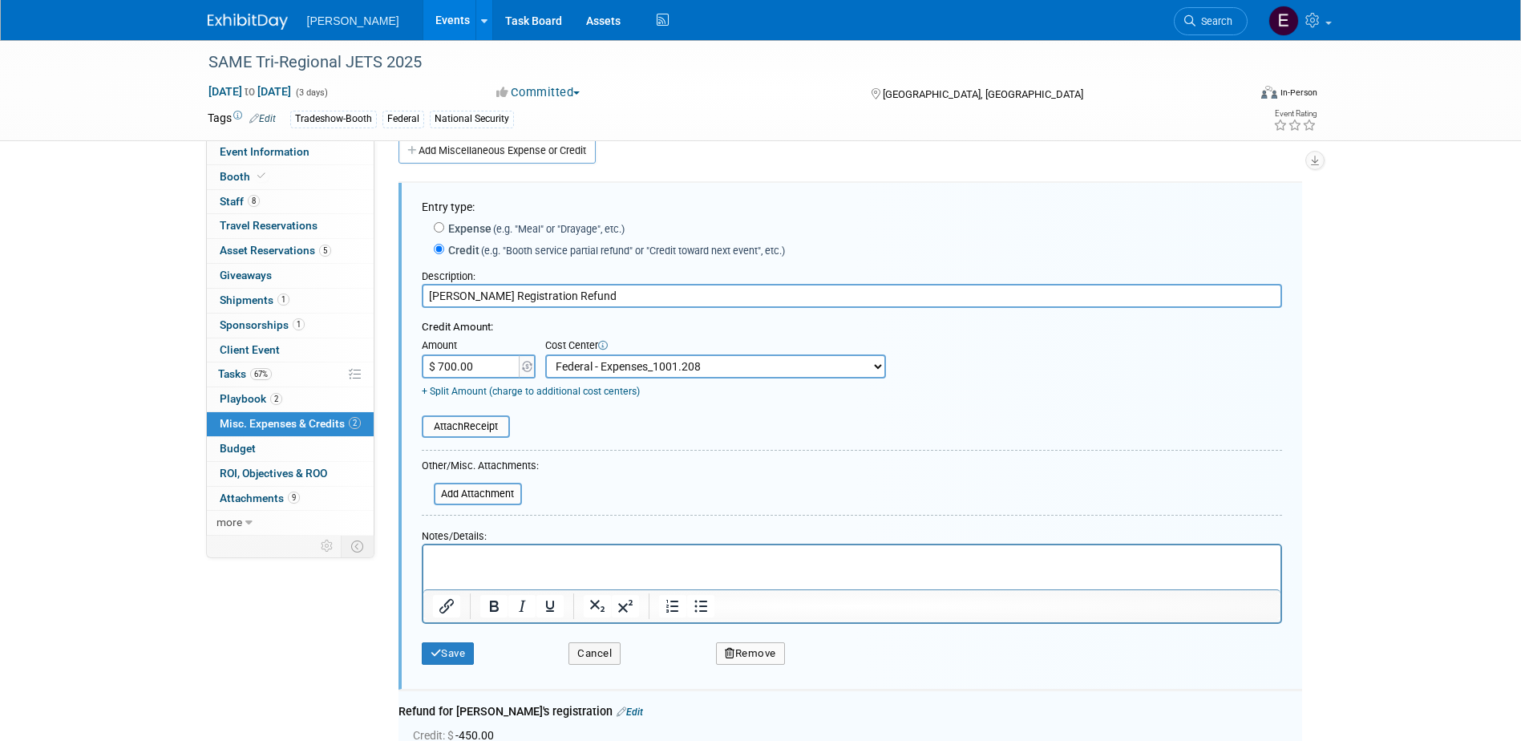
scroll to position [0, 0]
click at [495, 559] on p "Rich Text Area. Press ALT-0 for help." at bounding box center [851, 559] width 838 height 16
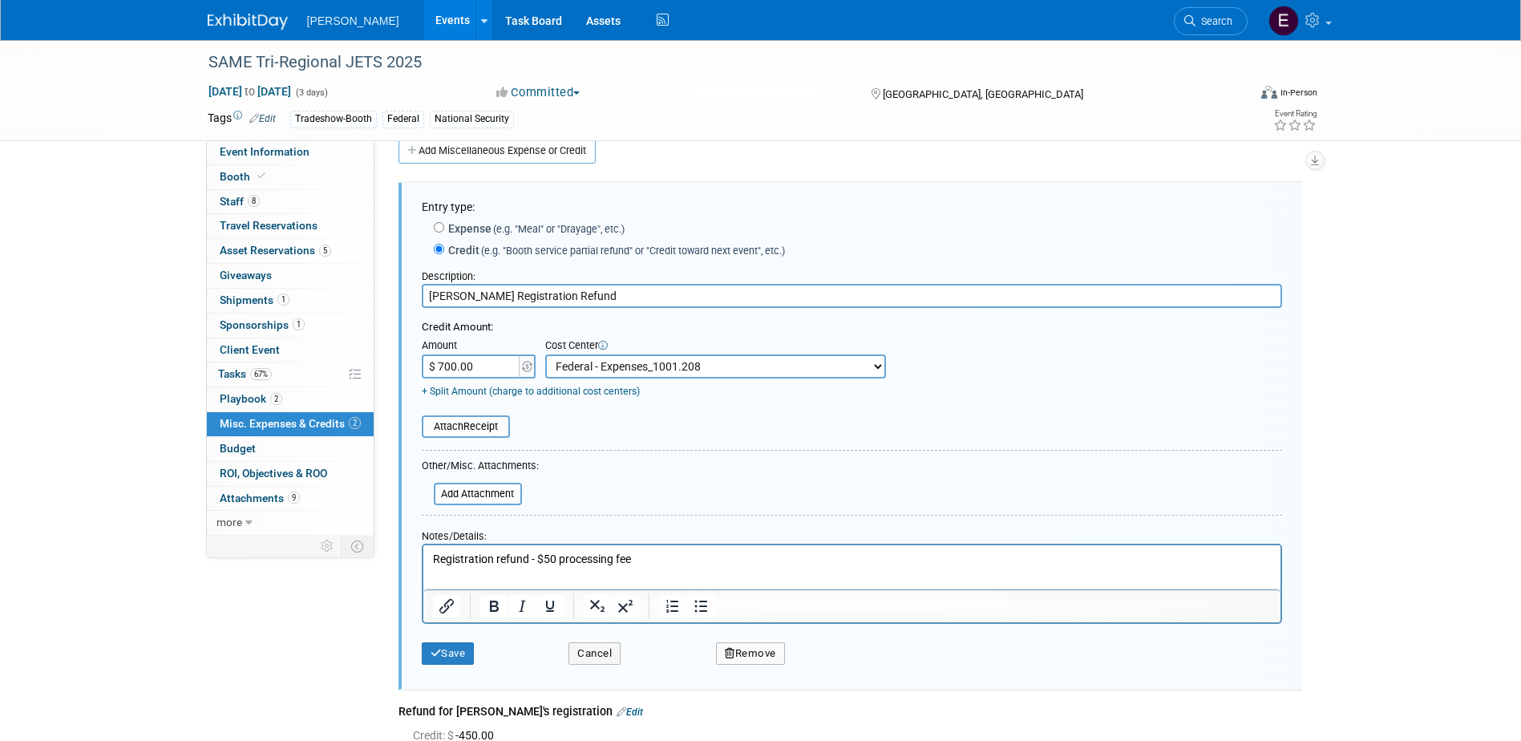
click at [452, 669] on div "Save Cancel Remove" at bounding box center [852, 648] width 860 height 49
click at [451, 656] on button "Save" at bounding box center [448, 653] width 53 height 22
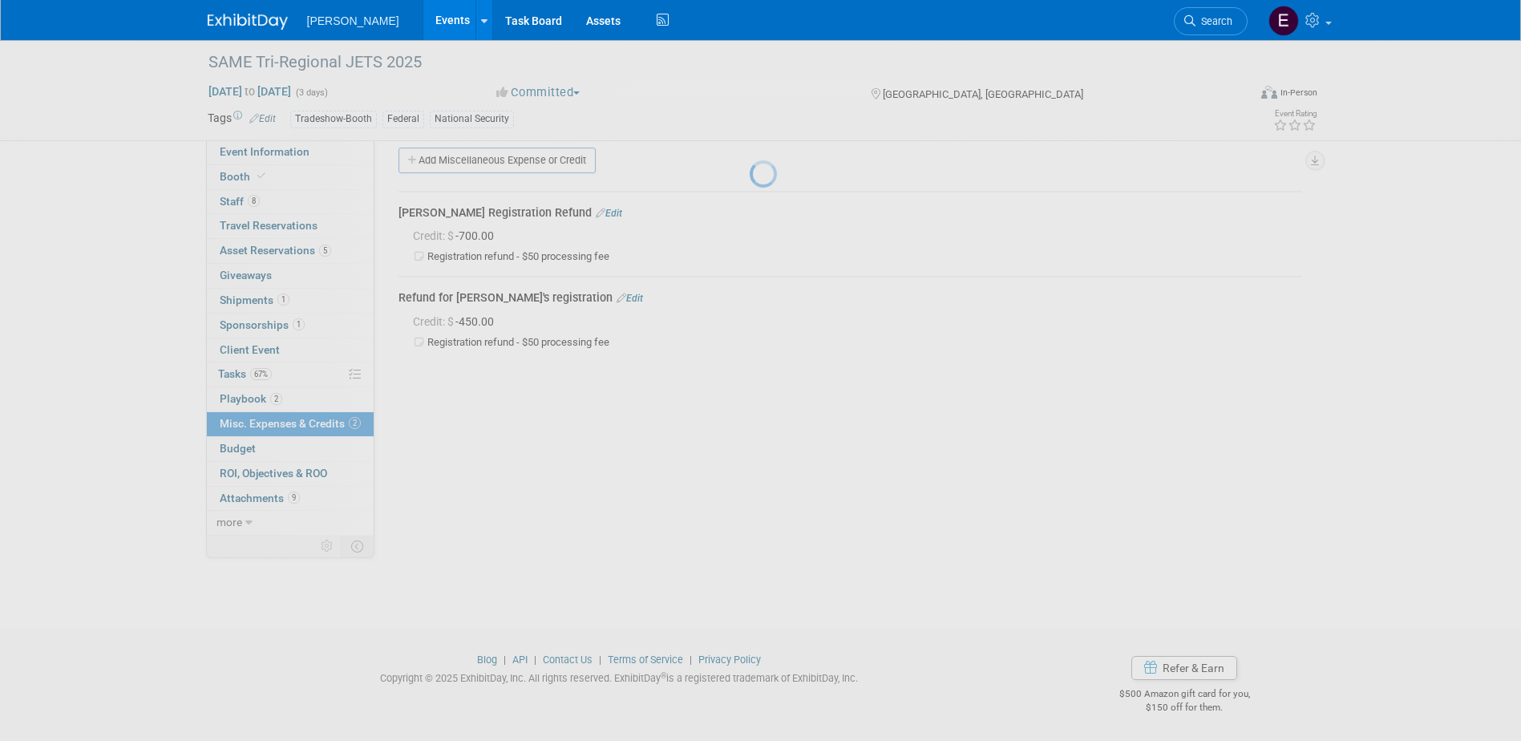
scroll to position [14, 0]
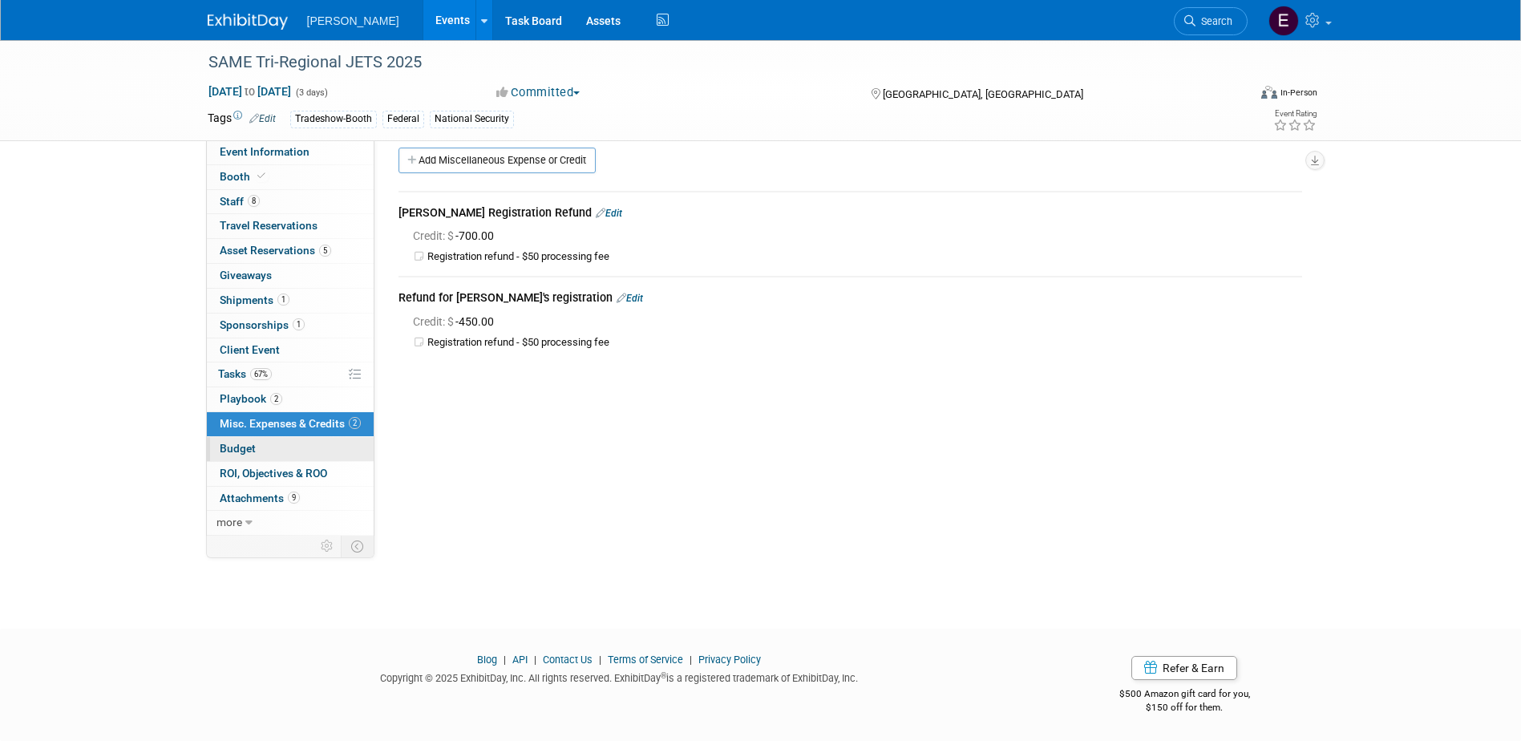
click at [244, 442] on span "Budget" at bounding box center [238, 448] width 36 height 13
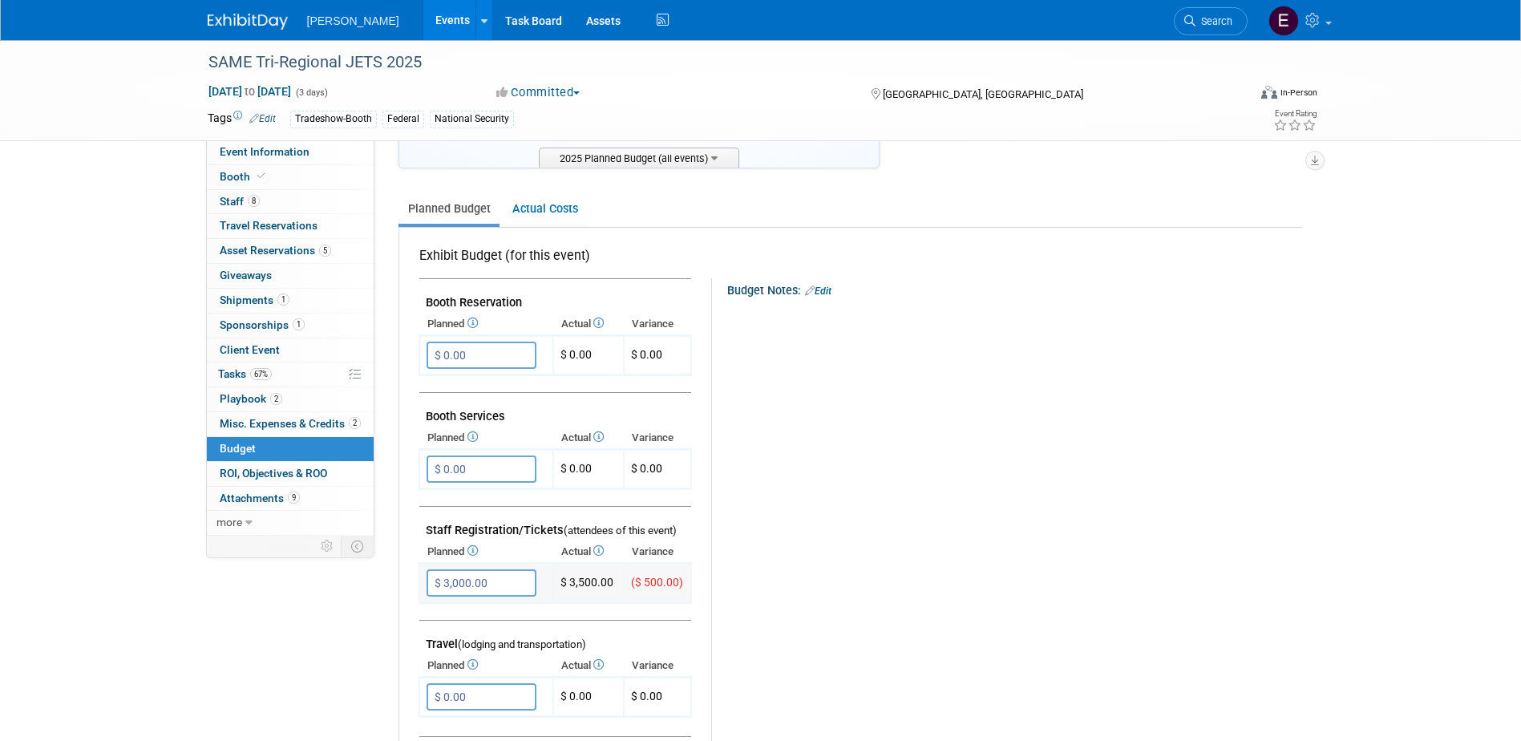
scroll to position [321, 0]
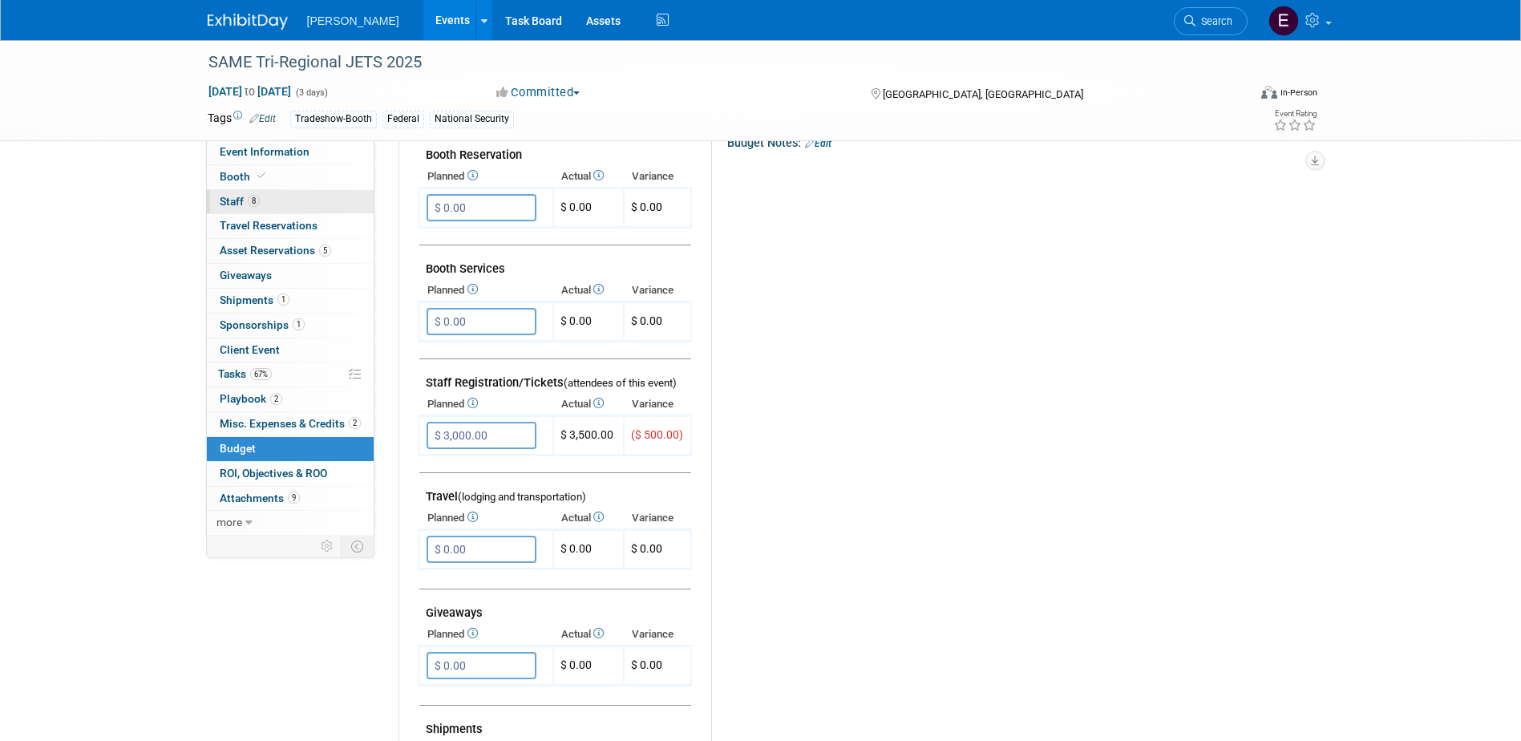
click at [261, 205] on link "8 Staff 8" at bounding box center [290, 202] width 167 height 24
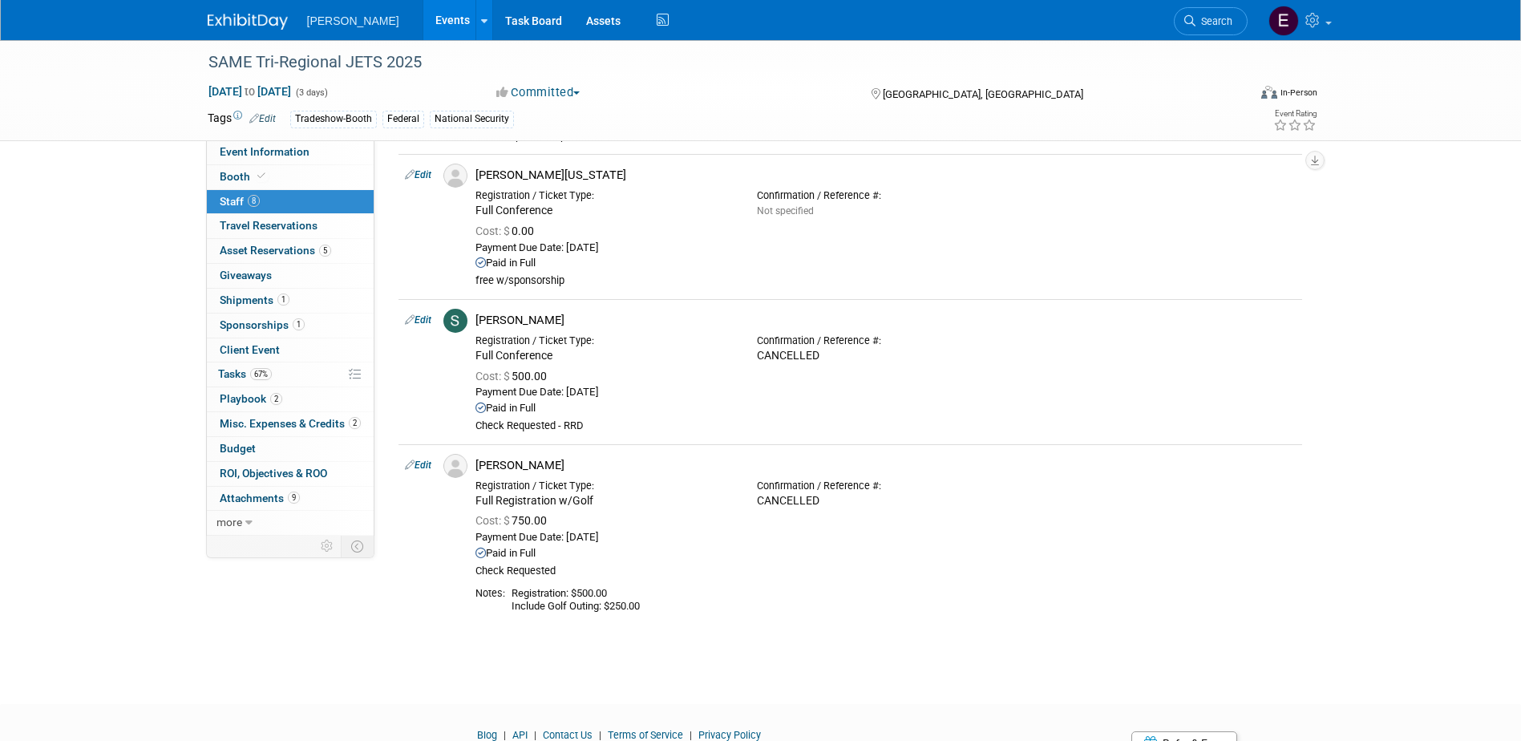
scroll to position [1036, 0]
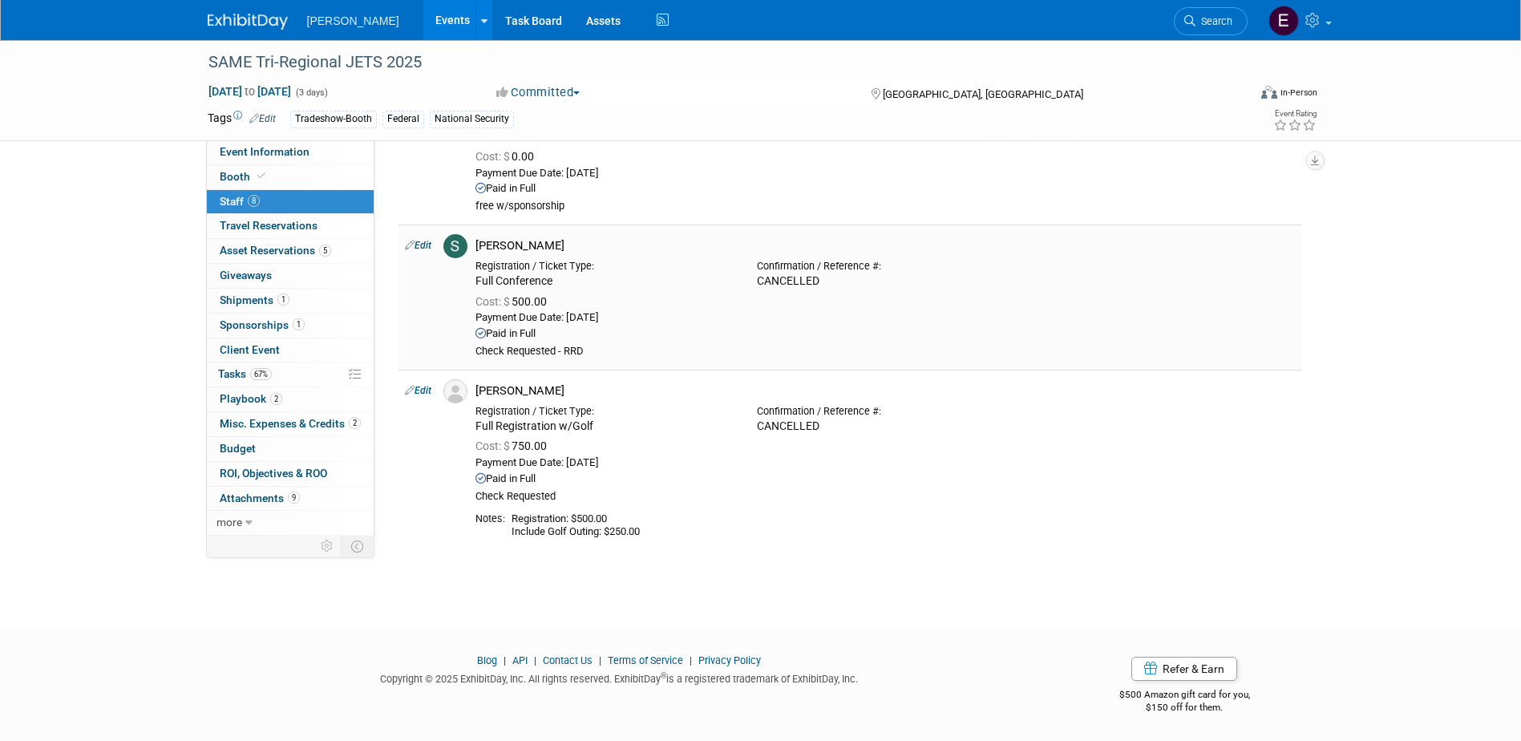
click at [421, 246] on link "Edit" at bounding box center [418, 245] width 26 height 11
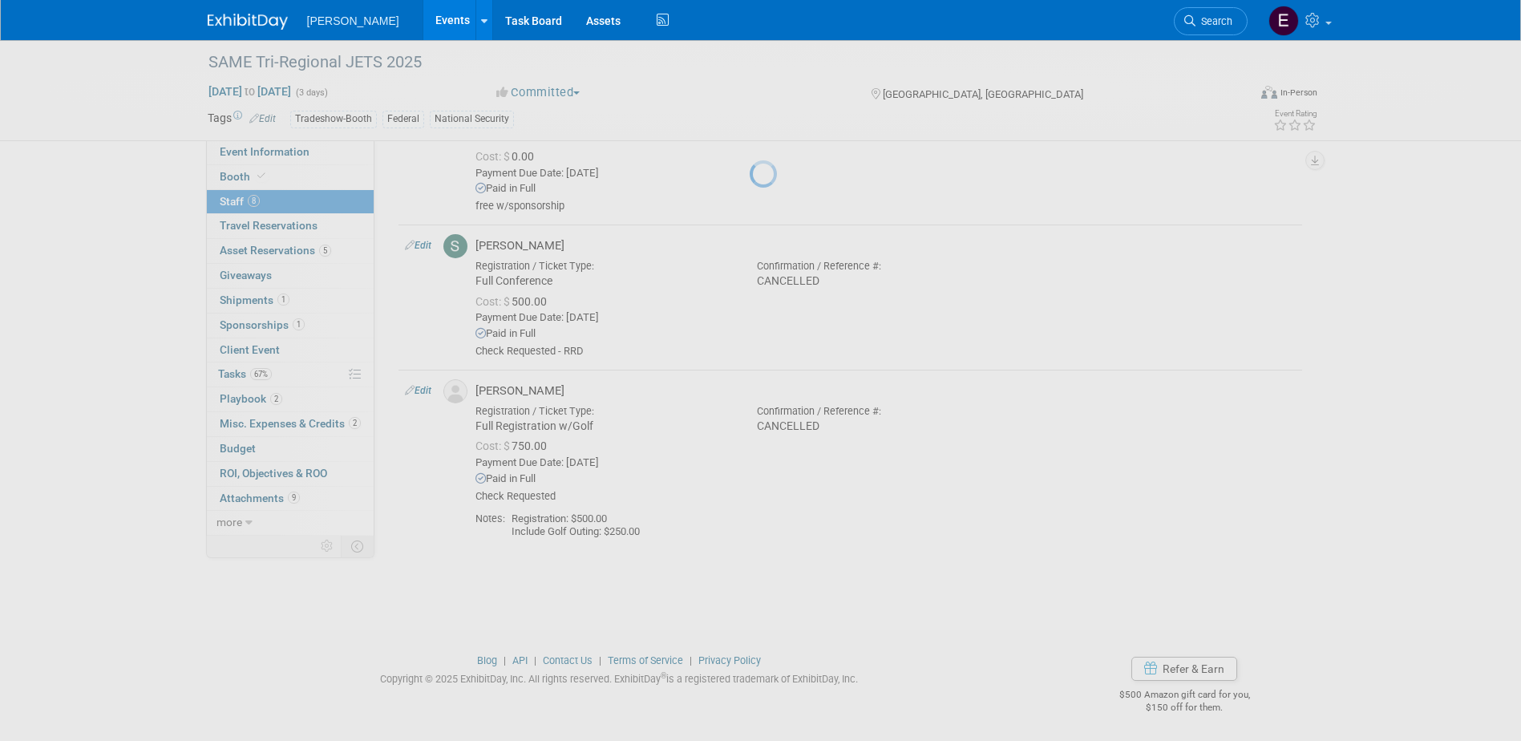
select select "86d3521a-ef5b-4dff-bd84-06f43fdc993a"
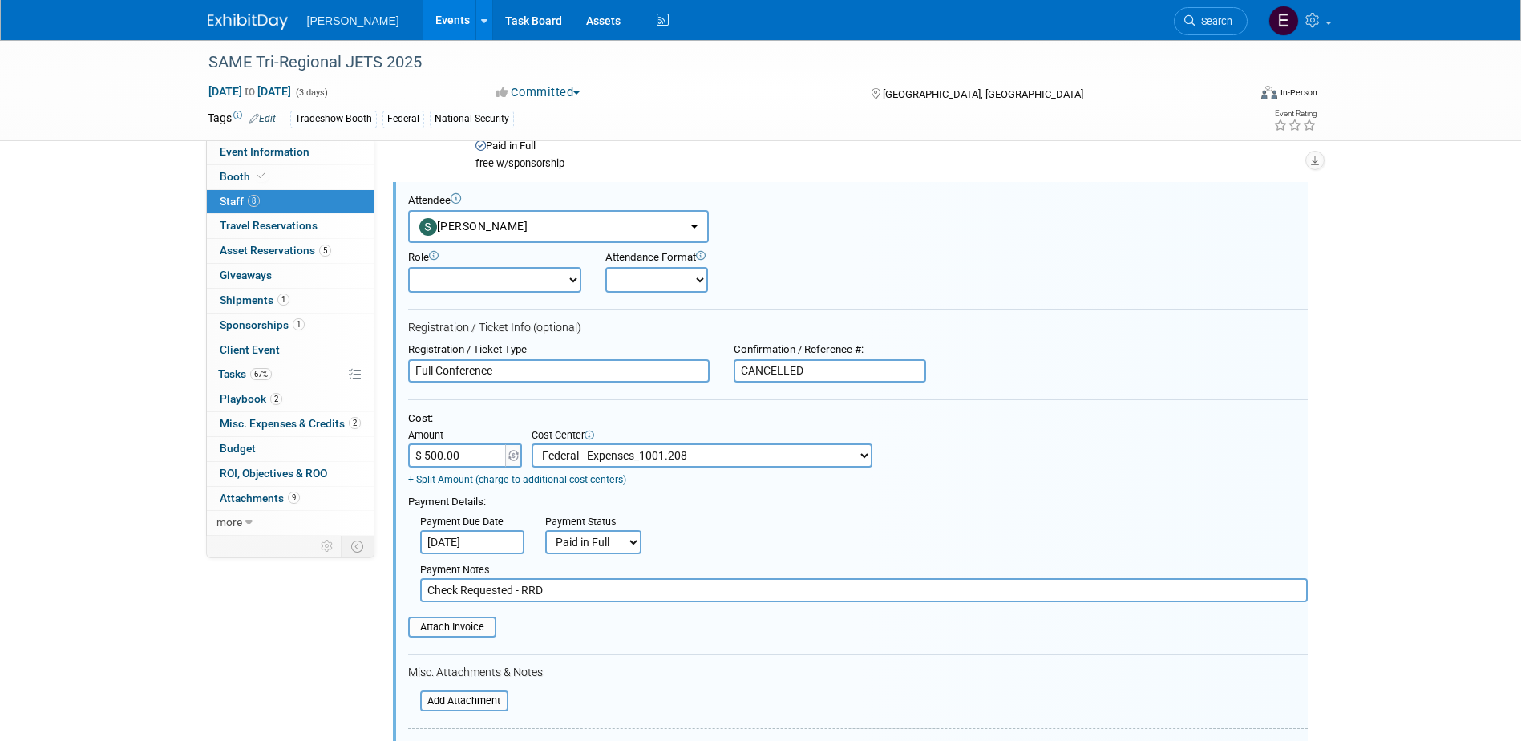
scroll to position [1319, 0]
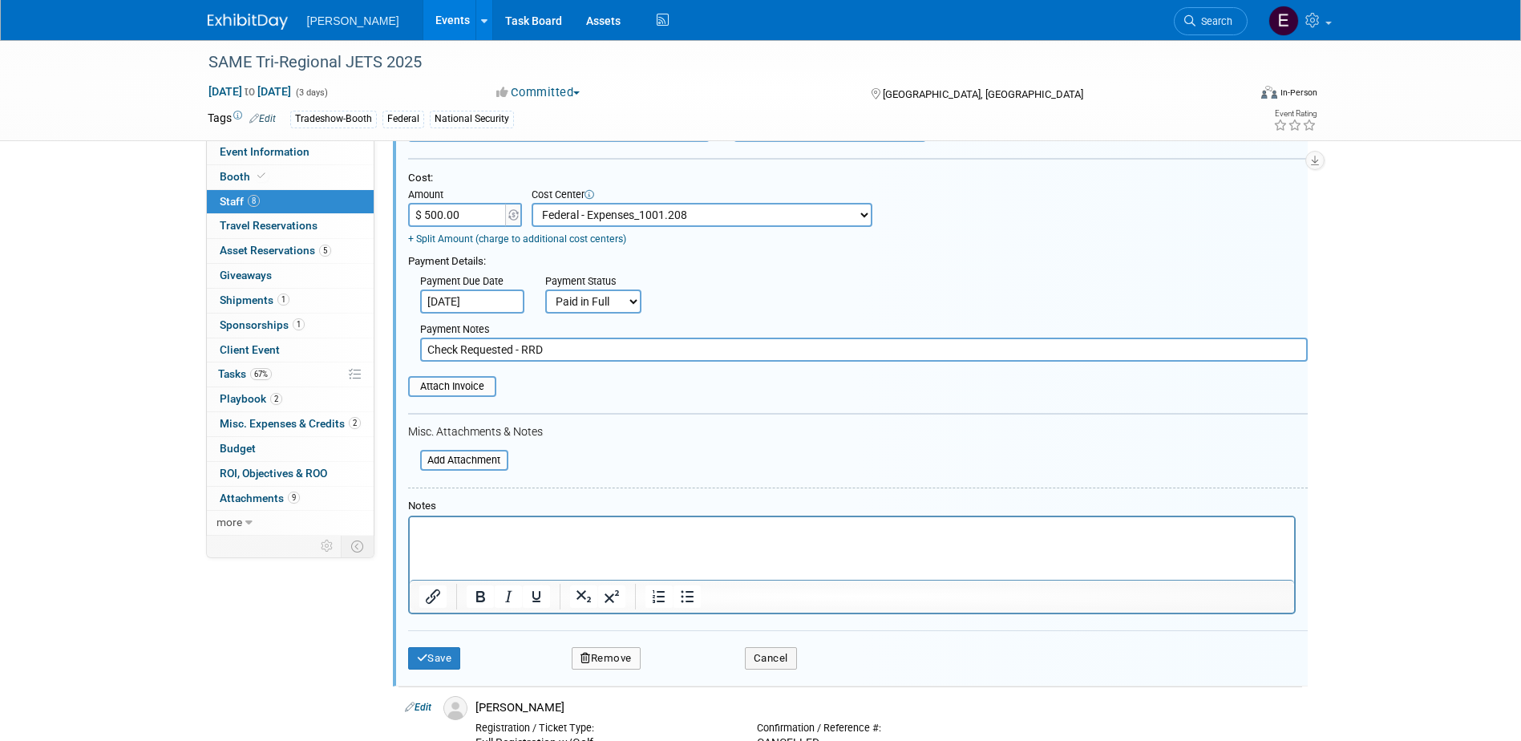
click at [495, 539] on html at bounding box center [851, 527] width 884 height 22
drag, startPoint x: 671, startPoint y: 531, endPoint x: 212, endPoint y: 503, distance: 460.1
click at [409, 516] on html "Submitted cancellation request 9/26/25 - EV" at bounding box center [851, 527] width 884 height 22
copy p "Submitted cancellation request 9/26/25 - EV"
click at [453, 663] on button "Save" at bounding box center [434, 658] width 53 height 22
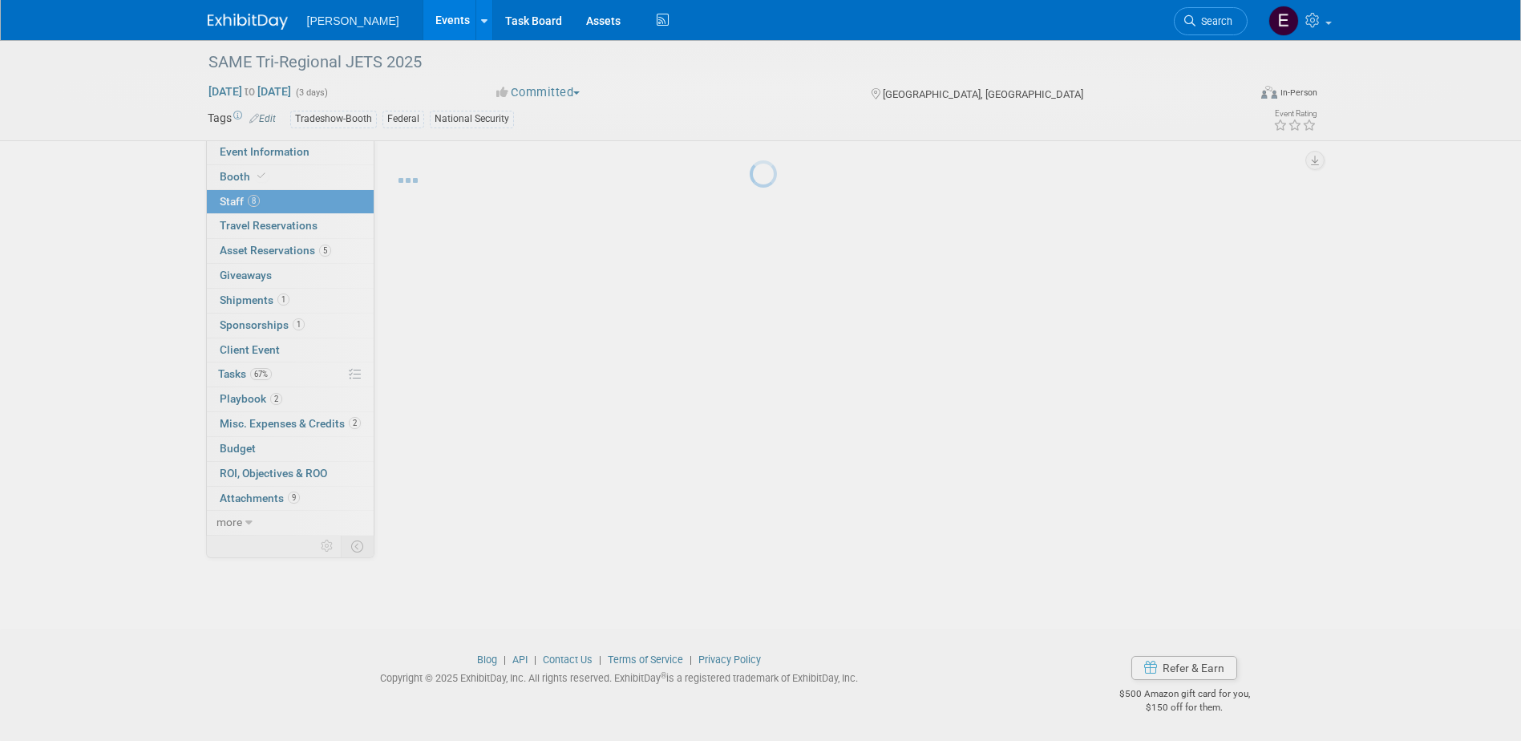
scroll to position [1062, 0]
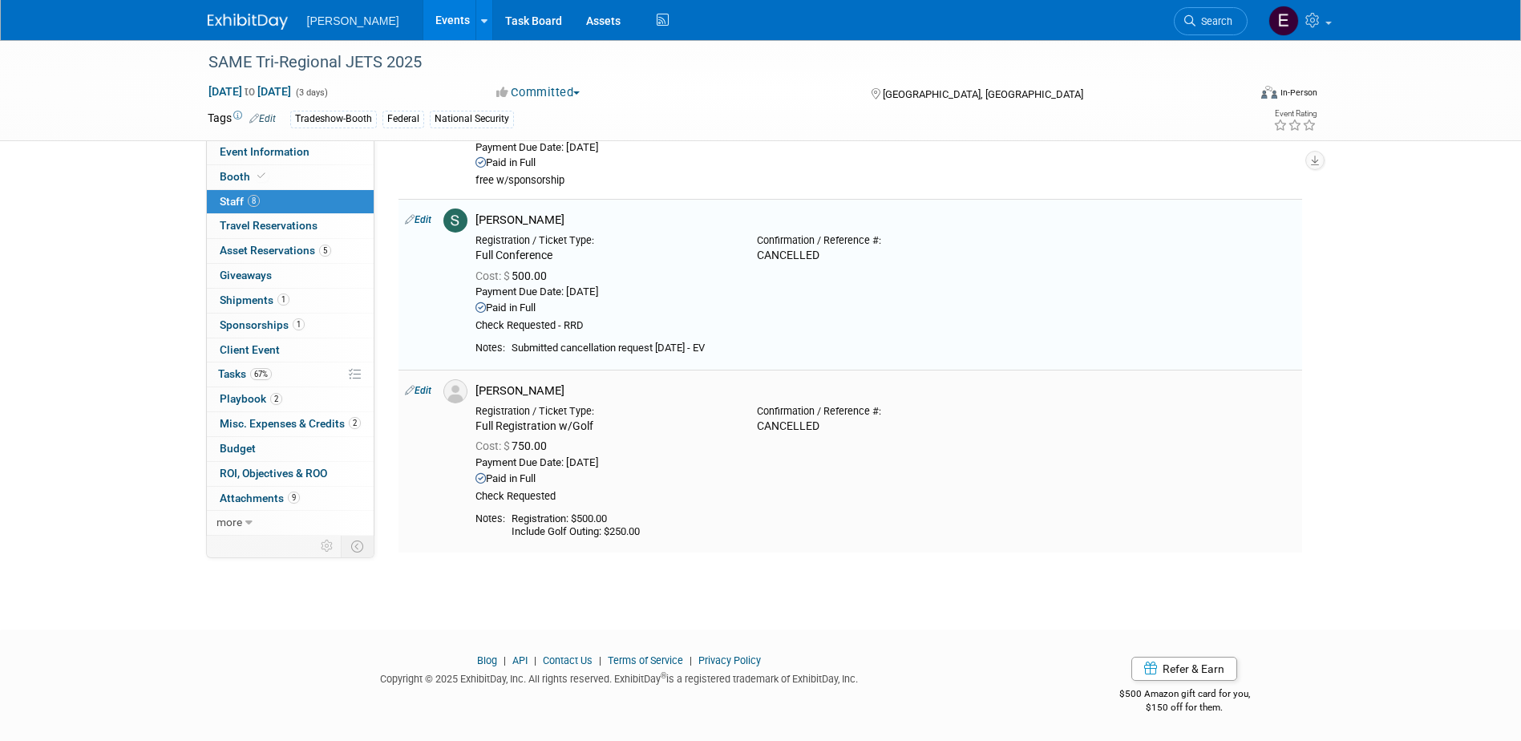
click at [427, 390] on link "Edit" at bounding box center [418, 390] width 26 height 11
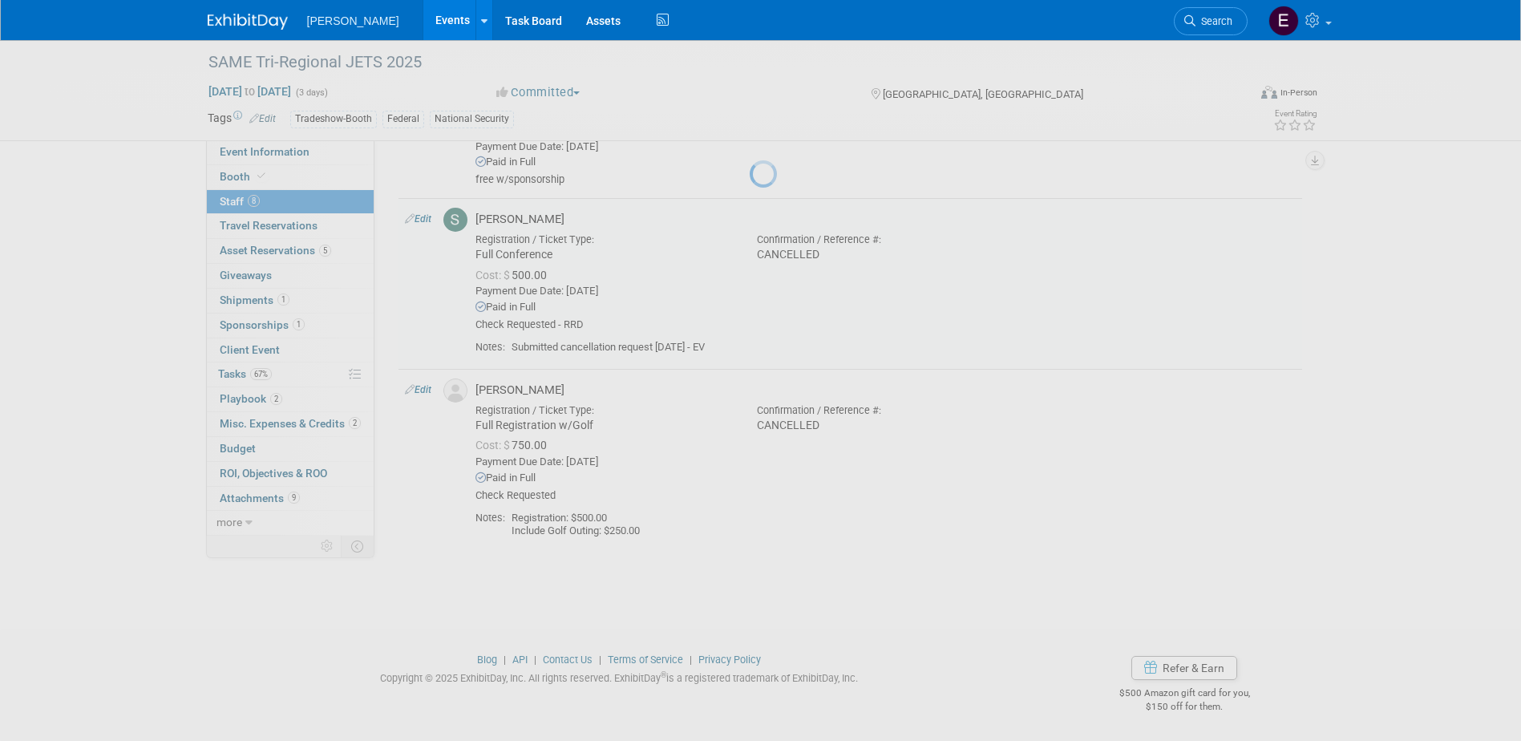
select select "f3fcef65-40d5-4404-844b-2751b273a07f"
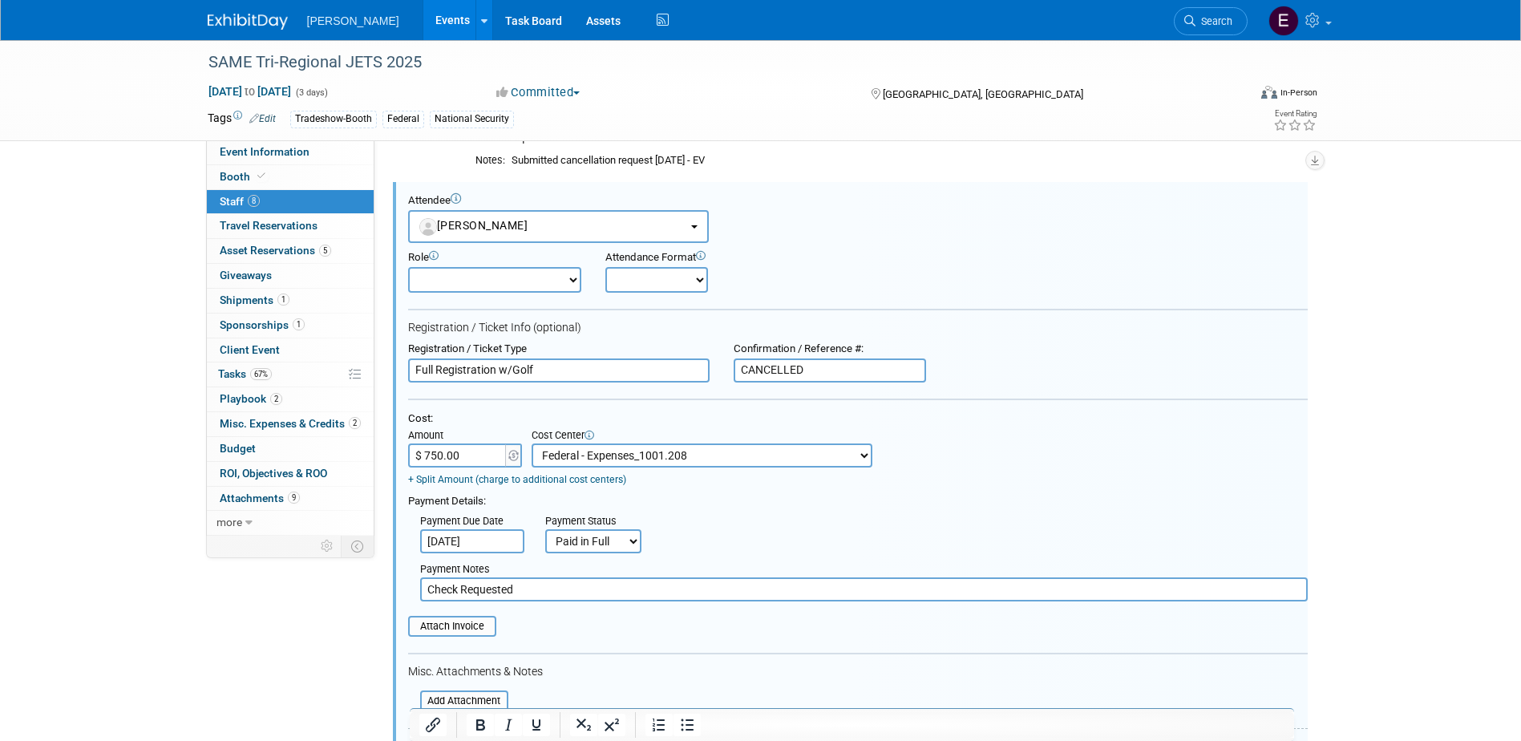
scroll to position [1570, 0]
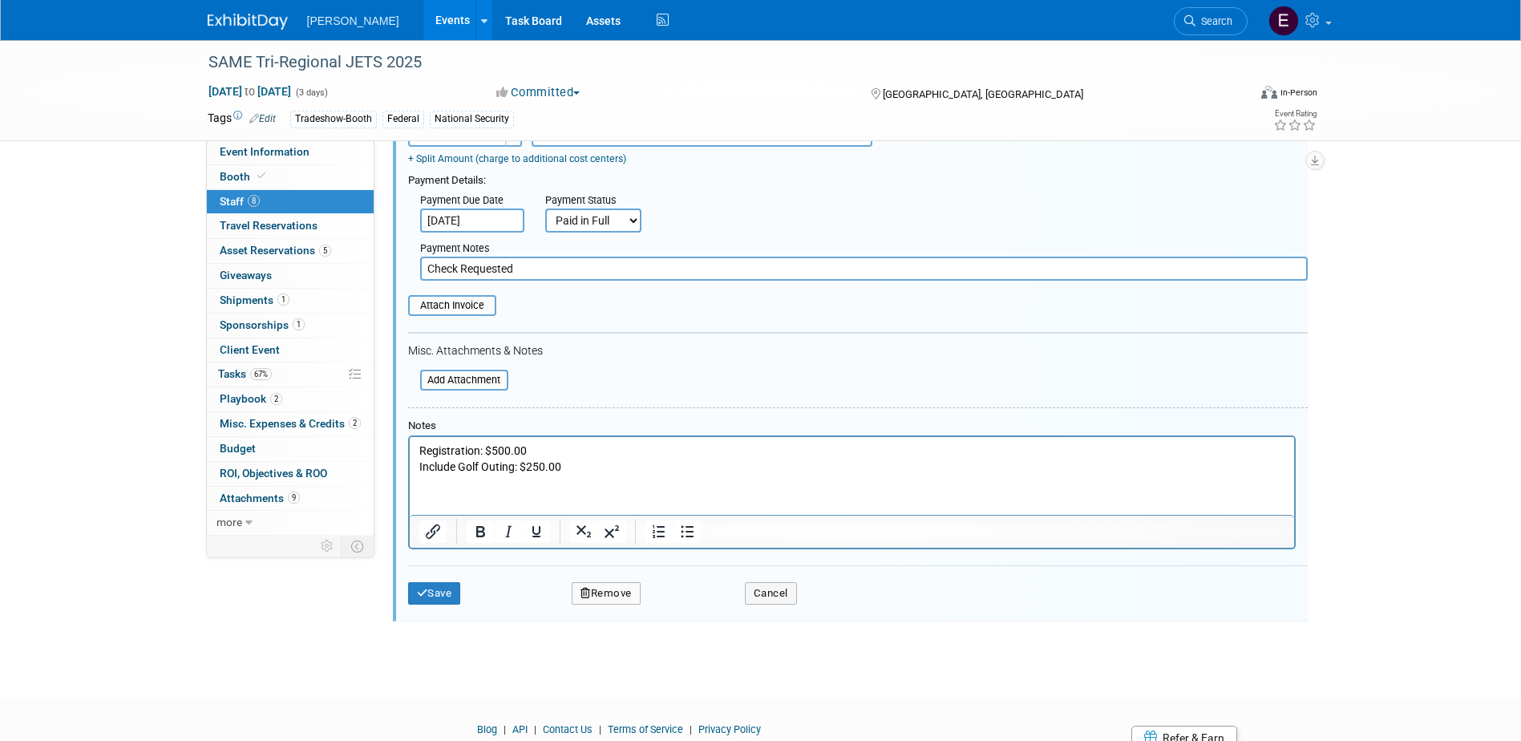
click at [576, 474] on html "Registration: $500.00 Include Golf Outing: $250.00" at bounding box center [851, 455] width 884 height 38
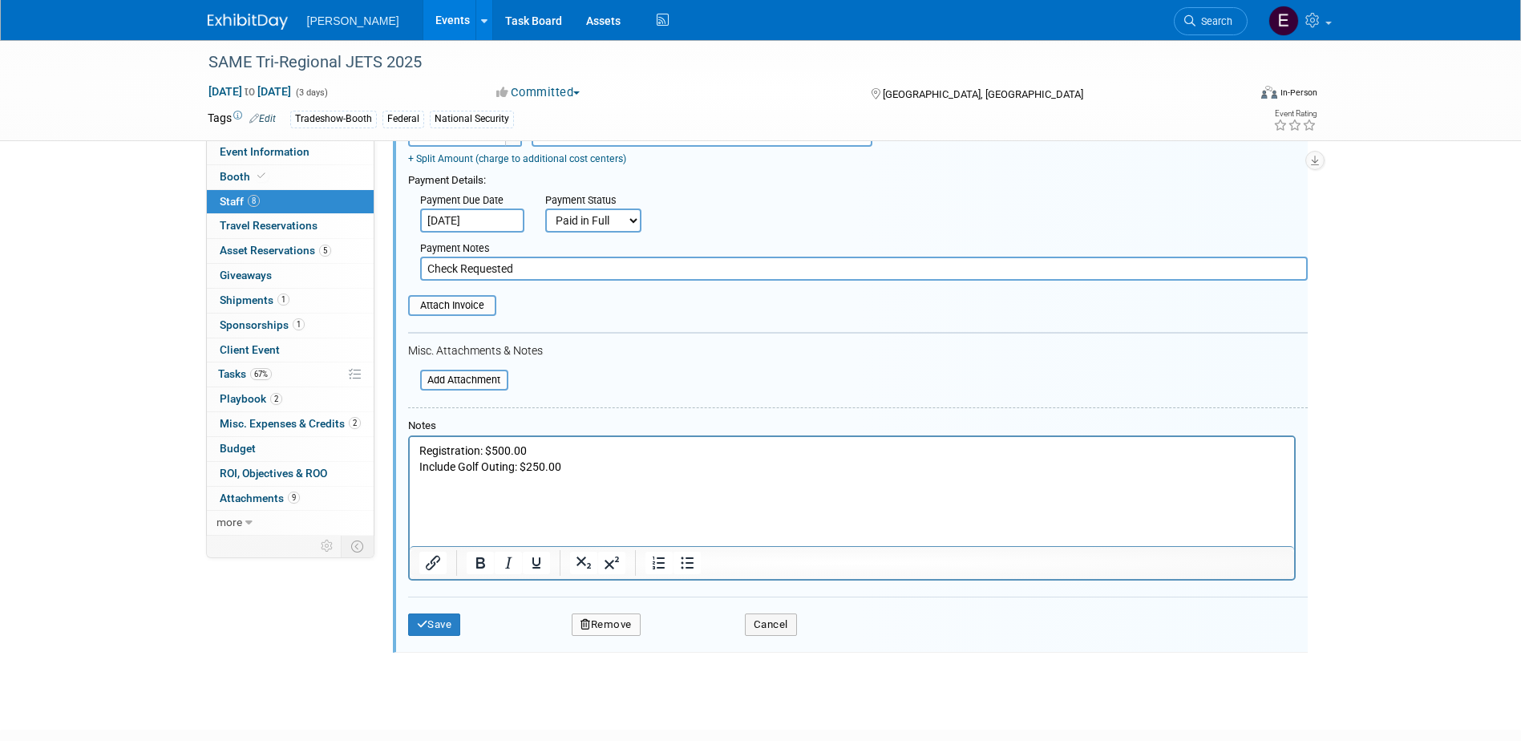
paste body "Rich Text Area. Press ALT-0 for help."
click at [643, 496] on p "Submitted cancellation request 9/26/25 - EV" at bounding box center [851, 498] width 866 height 16
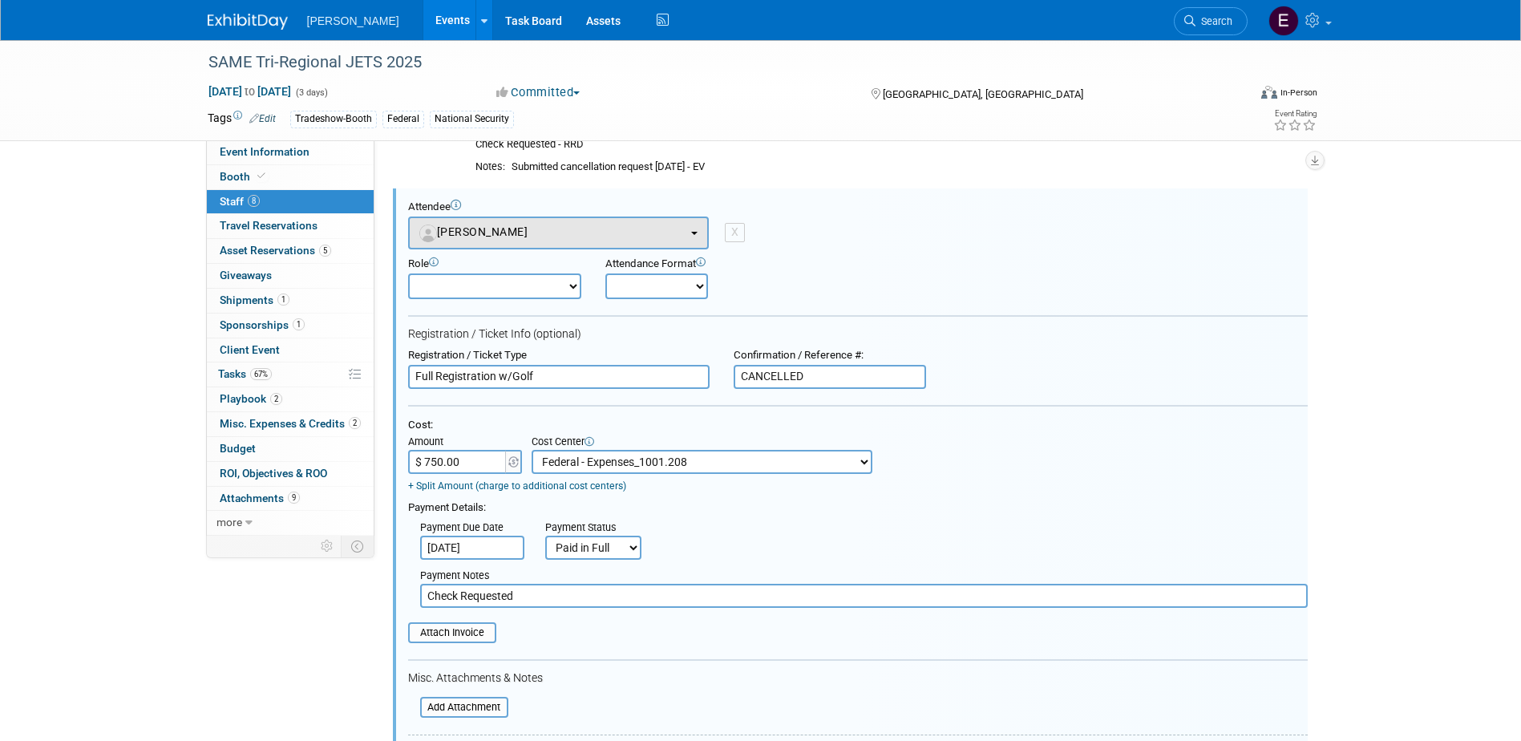
scroll to position [1484, 0]
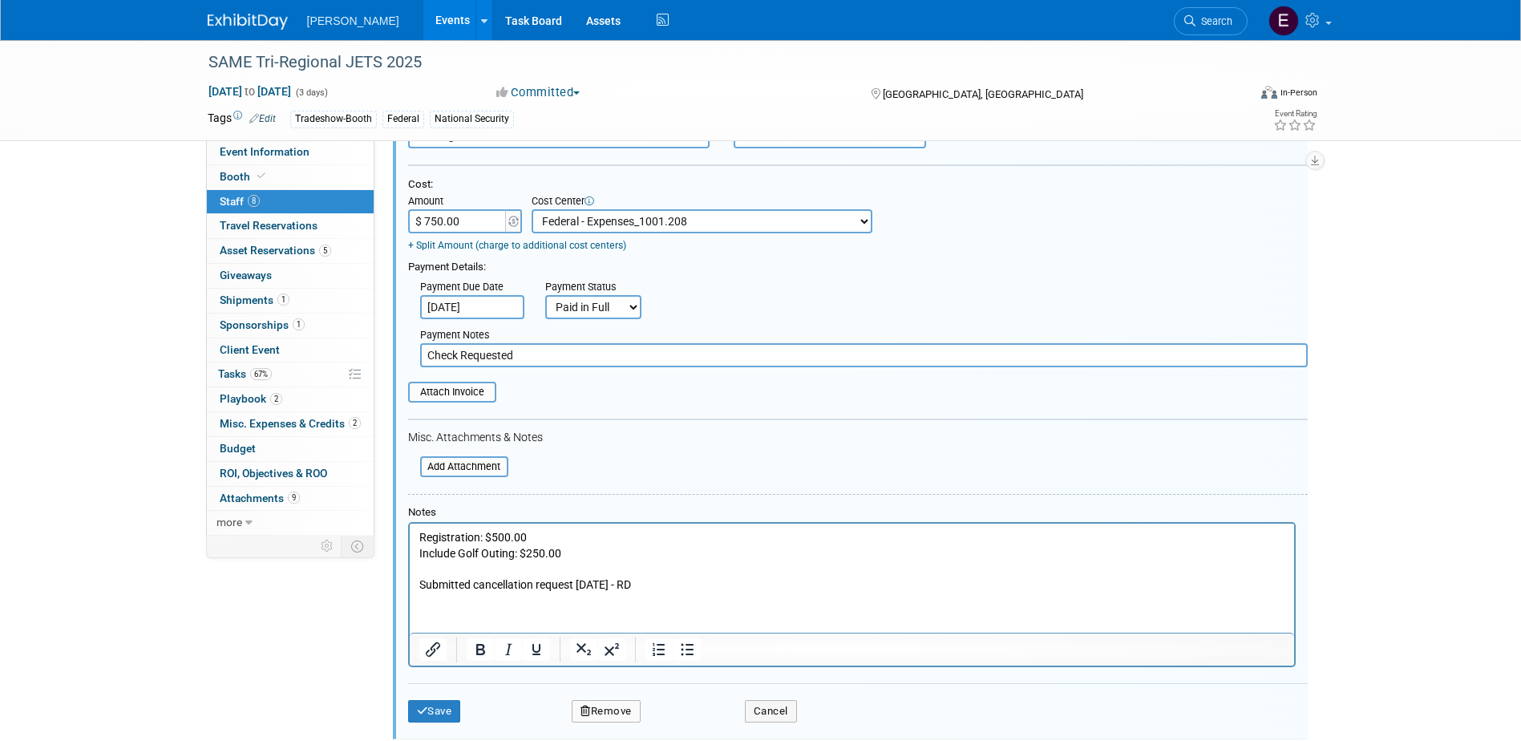
click at [600, 583] on p "Submitted cancellation request 9/26/25 - RD" at bounding box center [851, 584] width 866 height 16
click at [434, 707] on button "Save" at bounding box center [434, 711] width 53 height 22
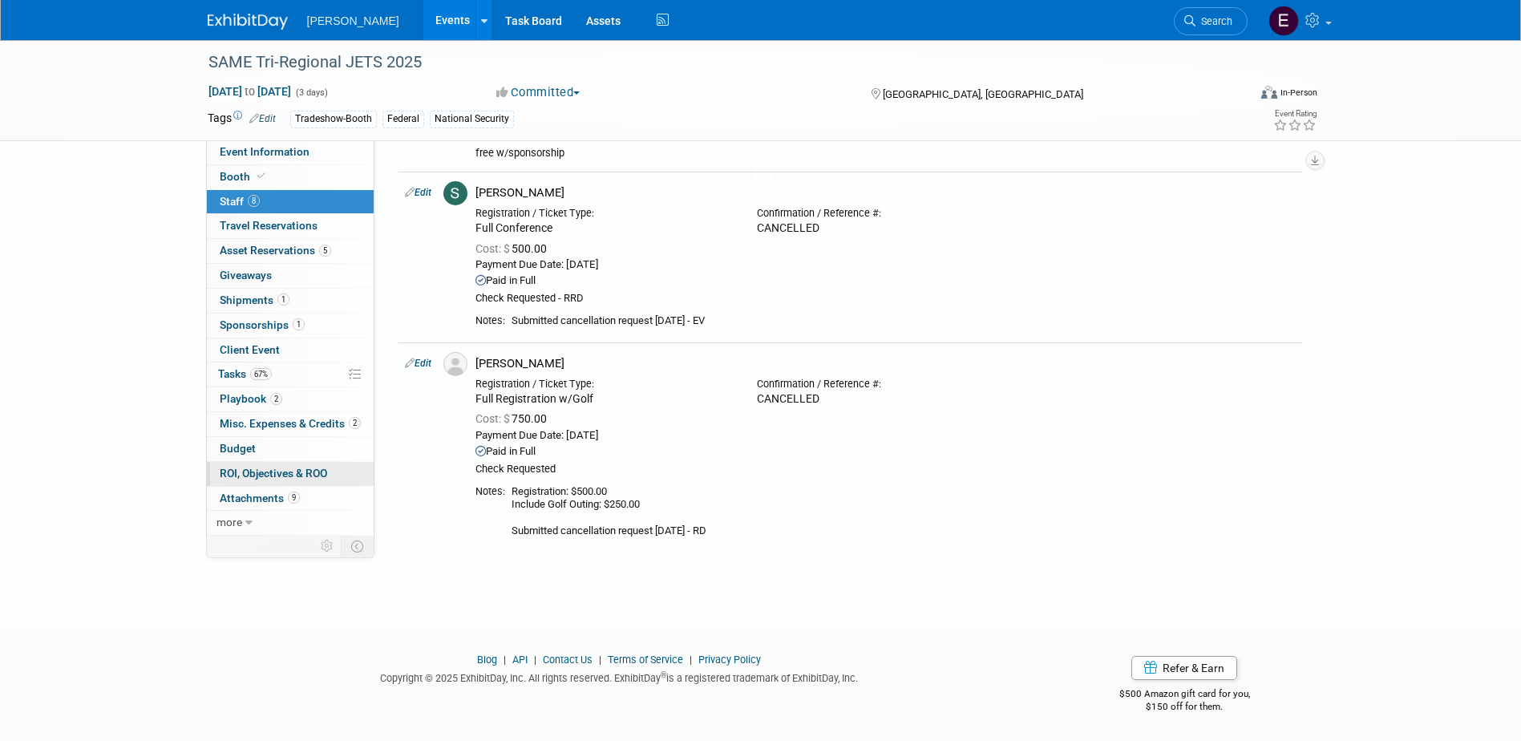
scroll to position [1089, 0]
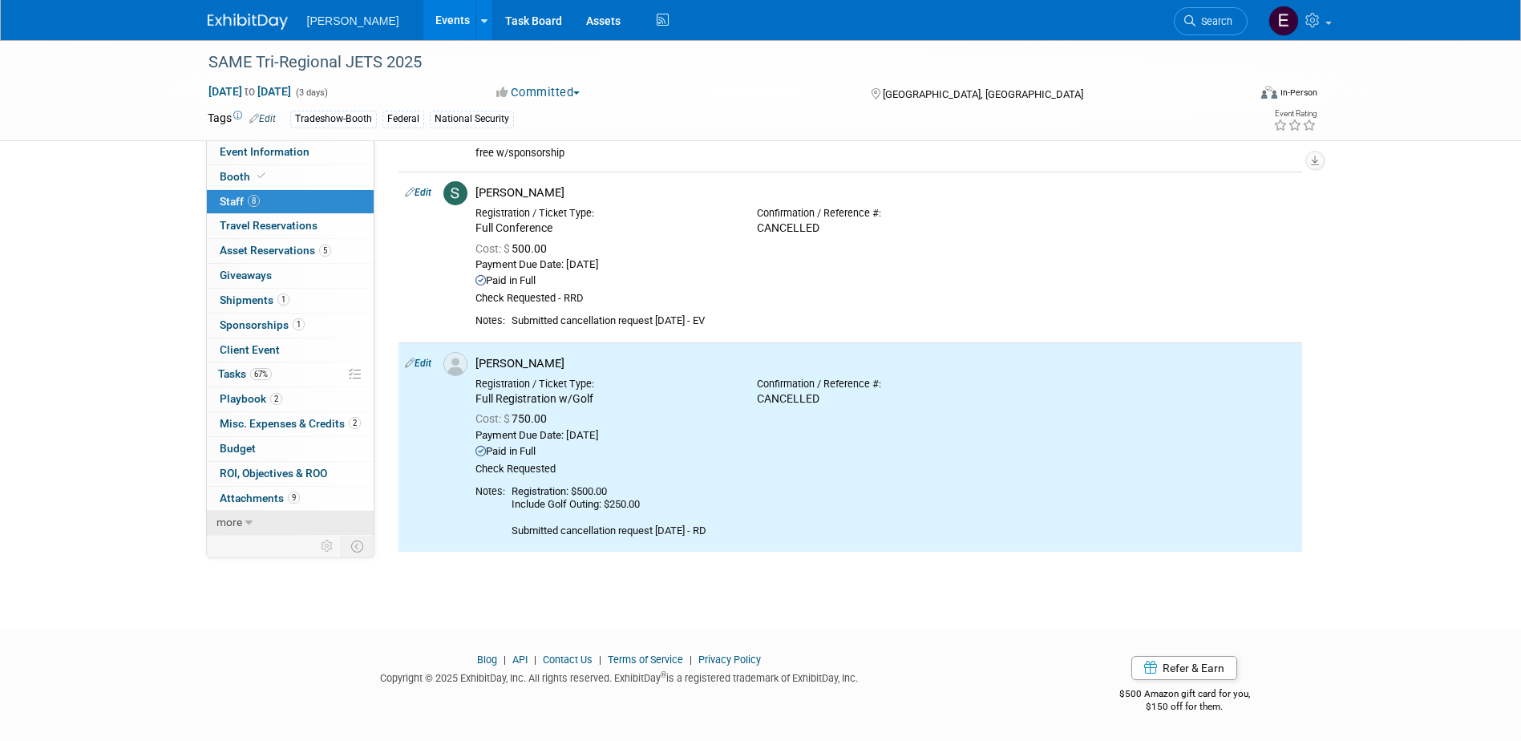
click at [239, 519] on span "more" at bounding box center [229, 521] width 26 height 13
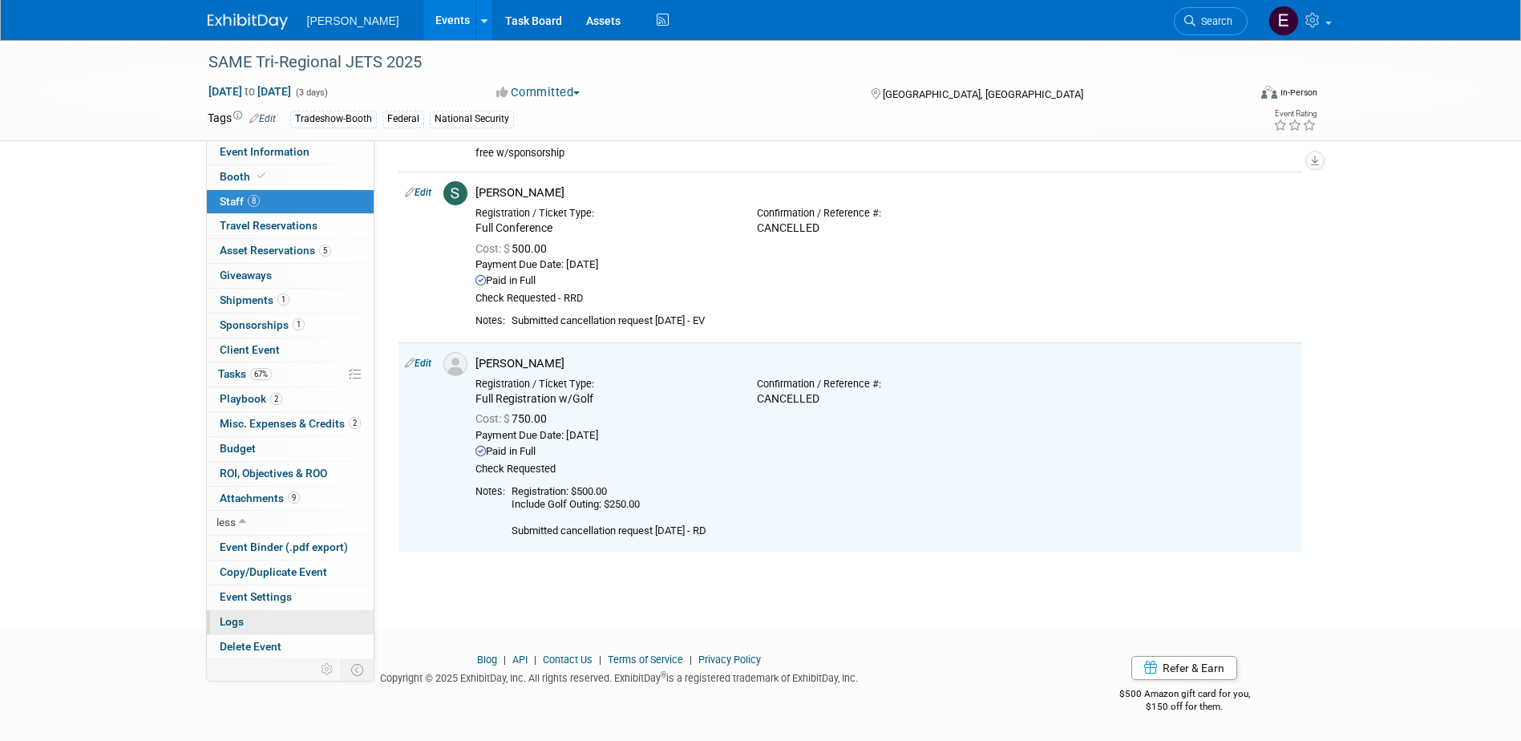
click at [255, 620] on link "Logs" at bounding box center [290, 622] width 167 height 24
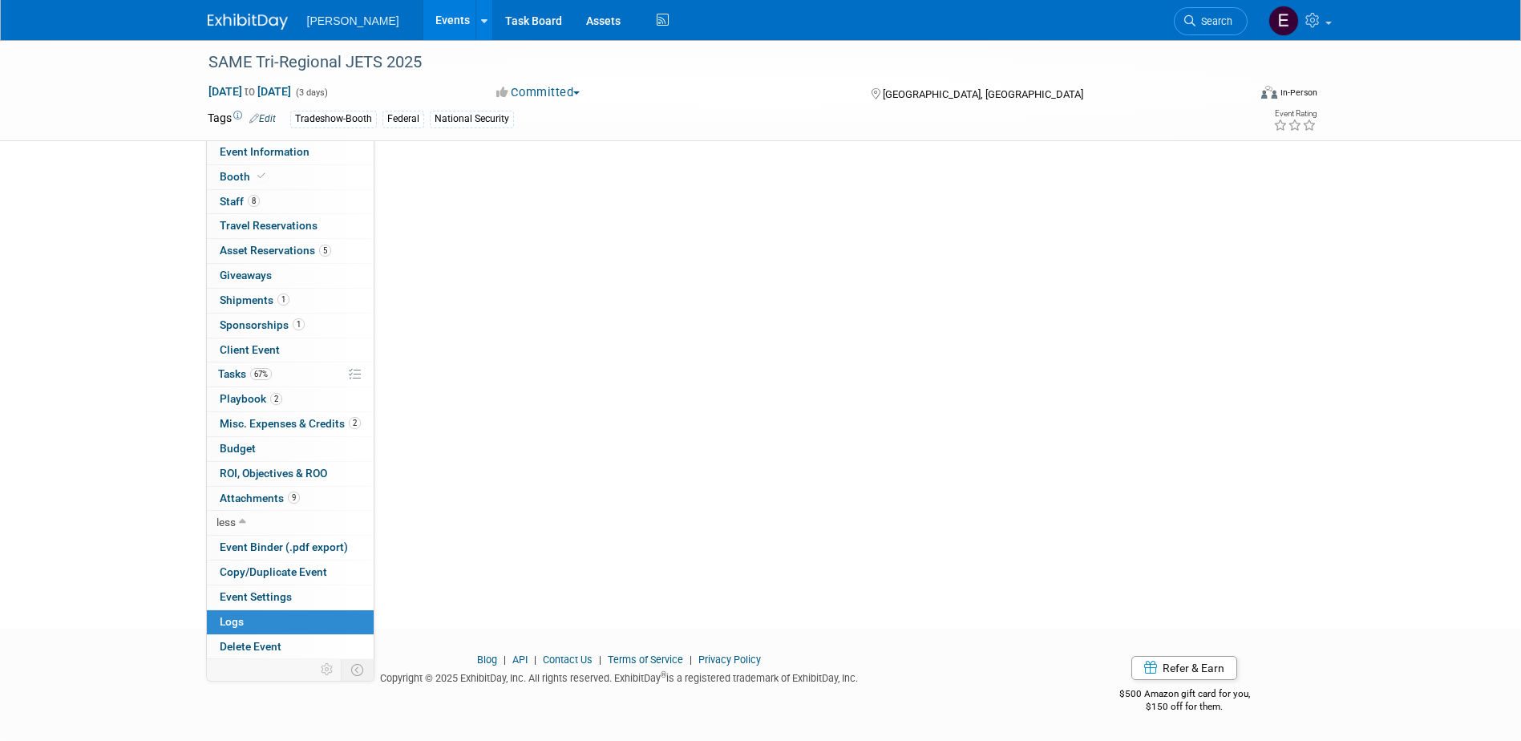
scroll to position [0, 0]
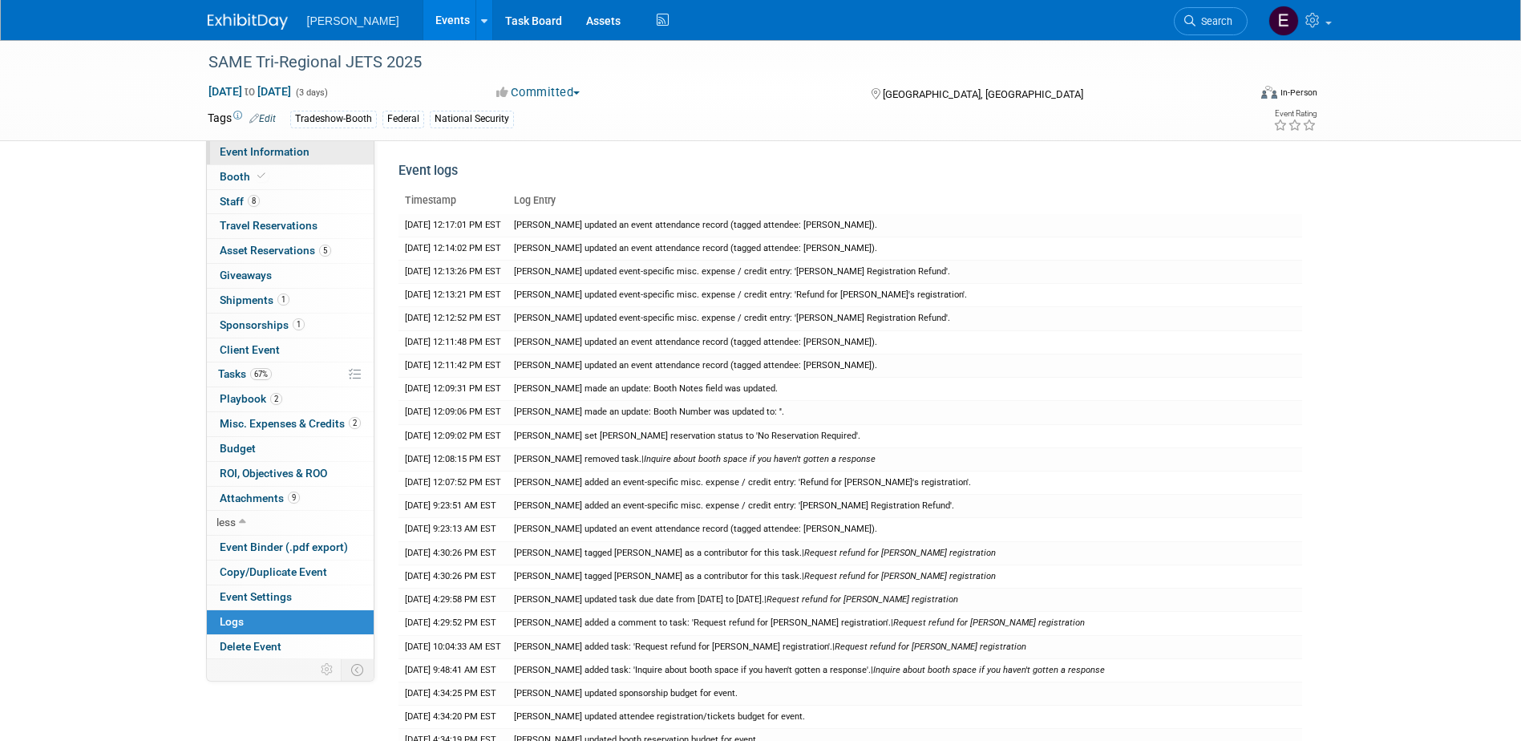
click at [281, 146] on span "Event Information" at bounding box center [265, 151] width 90 height 13
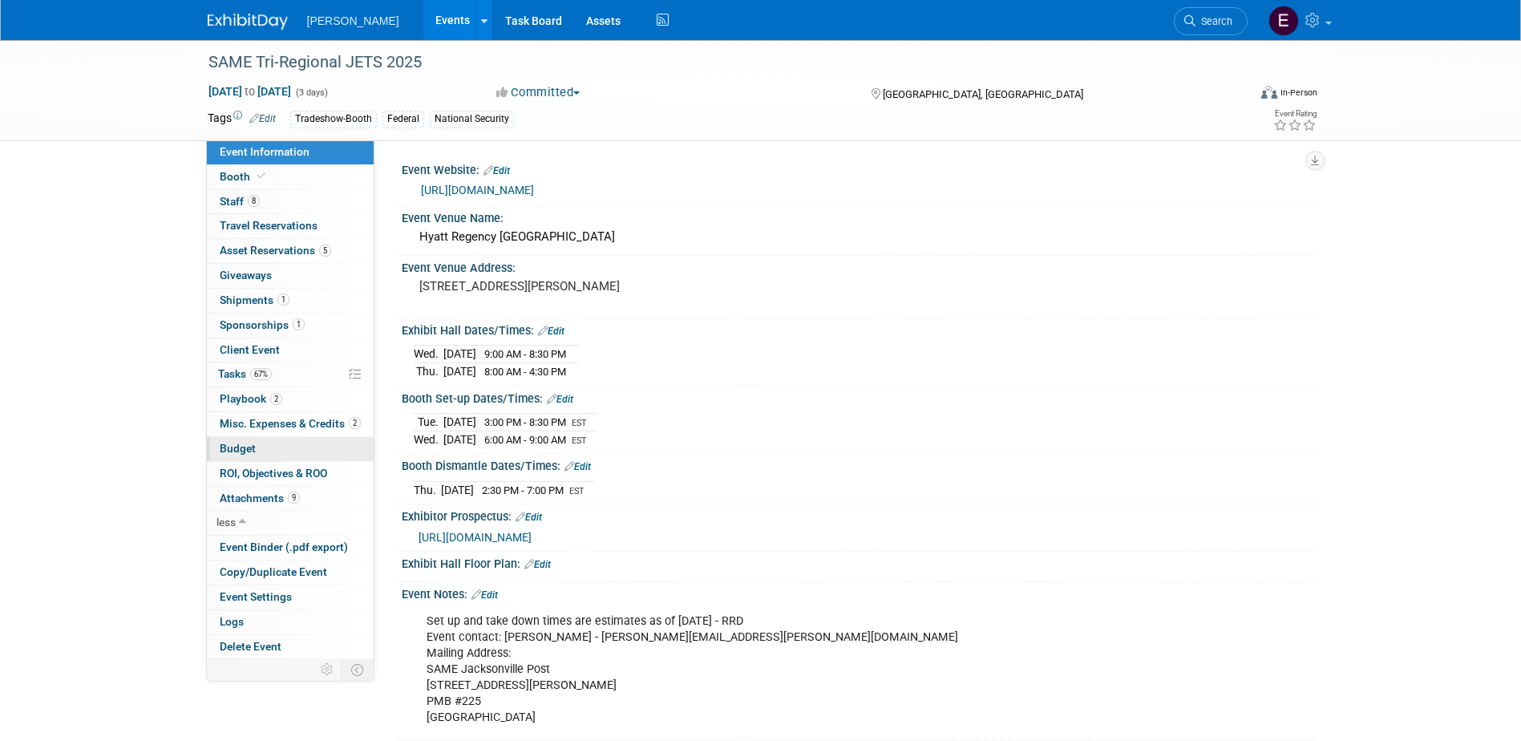
click at [267, 446] on link "Budget" at bounding box center [290, 449] width 167 height 24
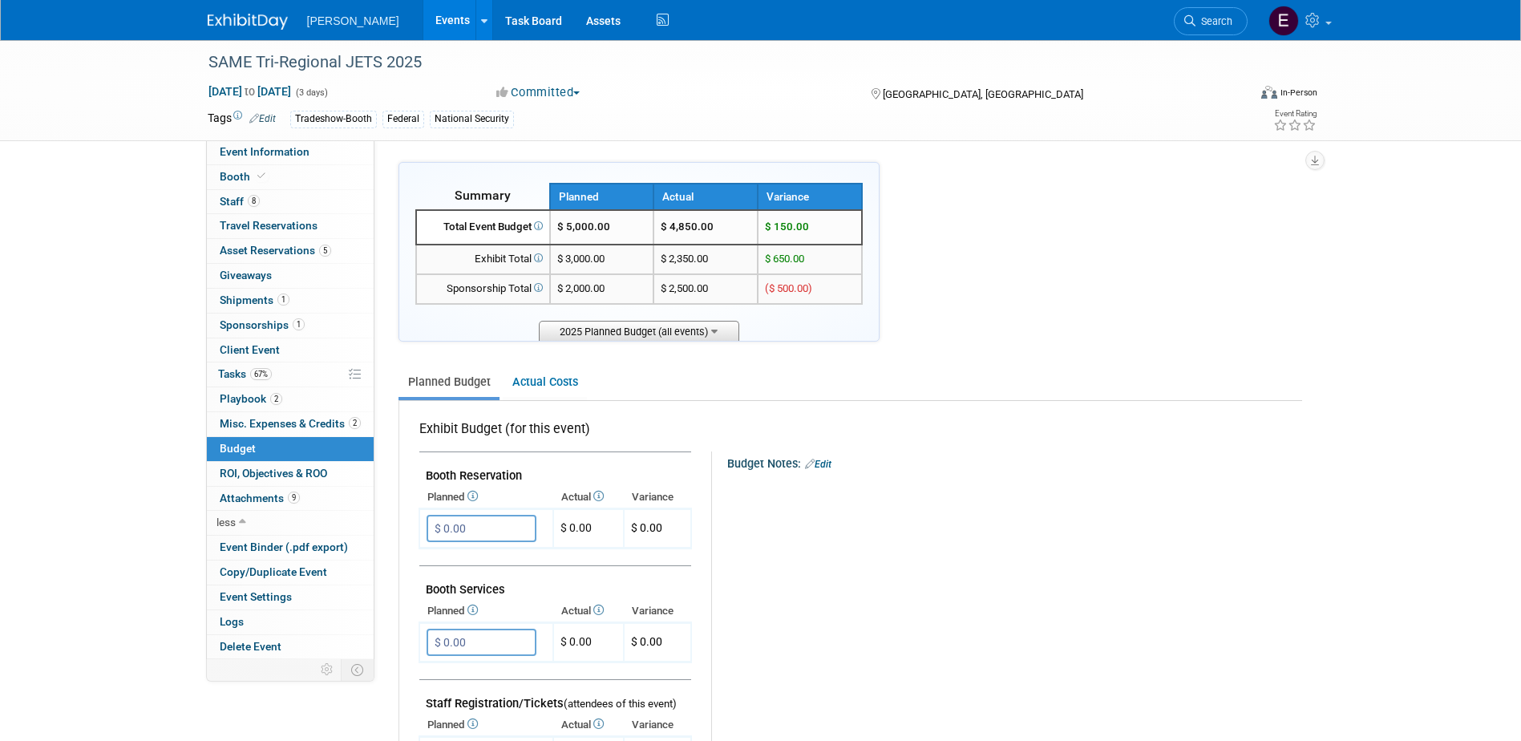
click at [601, 325] on span "2025 Planned Budget (all events)" at bounding box center [639, 331] width 200 height 20
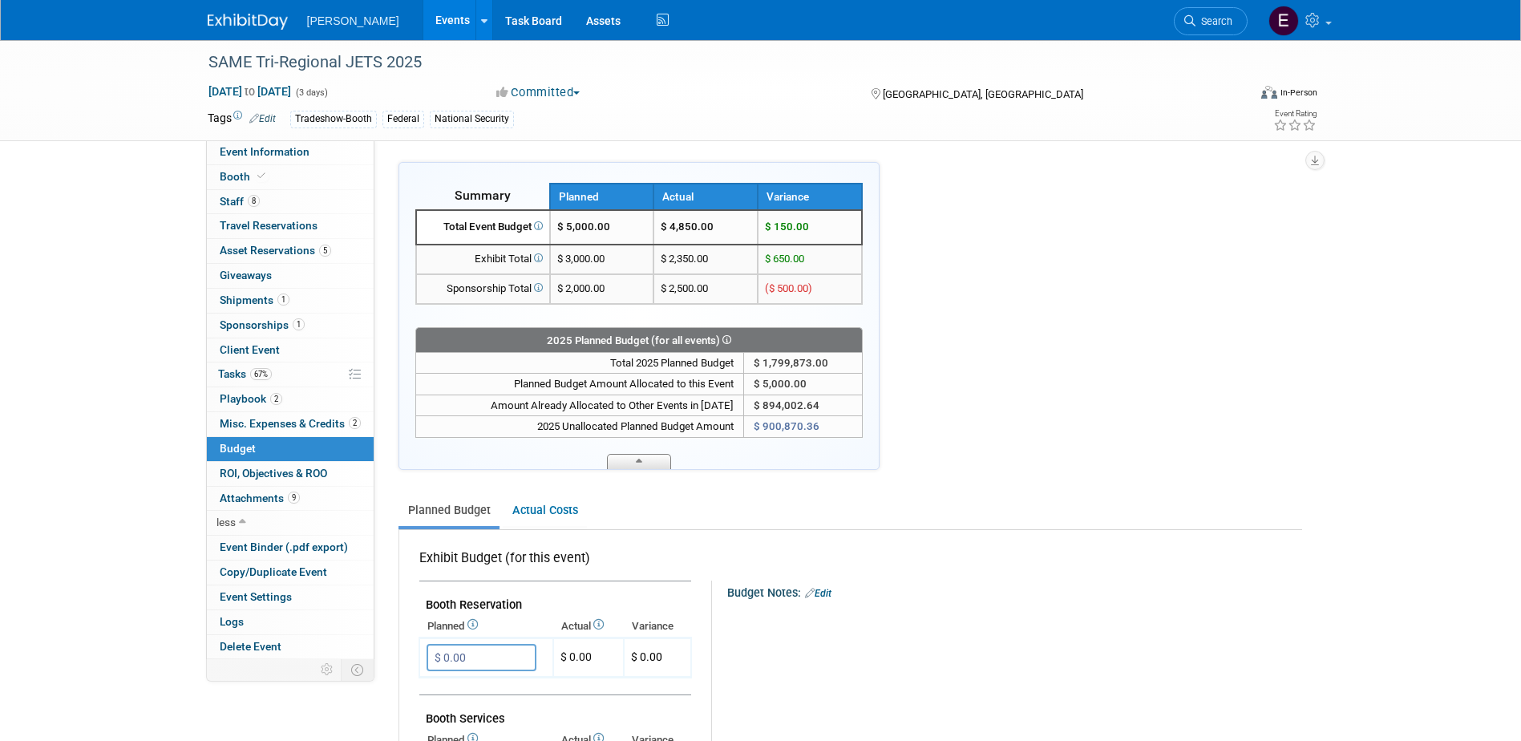
click at [621, 462] on span at bounding box center [639, 461] width 64 height 15
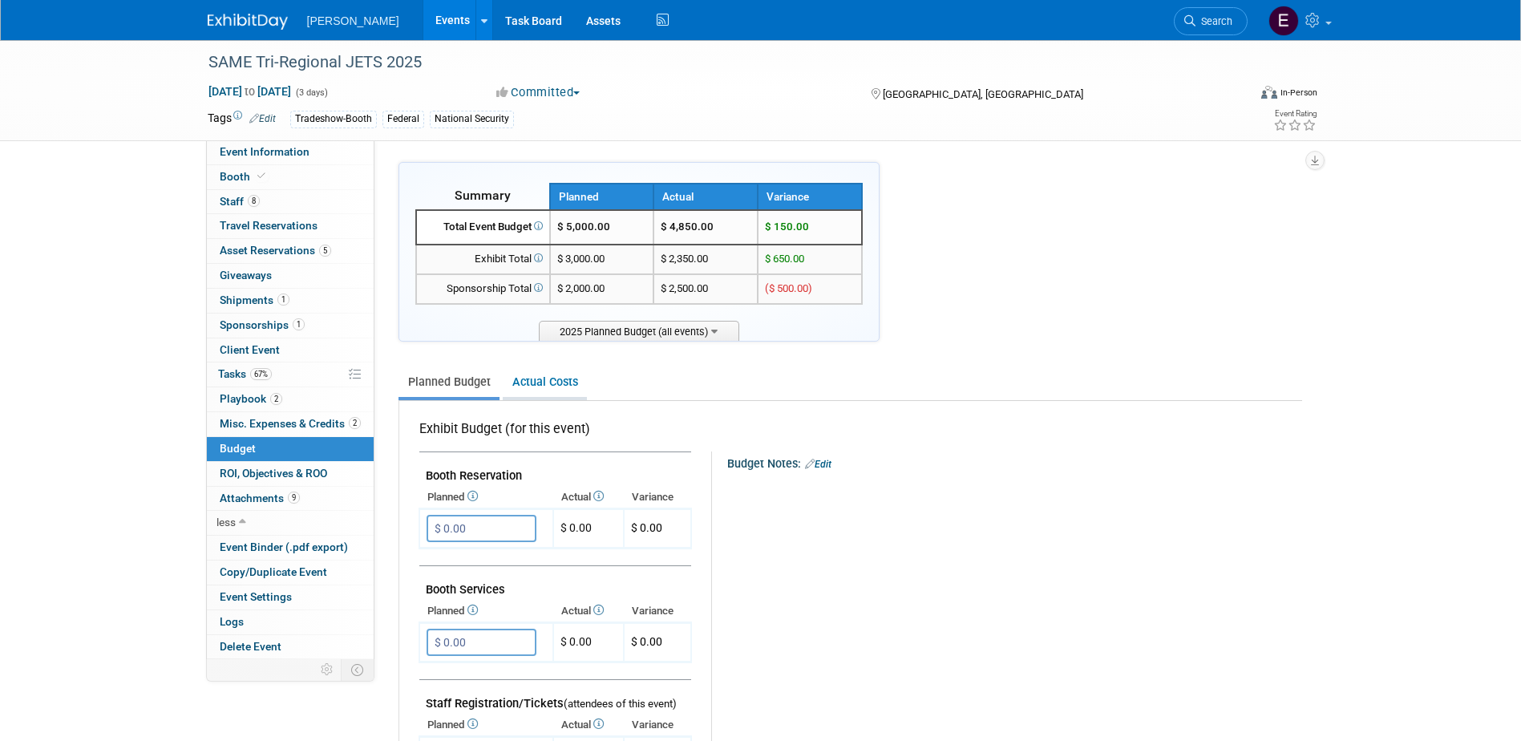
click at [541, 380] on link "Actual Costs" at bounding box center [545, 382] width 84 height 30
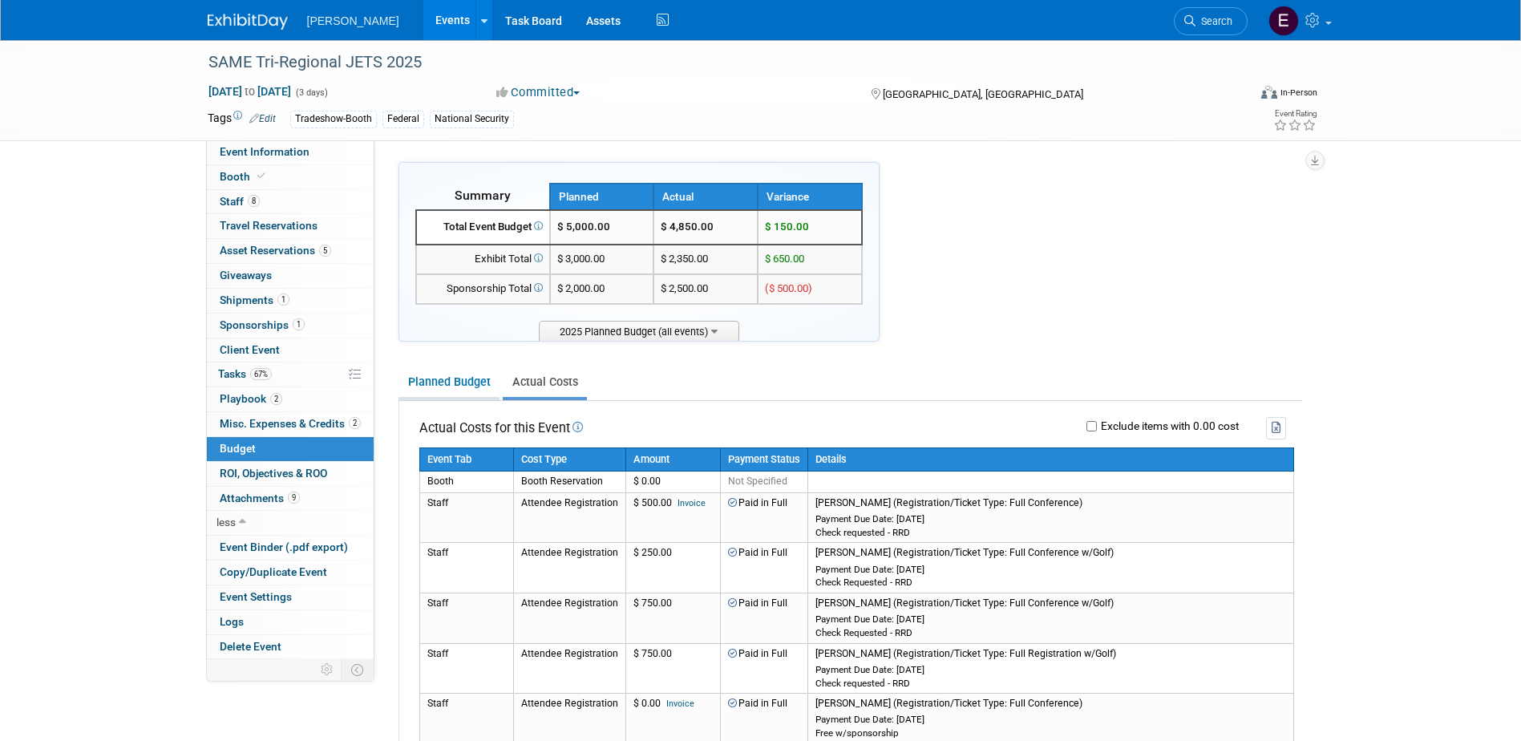
click at [454, 383] on link "Planned Budget" at bounding box center [448, 382] width 101 height 30
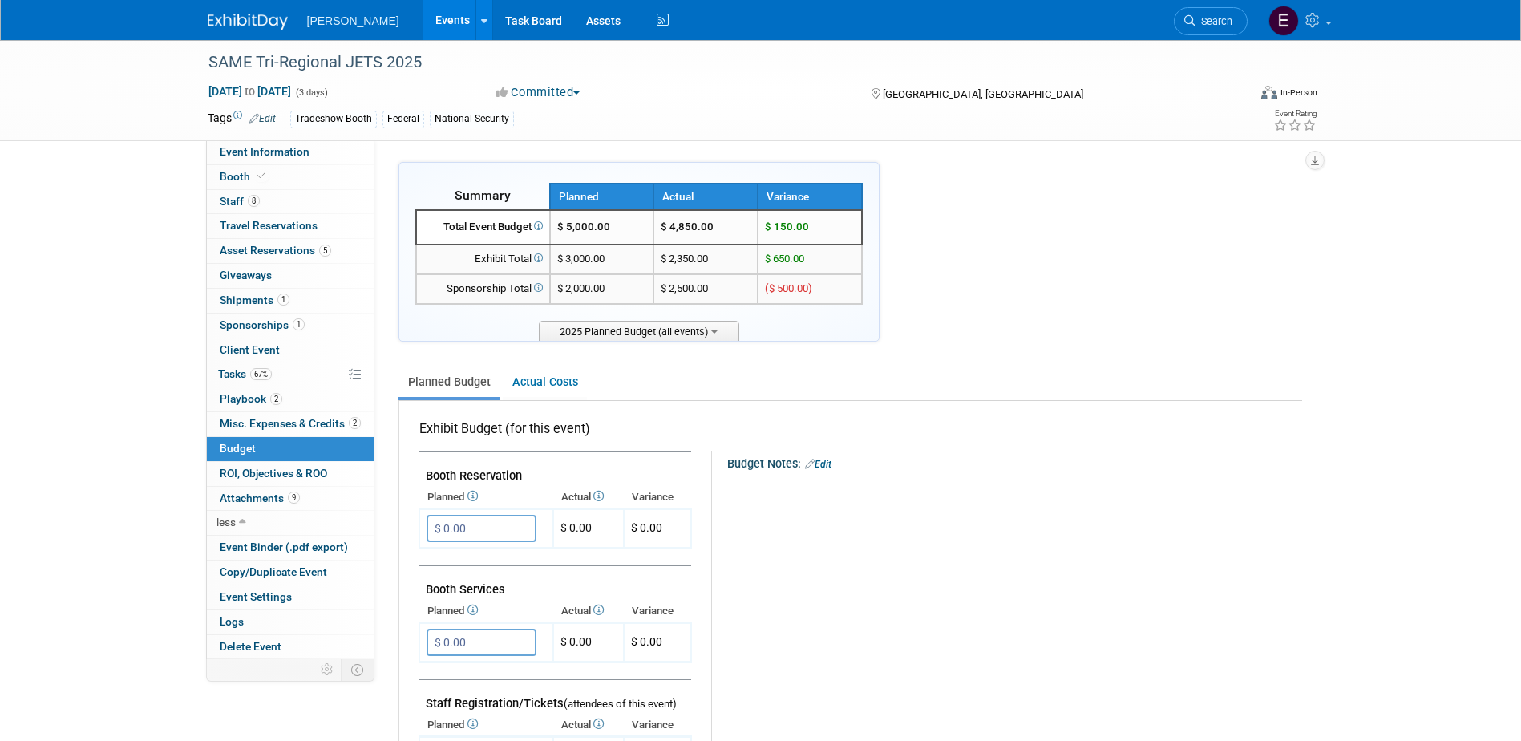
click at [423, 8] on link "Events" at bounding box center [452, 20] width 59 height 40
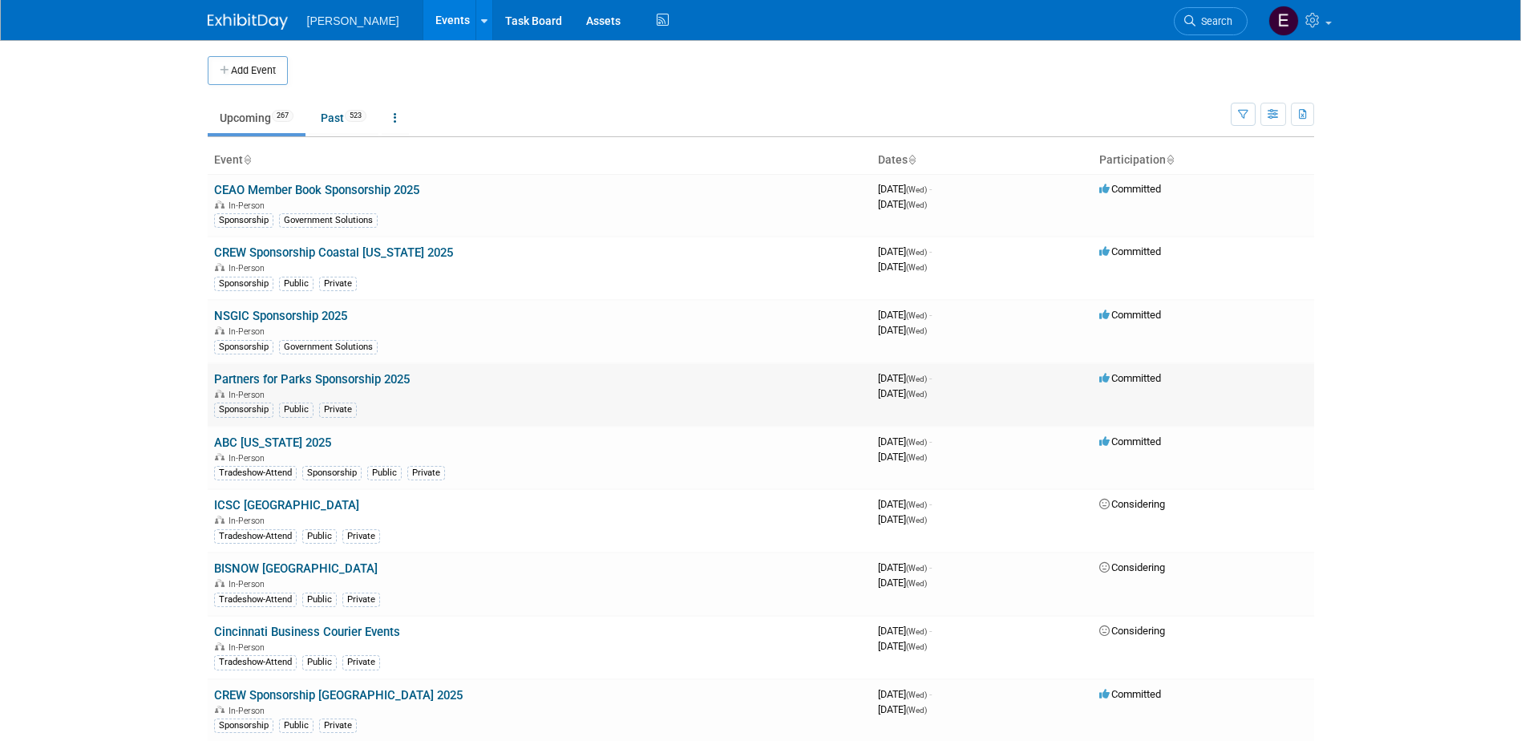
drag, startPoint x: 70, startPoint y: 321, endPoint x: 698, endPoint y: 363, distance: 629.9
click at [70, 321] on body "Woolpert Events Add Event Bulk Upload Events Shareable Event Boards Recently Vi…" at bounding box center [760, 370] width 1521 height 741
drag, startPoint x: 89, startPoint y: 263, endPoint x: 58, endPoint y: 263, distance: 31.3
click at [89, 263] on body "Woolpert Events Add Event Bulk Upload Events Shareable Event Boards Recently Vi…" at bounding box center [760, 370] width 1521 height 741
click at [1190, 10] on link "Search" at bounding box center [1210, 21] width 74 height 28
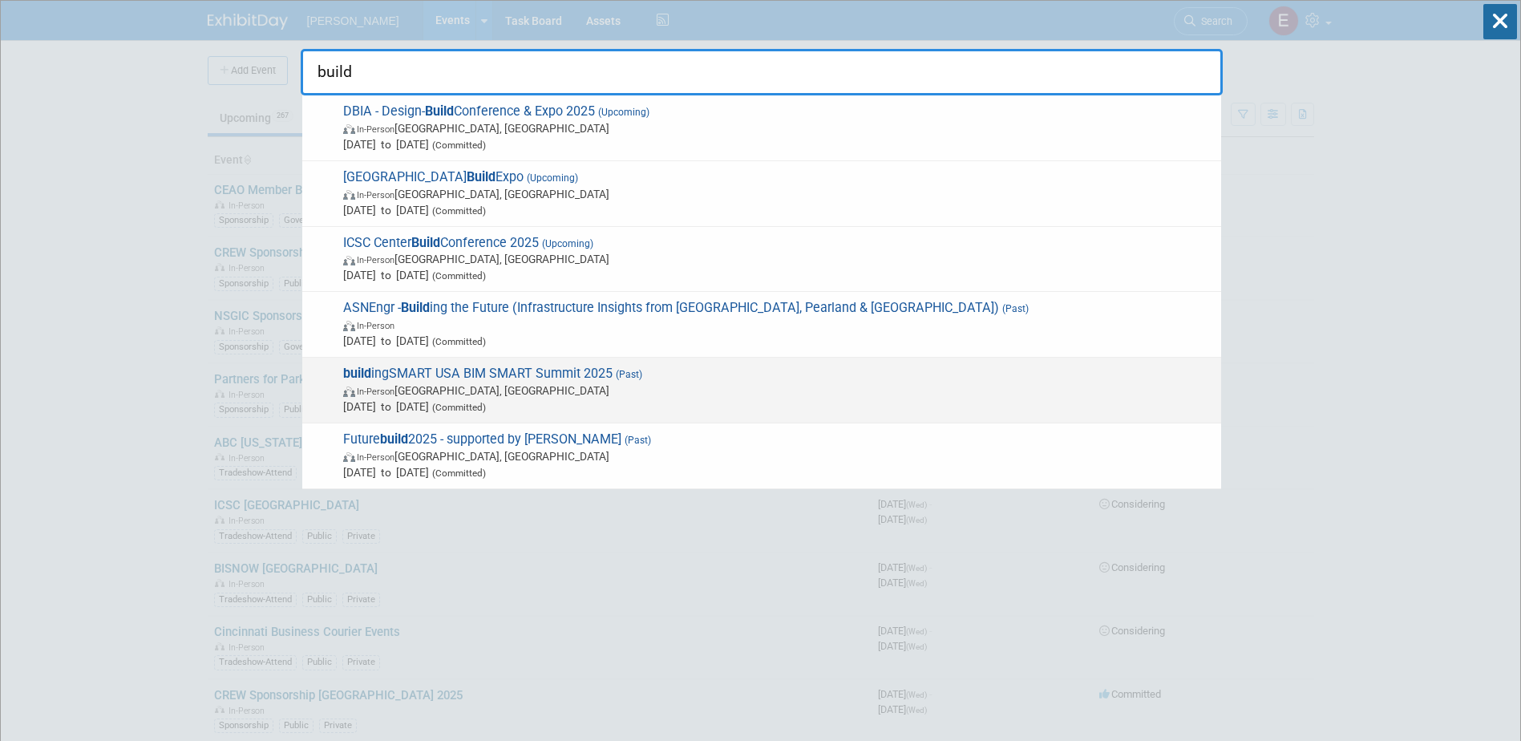
type input "build"
click at [572, 383] on span "In-Person [GEOGRAPHIC_DATA], [GEOGRAPHIC_DATA]" at bounding box center [778, 390] width 870 height 16
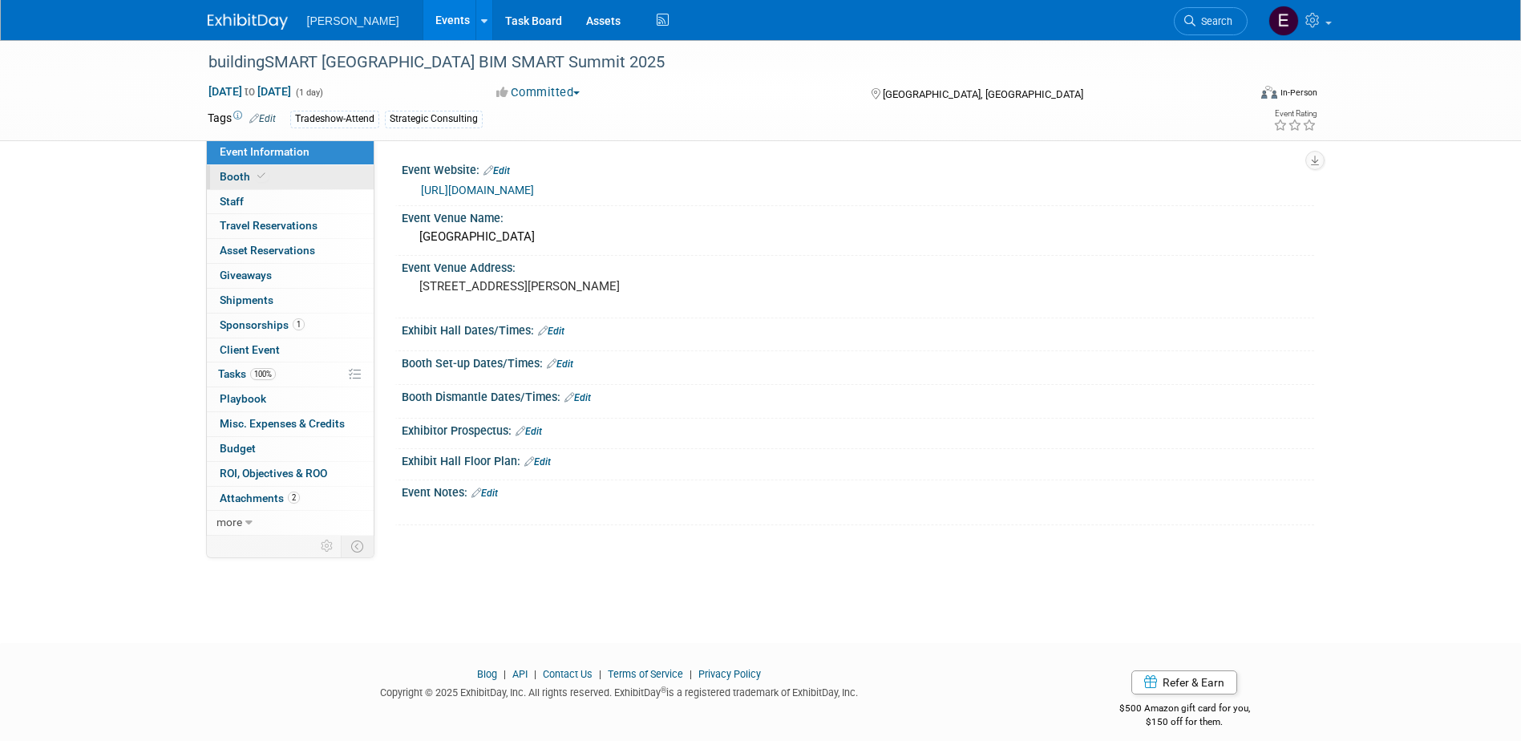
click at [282, 179] on link "Booth" at bounding box center [290, 177] width 167 height 24
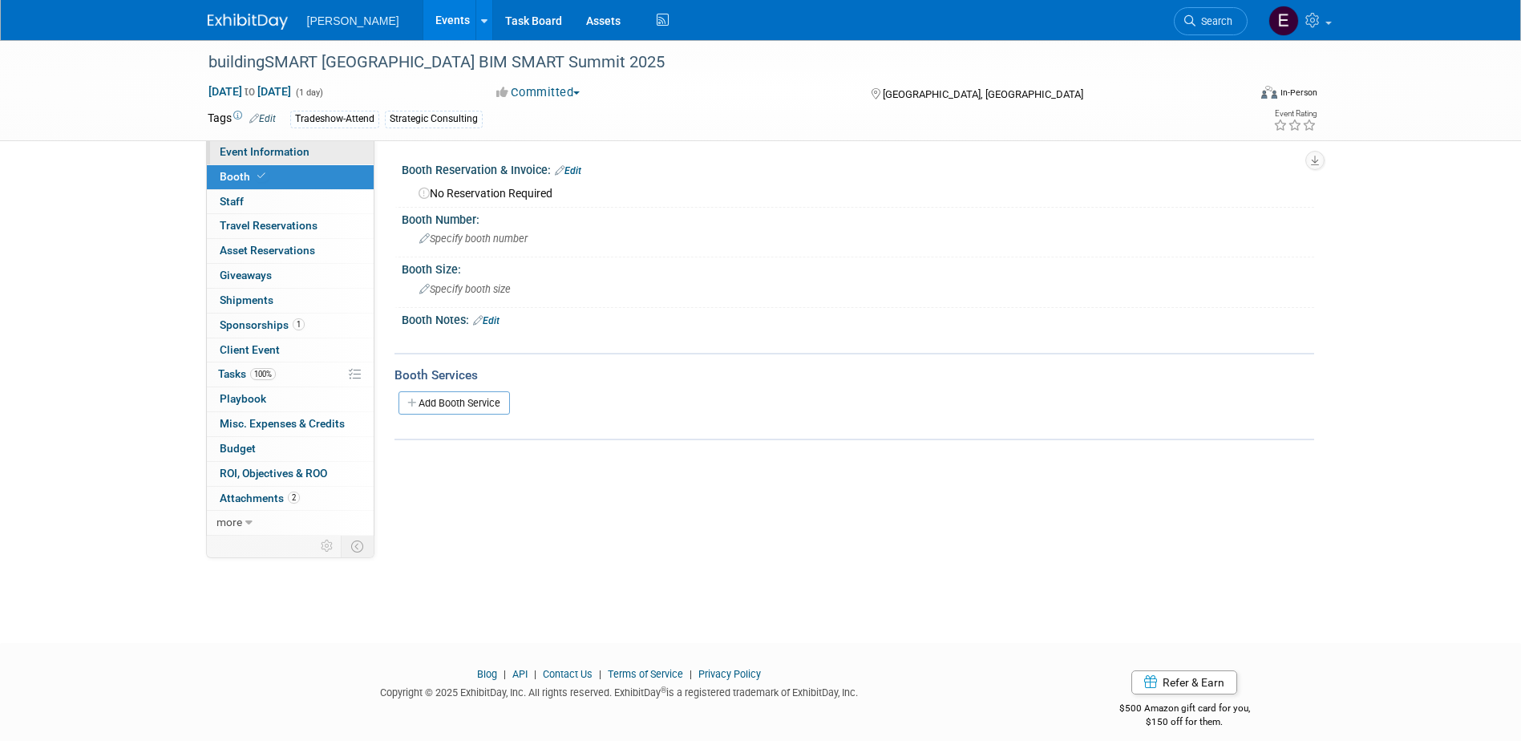
click at [285, 152] on span "Event Information" at bounding box center [265, 151] width 90 height 13
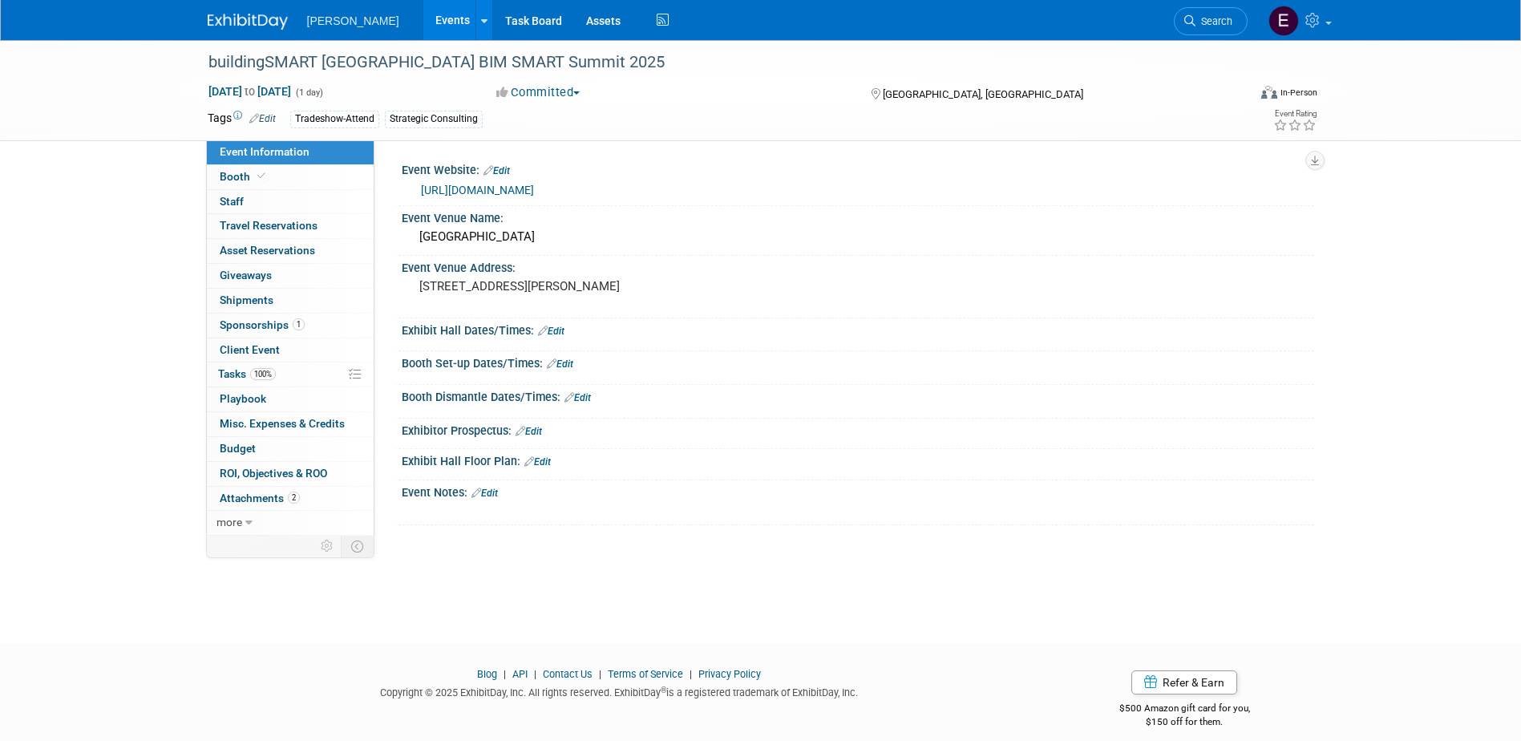
click at [499, 192] on link "https://buildingsmartusa.com/" at bounding box center [477, 190] width 113 height 13
click at [278, 200] on link "0 Staff 0" at bounding box center [290, 202] width 167 height 24
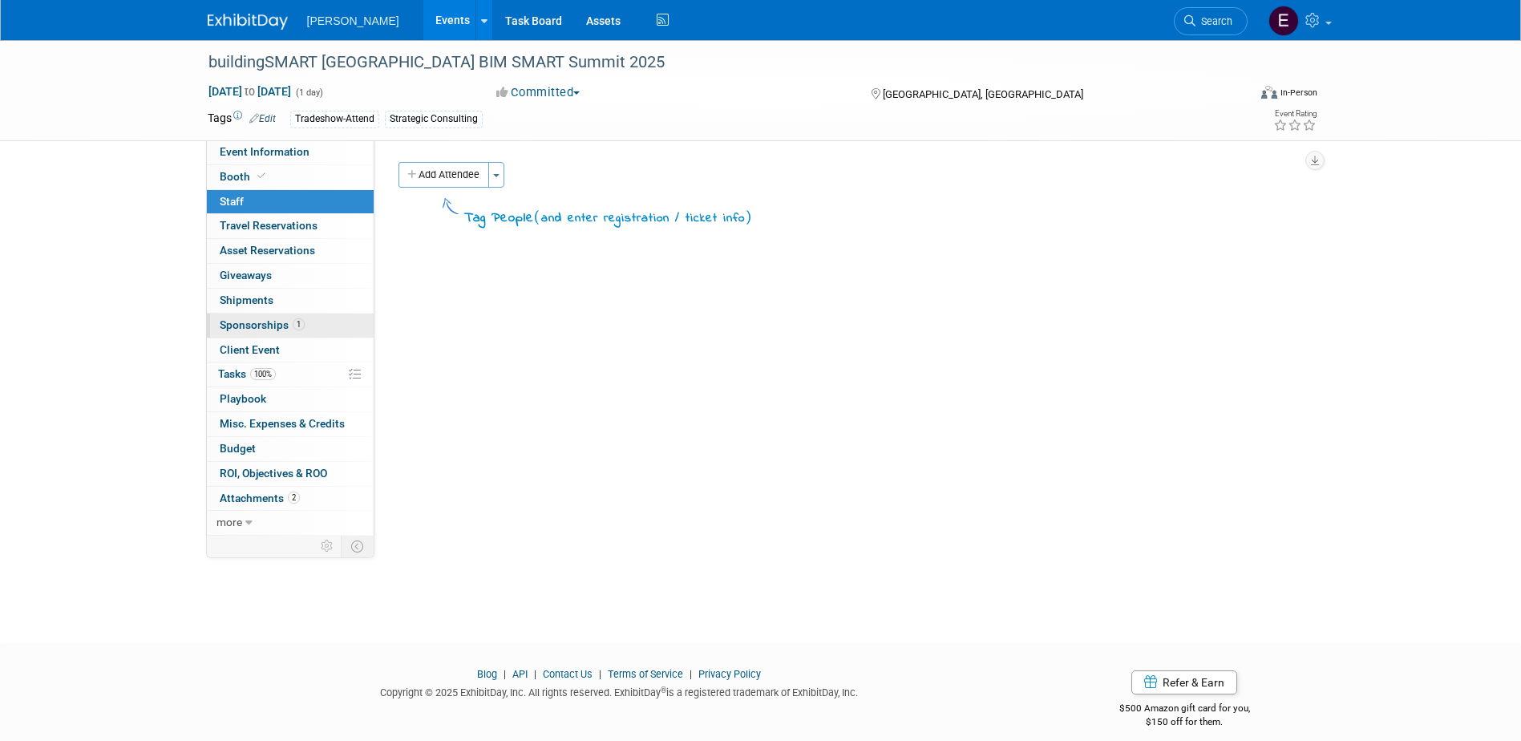
click at [256, 322] on span "Sponsorships 1" at bounding box center [262, 324] width 85 height 13
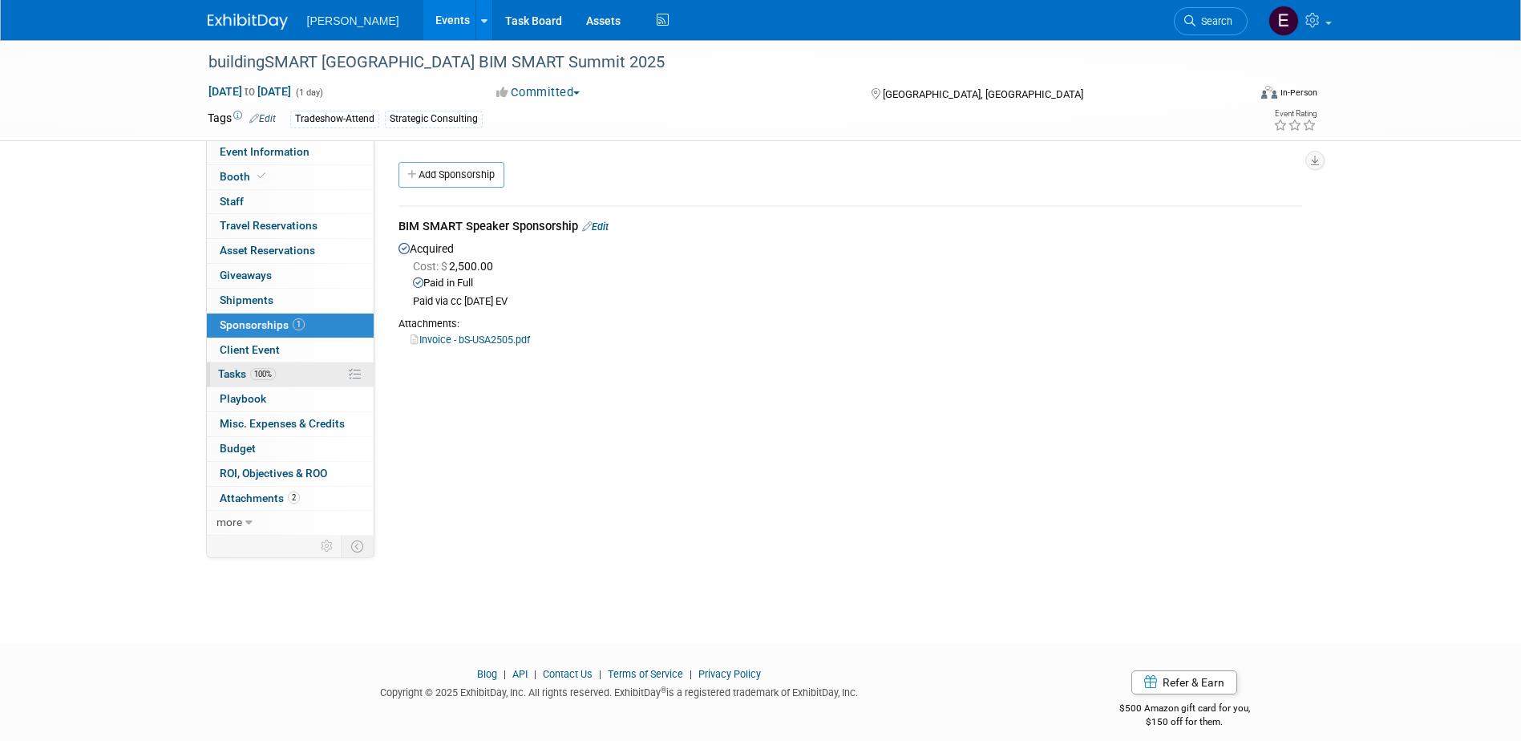
click at [255, 381] on link "100% Tasks 100%" at bounding box center [290, 374] width 167 height 24
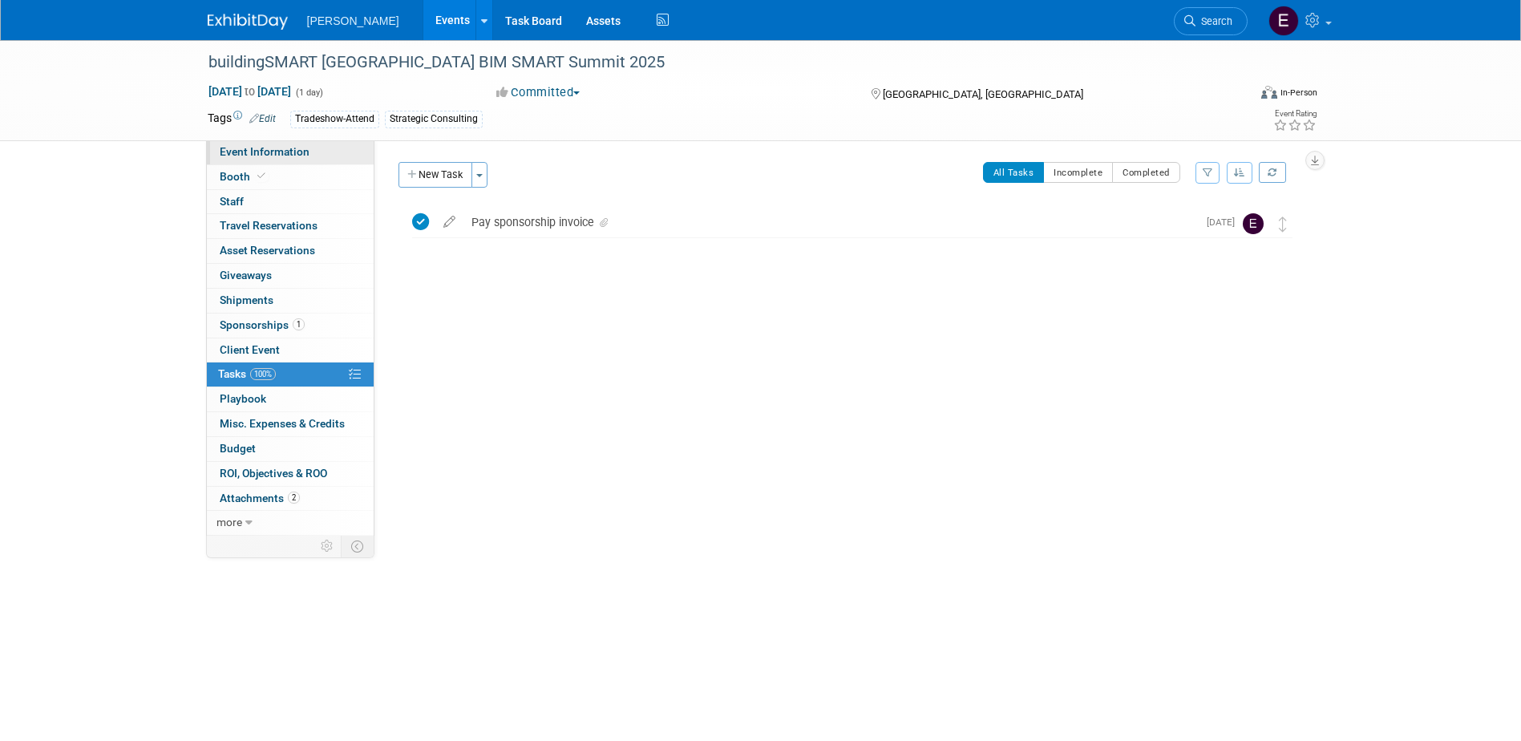
click at [282, 151] on span "Event Information" at bounding box center [265, 151] width 90 height 13
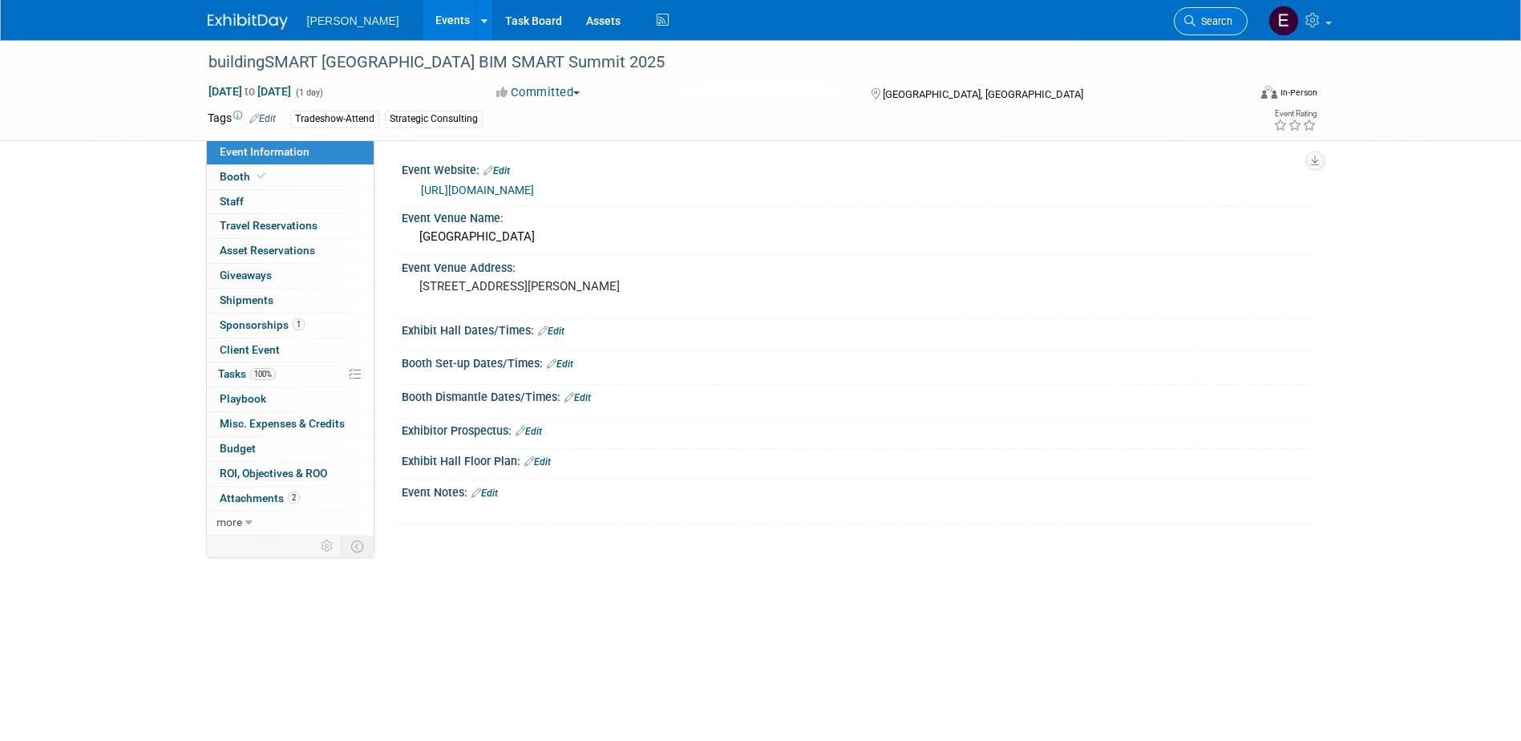
click at [1226, 24] on span "Search" at bounding box center [1213, 21] width 37 height 12
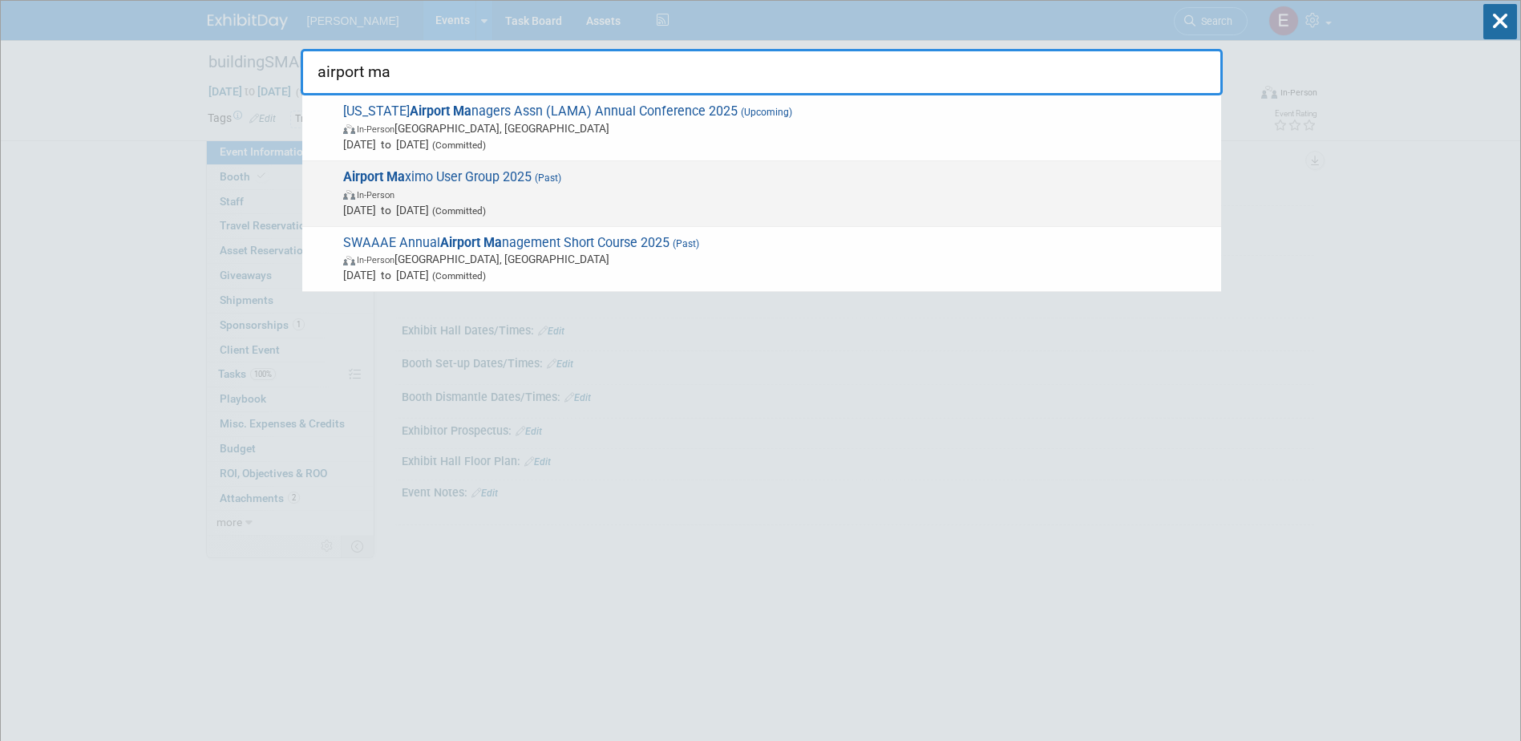
type input "airport ma"
click at [426, 169] on span "Airport Ma ximo User Group 2025 (Past) In-Person Jun 25, 2025 to Jun 26, 2025 (…" at bounding box center [775, 193] width 875 height 49
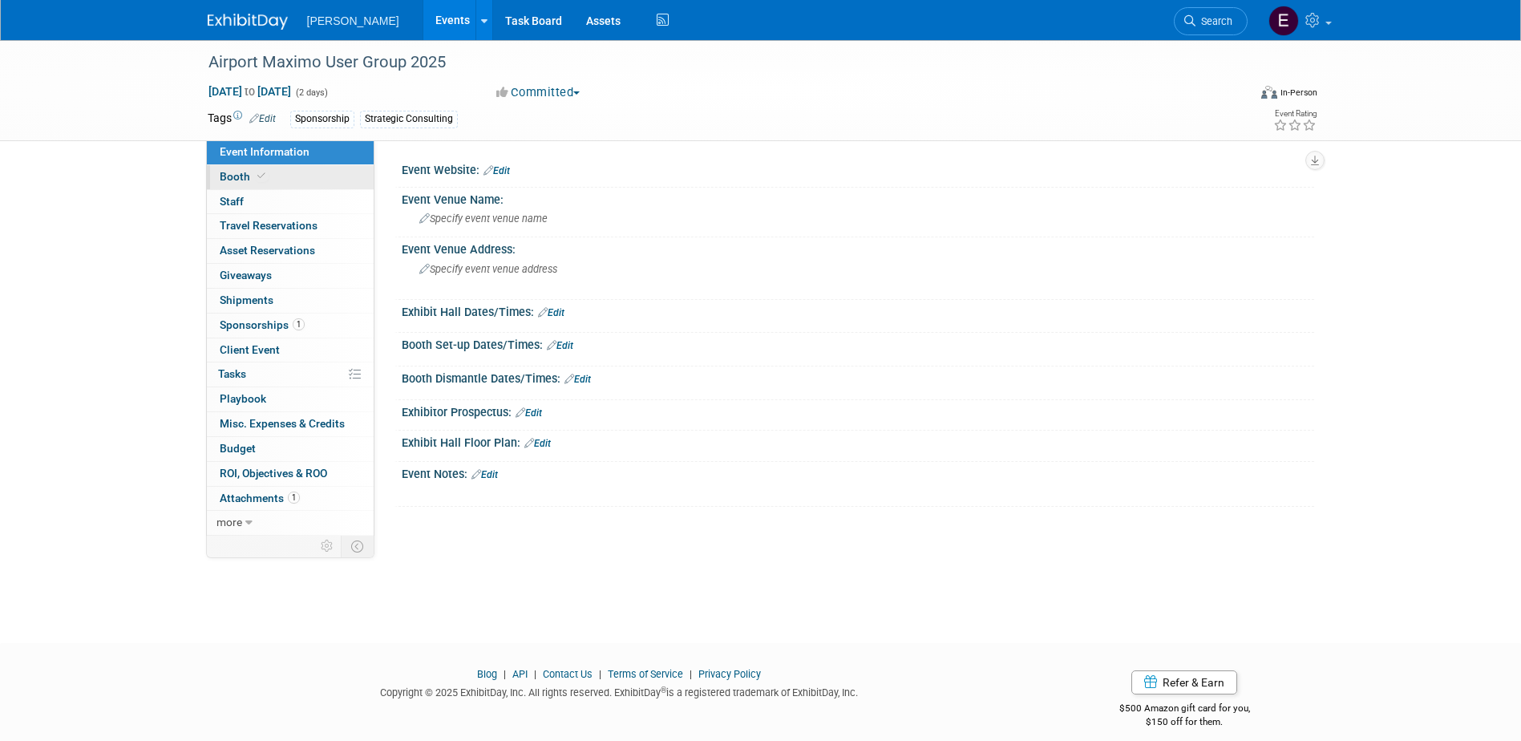
click at [248, 175] on span "Booth" at bounding box center [244, 176] width 49 height 13
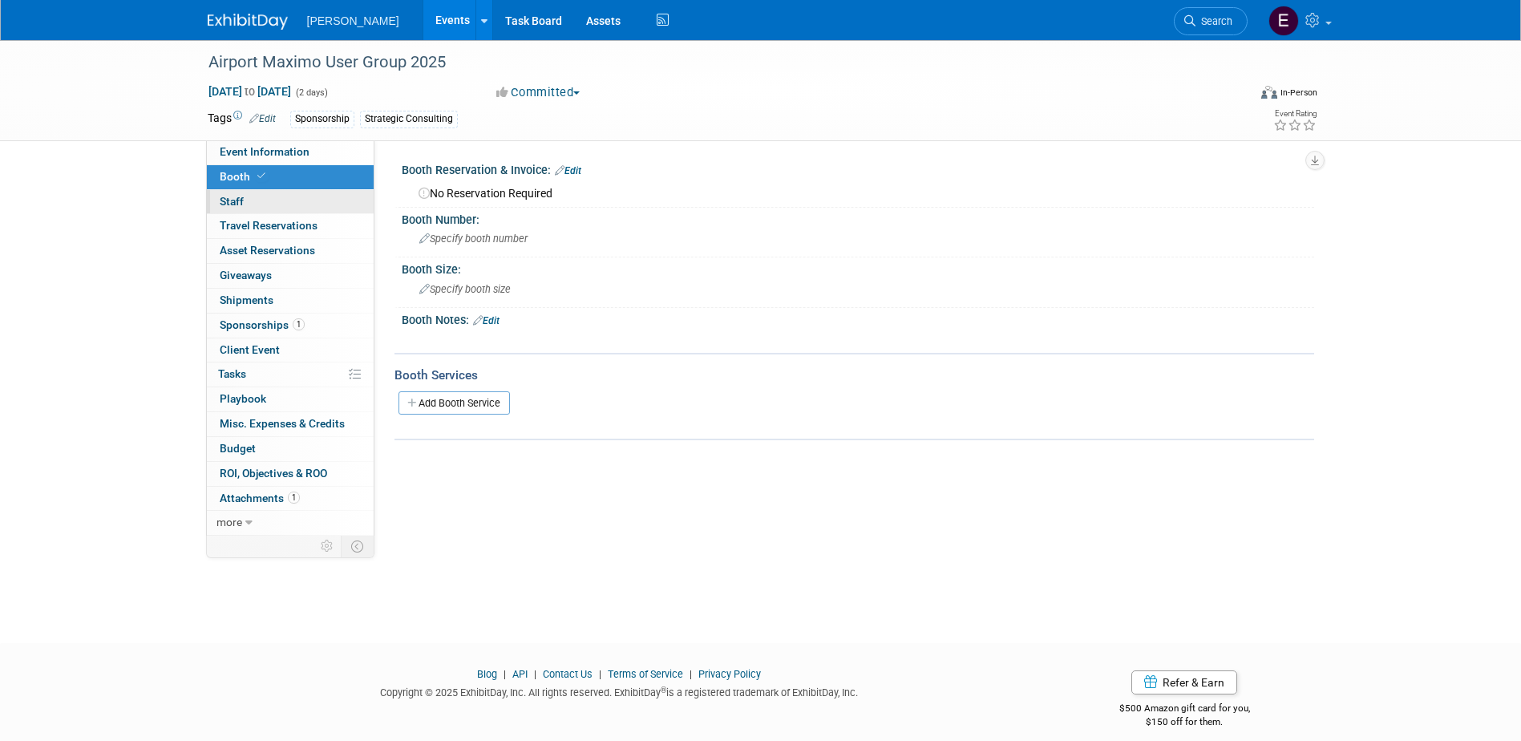
click at [269, 207] on link "0 Staff 0" at bounding box center [290, 202] width 167 height 24
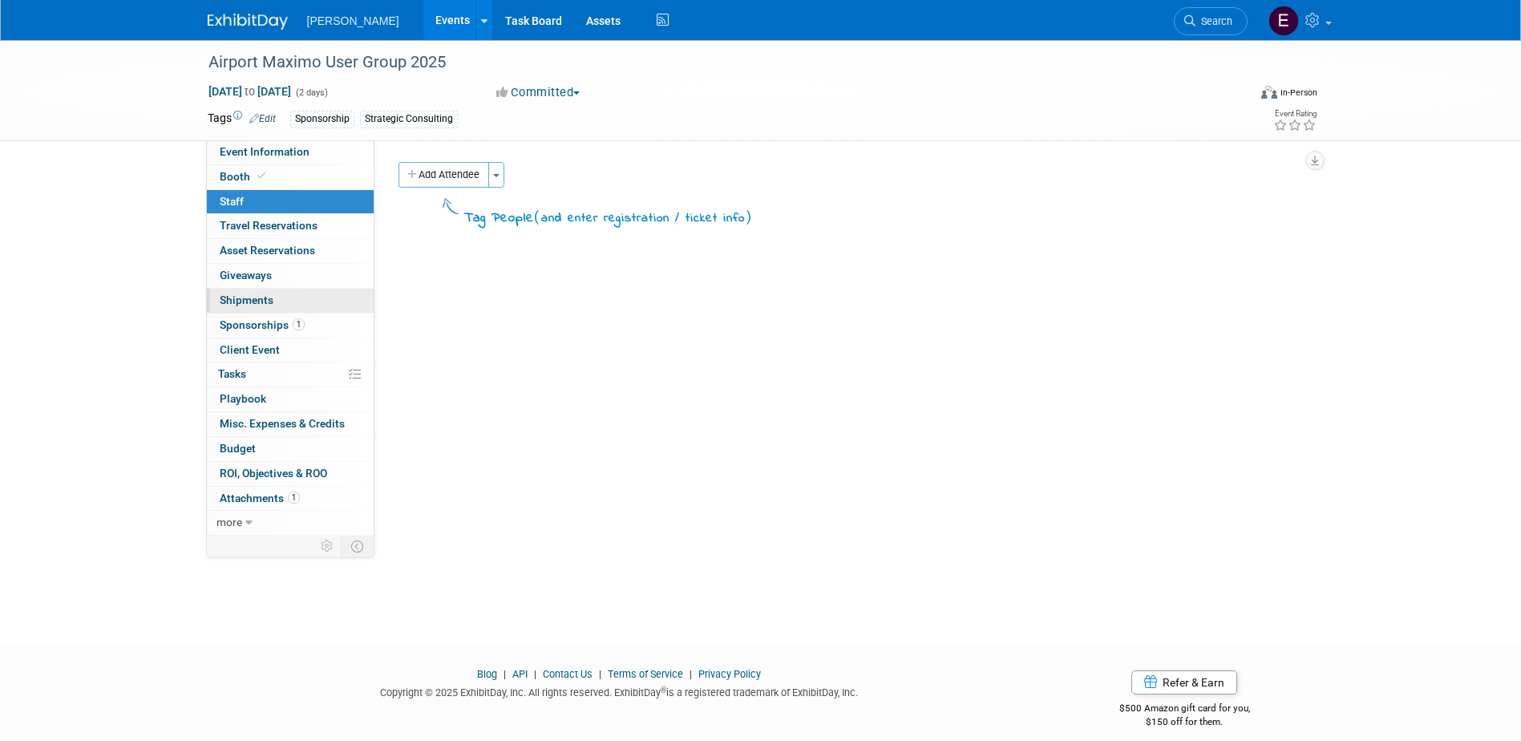
click at [277, 301] on link "0 Shipments 0" at bounding box center [290, 301] width 167 height 24
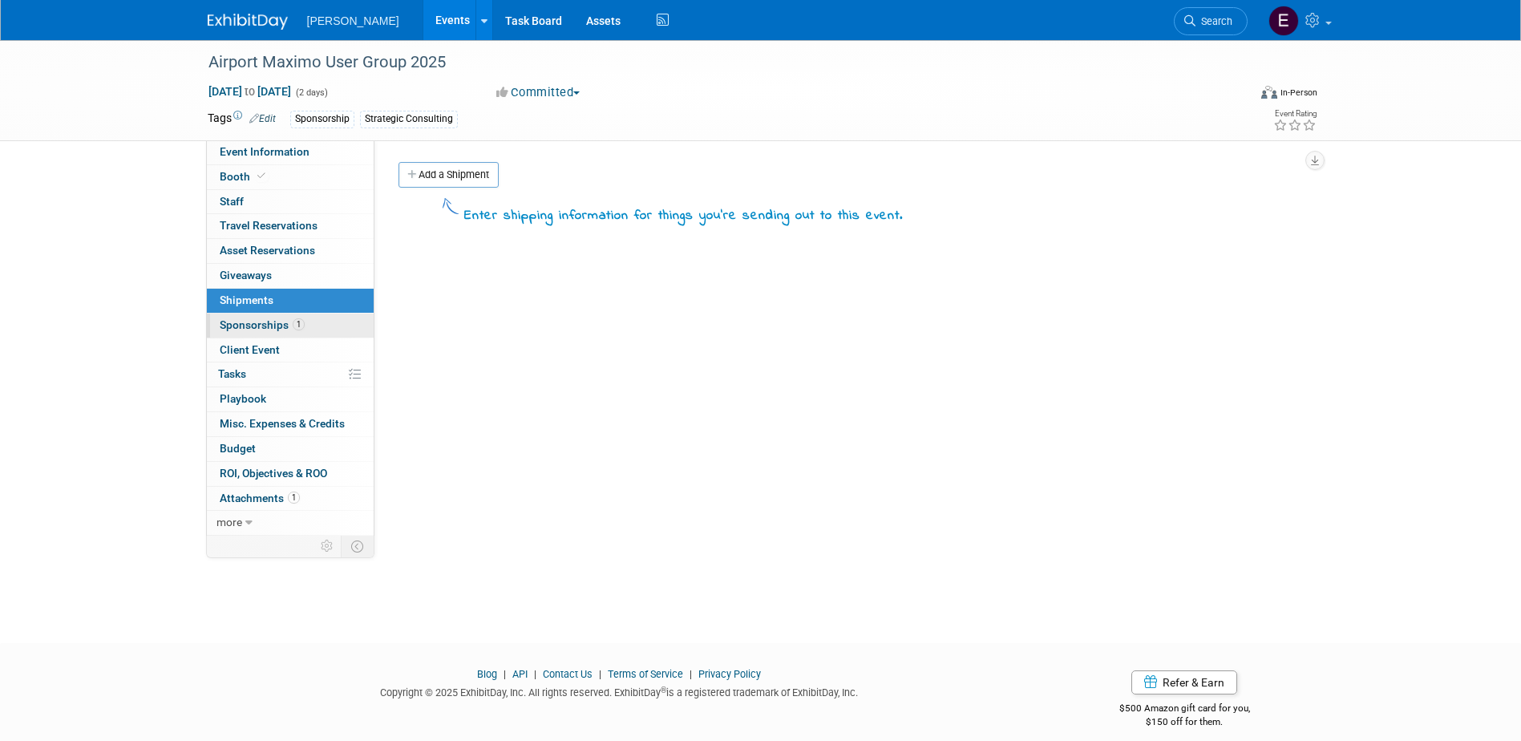
click at [277, 327] on span "Sponsorships 1" at bounding box center [262, 324] width 85 height 13
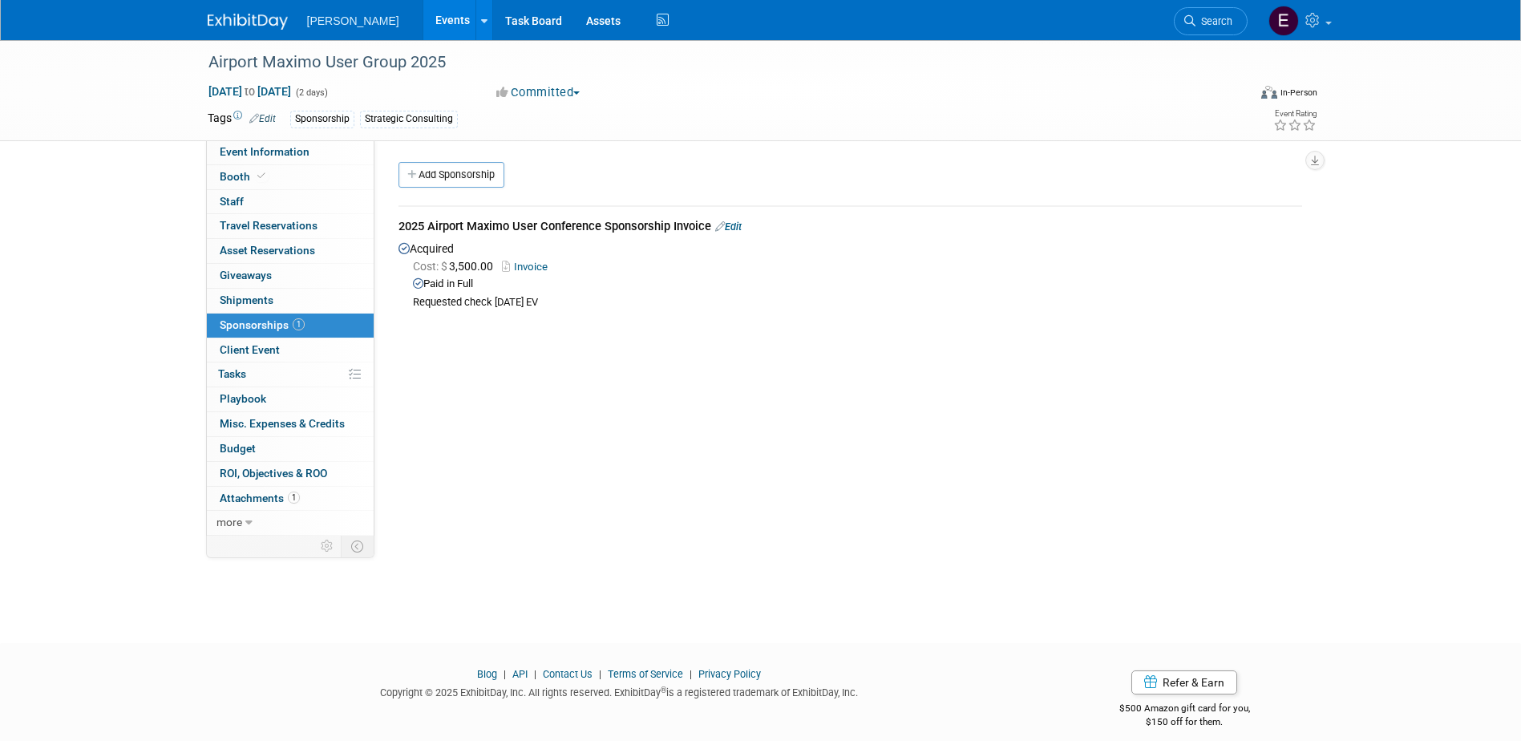
click at [541, 265] on link "Invoice" at bounding box center [528, 267] width 52 height 12
click at [288, 503] on span "Attachments 1" at bounding box center [260, 497] width 80 height 13
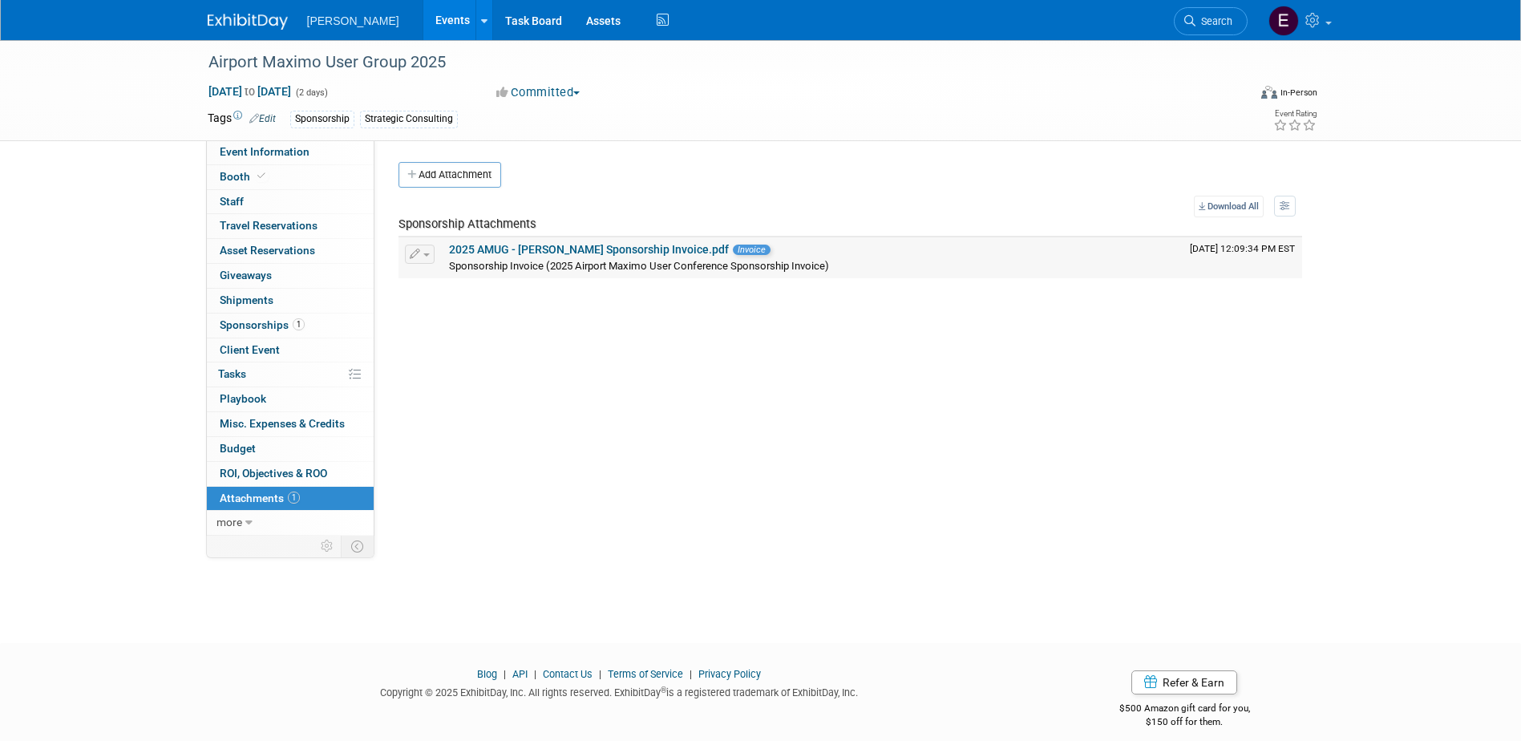
click at [547, 247] on link "2025 AMUG - Woolpert Sponsorship Invoice.pdf" at bounding box center [589, 249] width 280 height 13
click at [1207, 26] on span "Search" at bounding box center [1213, 21] width 37 height 12
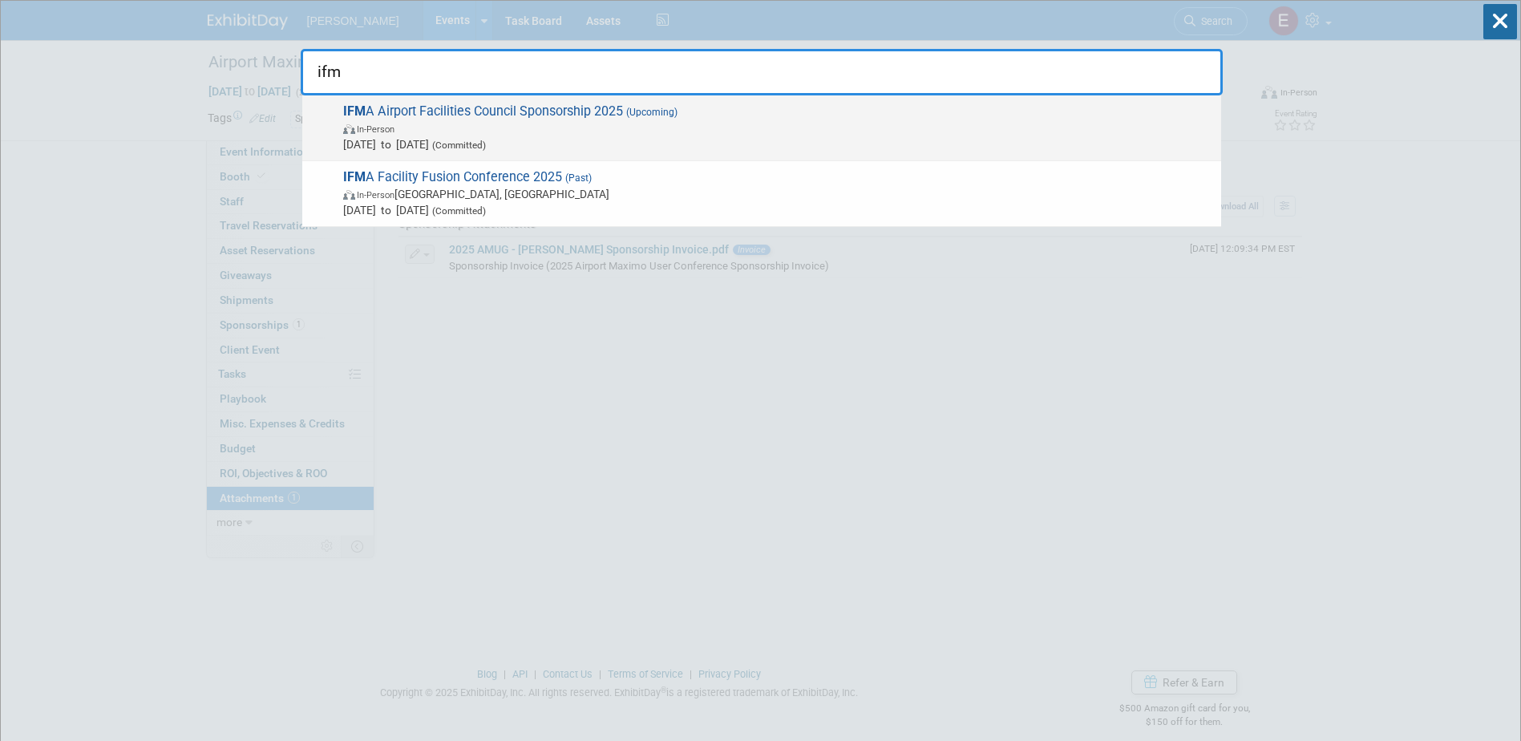
type input "ifm"
click at [503, 134] on span "In-Person" at bounding box center [778, 128] width 870 height 16
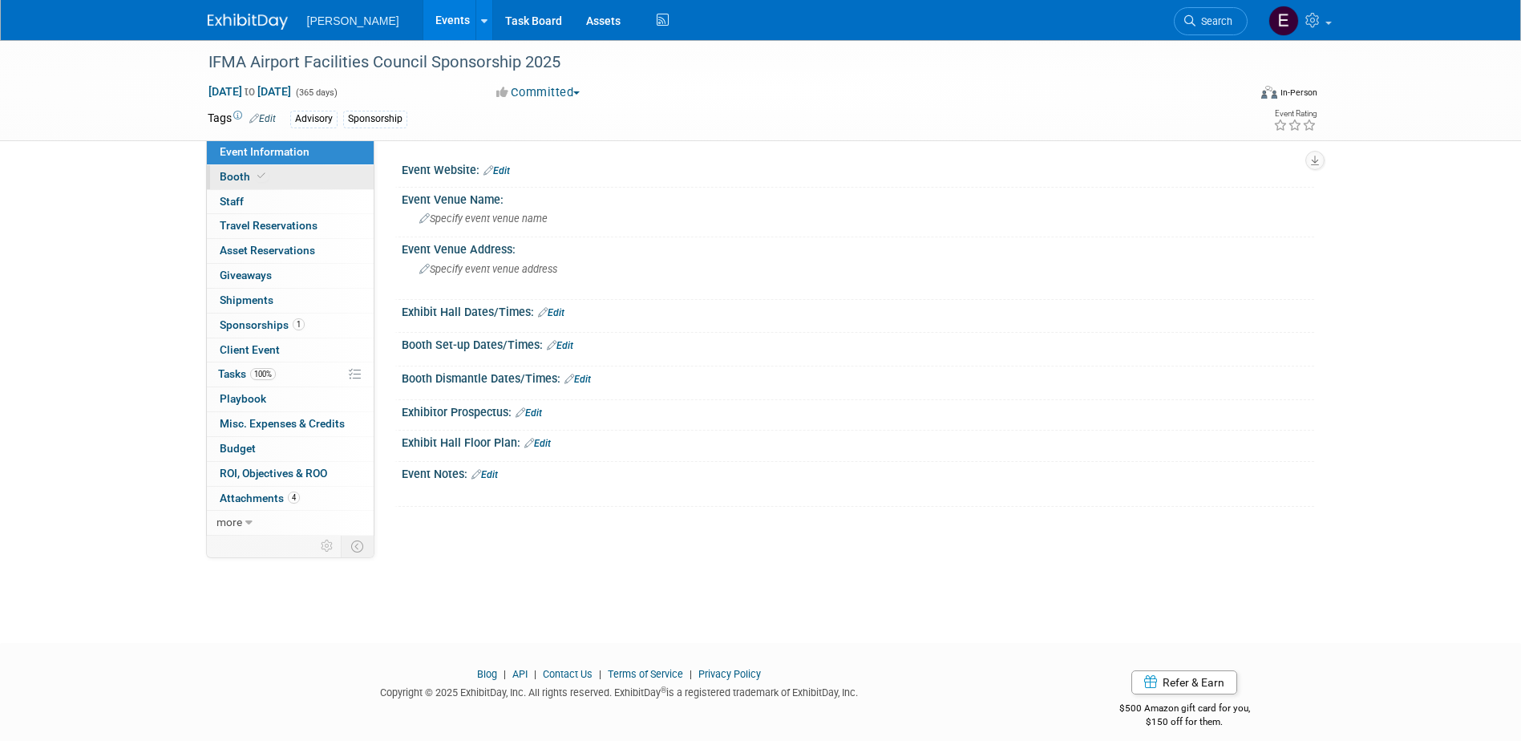
click at [270, 180] on link "Booth" at bounding box center [290, 177] width 167 height 24
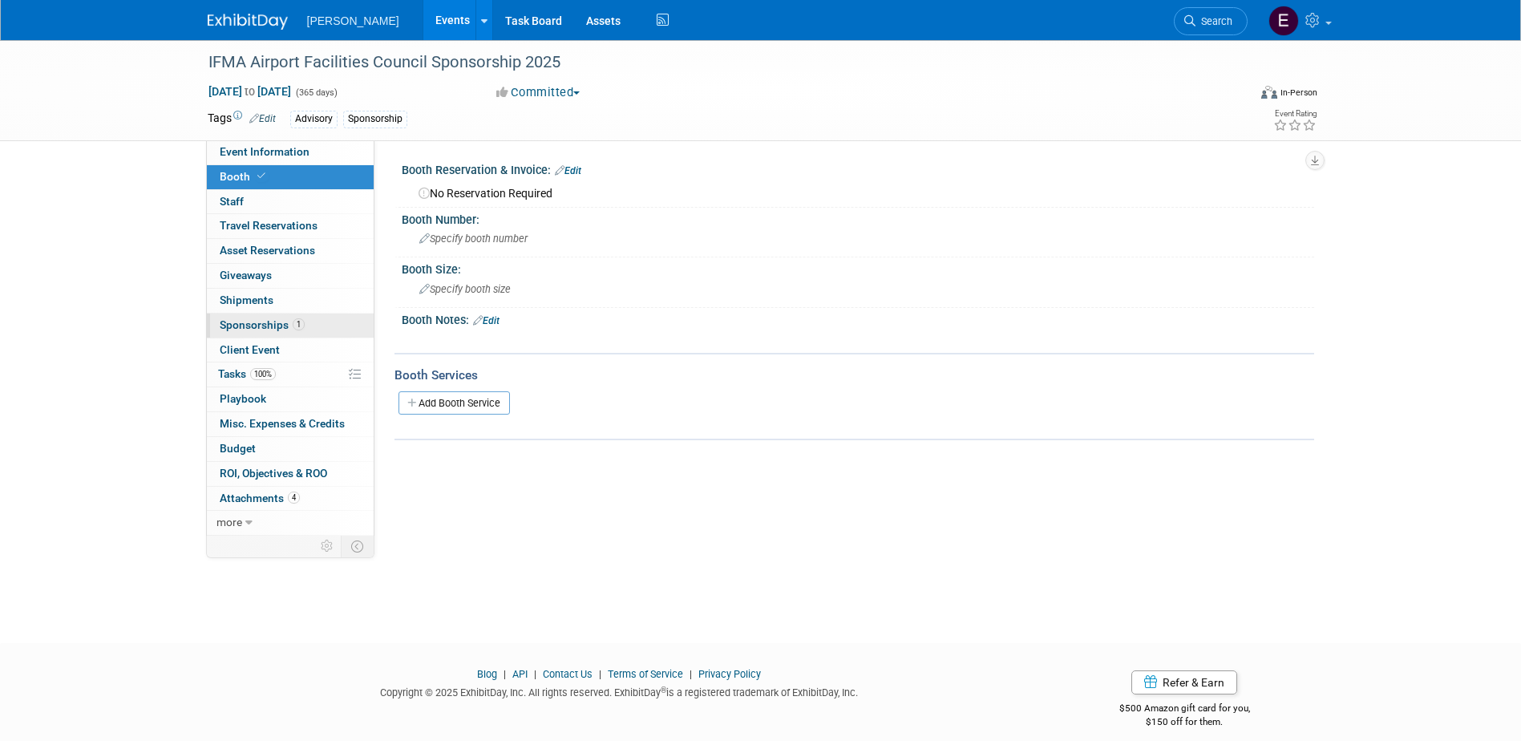
click at [286, 321] on span "Sponsorships 1" at bounding box center [262, 324] width 85 height 13
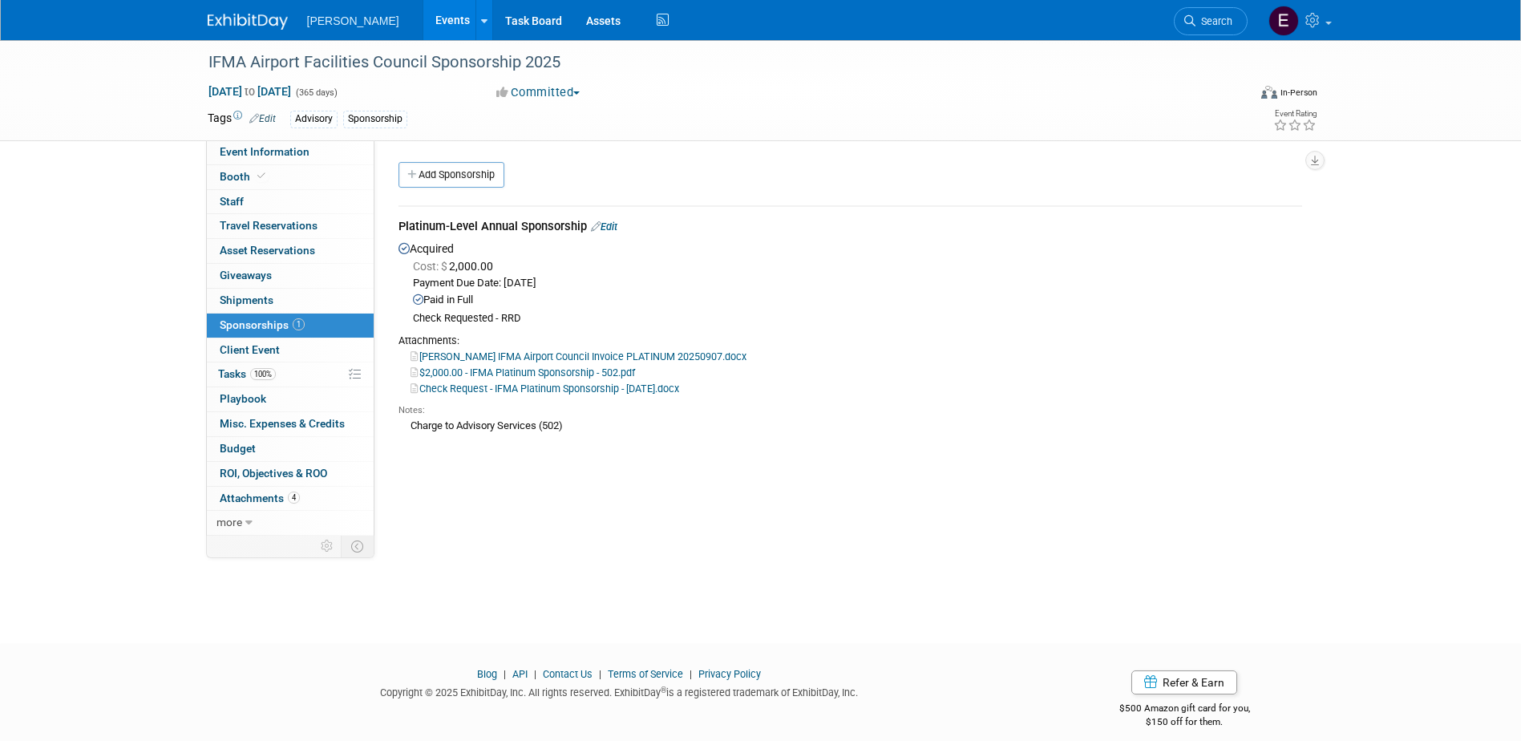
click at [600, 228] on icon at bounding box center [596, 226] width 10 height 10
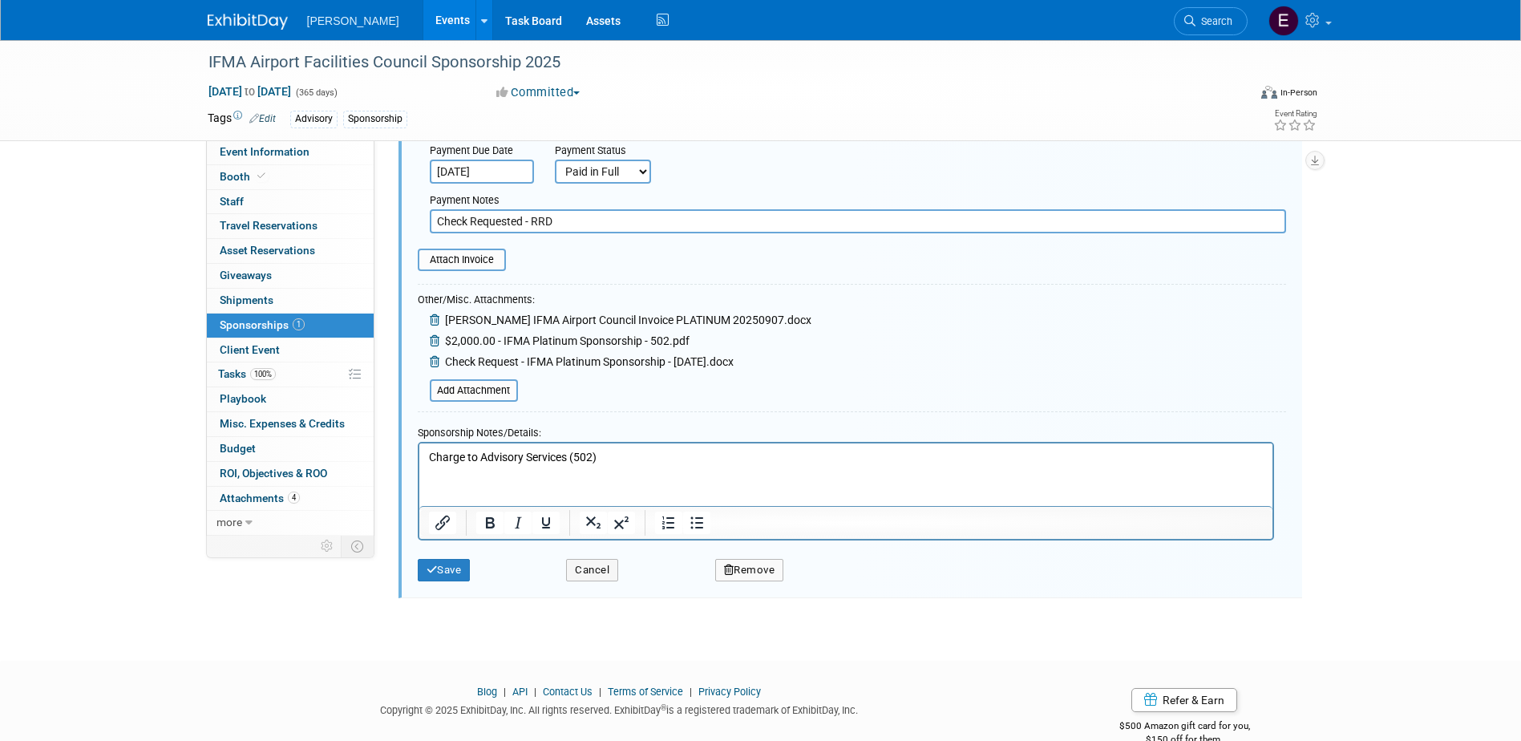
scroll to position [301, 0]
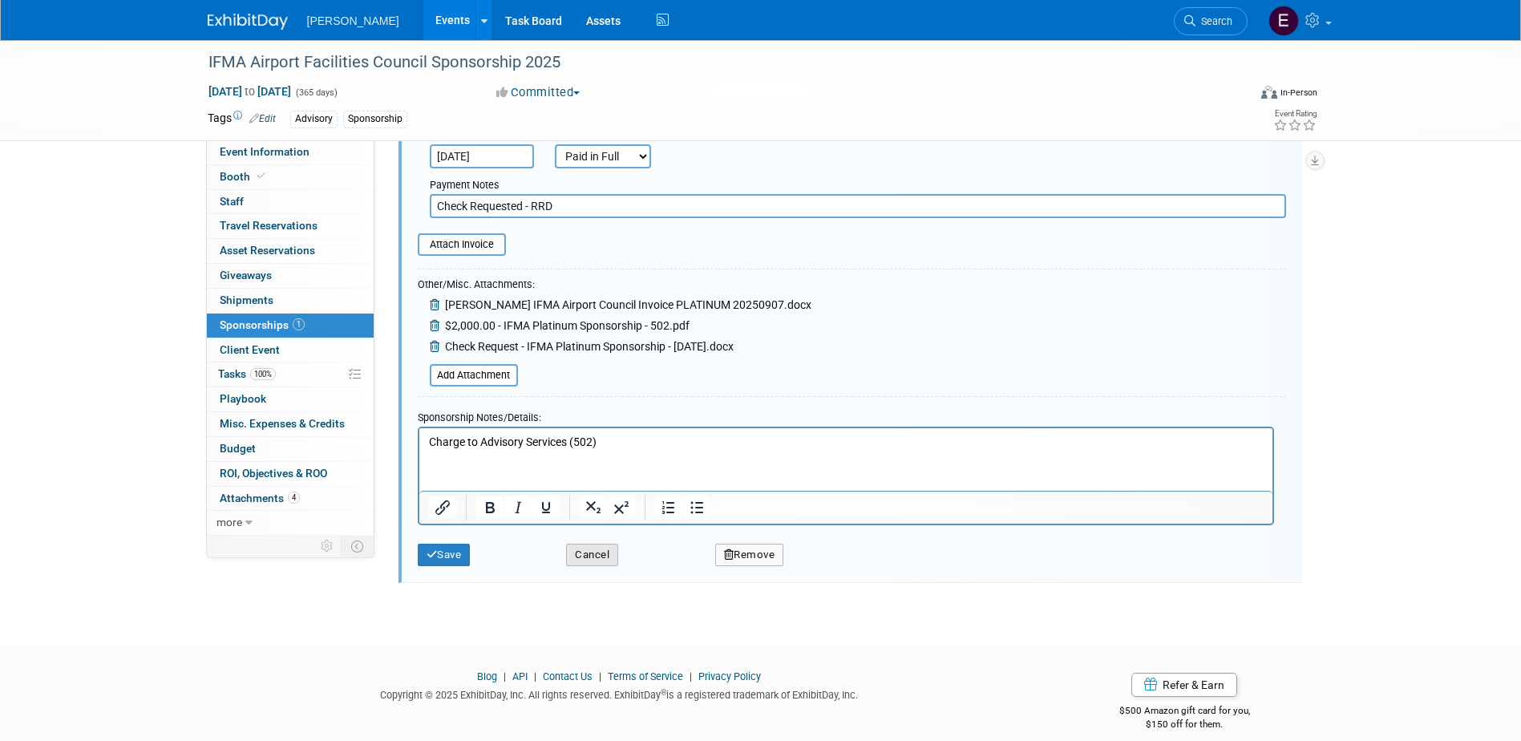
click at [607, 551] on button "Cancel" at bounding box center [592, 554] width 52 height 22
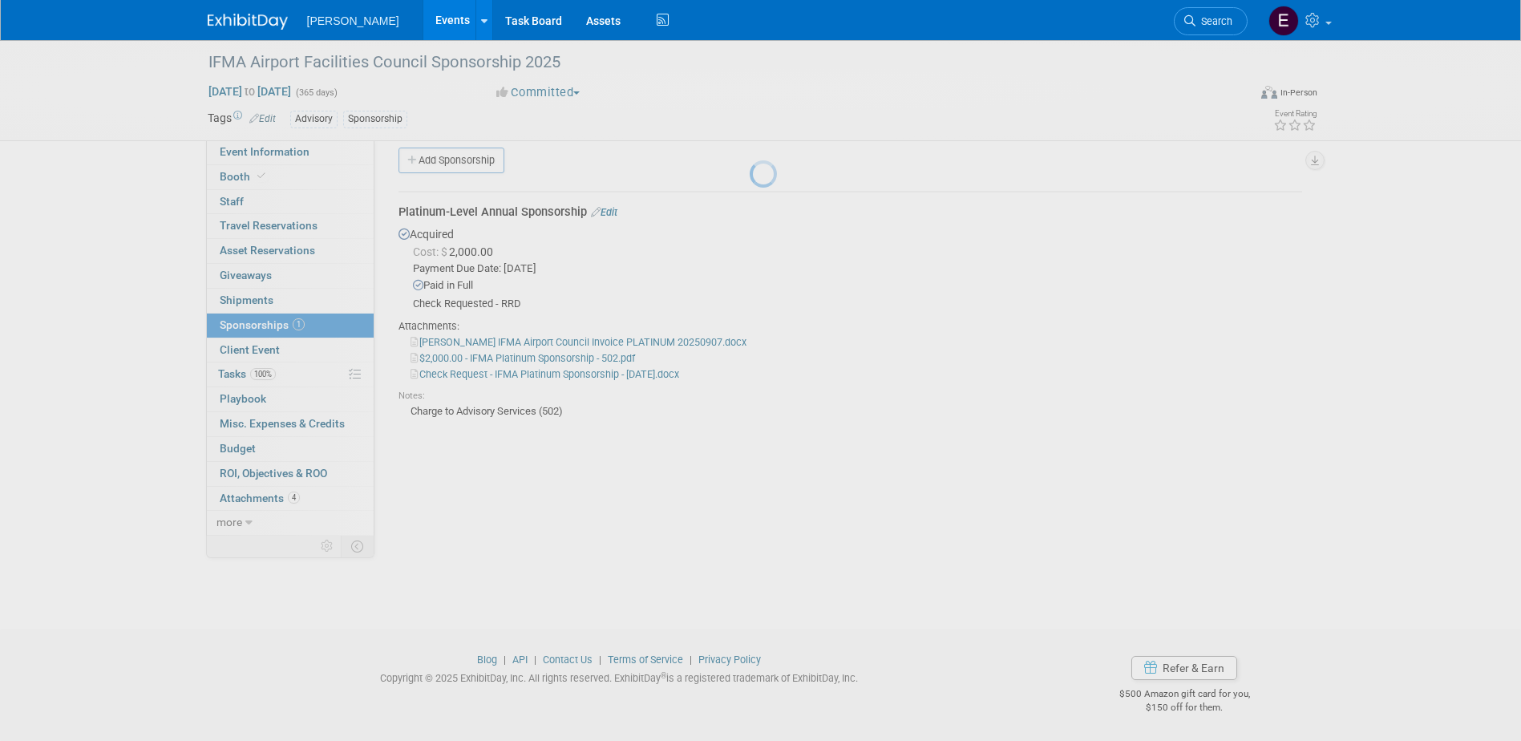
scroll to position [14, 0]
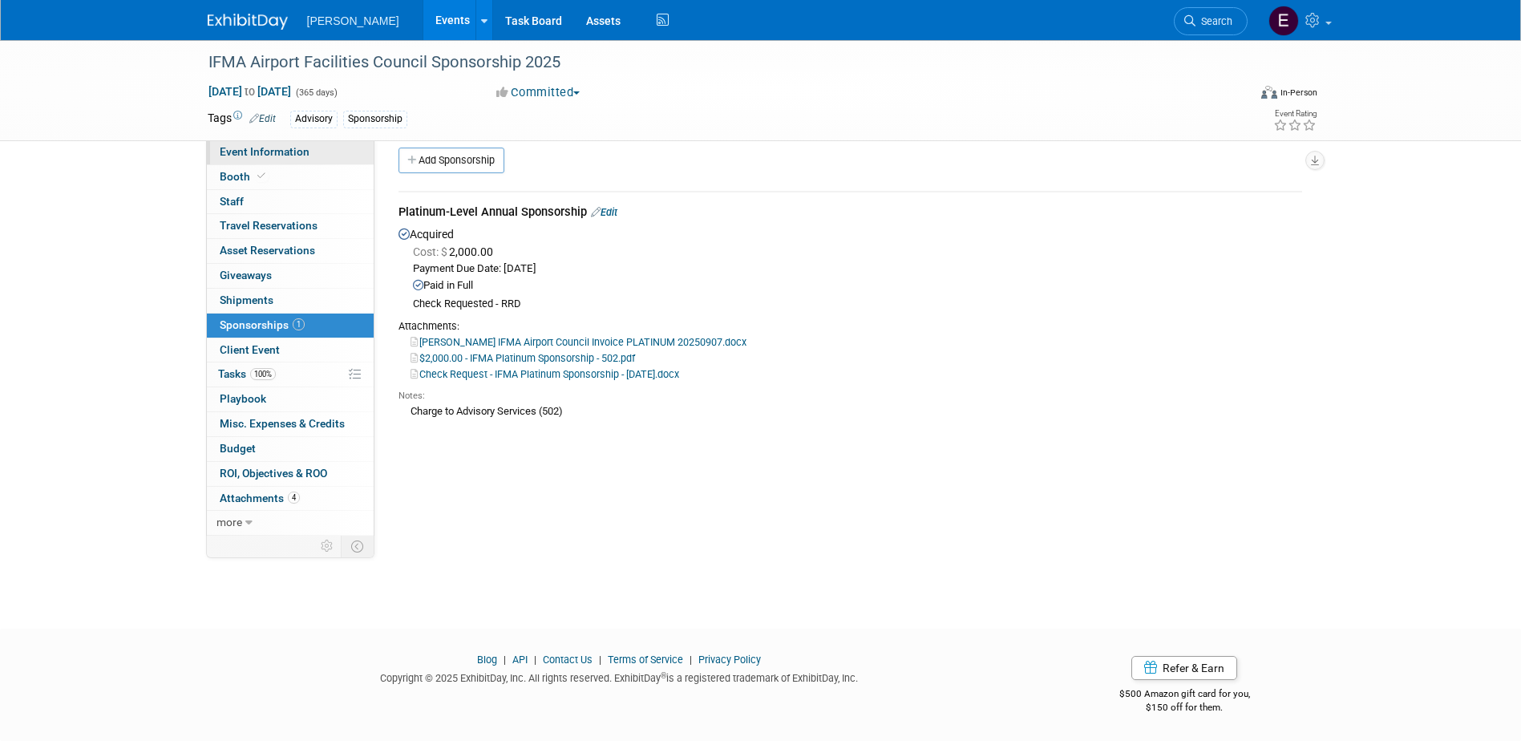
click at [317, 156] on link "Event Information" at bounding box center [290, 152] width 167 height 24
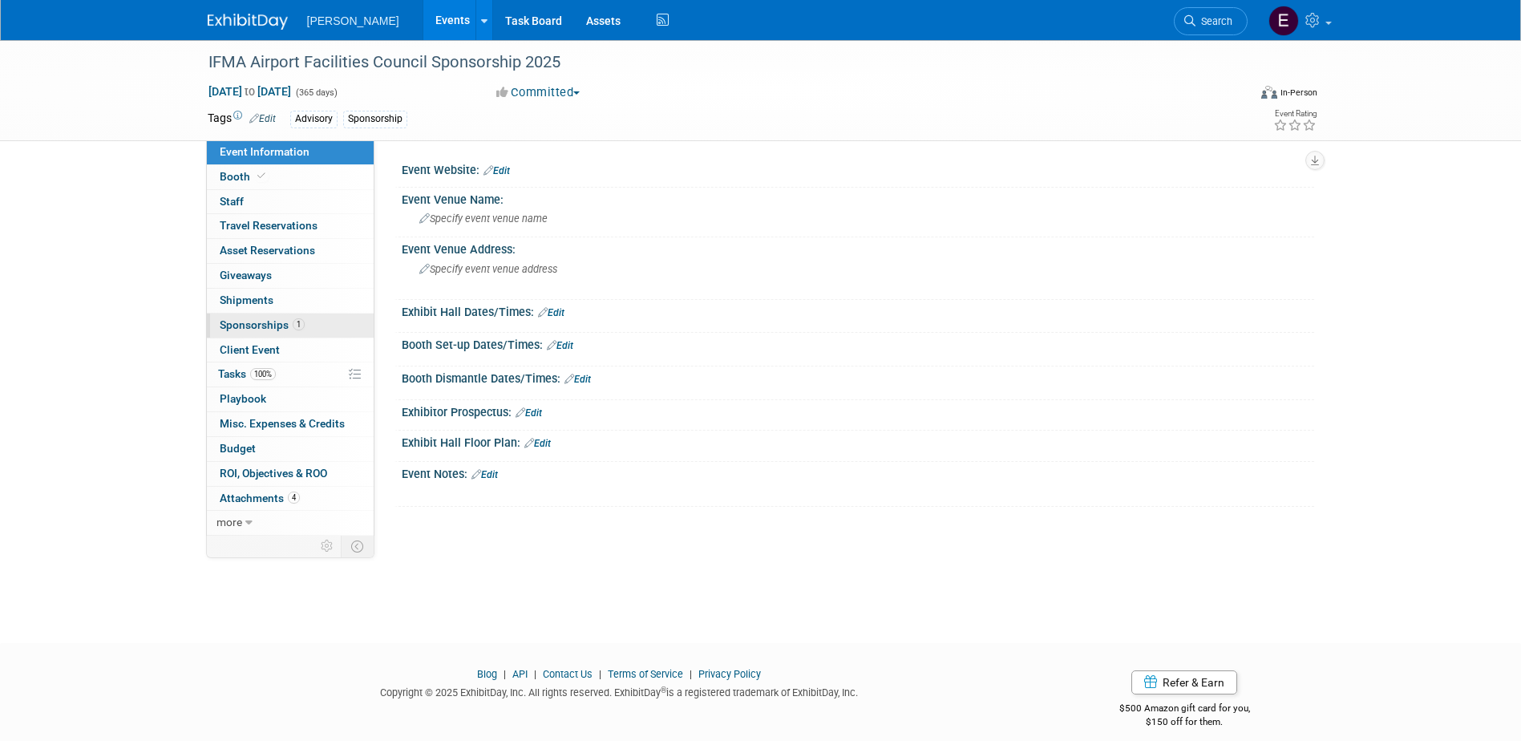
click at [321, 326] on link "1 Sponsorships 1" at bounding box center [290, 325] width 167 height 24
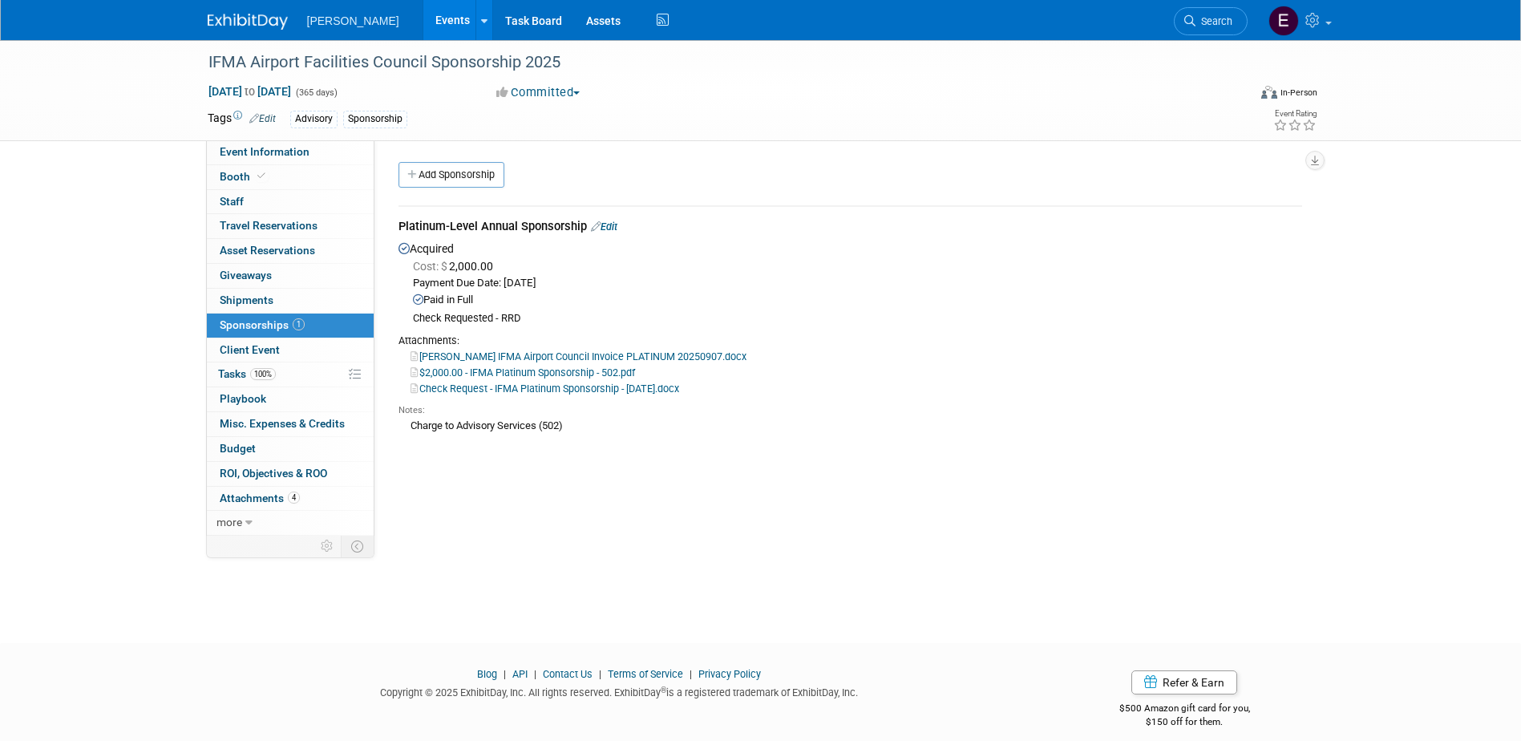
drag, startPoint x: 1322, startPoint y: 509, endPoint x: 1088, endPoint y: 472, distance: 236.9
click at [1322, 509] on div "Event Information Event Info Booth Booth 0 Staff 0 Staff 0 Travel Reservations …" at bounding box center [761, 287] width 1130 height 495
click at [471, 357] on link "[PERSON_NAME] IFMA Airport Council Invoice PLATINUM 20250907.docx" at bounding box center [578, 356] width 336 height 12
click at [536, 374] on link "$2,000.00 - IFMA Platinum Sponsorship - 502.pdf" at bounding box center [522, 372] width 224 height 12
click at [241, 148] on span "Event Information" at bounding box center [265, 151] width 90 height 13
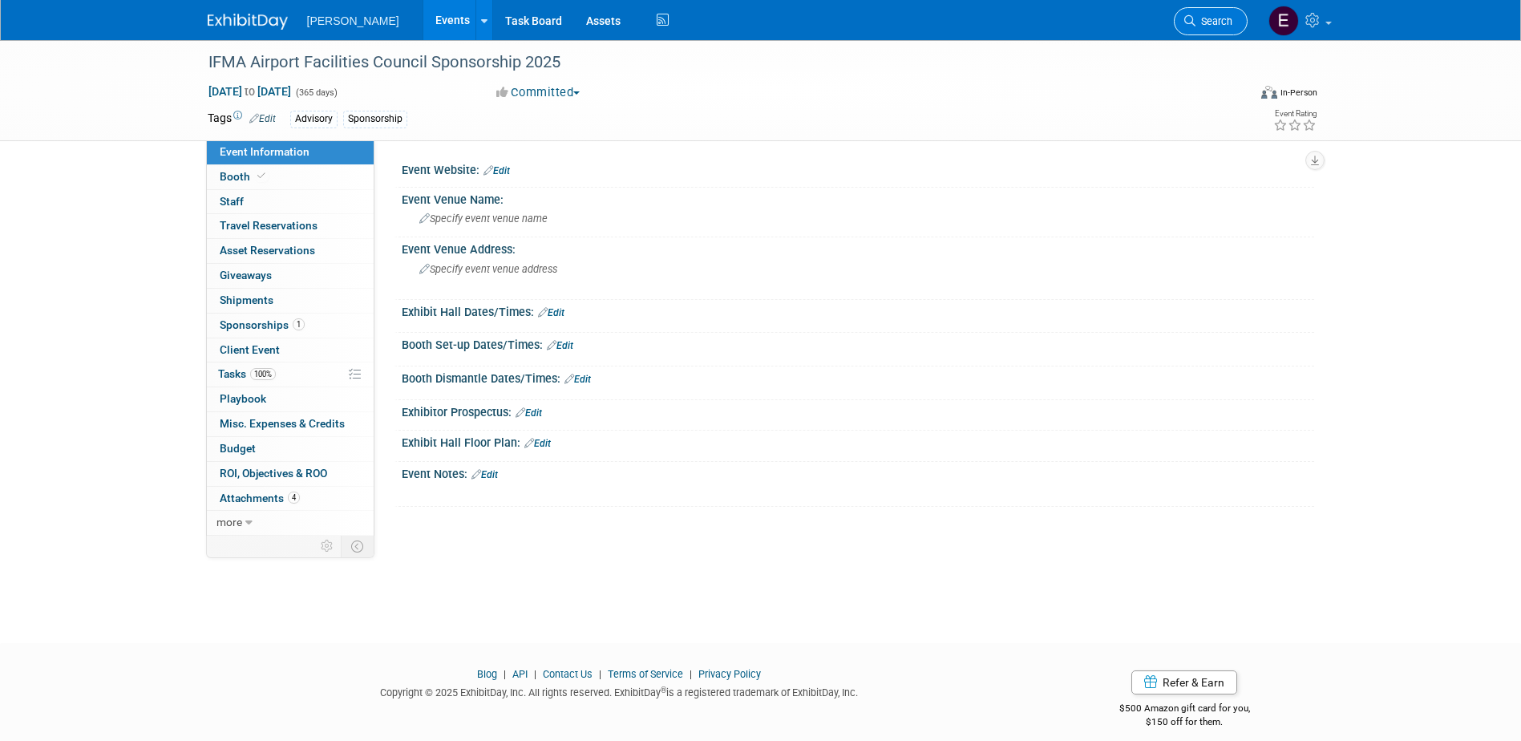
click at [1206, 17] on span "Search" at bounding box center [1213, 21] width 37 height 12
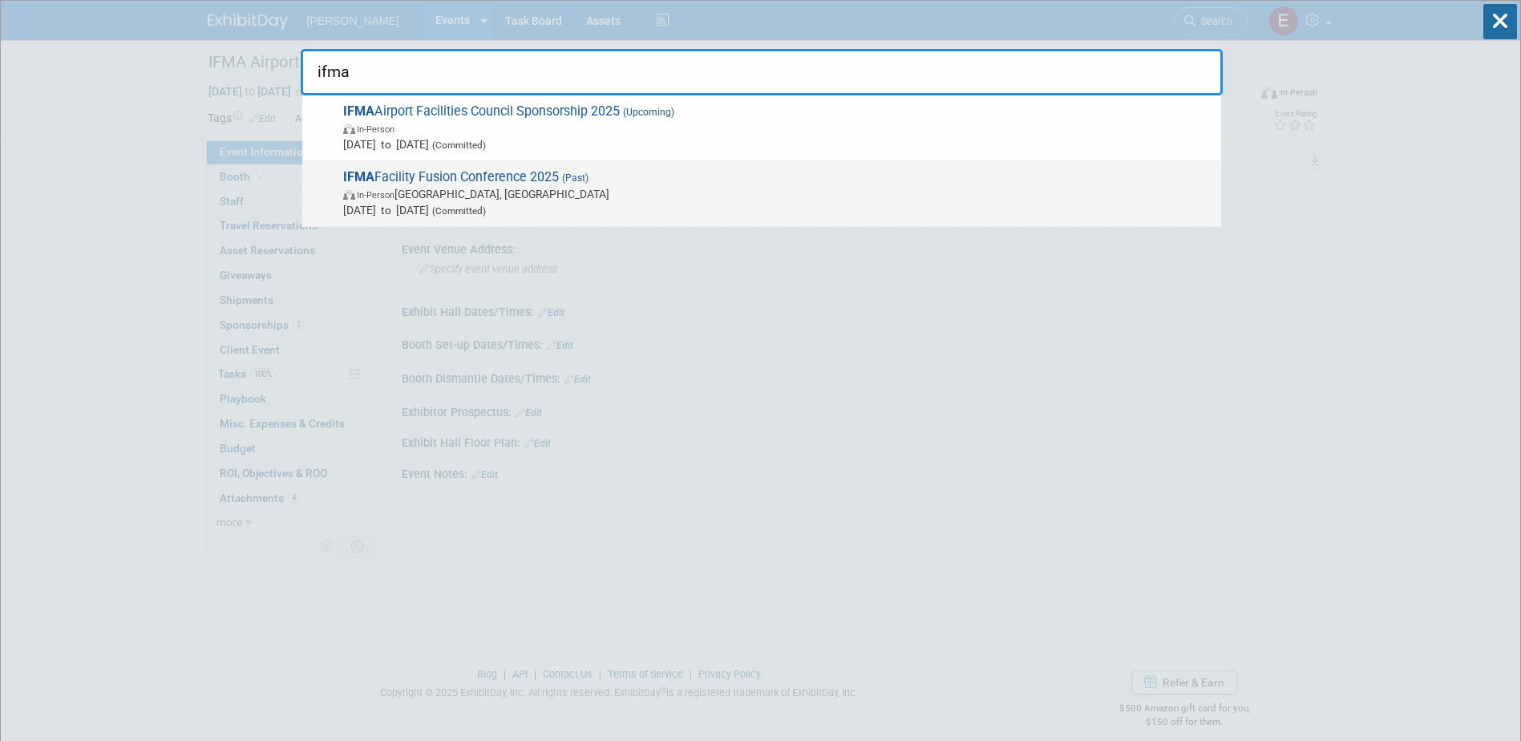
type input "ifma"
click at [500, 170] on span "IFMA Facility Fusion Conference 2025 (Past) In-Person Austin, TX Apr 29, 2025 t…" at bounding box center [775, 193] width 875 height 49
